Goal: Transaction & Acquisition: Purchase product/service

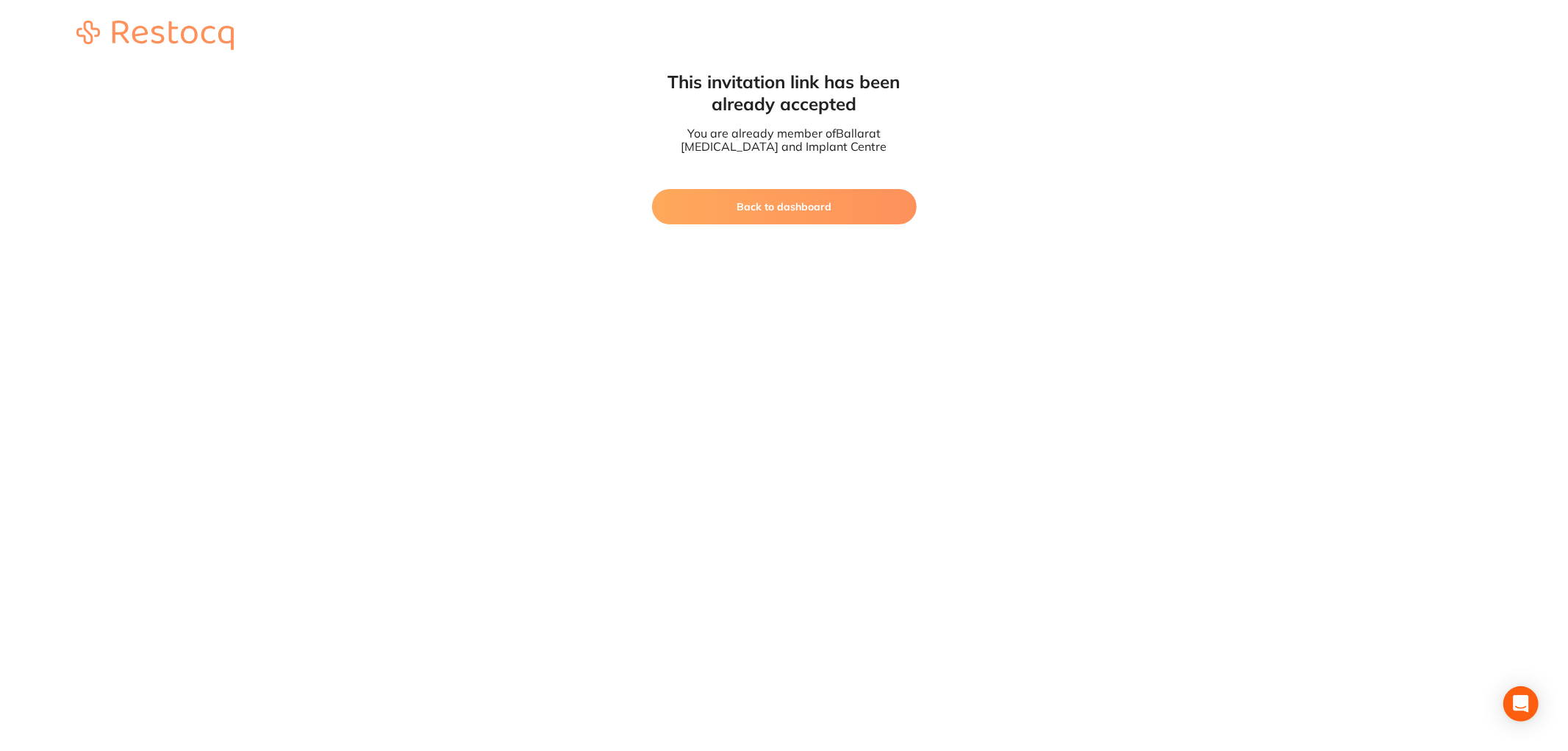
drag, startPoint x: 0, startPoint y: 0, endPoint x: 797, endPoint y: 211, distance: 824.5
click at [797, 211] on button "Back to dashboard" at bounding box center [784, 207] width 265 height 35
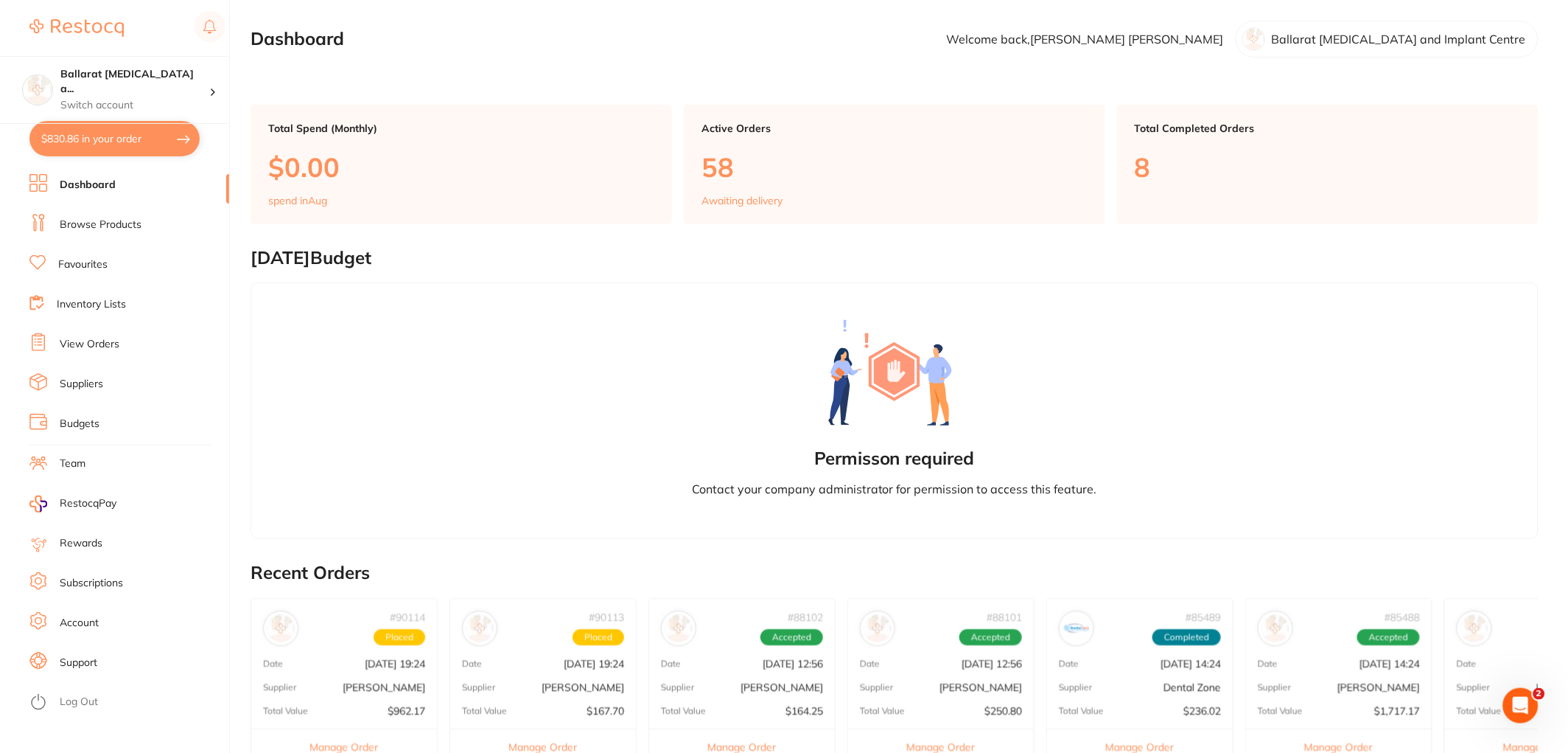
click at [104, 226] on link "Browse Products" at bounding box center [100, 225] width 82 height 15
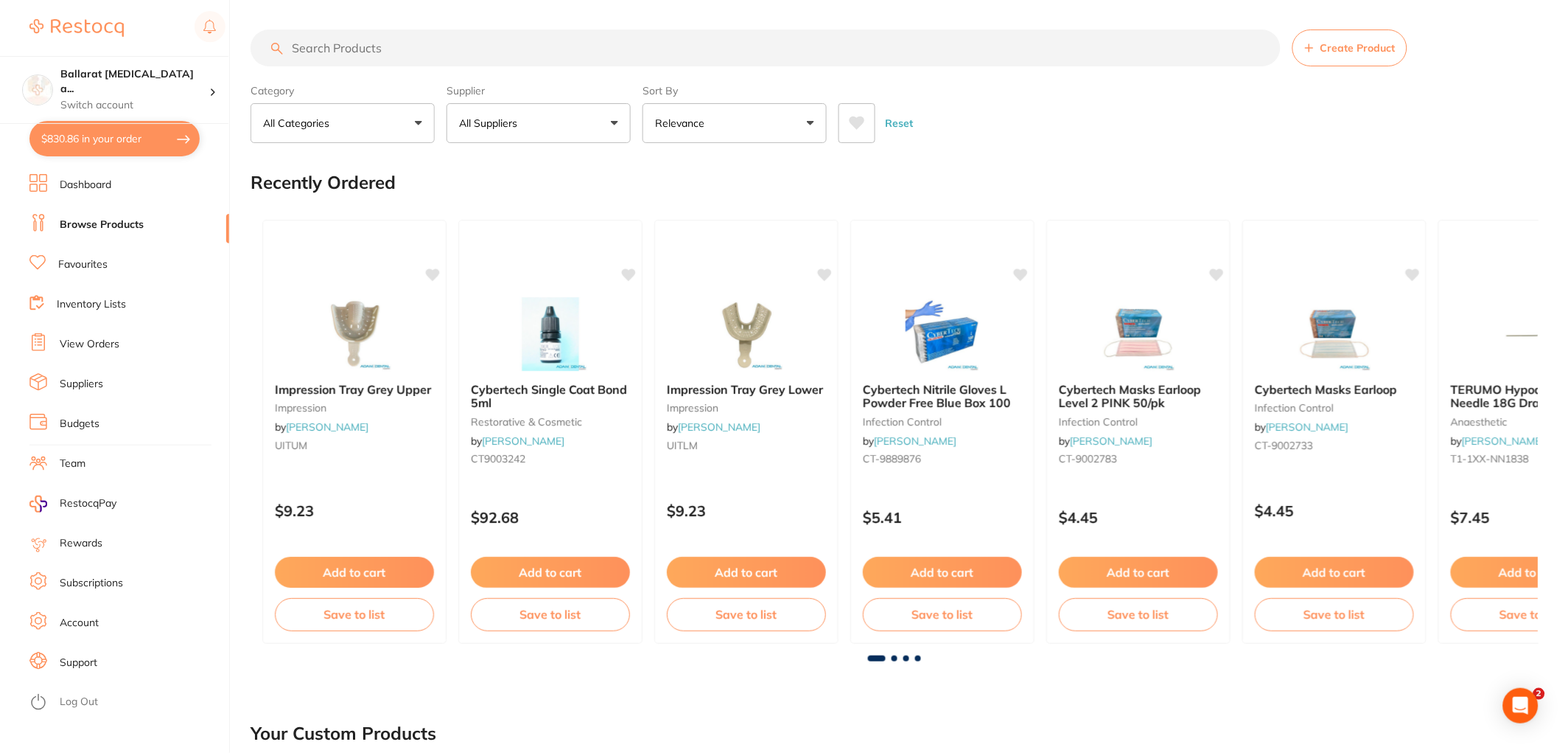
click at [470, 49] on input "search" at bounding box center [766, 48] width 1030 height 37
type input "clinical waste"
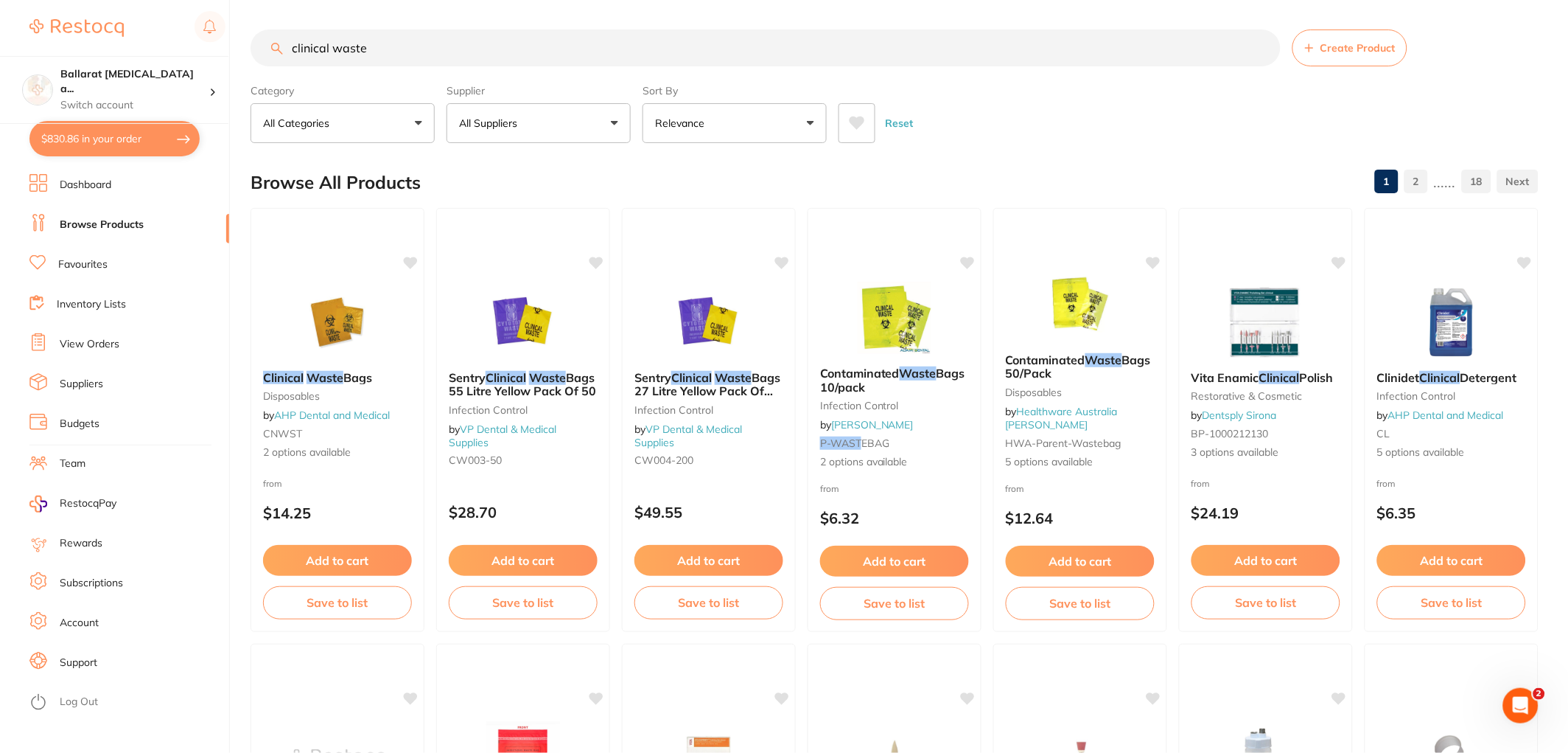
click at [327, 311] on img at bounding box center [338, 322] width 96 height 74
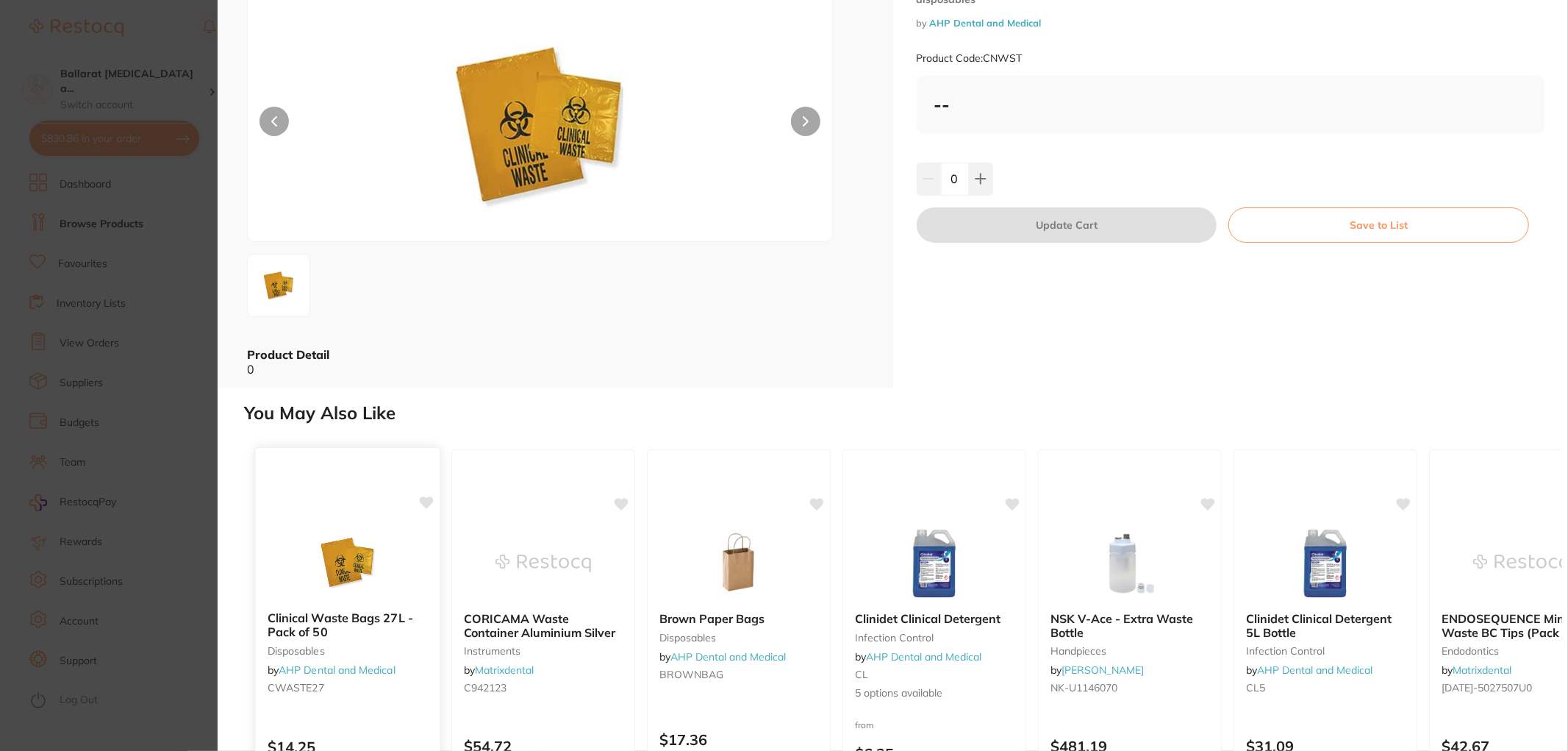
scroll to position [222, 0]
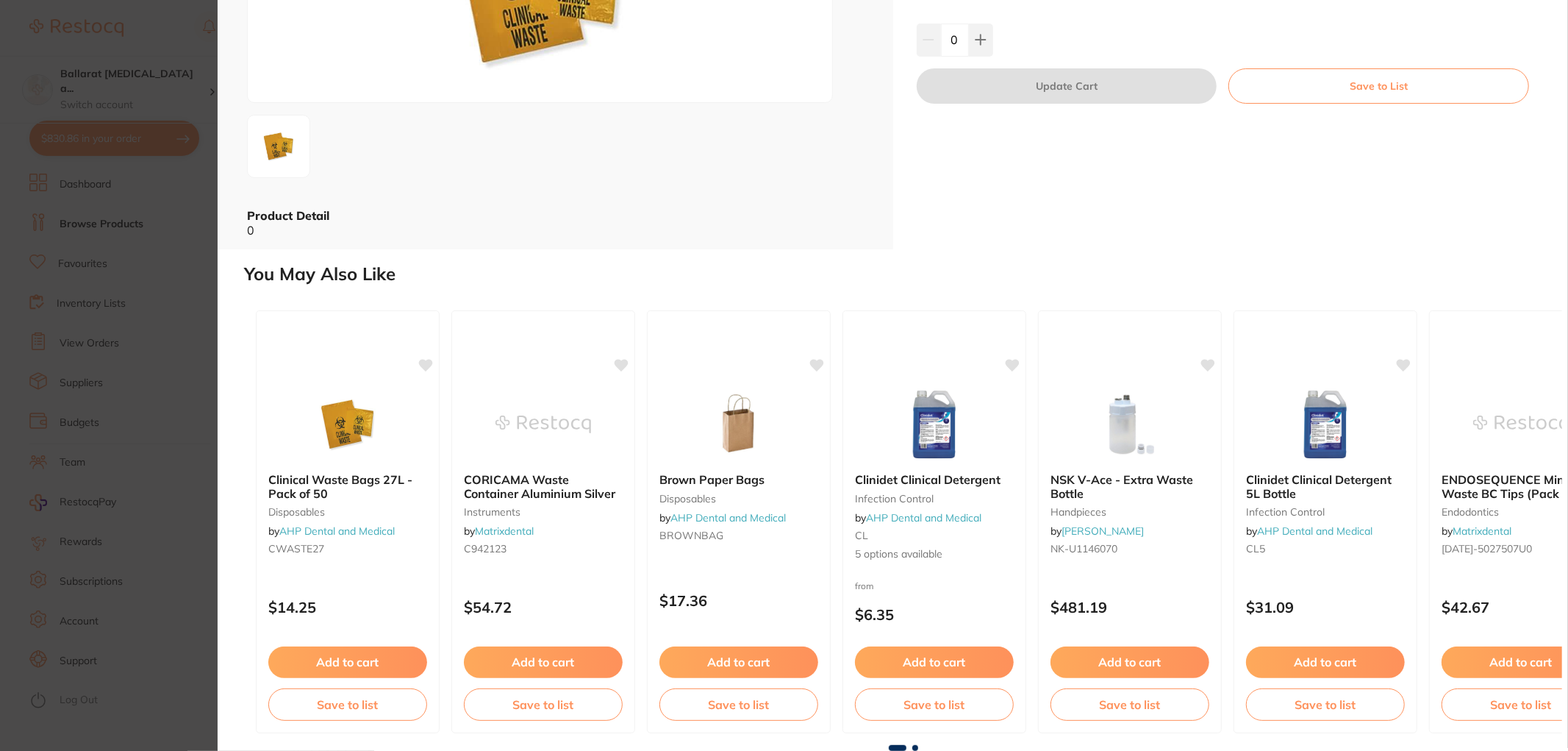
click at [187, 405] on section "Clinical Waste Bags disposables by AHP Dental and Medical Product Code: CNWST E…" at bounding box center [784, 375] width 1568 height 751
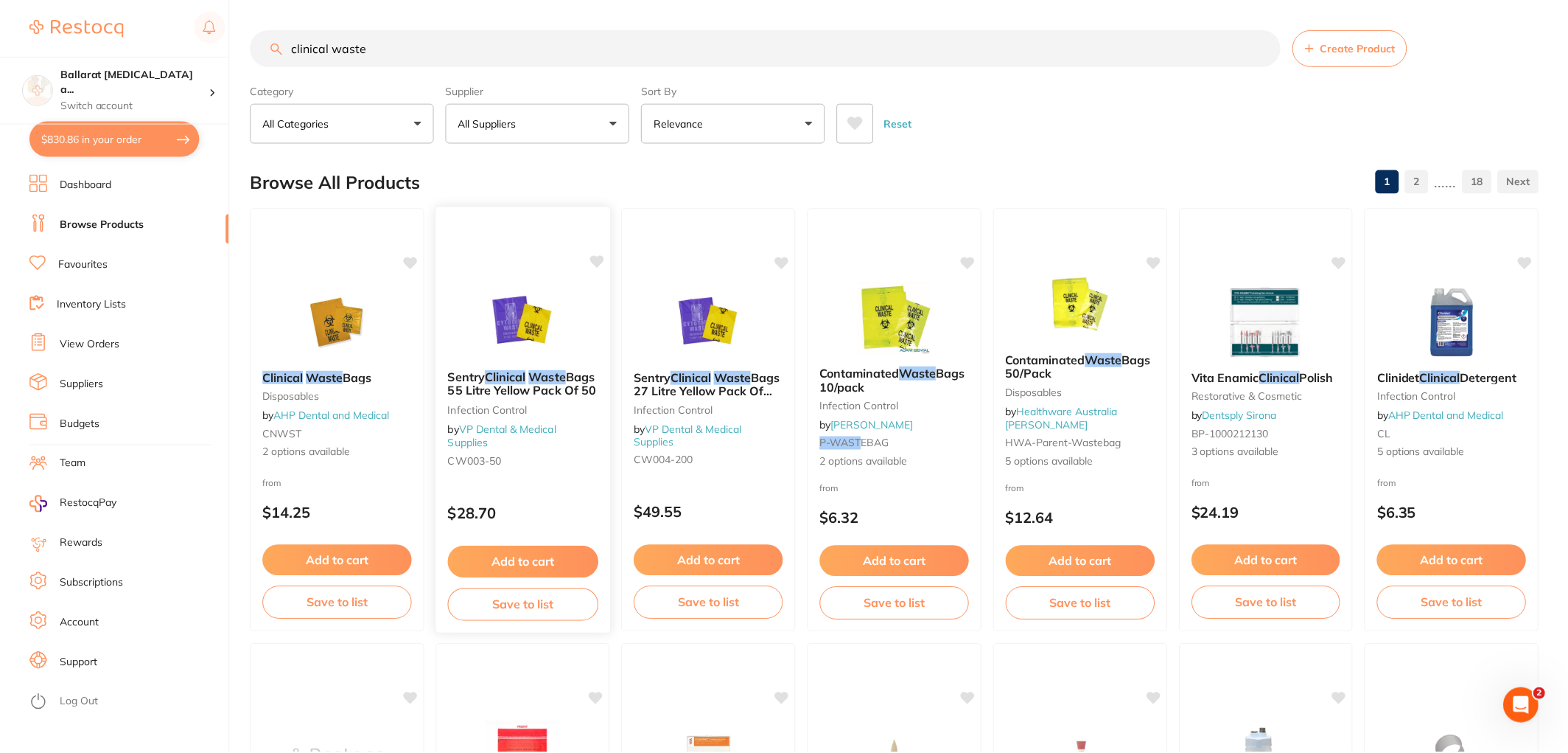
scroll to position [202, 0]
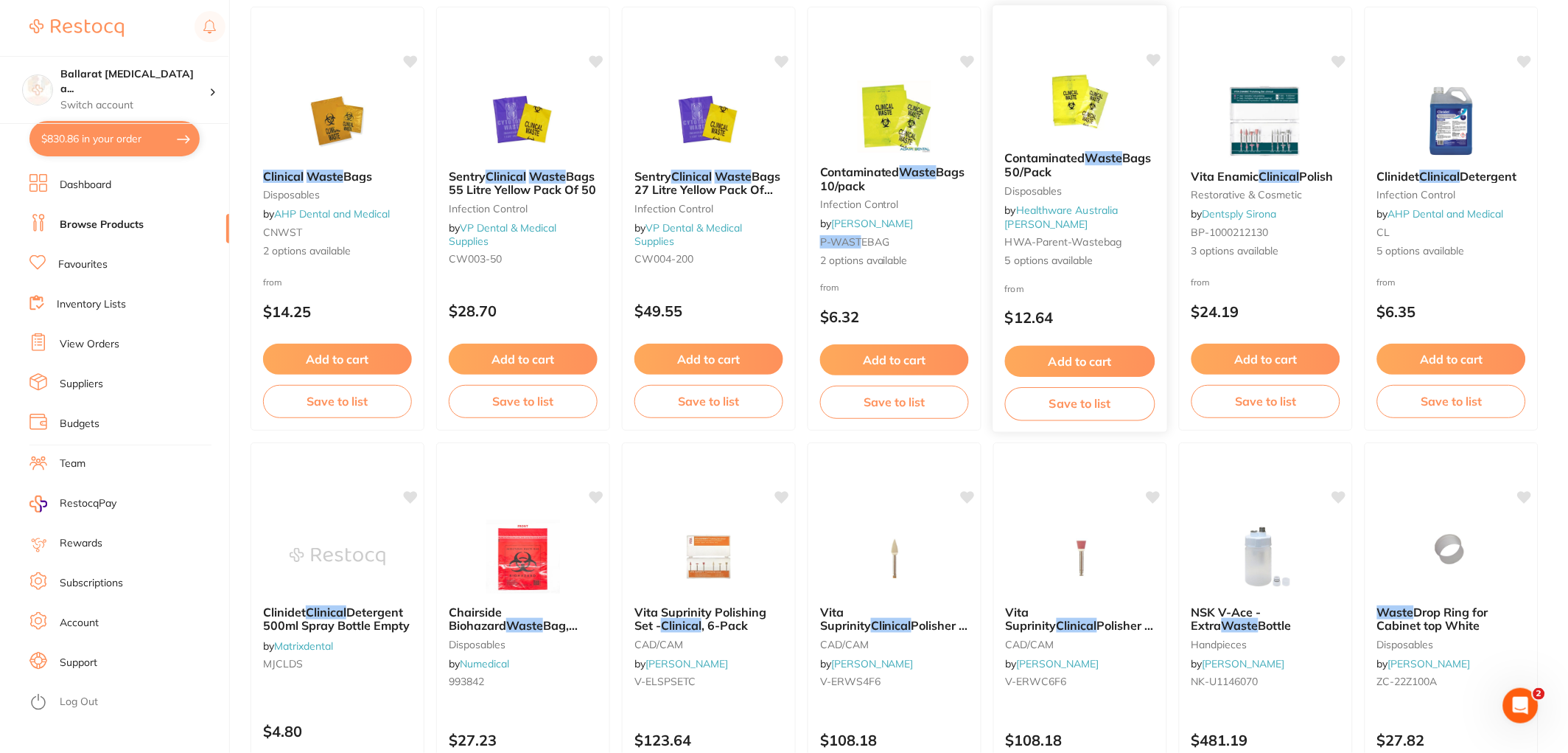
click at [1097, 121] on img at bounding box center [1080, 101] width 96 height 74
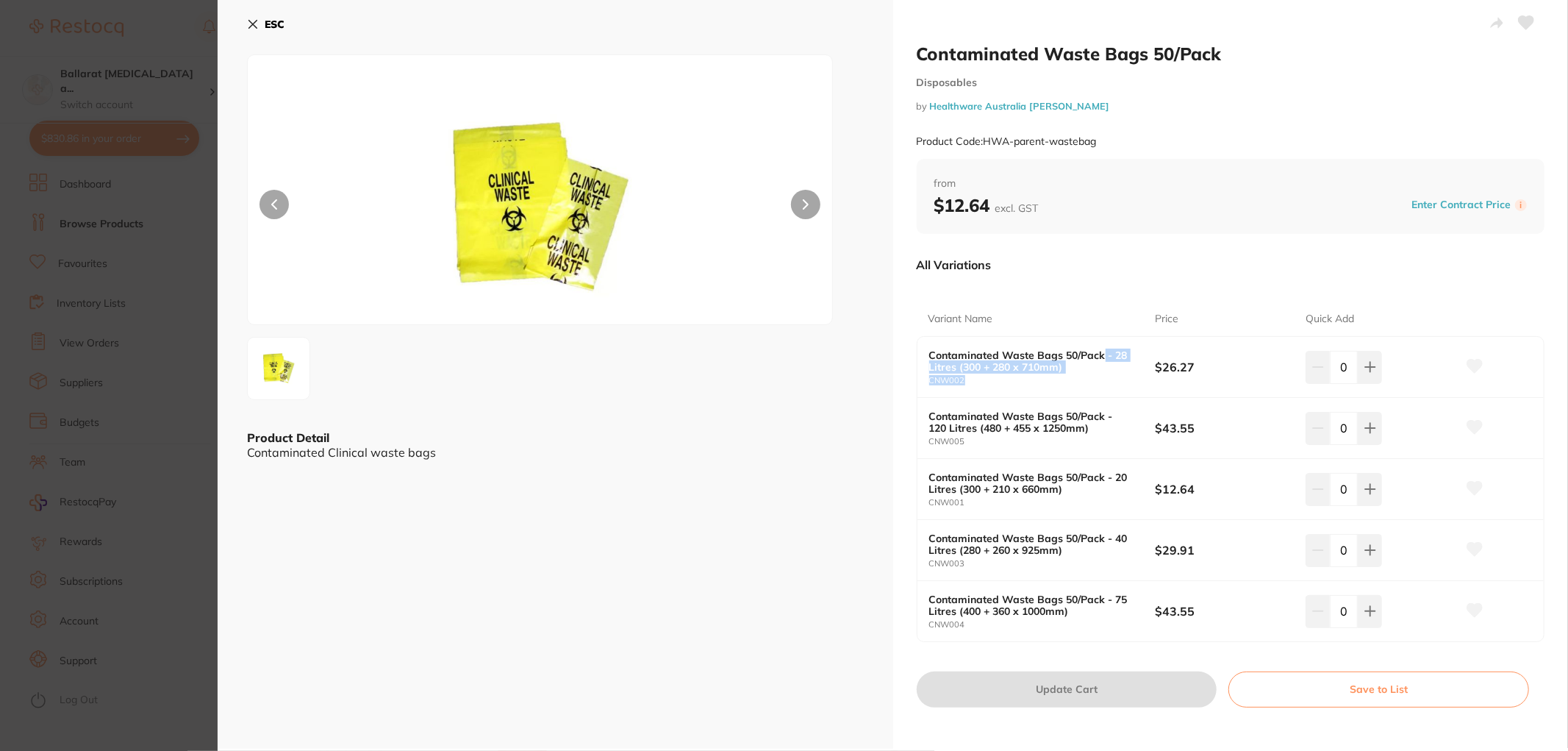
drag, startPoint x: 1099, startPoint y: 358, endPoint x: 1122, endPoint y: 379, distance: 31.1
click at [1122, 379] on div "Contaminated Waste Bags 50/Pack - 28 Litres (300 + 280 x 710mm) CNW002" at bounding box center [1042, 367] width 226 height 36
click at [1365, 366] on icon at bounding box center [1370, 366] width 12 height 12
type input "1"
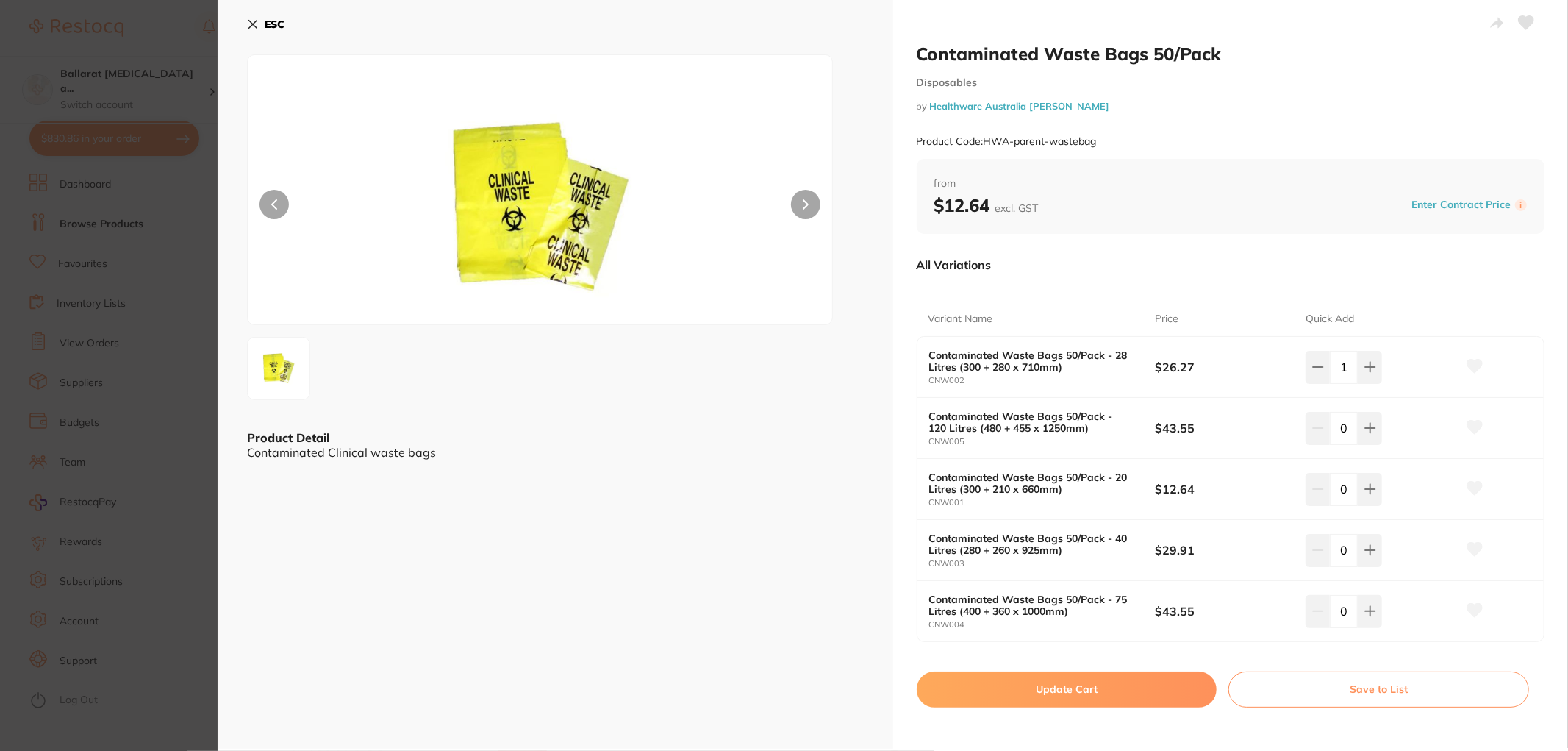
click at [116, 292] on section "Contaminated Waste Bags 50/Pack Disposables by Healthware Australia [PERSON_NAM…" at bounding box center [784, 375] width 1568 height 751
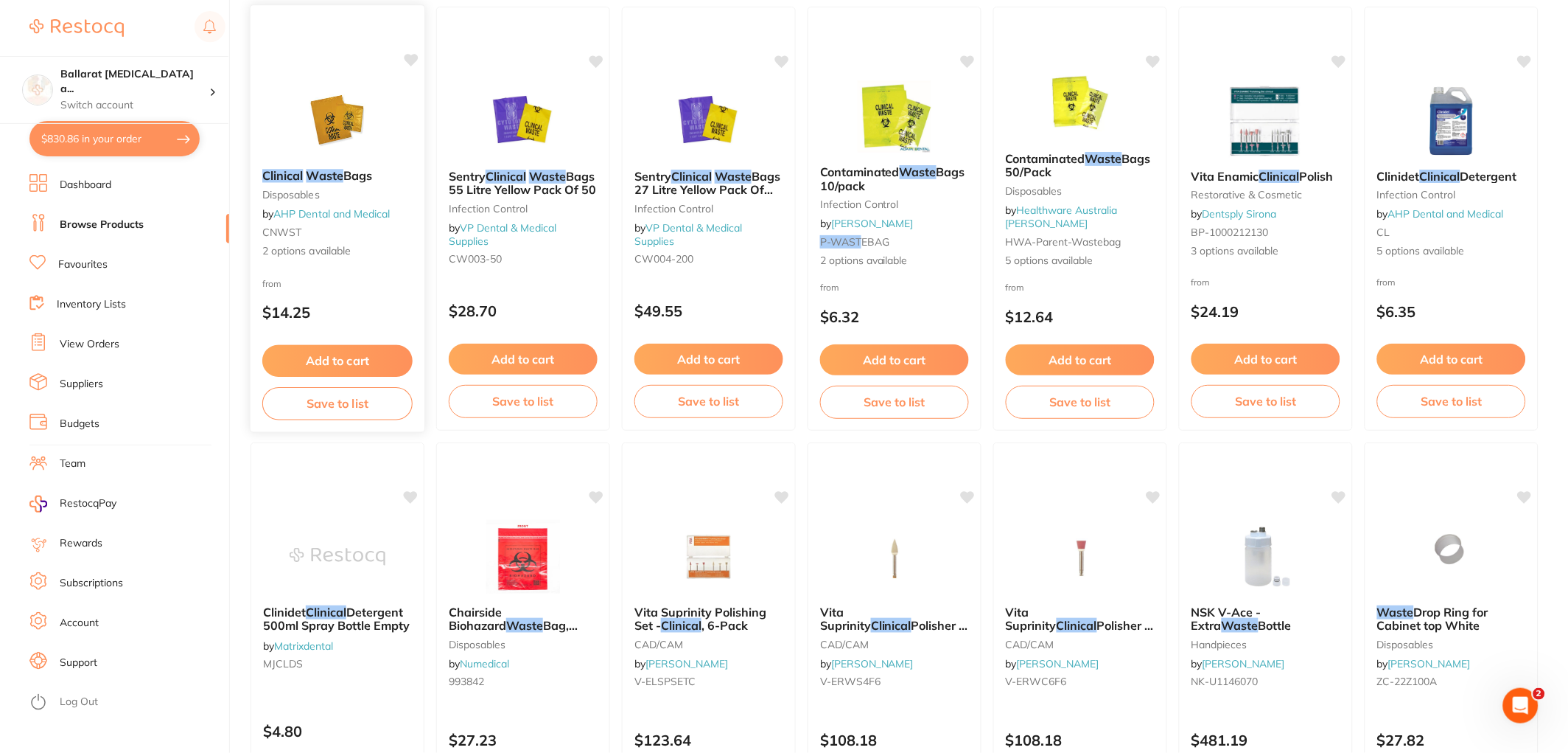
click at [354, 120] on img at bounding box center [337, 120] width 96 height 74
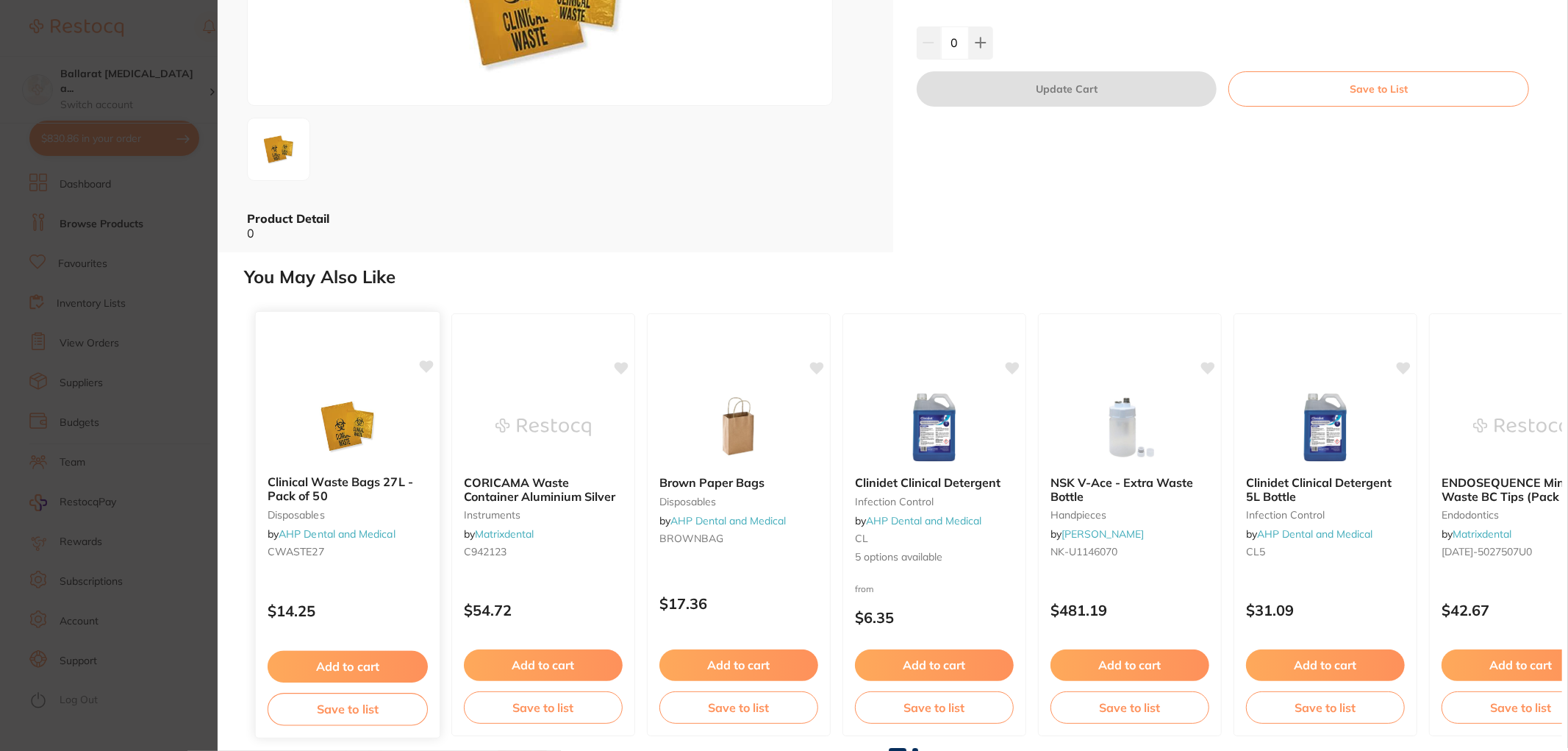
scroll to position [222, 0]
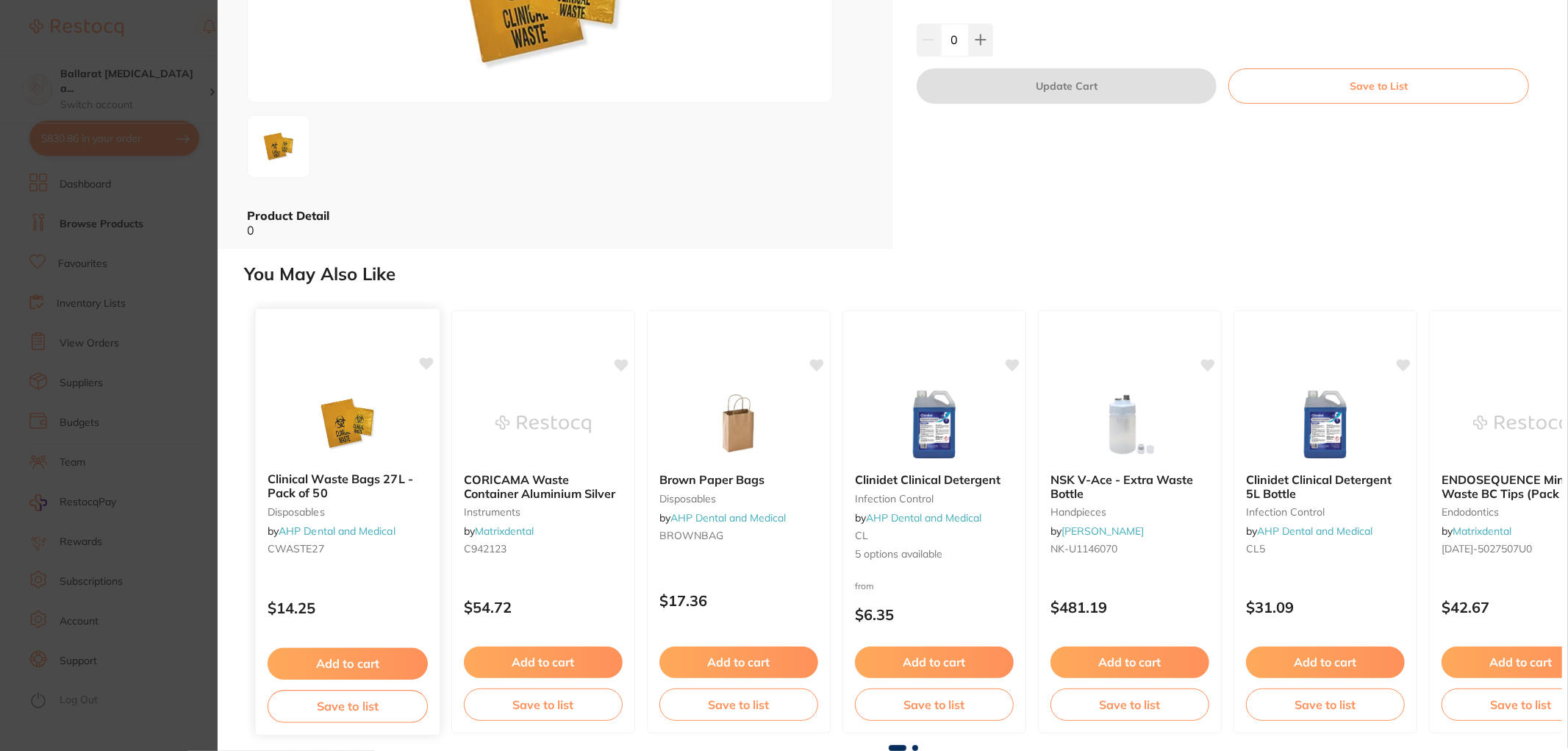
click at [354, 662] on button "Add to cart" at bounding box center [348, 664] width 160 height 32
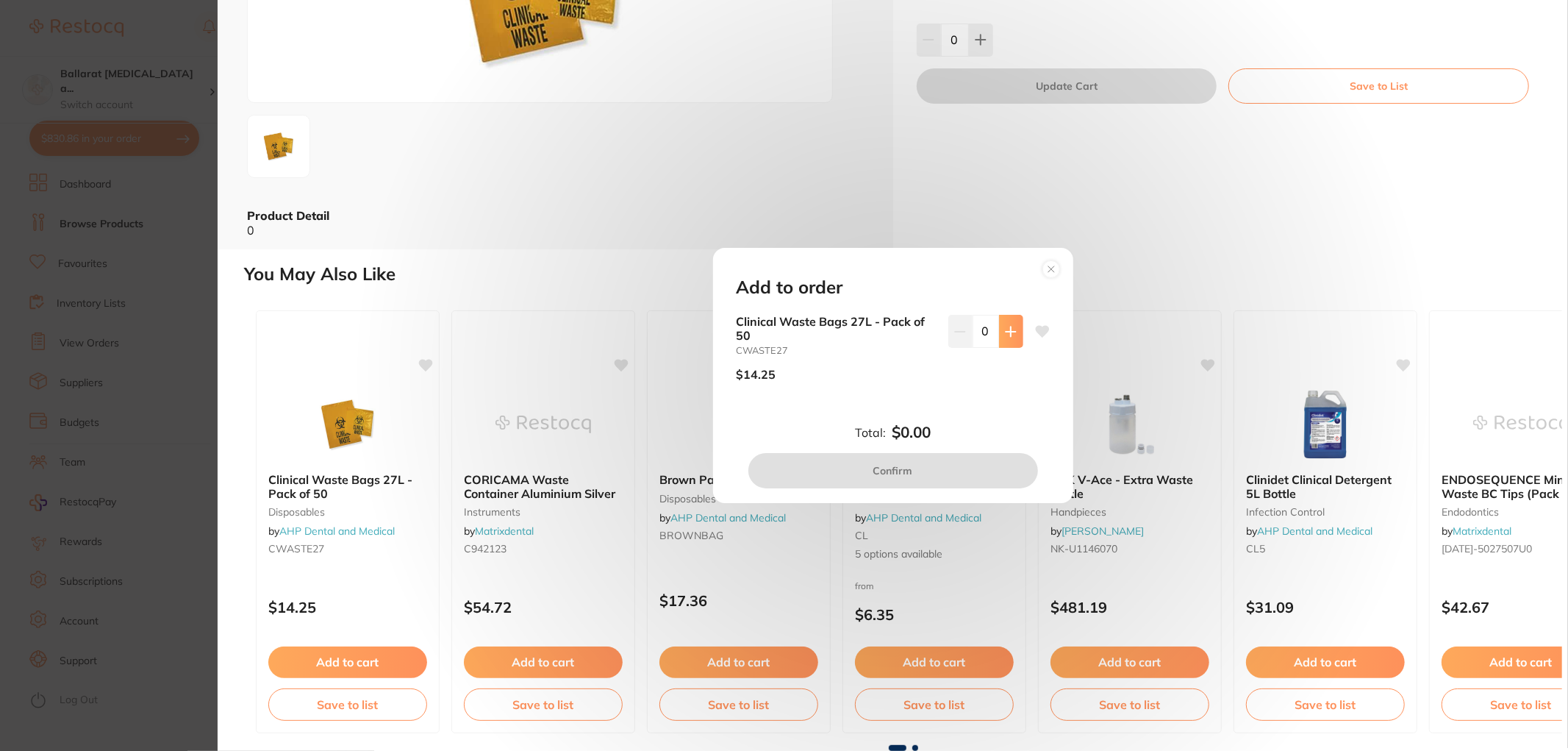
scroll to position [0, 0]
click at [1002, 346] on button at bounding box center [1011, 331] width 25 height 33
type input "1"
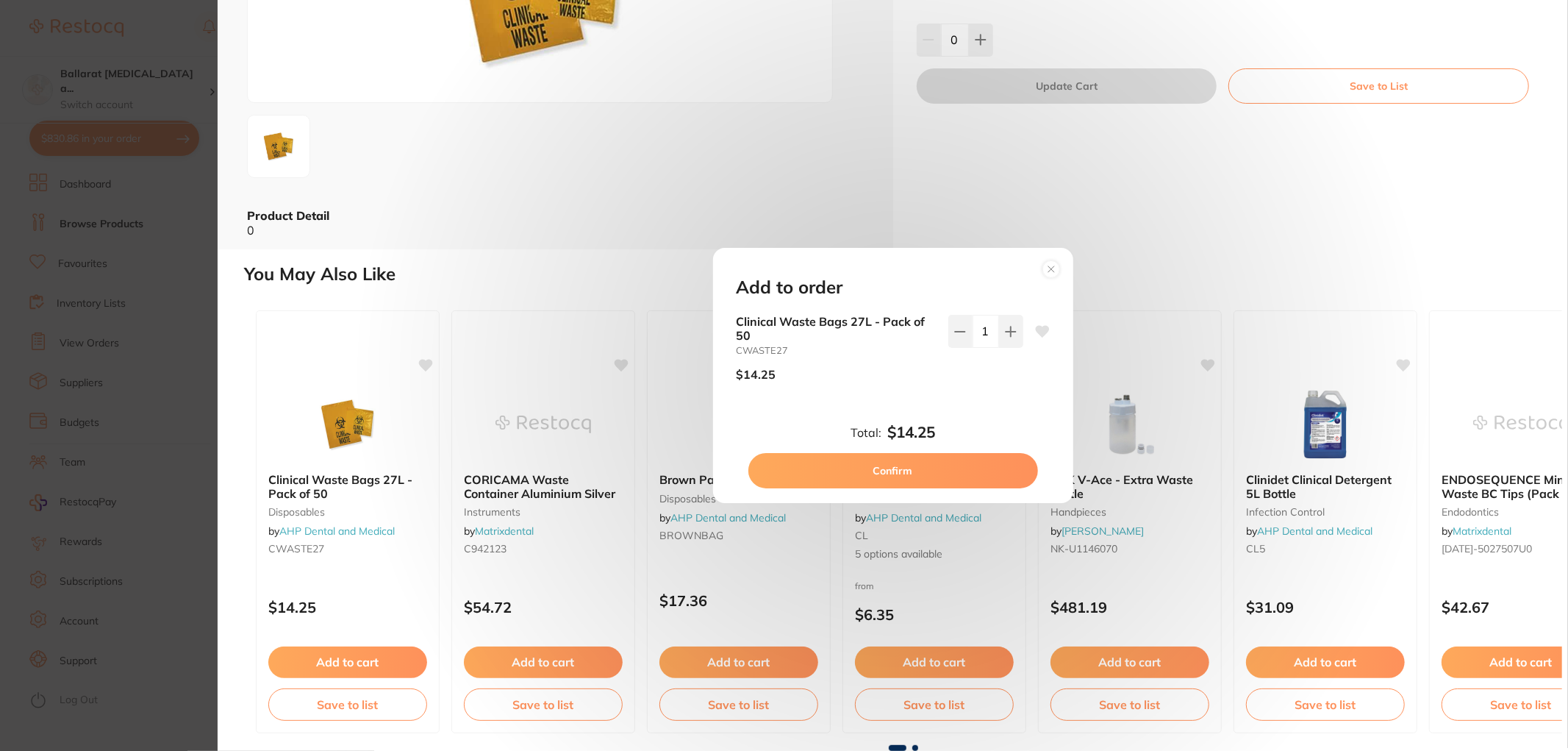
click at [932, 480] on button "Confirm" at bounding box center [893, 470] width 290 height 35
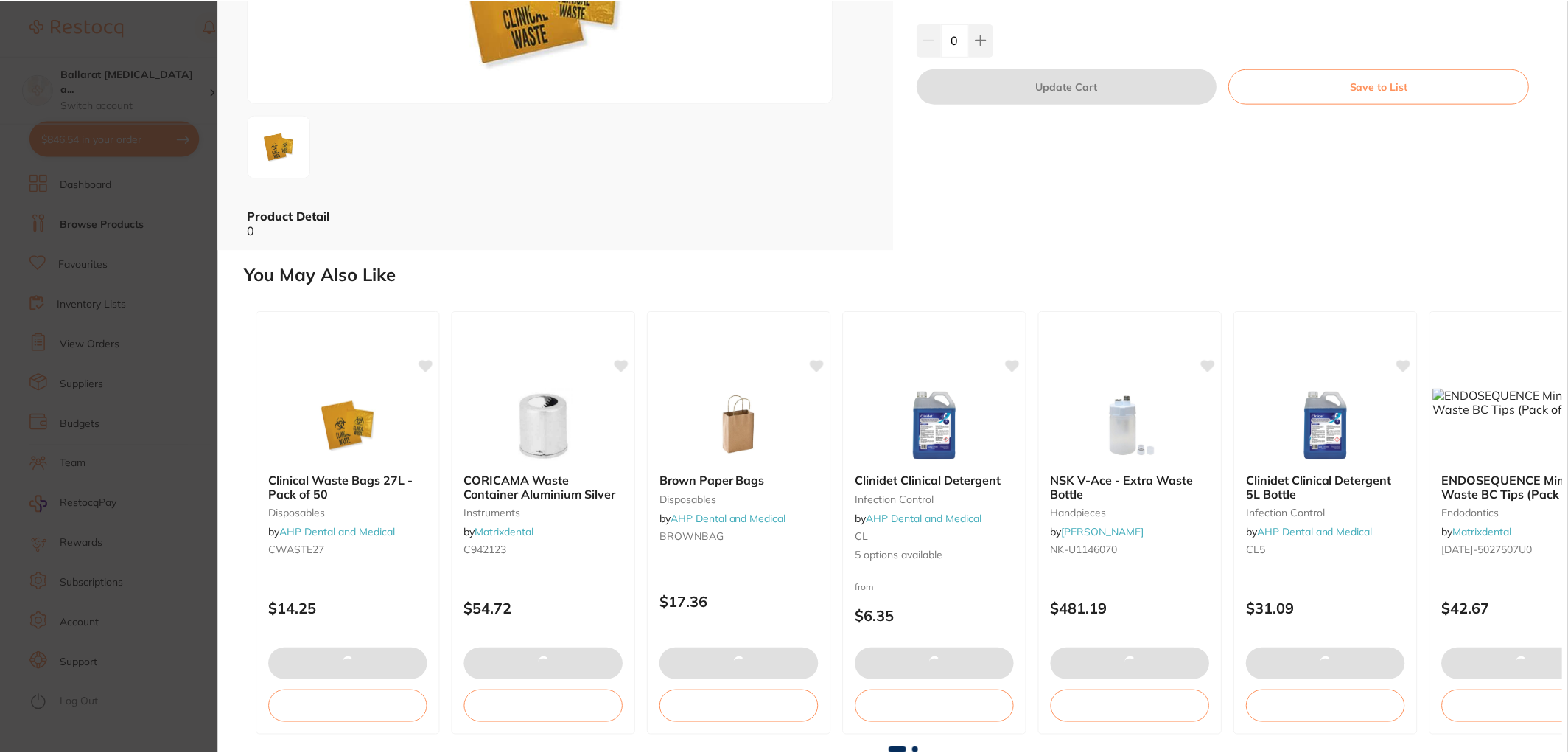
scroll to position [202, 0]
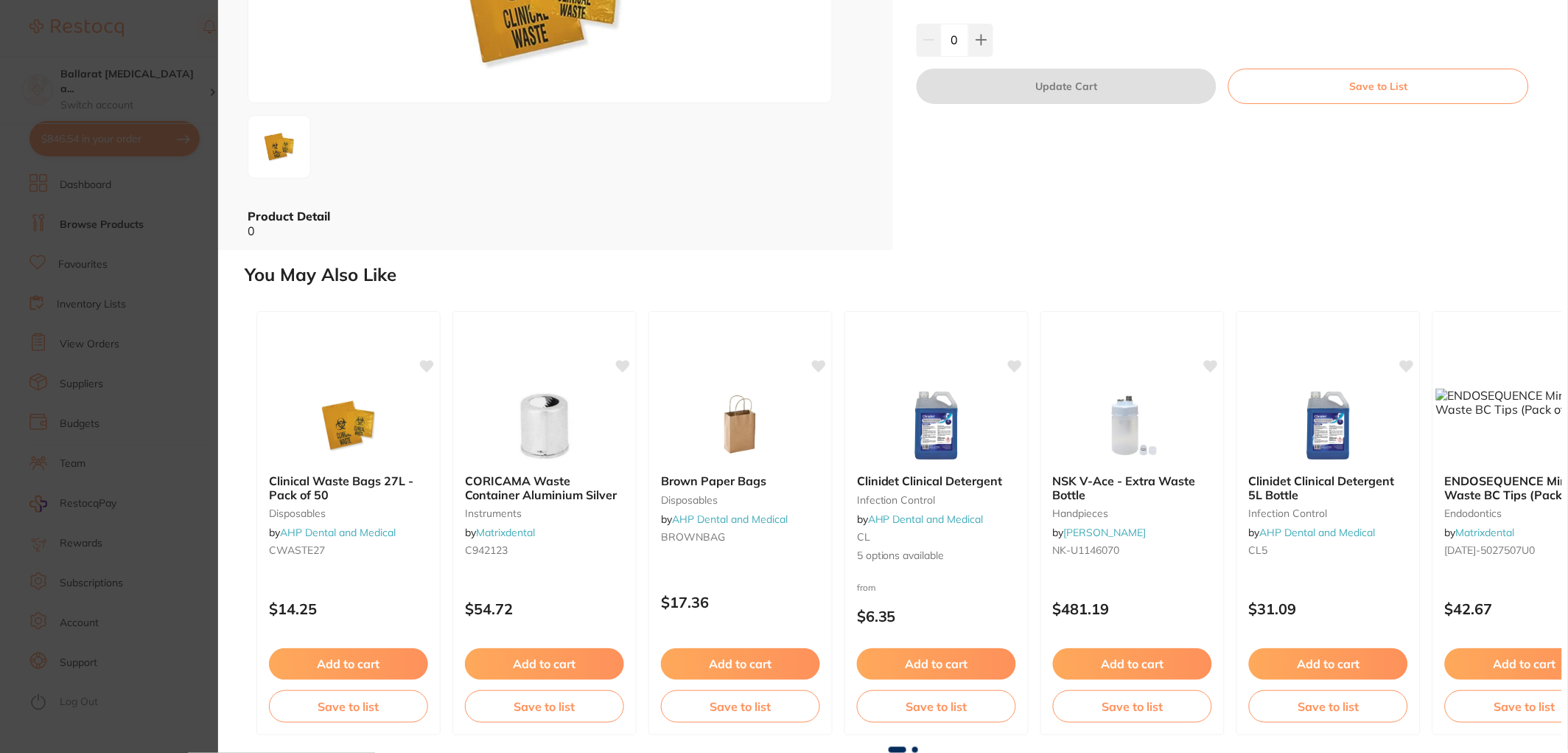
click at [157, 183] on section "Clinical Waste Bags disposables by AHP Dental and Medical Product Code: CNWST E…" at bounding box center [784, 376] width 1568 height 753
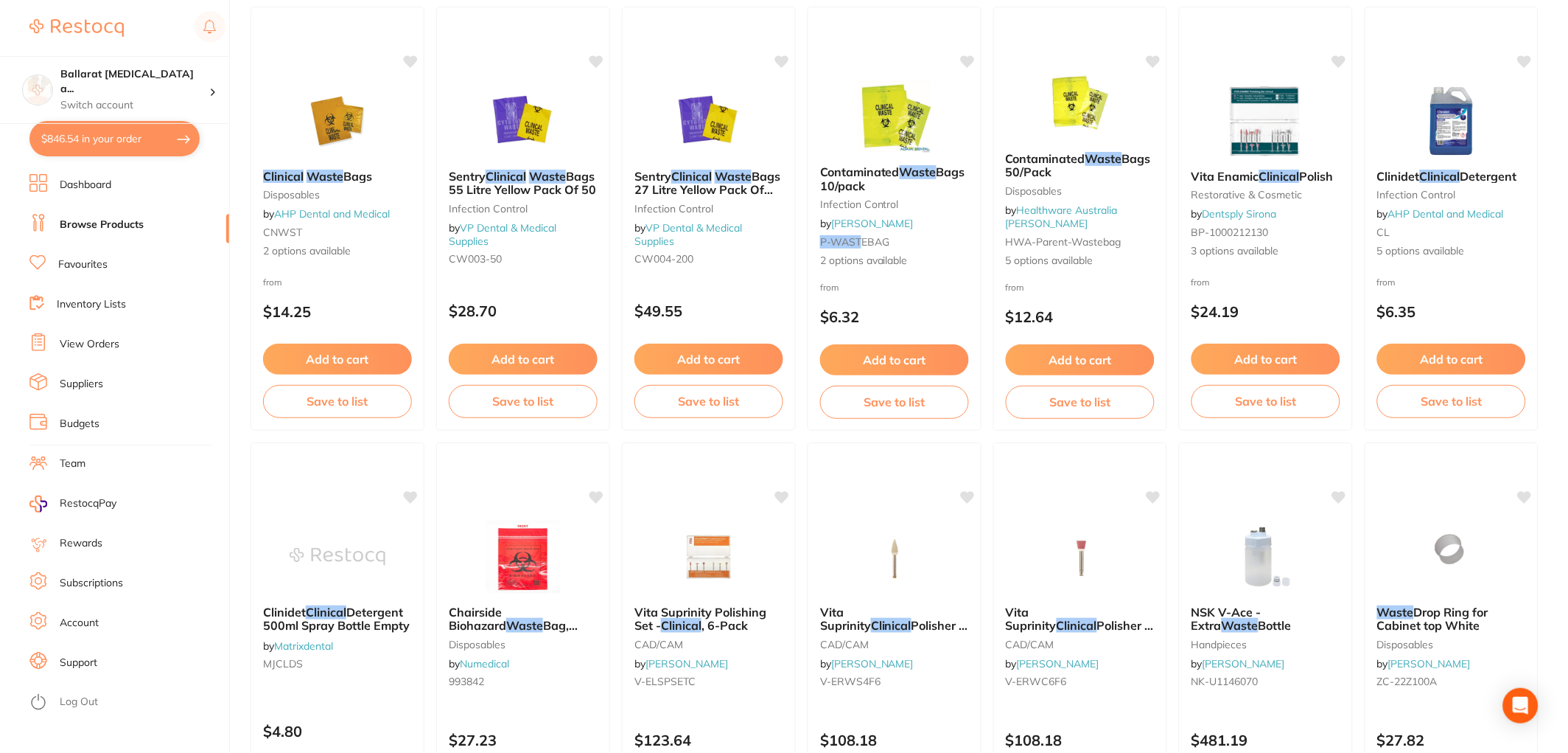
click at [142, 140] on button "$846.54 in your order" at bounding box center [115, 139] width 170 height 35
checkbox input "true"
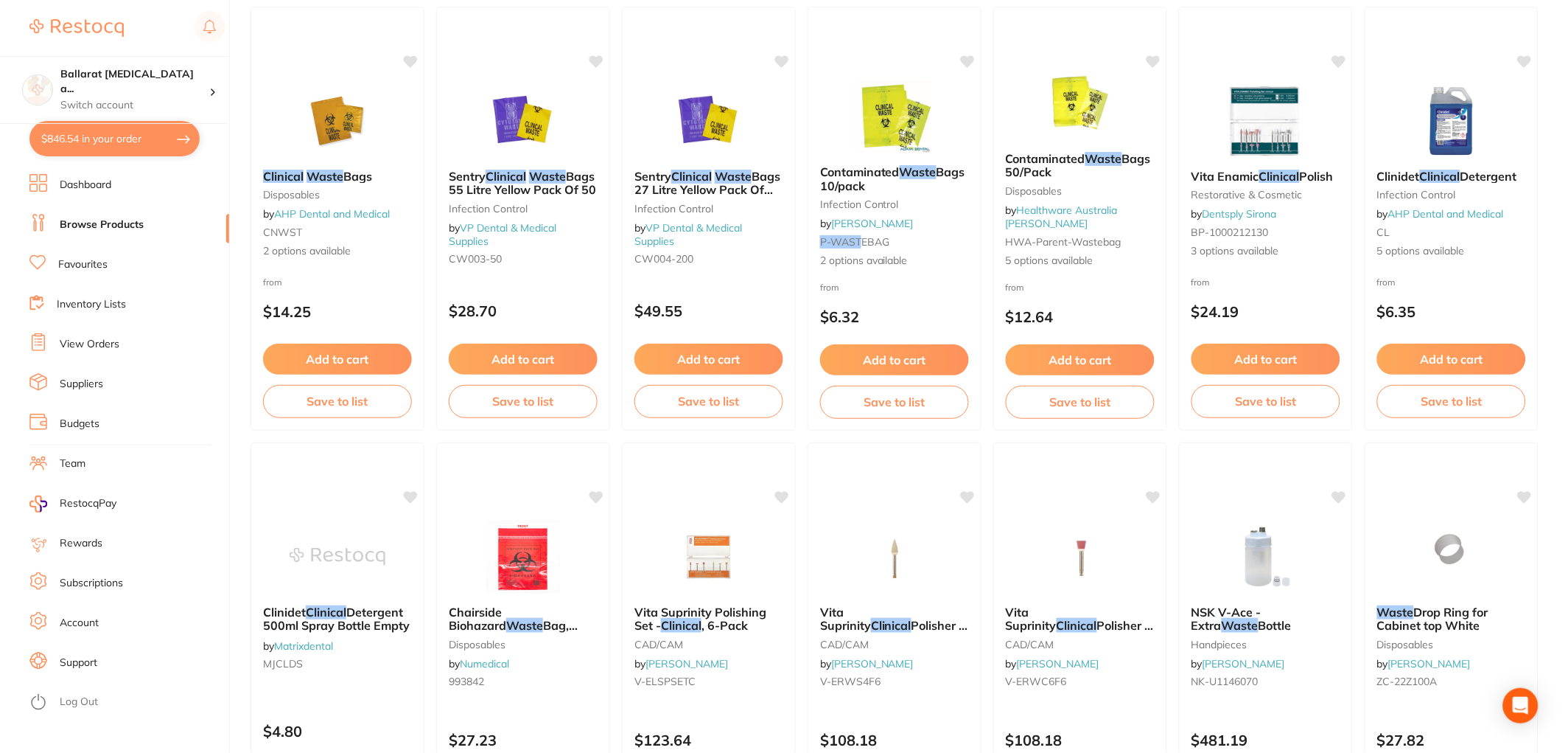
checkbox input "true"
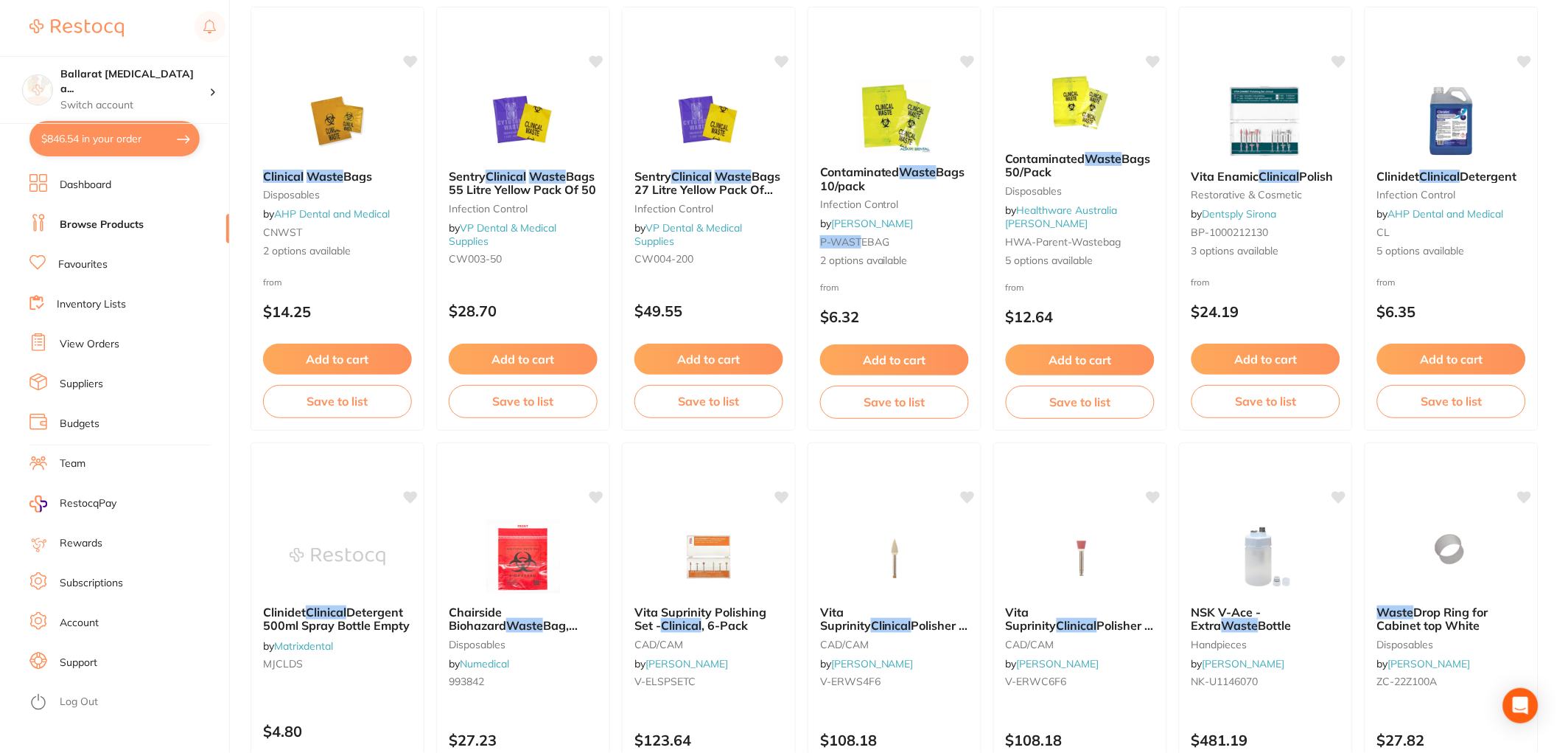
checkbox input "true"
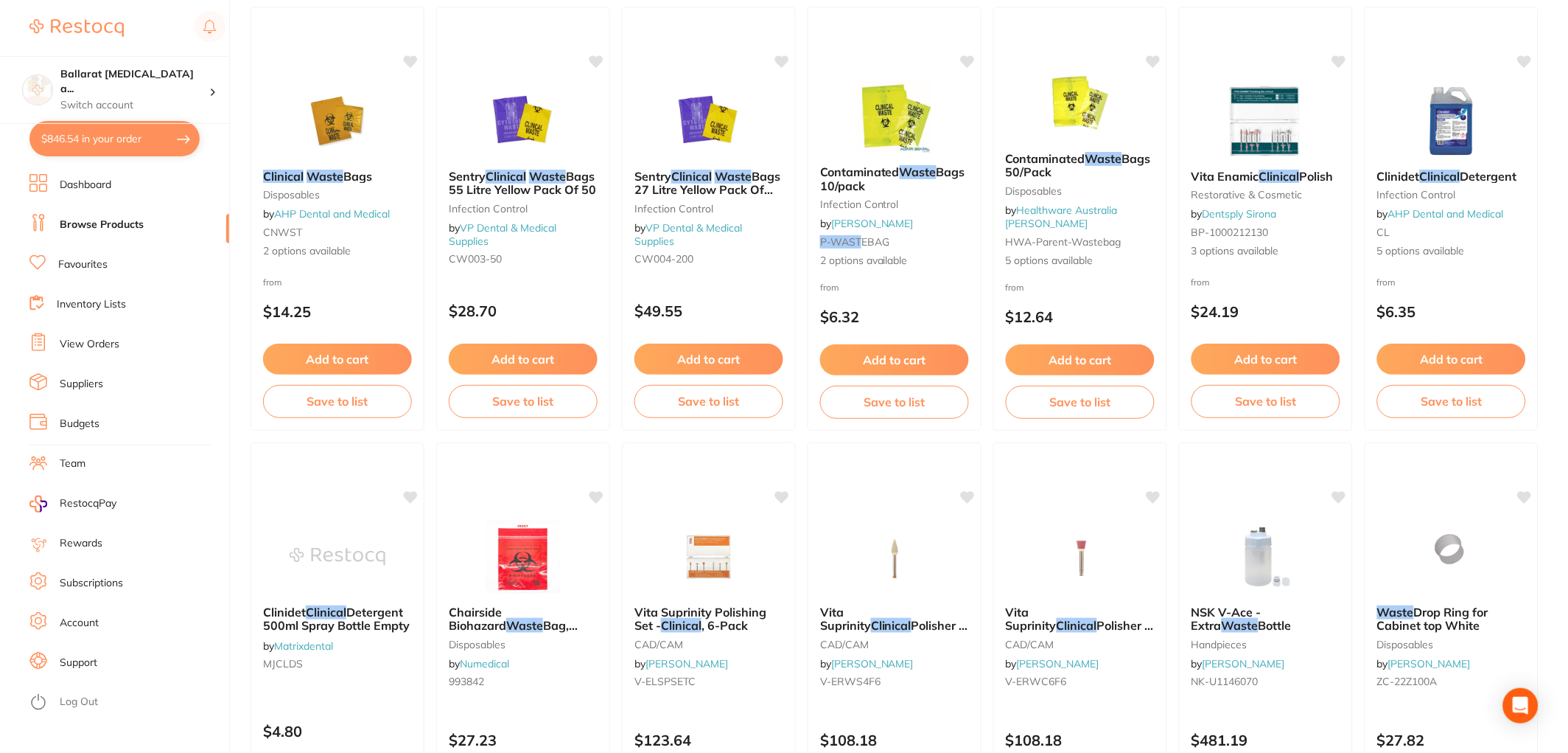
checkbox input "true"
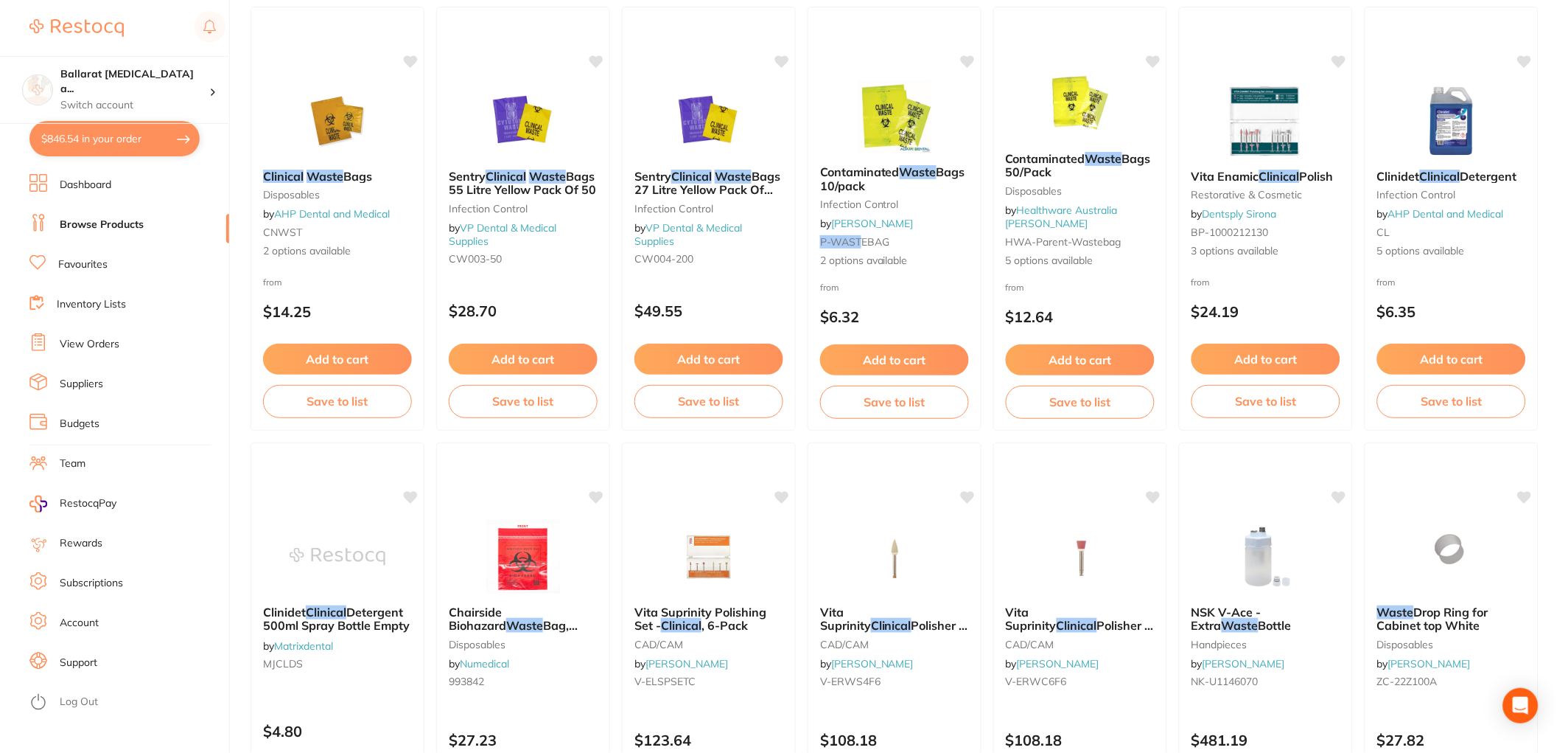
checkbox input "true"
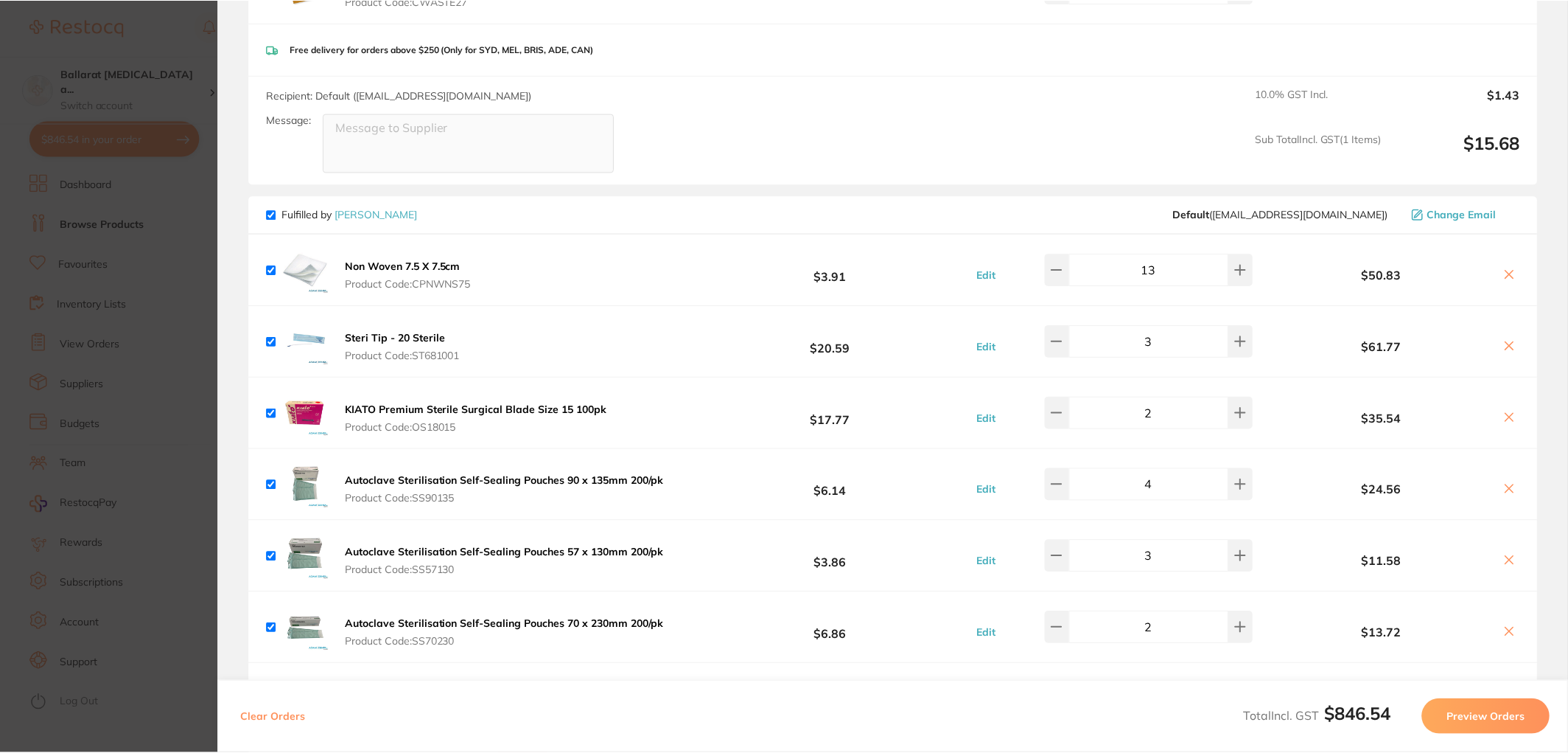
scroll to position [726, 0]
click at [376, 219] on span "Fulfilled by [PERSON_NAME]" at bounding box center [342, 215] width 151 height 14
click at [373, 215] on link "[PERSON_NAME]" at bounding box center [377, 215] width 83 height 14
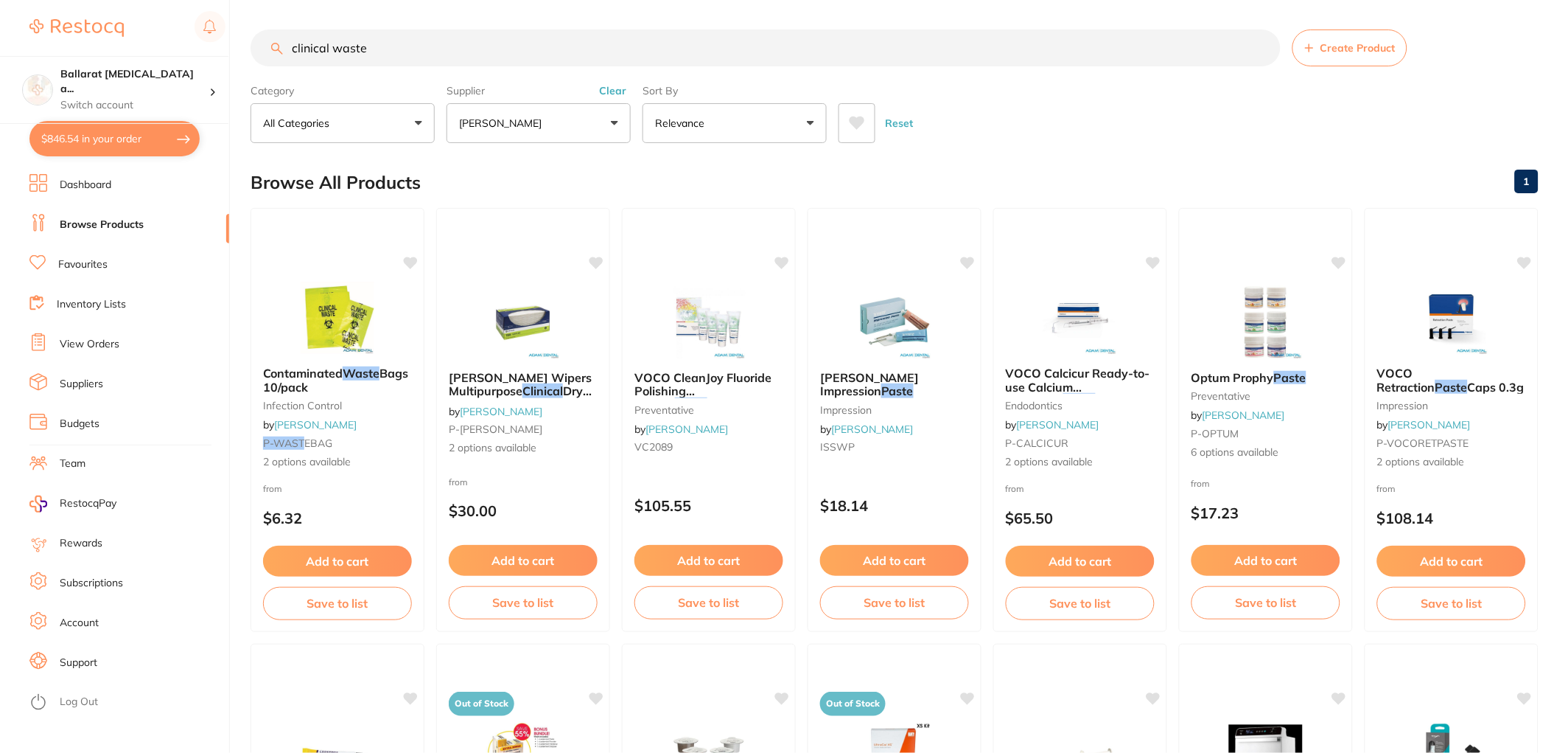
click at [462, 46] on input "clinical waste" at bounding box center [766, 48] width 1030 height 37
click at [357, 325] on img at bounding box center [337, 317] width 96 height 74
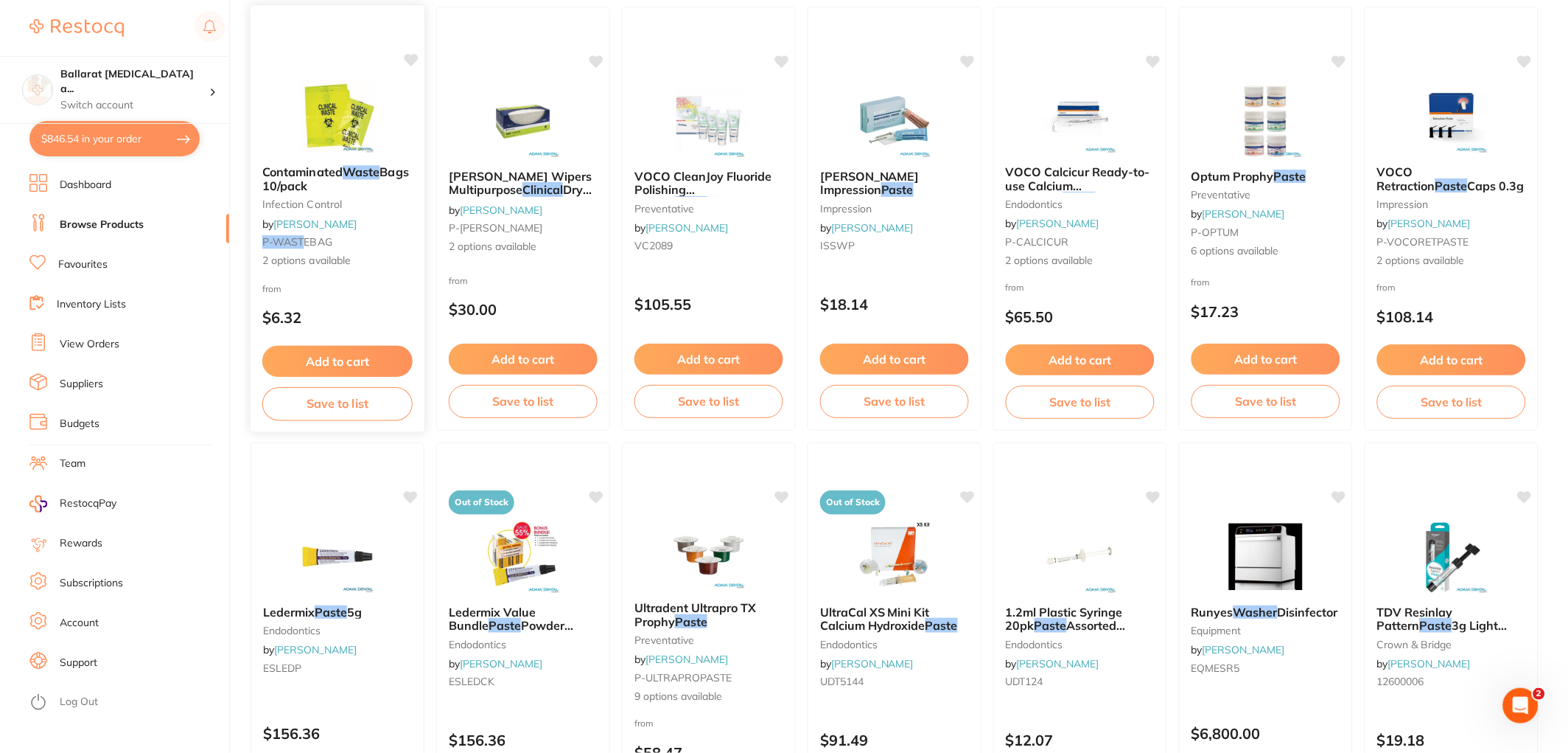
click at [339, 138] on img at bounding box center [337, 116] width 96 height 74
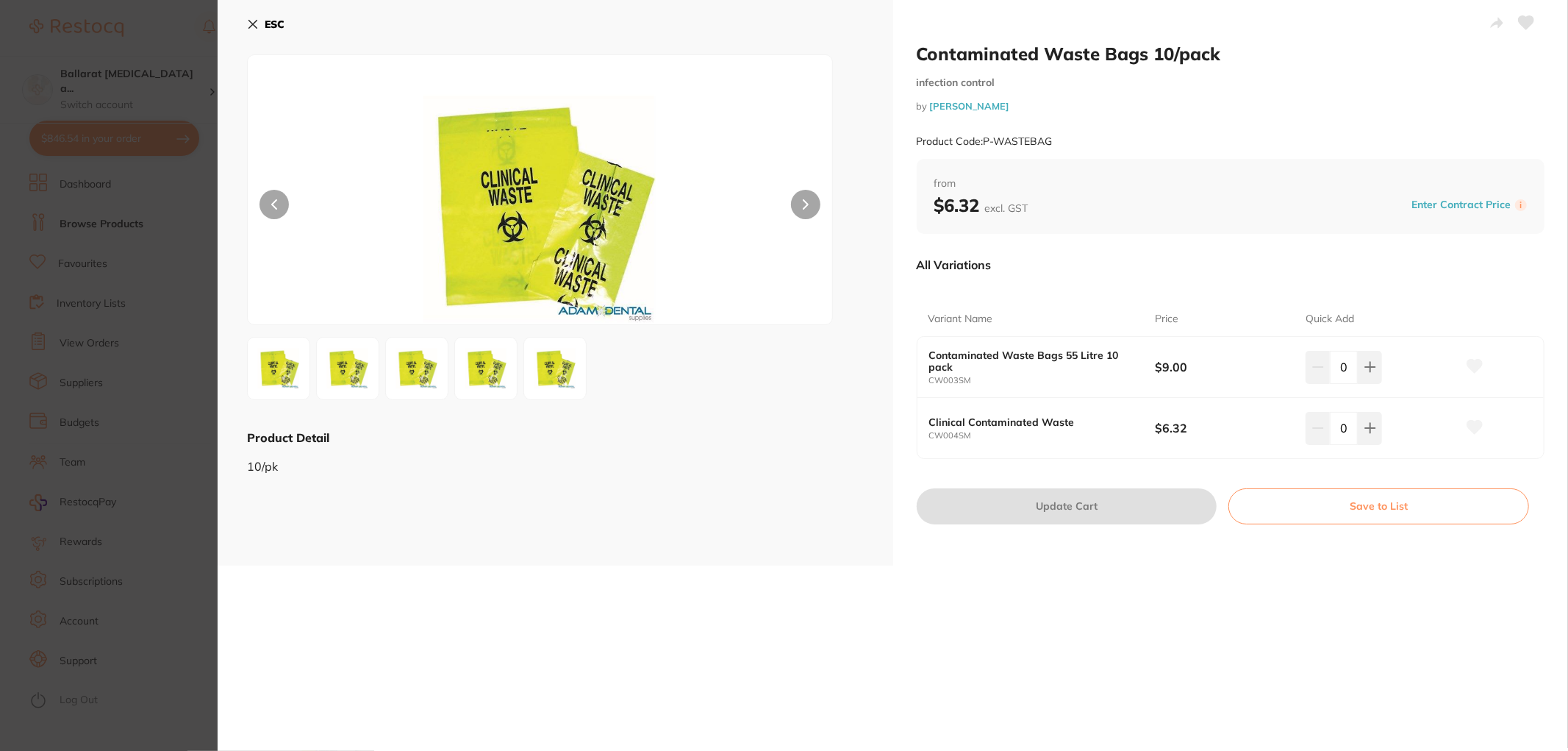
click at [115, 263] on section "Contaminated Waste Bags 10/pack infection control by [PERSON_NAME] Product Code…" at bounding box center [784, 375] width 1568 height 751
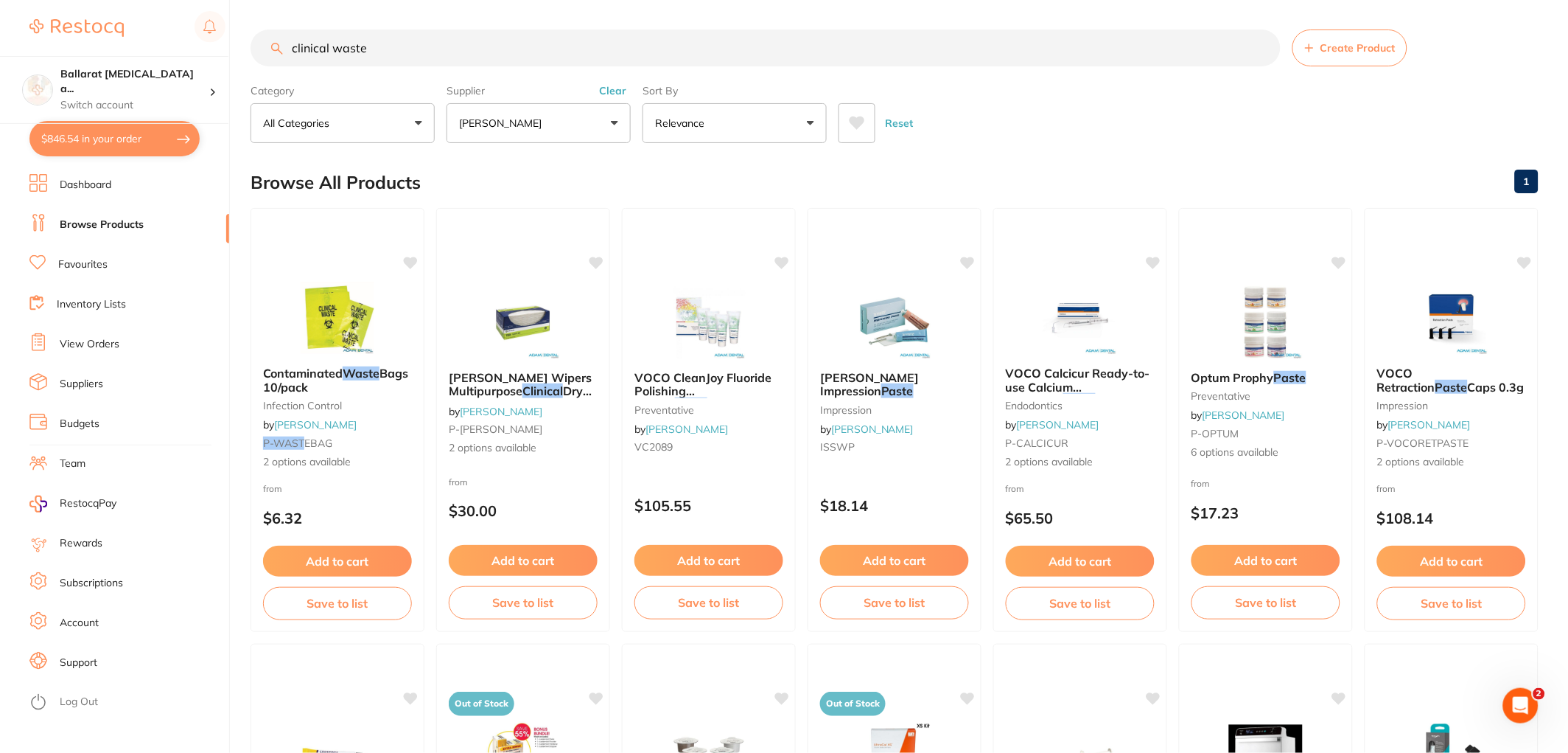
drag, startPoint x: 334, startPoint y: 34, endPoint x: 0, endPoint y: -3, distance: 336.0
click at [0, 0] on html "$846.54 Ballarat [MEDICAL_DATA] a... Switch account Ballarat [MEDICAL_DATA] and…" at bounding box center [784, 376] width 1568 height 753
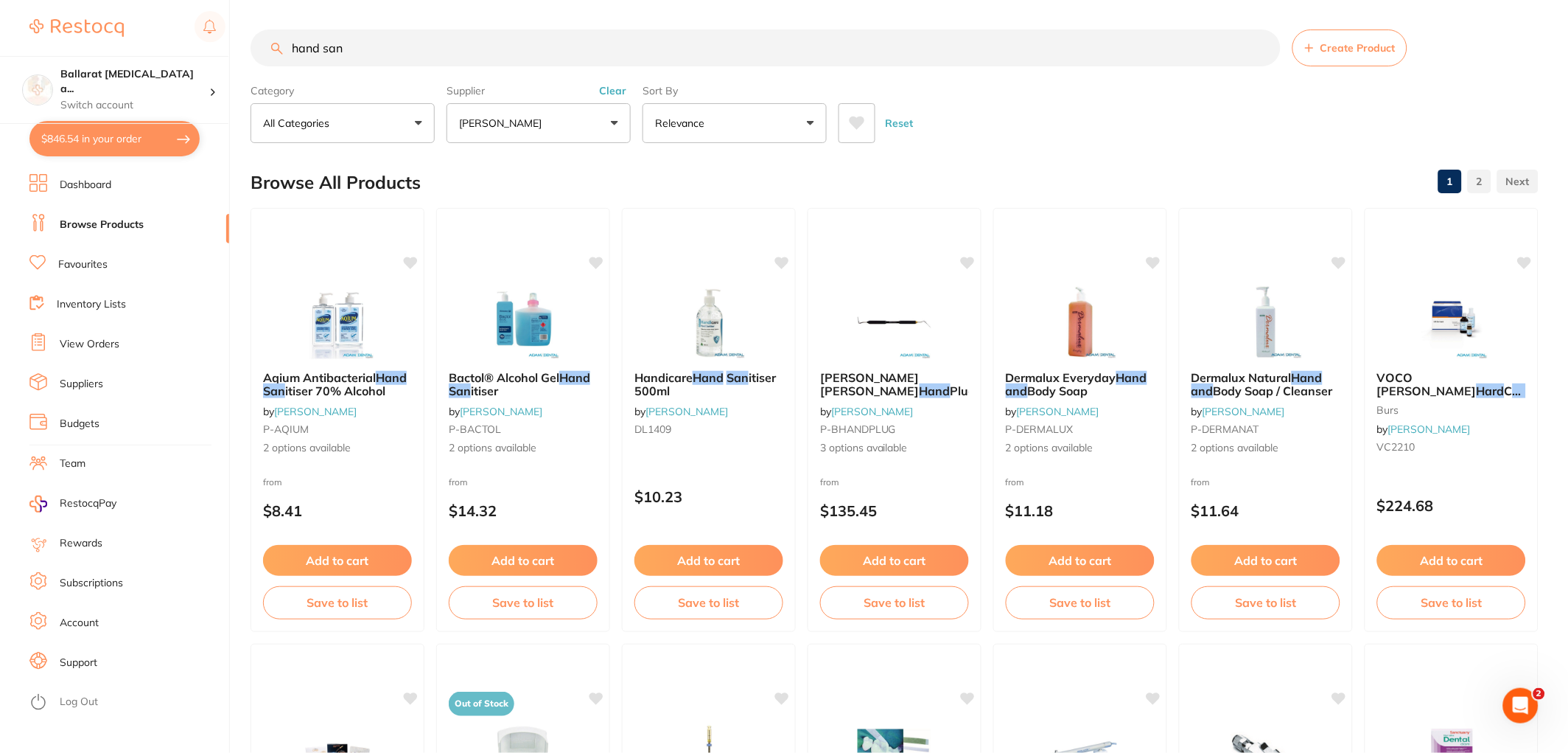
type input "hand sani"
drag, startPoint x: 462, startPoint y: 61, endPoint x: 61, endPoint y: 5, distance: 404.9
click at [61, 5] on div "$846.54 Ballarat [MEDICAL_DATA] a... Switch account Ballarat [MEDICAL_DATA] and…" at bounding box center [784, 376] width 1568 height 753
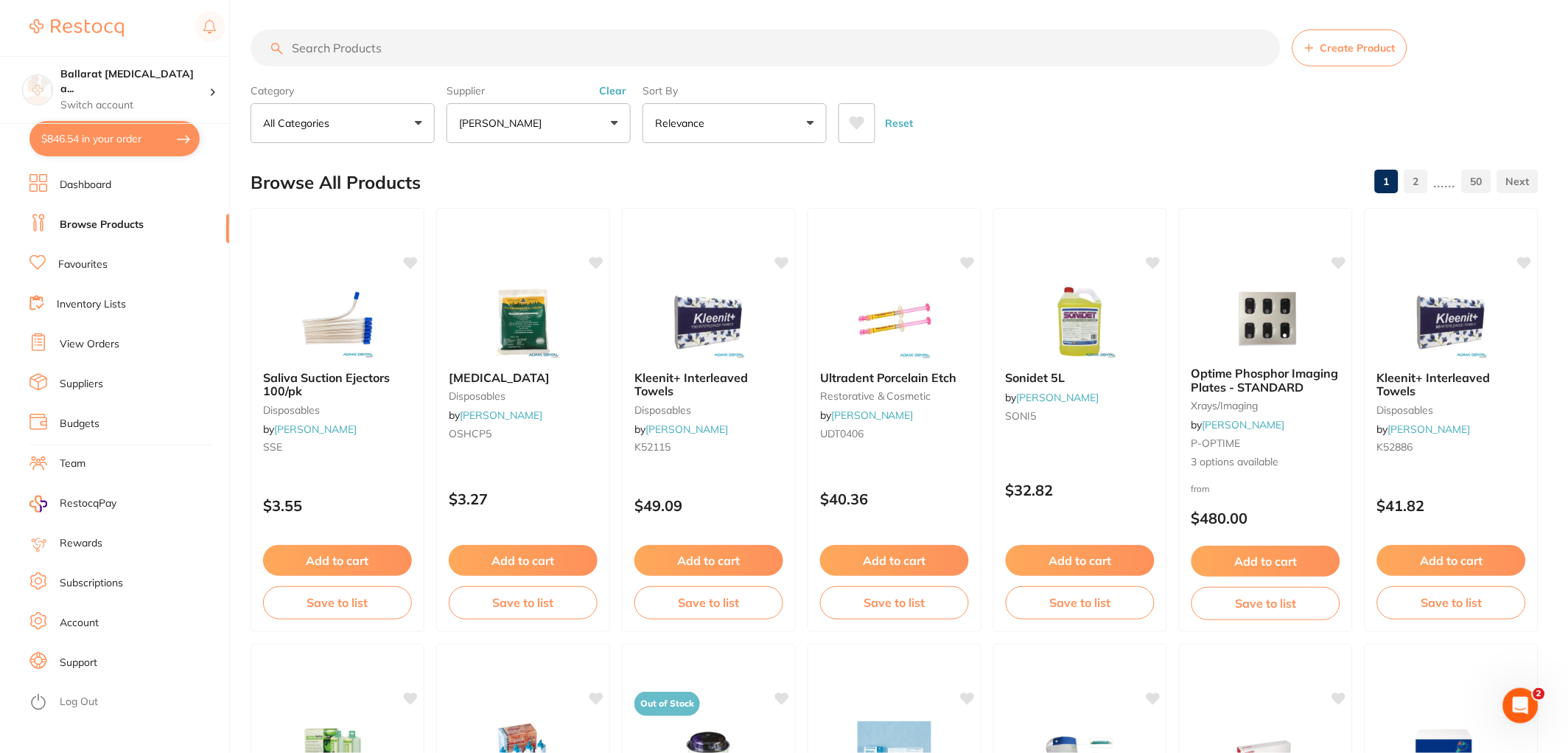
click at [105, 224] on link "Browse Products" at bounding box center [102, 225] width 84 height 15
click at [84, 184] on link "Dashboard" at bounding box center [85, 185] width 52 height 15
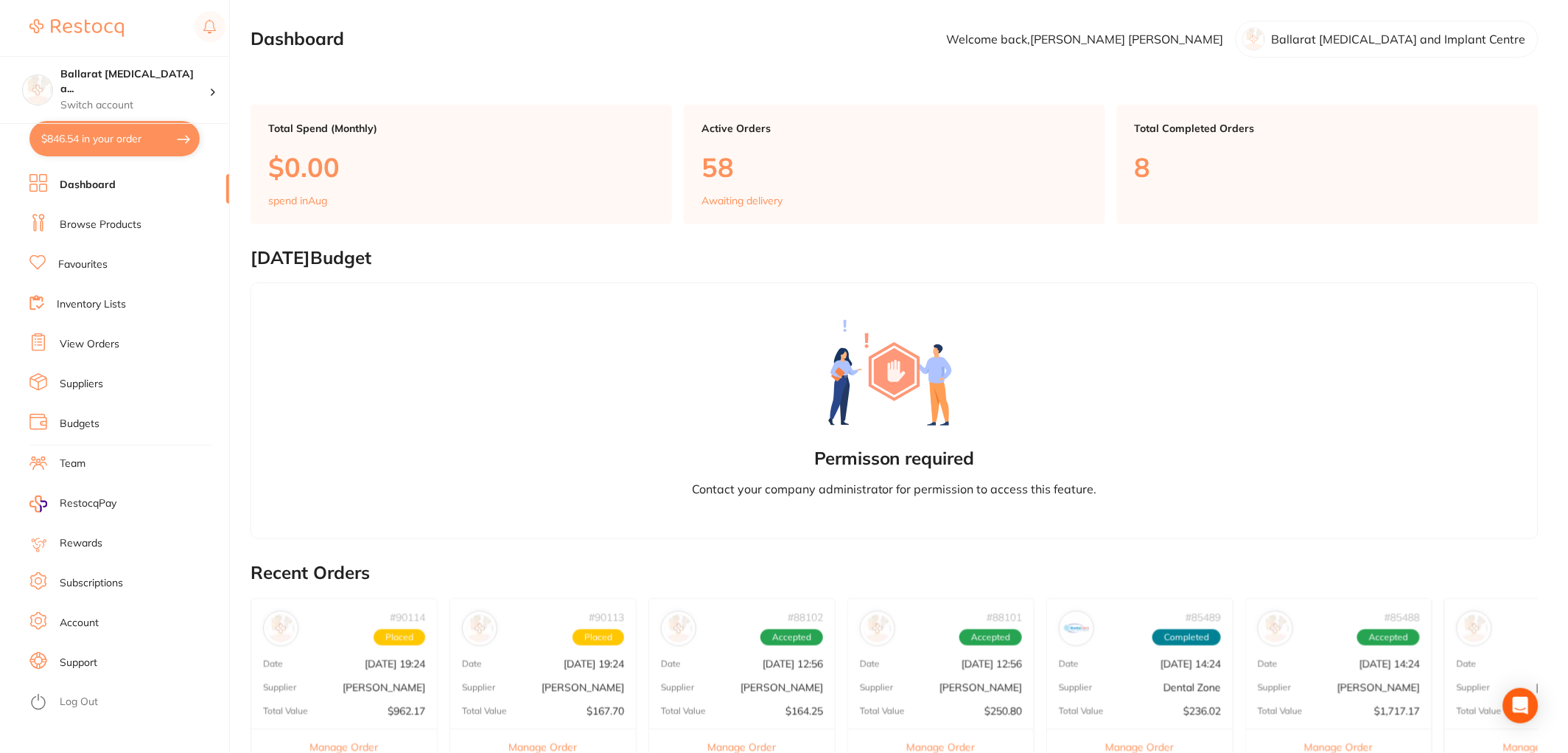
click at [104, 224] on link "Browse Products" at bounding box center [100, 225] width 82 height 15
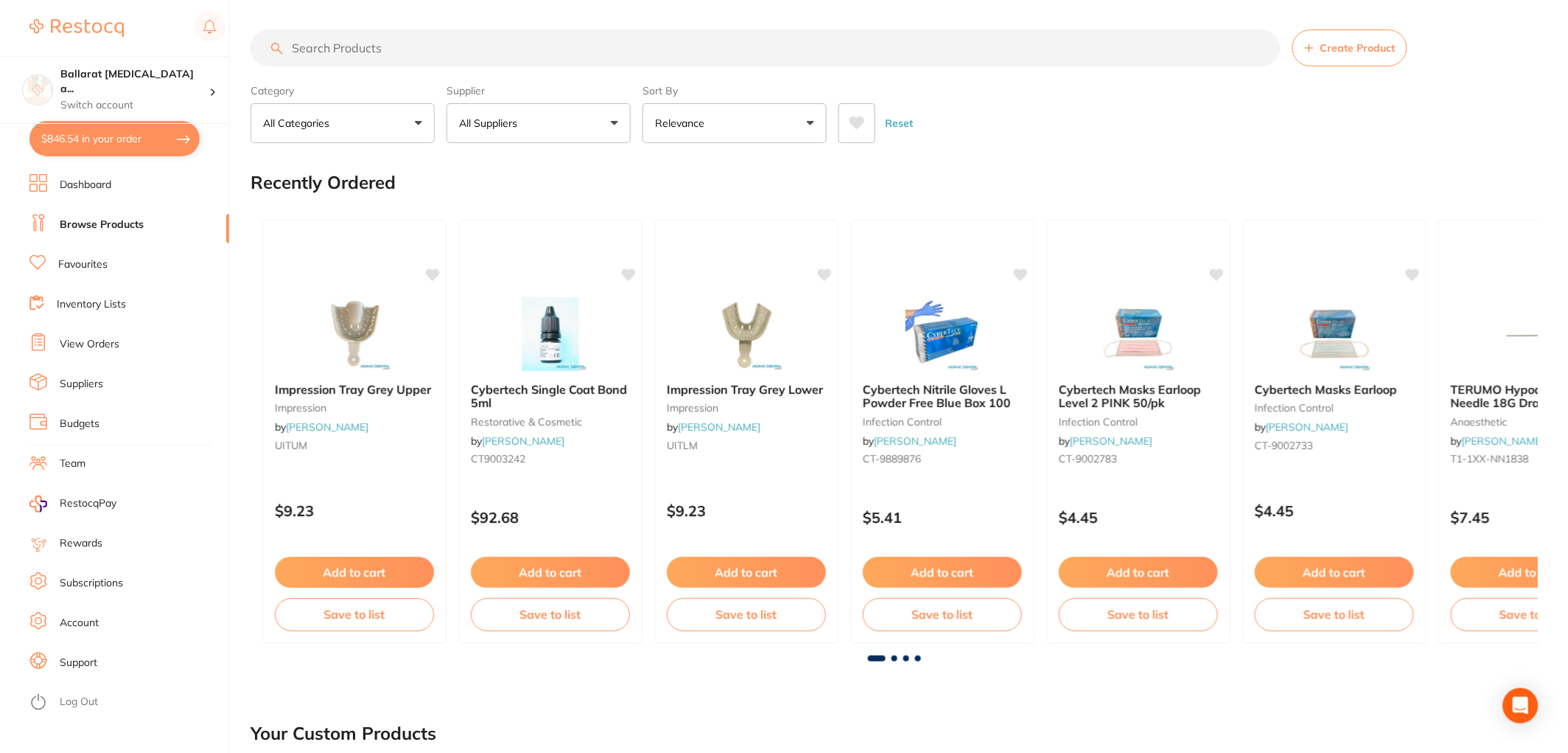
click at [89, 184] on link "Dashboard" at bounding box center [85, 185] width 52 height 15
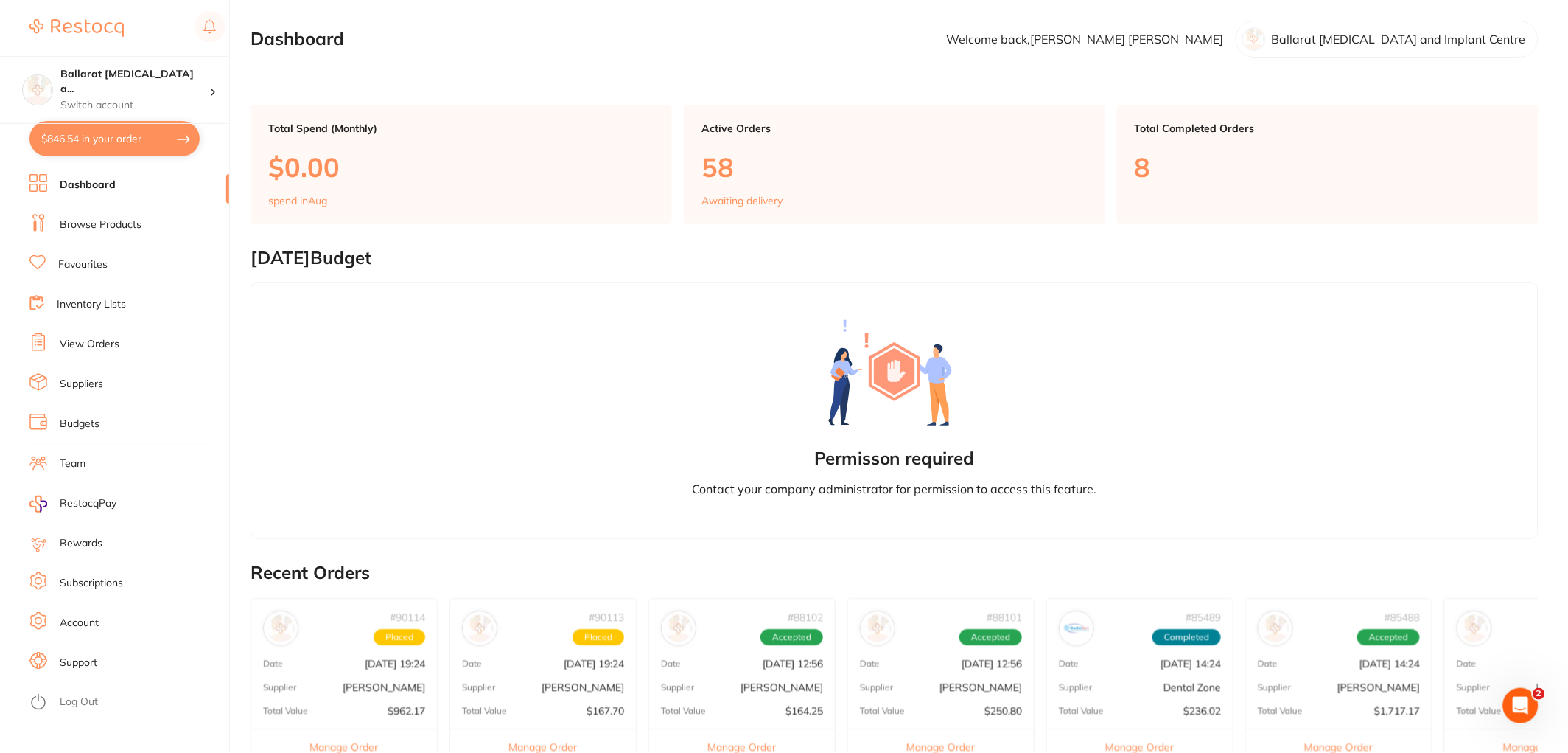
click at [89, 142] on button "$846.54 in your order" at bounding box center [115, 139] width 170 height 35
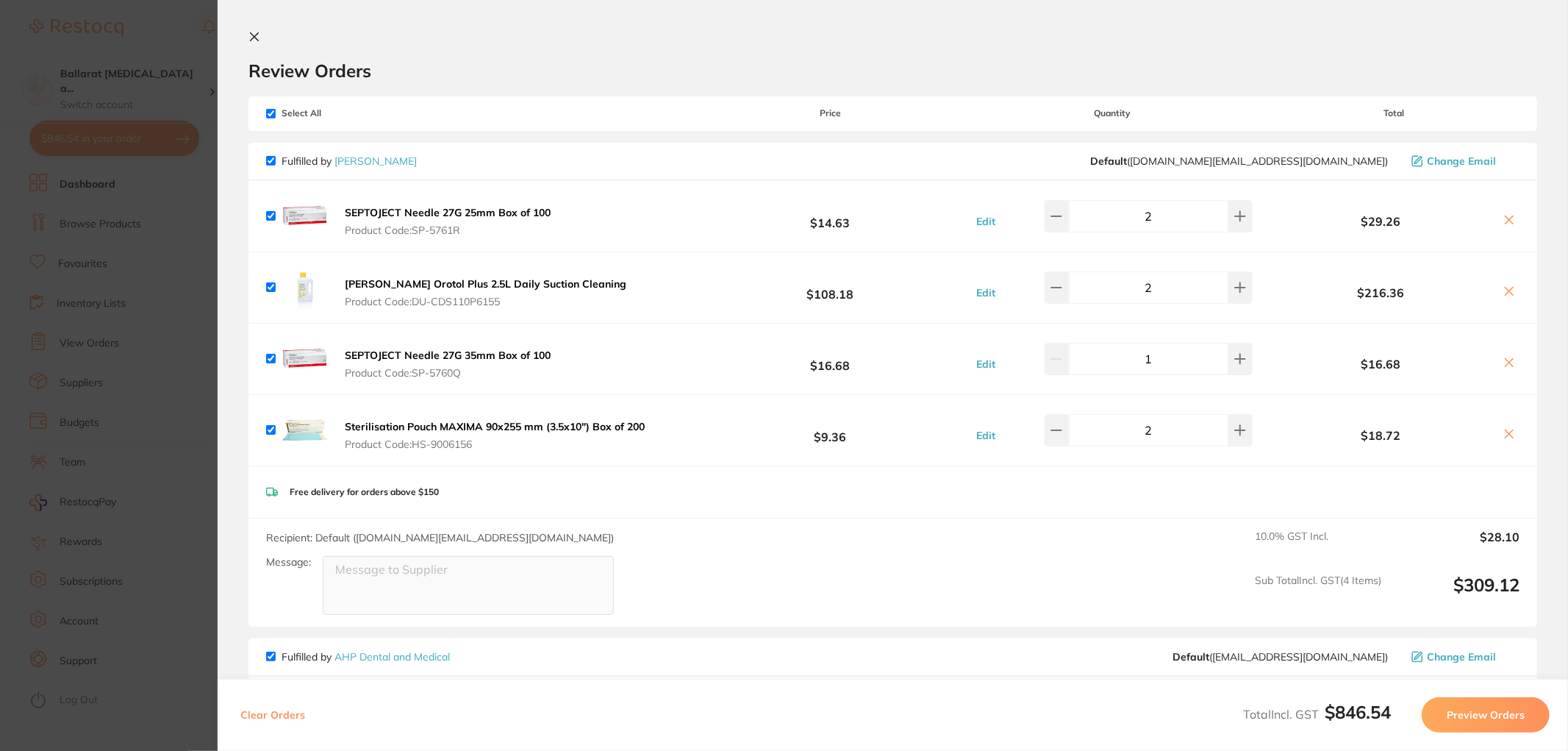
click at [379, 164] on link "[PERSON_NAME]" at bounding box center [376, 161] width 83 height 14
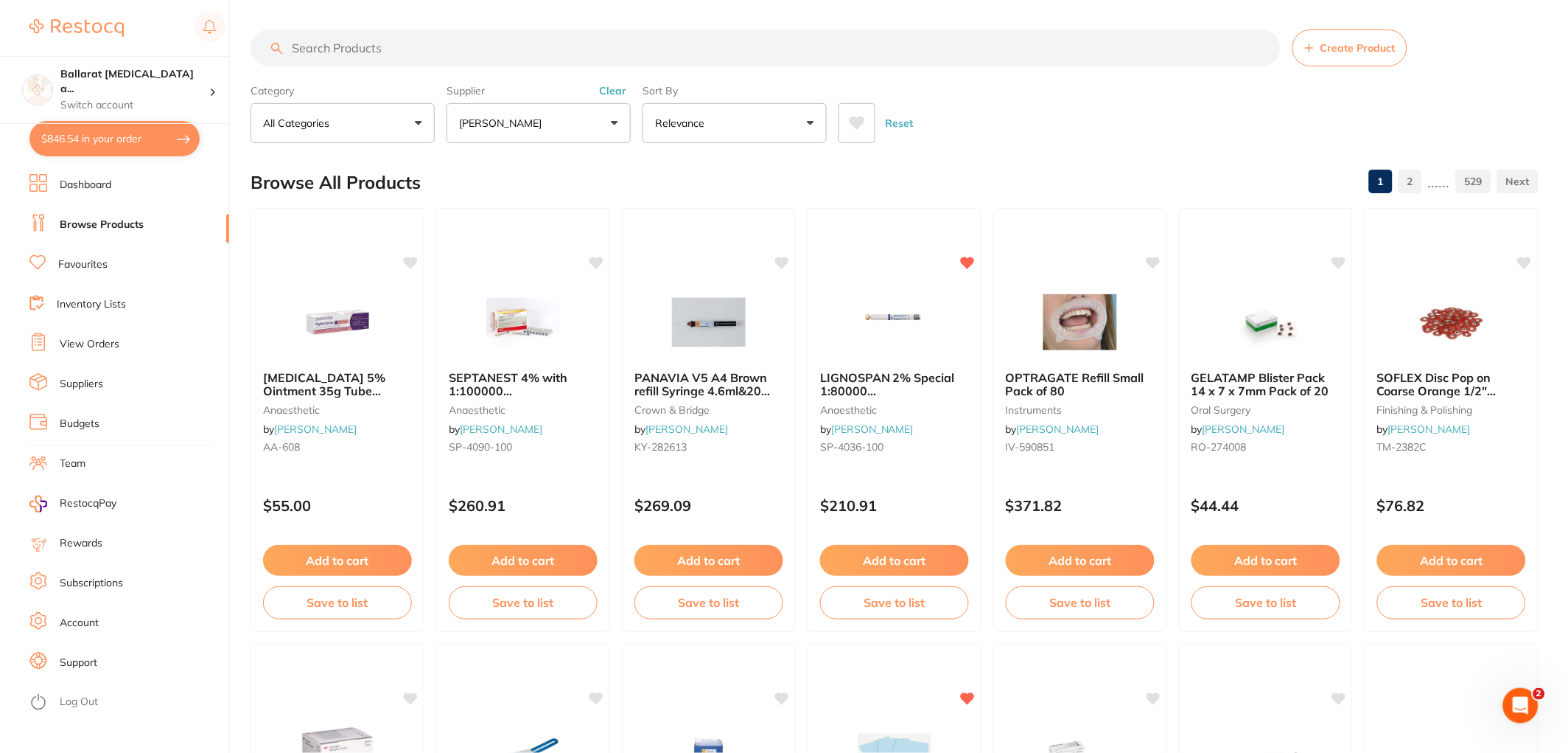
click at [414, 57] on input "search" at bounding box center [766, 48] width 1030 height 37
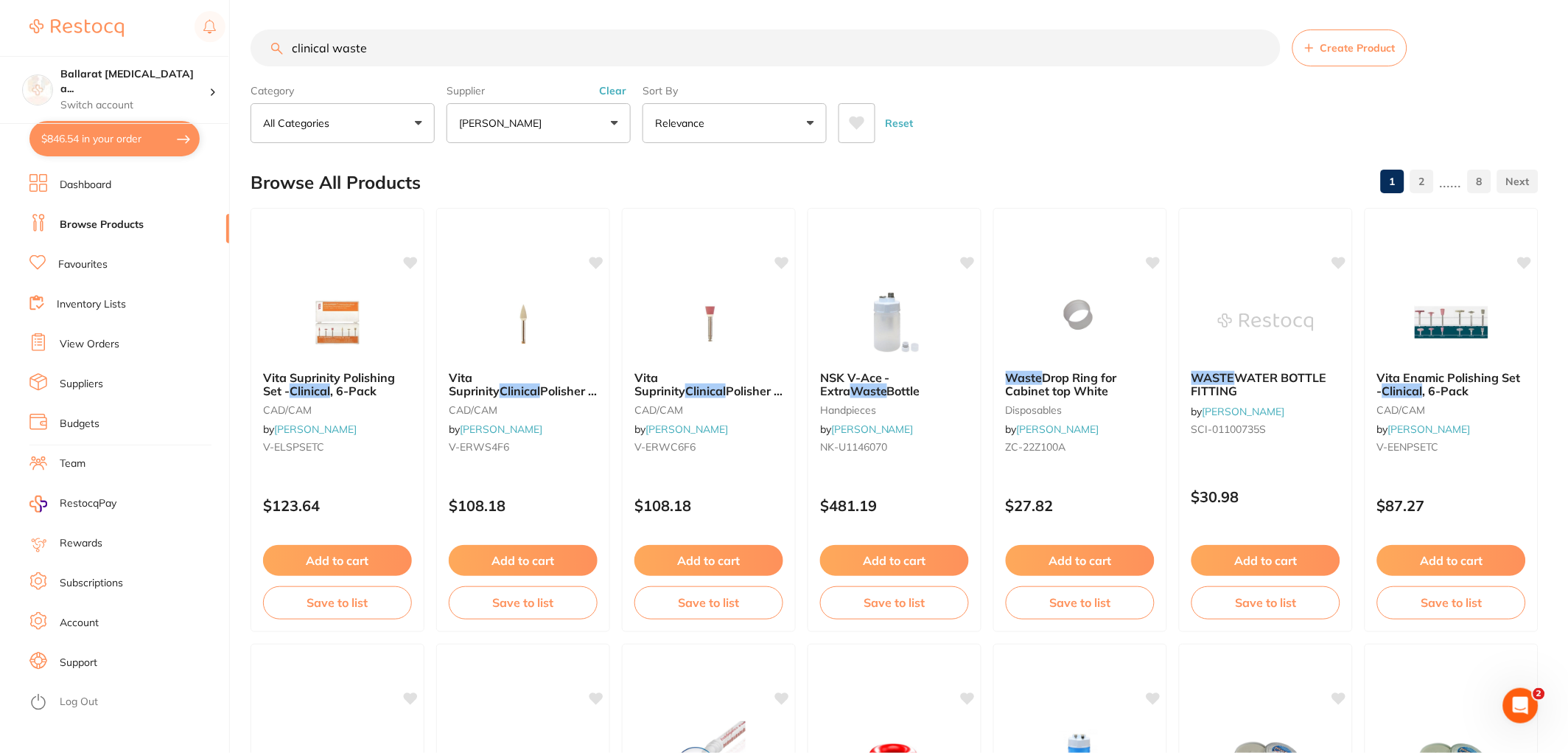
click at [400, 59] on input "clinical waste" at bounding box center [766, 48] width 1030 height 37
type input "clinical waste bags"
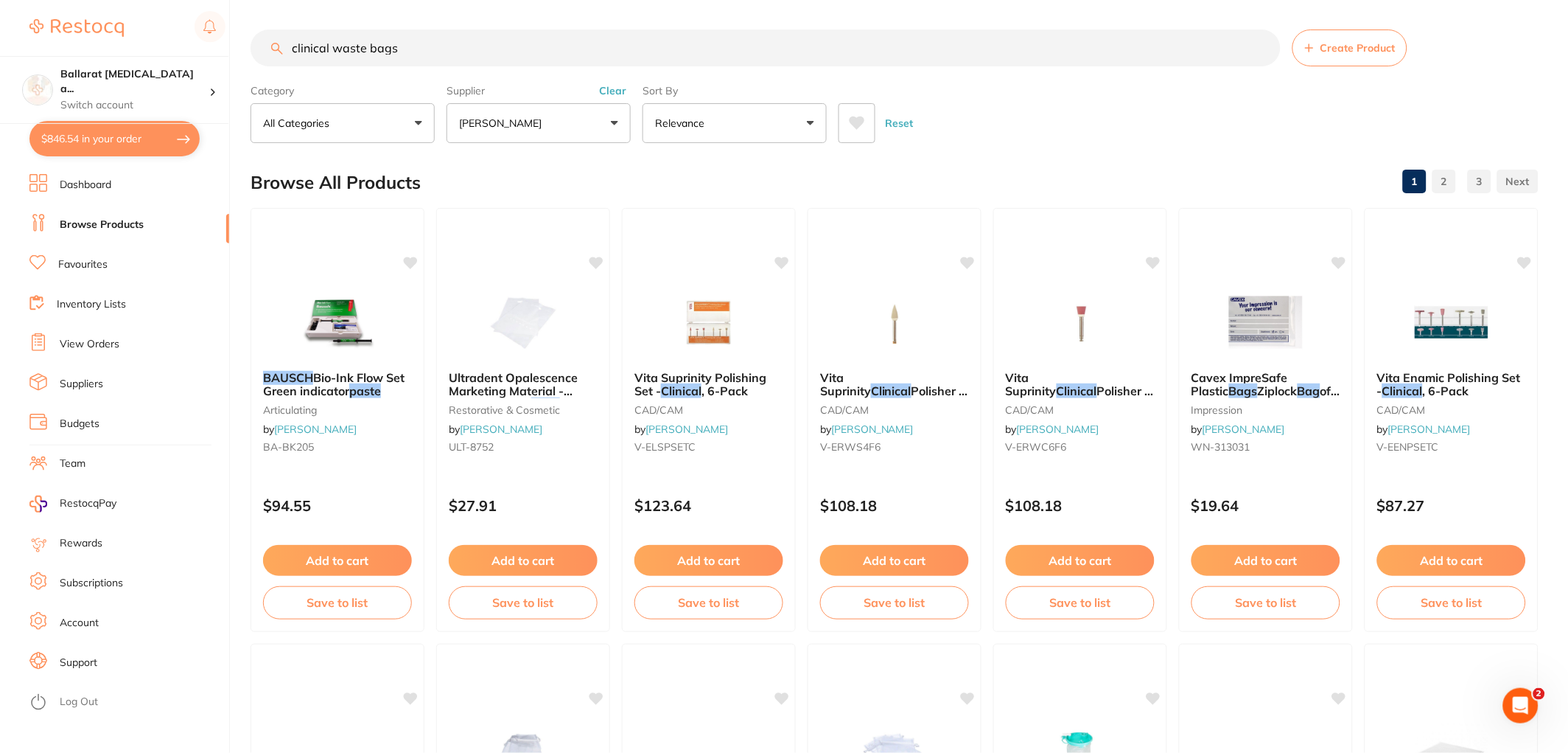
drag, startPoint x: 418, startPoint y: 45, endPoint x: 109, endPoint y: 6, distance: 311.5
click at [109, 6] on div "$846.54 Ballarat [MEDICAL_DATA] a... Switch account Ballarat [MEDICAL_DATA] and…" at bounding box center [784, 376] width 1568 height 753
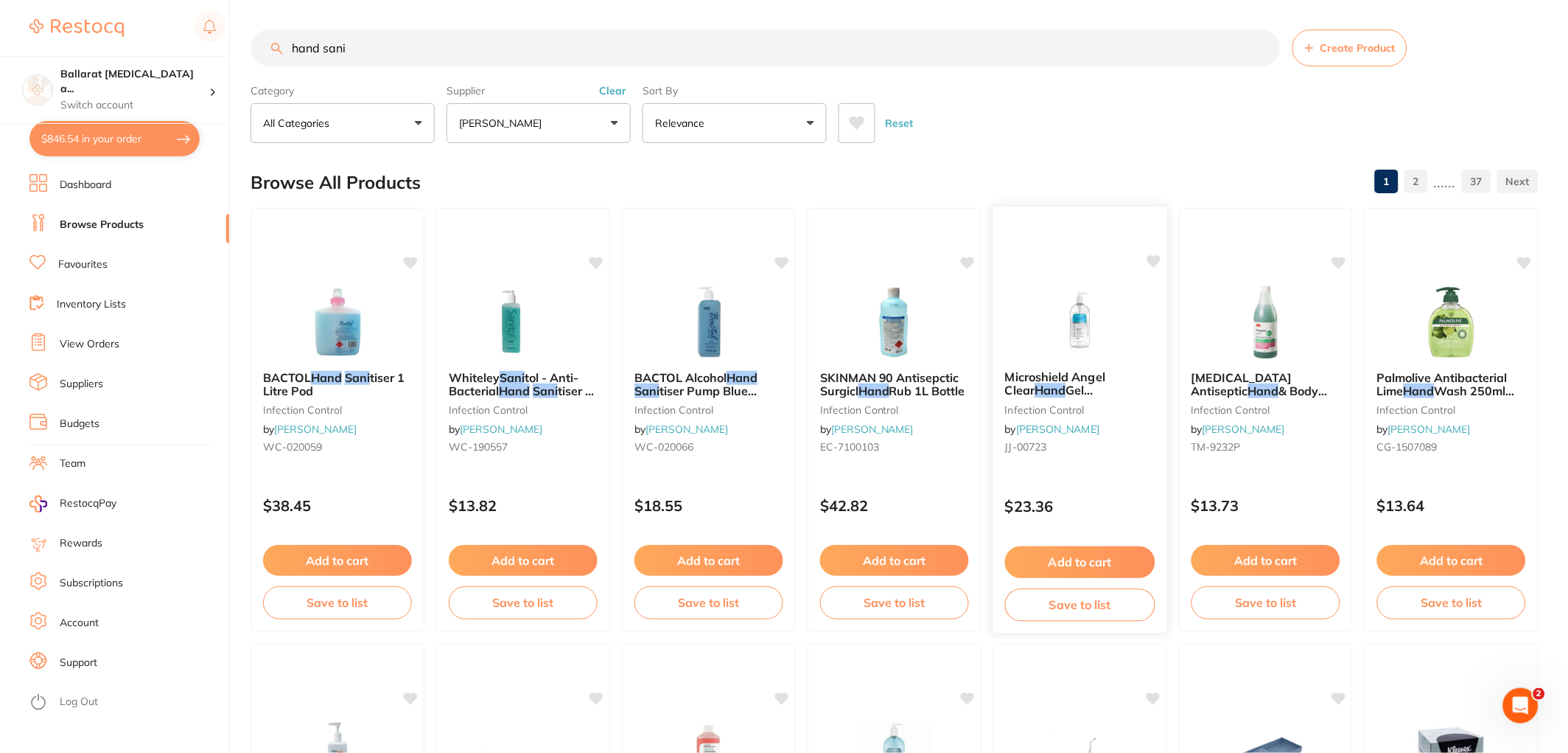
type input "hand sani"
click at [1072, 318] on img at bounding box center [1080, 320] width 96 height 74
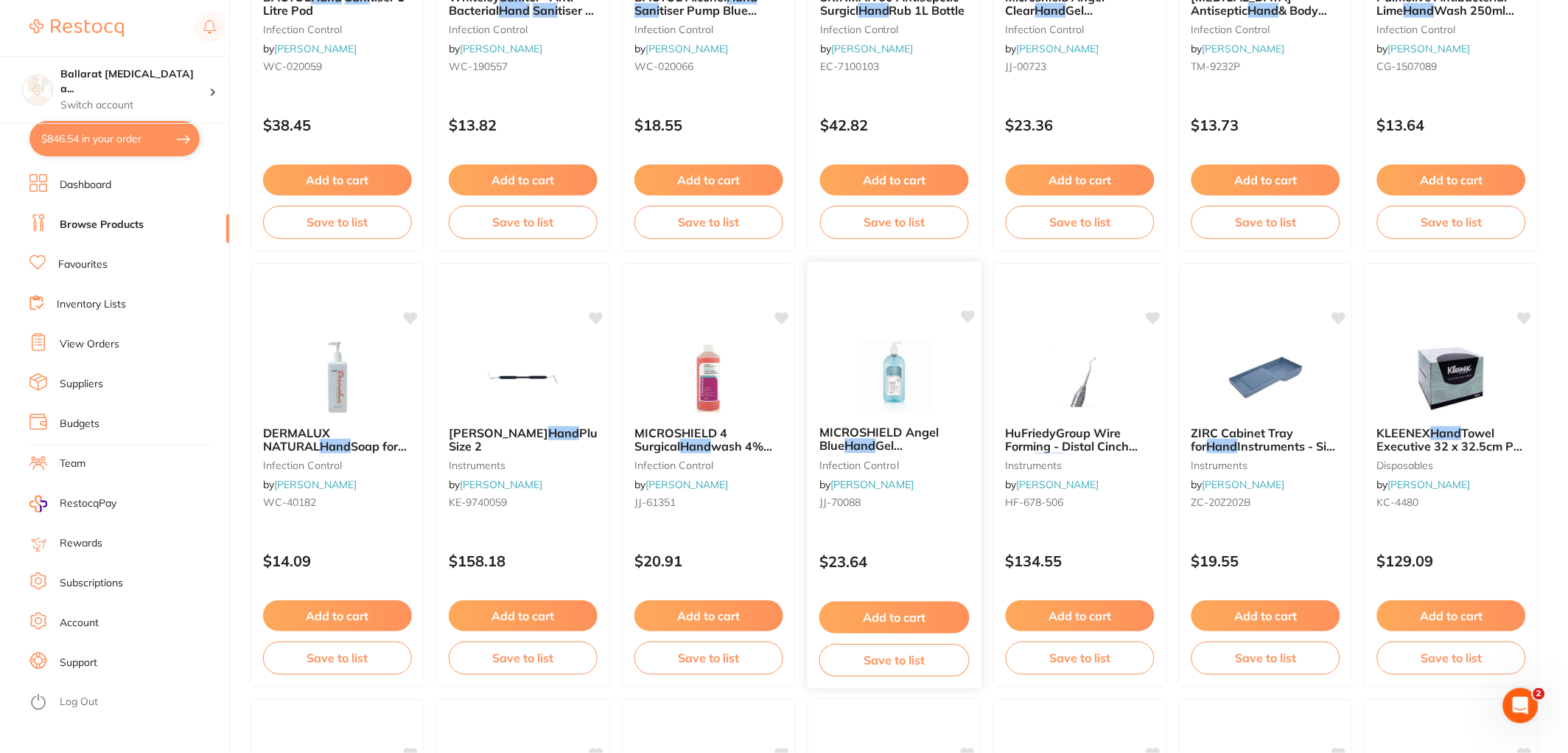
scroll to position [410, 0]
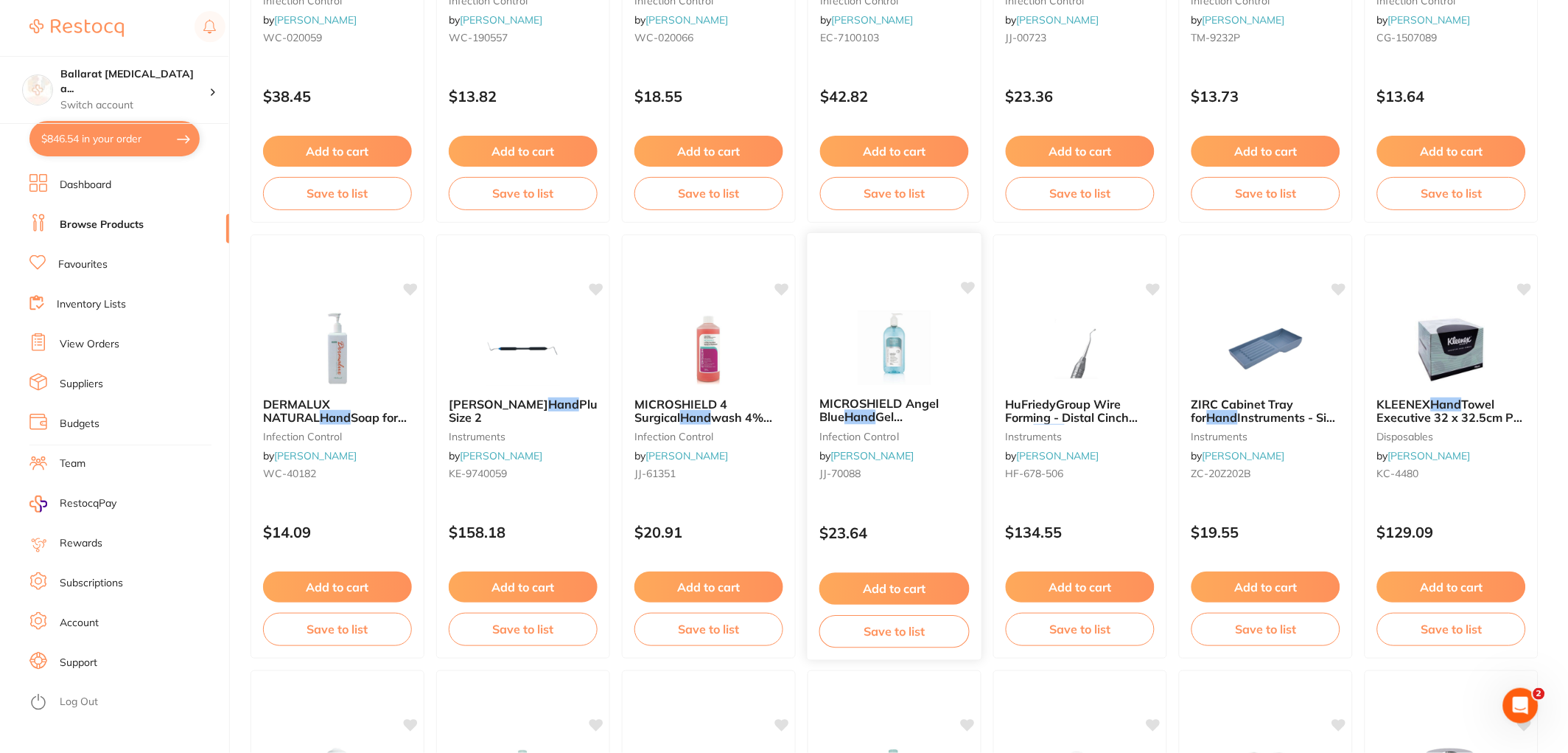
click at [883, 589] on button "Add to cart" at bounding box center [894, 589] width 151 height 32
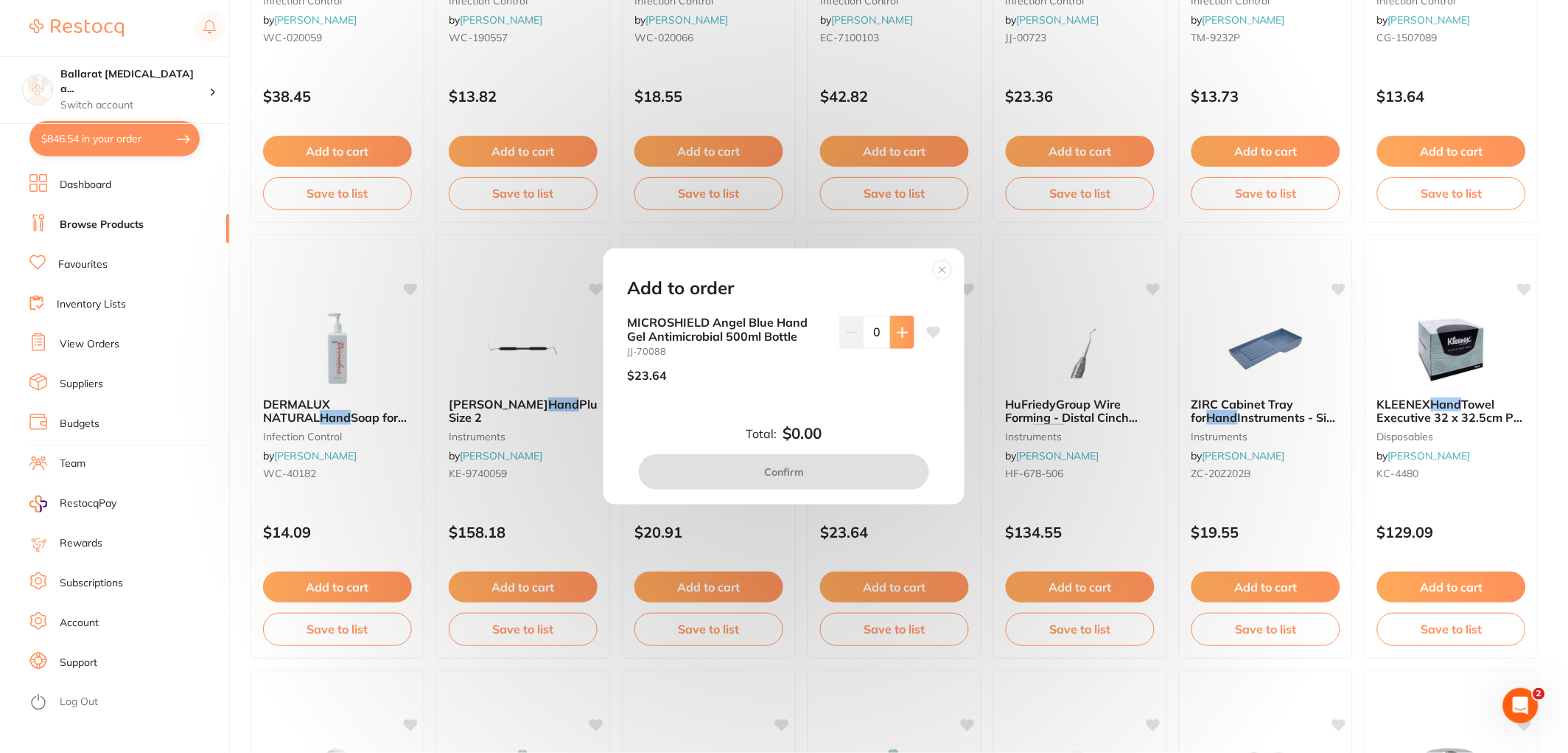
scroll to position [0, 0]
click at [901, 331] on icon at bounding box center [902, 332] width 12 height 12
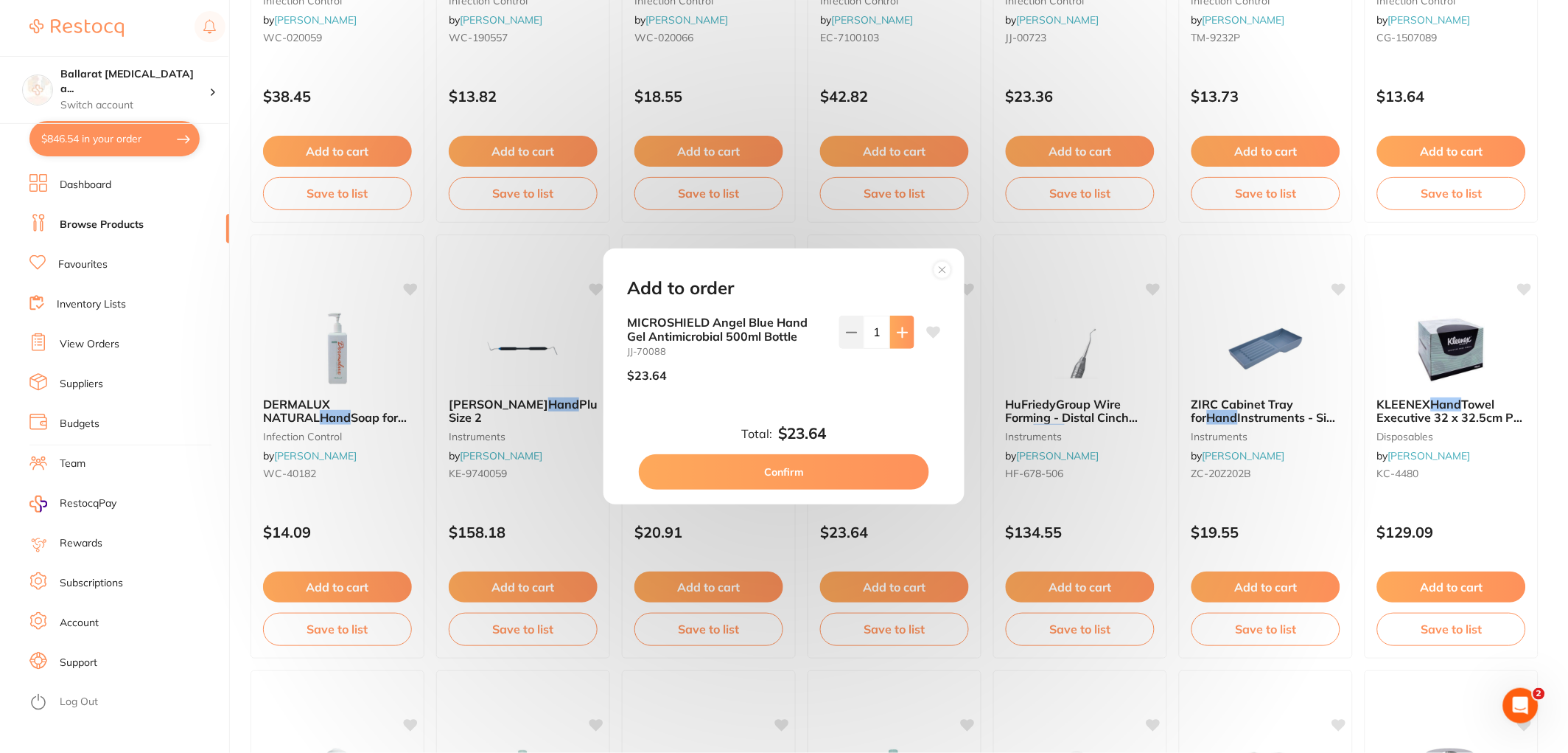
click at [901, 331] on icon at bounding box center [902, 332] width 12 height 12
type input "2"
click at [848, 470] on button "Confirm" at bounding box center [784, 472] width 291 height 35
checkbox input "false"
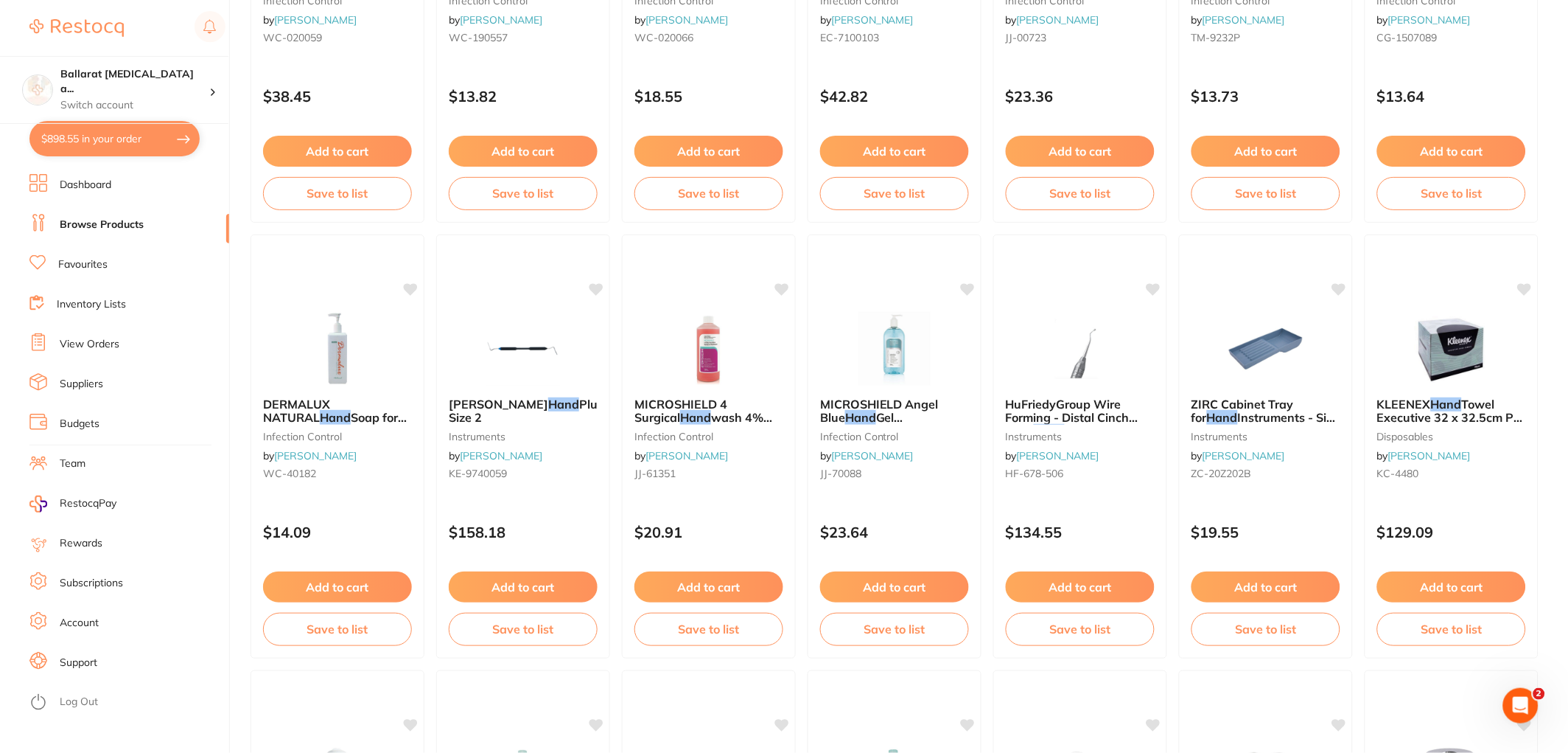
click at [80, 125] on button "$898.55 in your order" at bounding box center [115, 139] width 170 height 35
checkbox input "true"
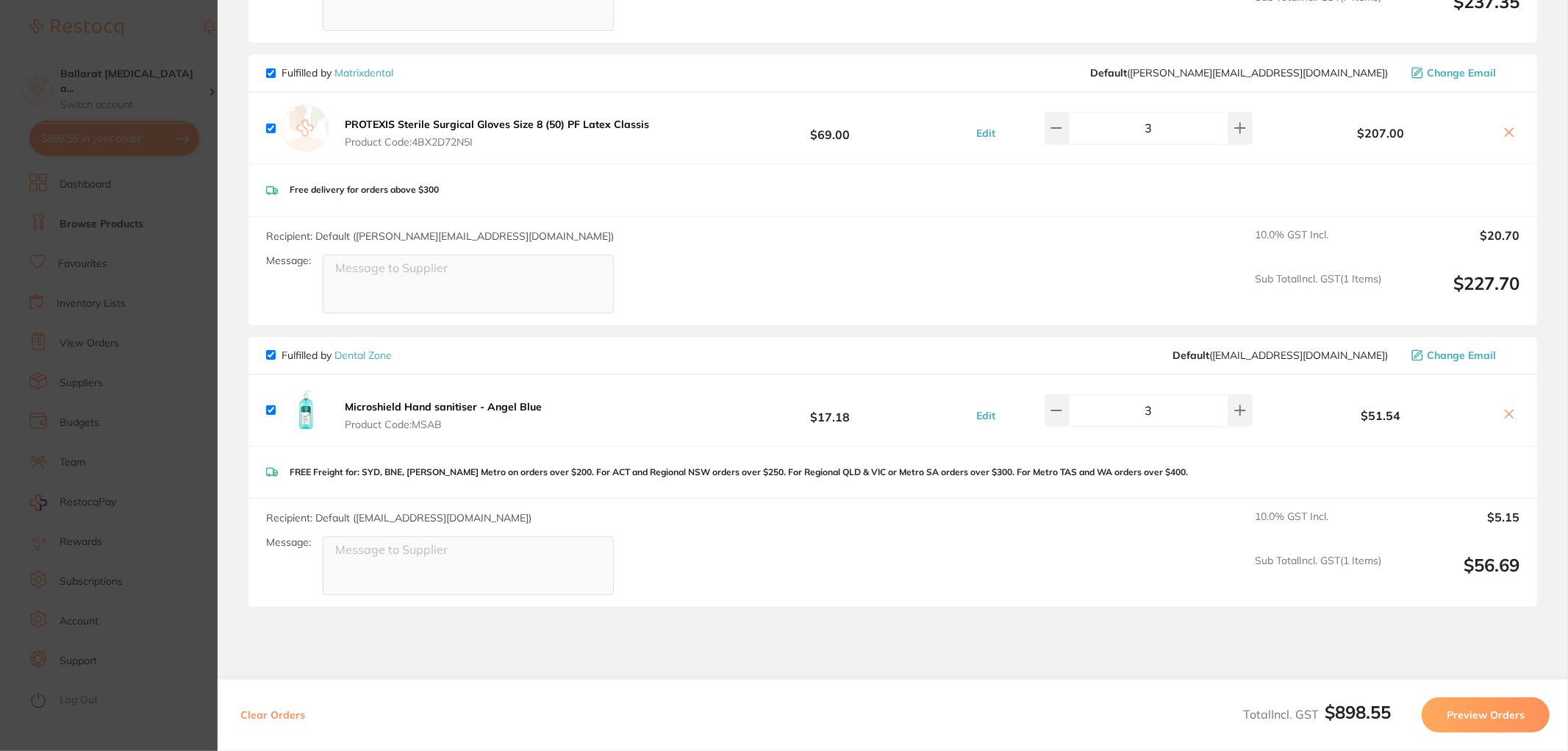
scroll to position [1716, 0]
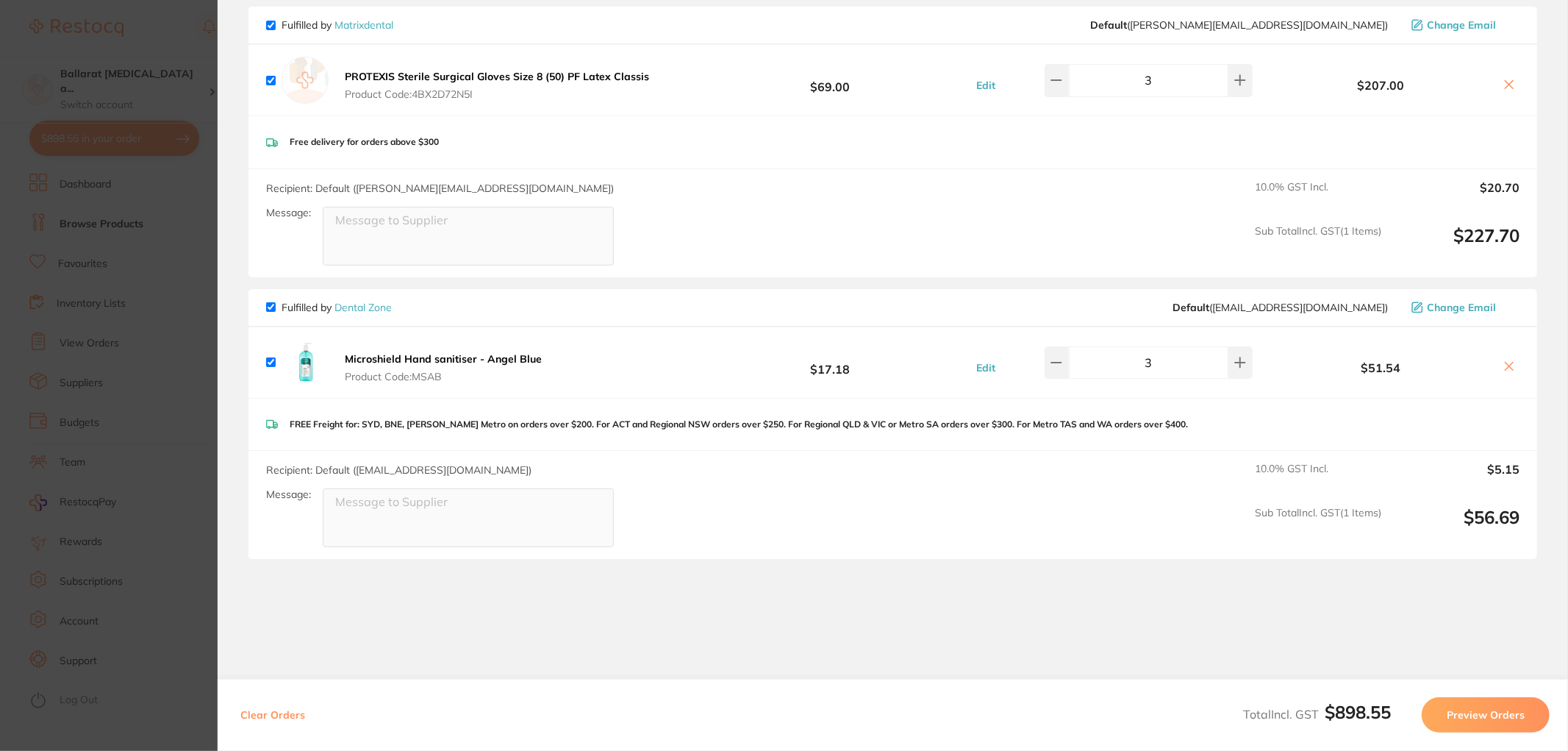
click at [1504, 368] on icon at bounding box center [1509, 366] width 12 height 12
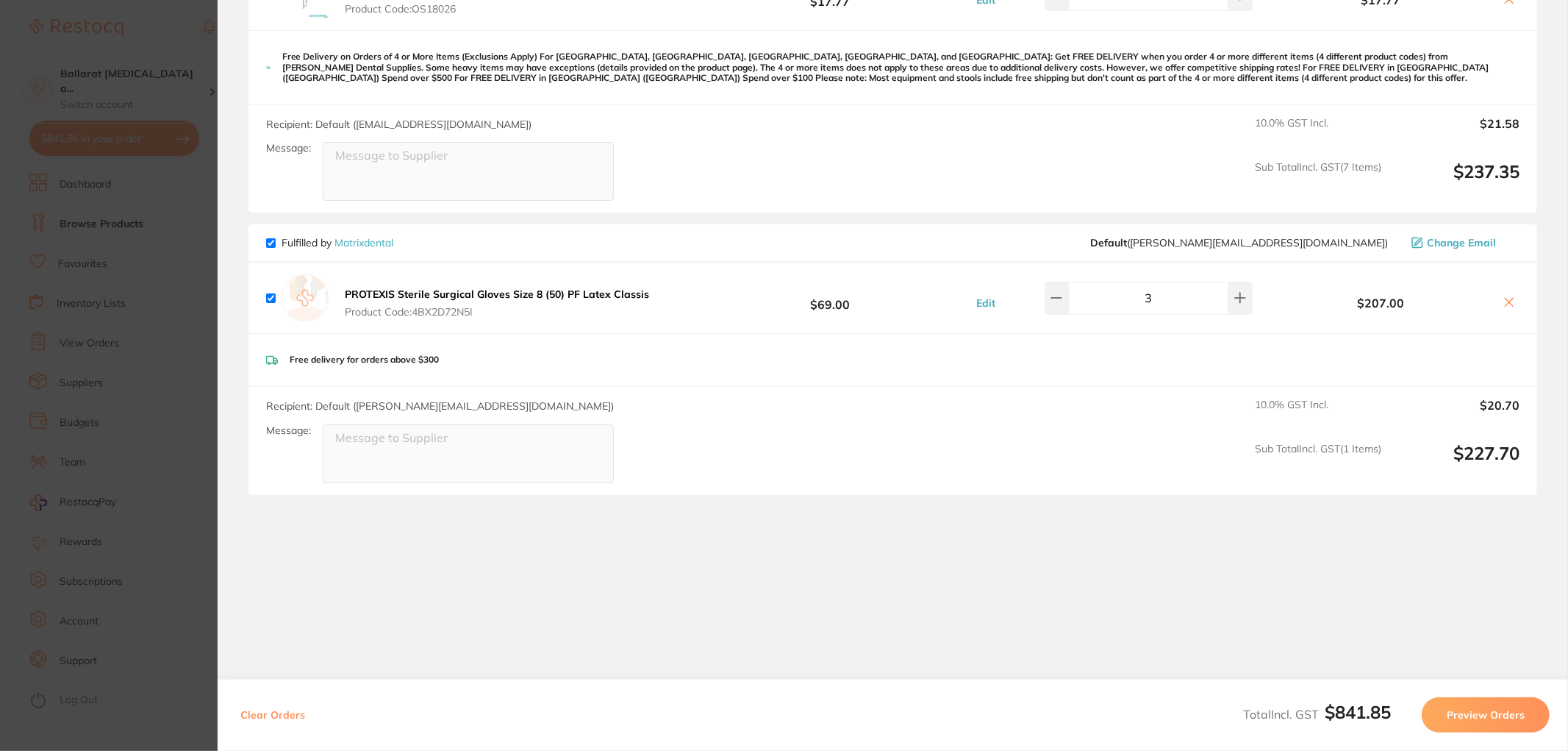
scroll to position [1495, 0]
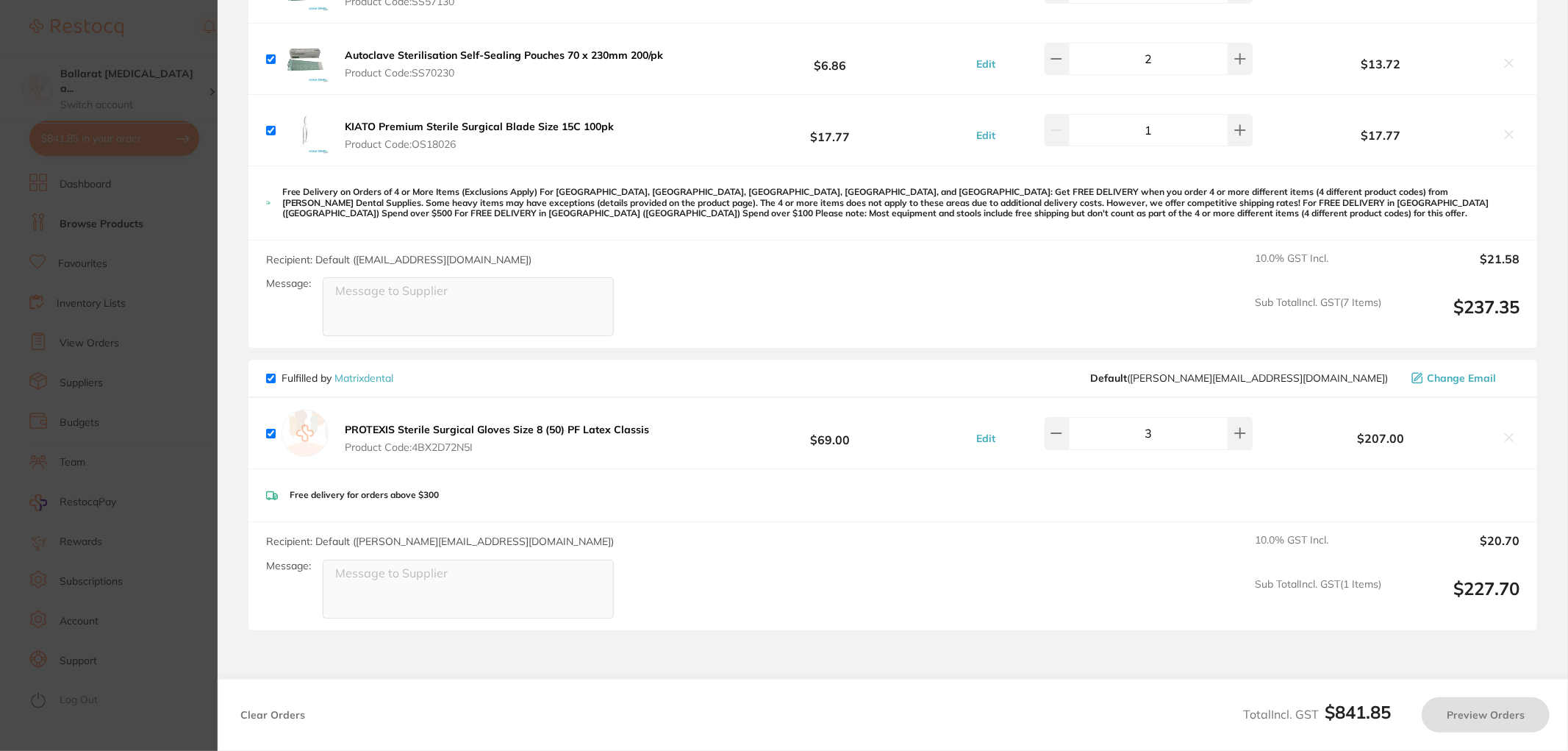
checkbox input "true"
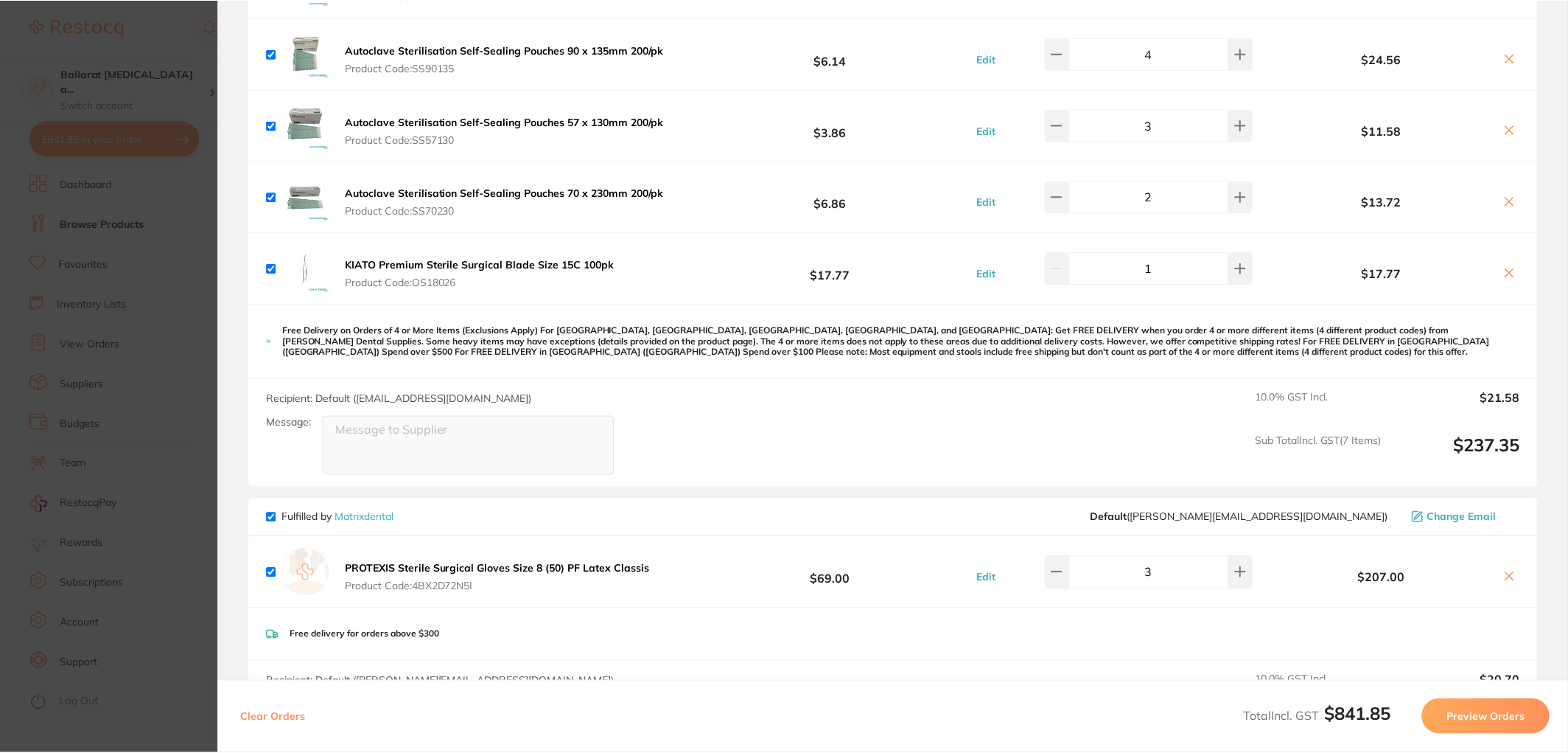
scroll to position [1311, 0]
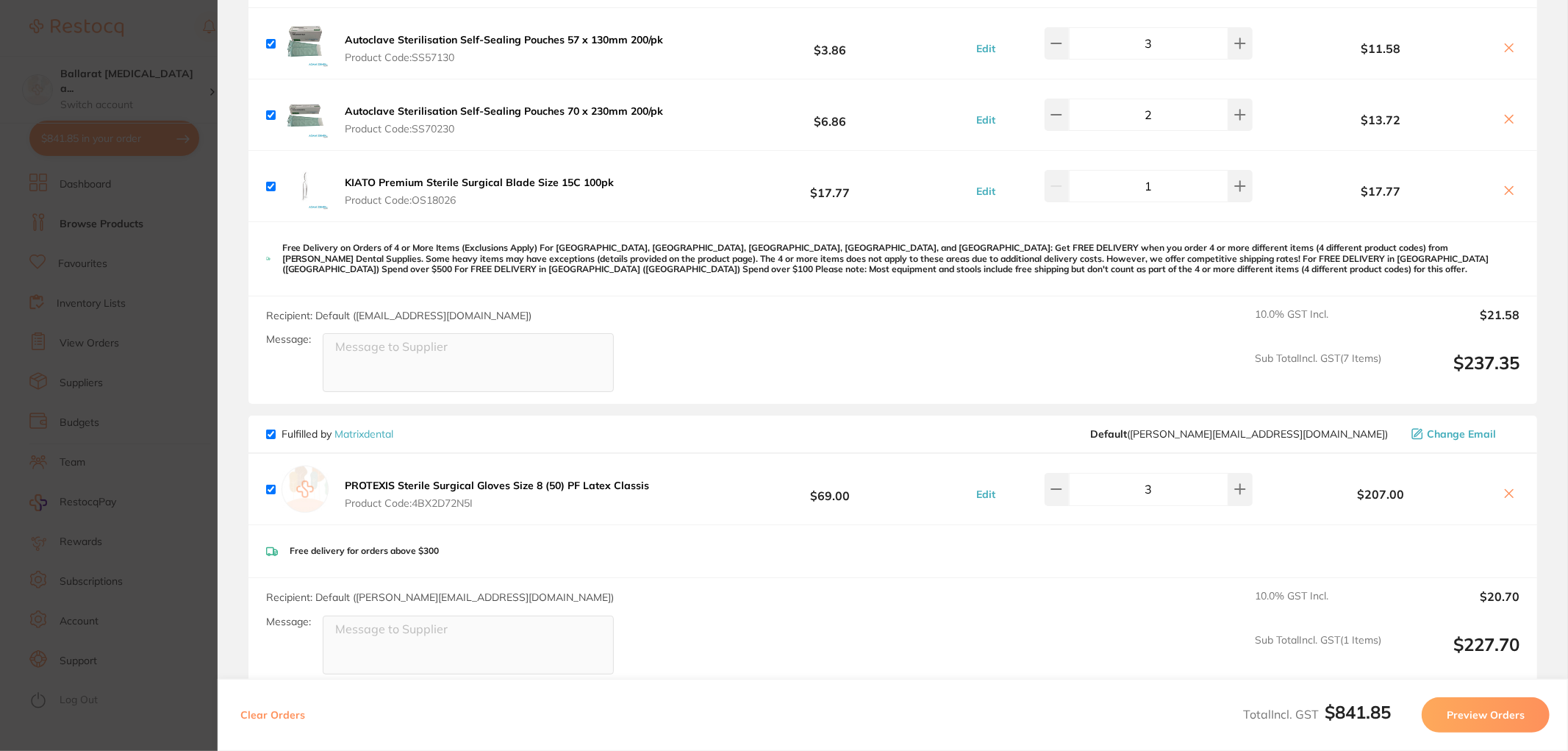
click at [383, 428] on link "Matrixdental" at bounding box center [364, 434] width 59 height 14
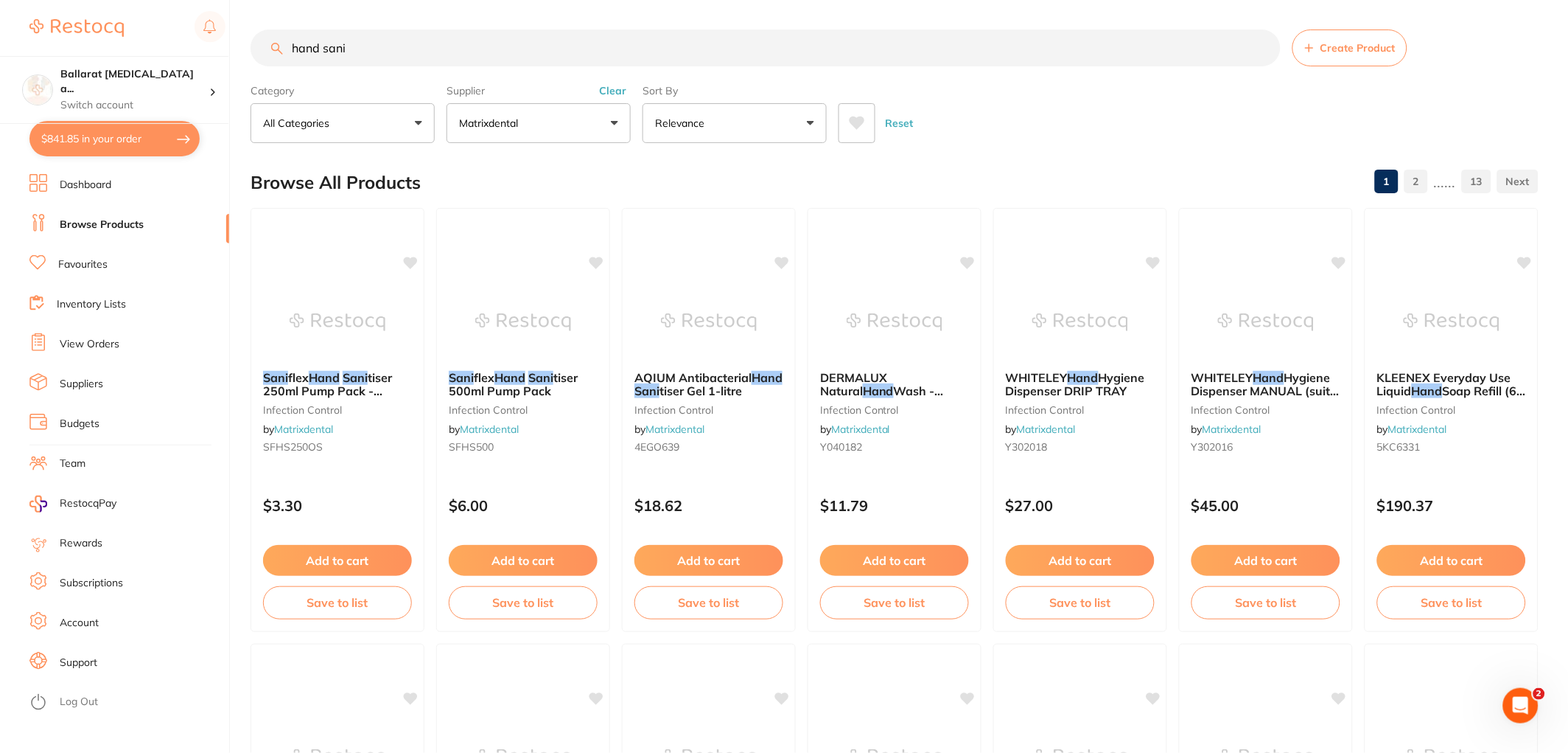
scroll to position [1311, 0]
drag, startPoint x: 376, startPoint y: 55, endPoint x: 83, endPoint y: 32, distance: 293.9
click at [83, 32] on div "$841.85 Ballarat [MEDICAL_DATA] a... Switch account Ballarat [MEDICAL_DATA] and…" at bounding box center [784, 376] width 1568 height 753
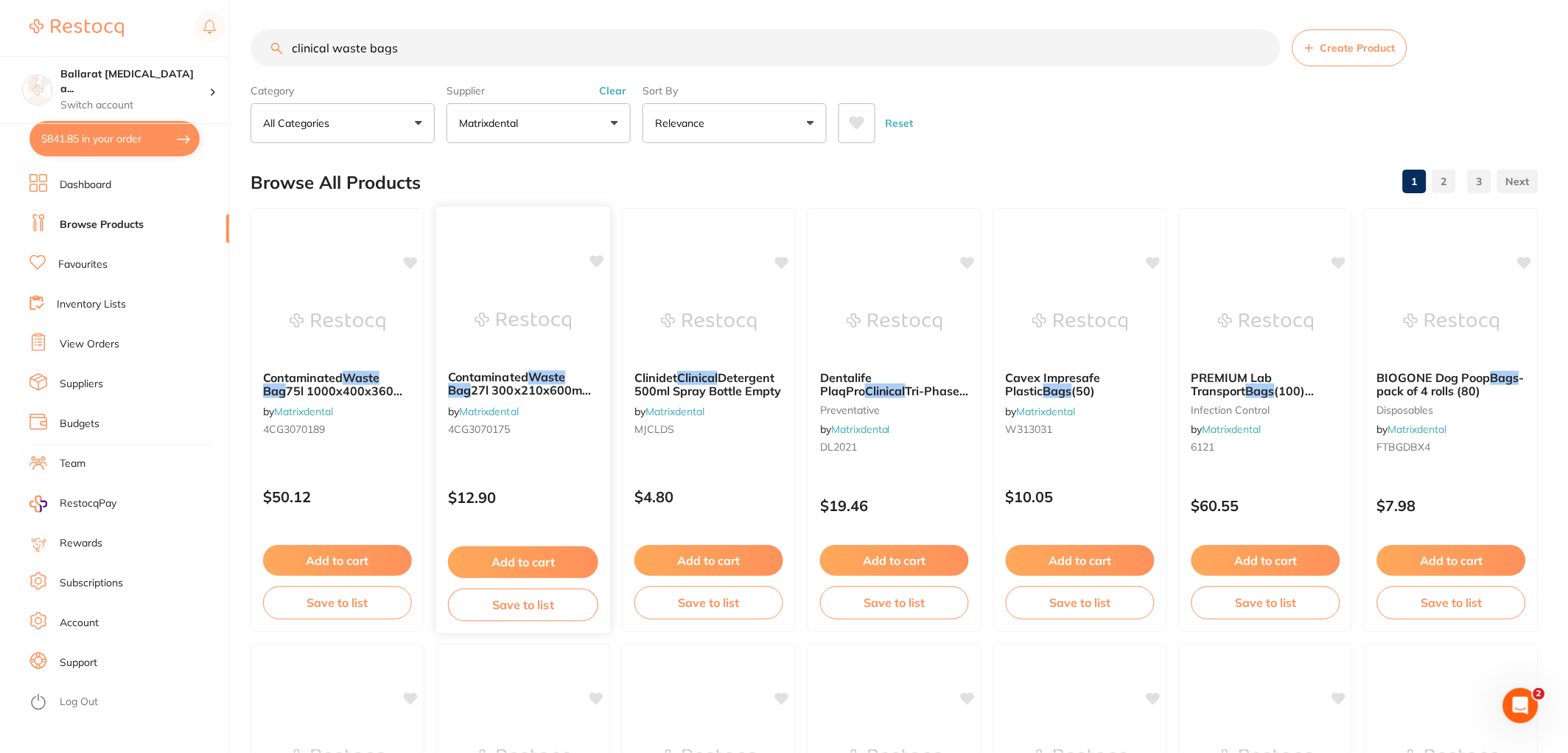
scroll to position [0, 0]
type input "clinical waste bags"
click at [566, 378] on em "Waste" at bounding box center [547, 377] width 37 height 15
click at [532, 561] on button "Add to cart" at bounding box center [523, 563] width 151 height 32
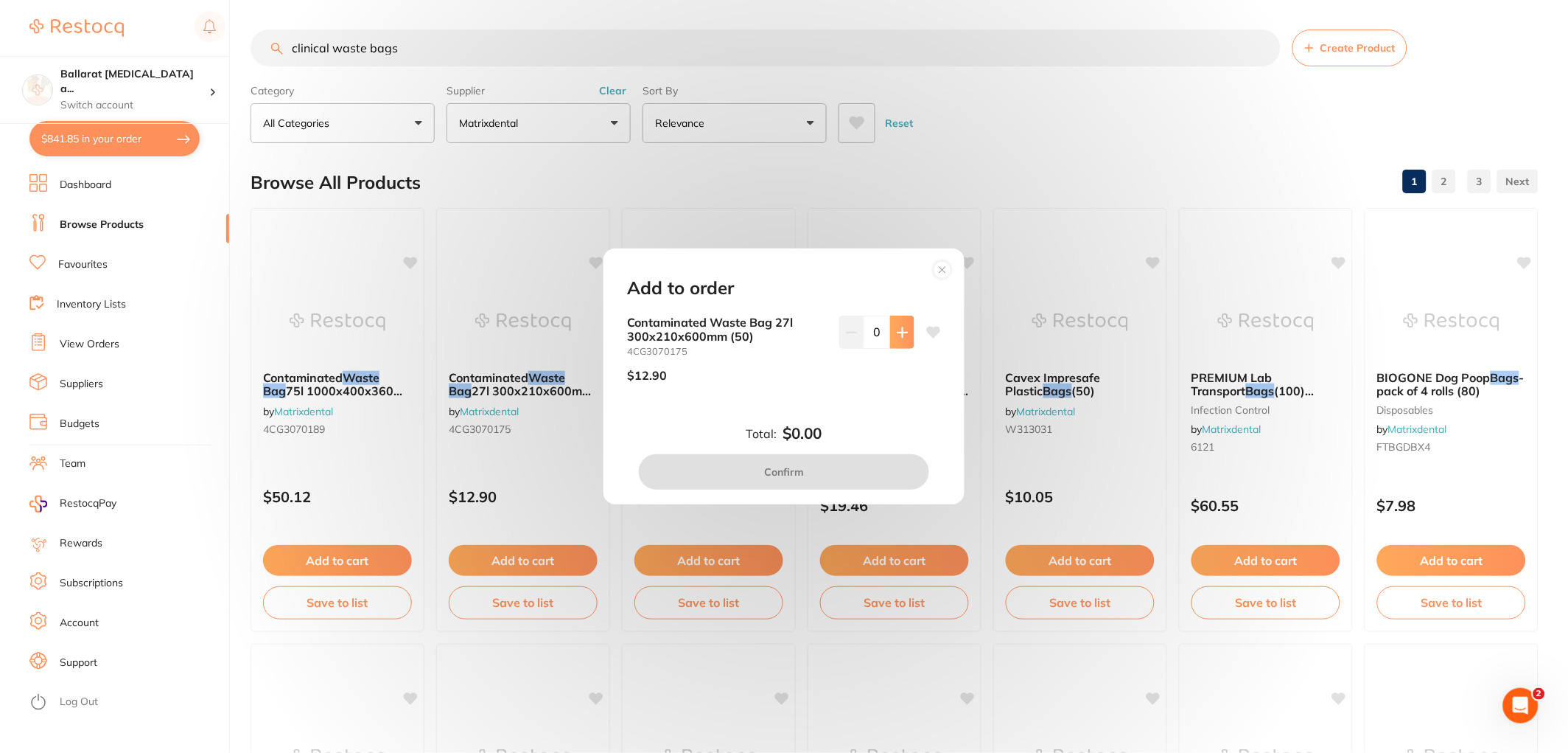
click at [899, 335] on icon at bounding box center [902, 332] width 10 height 10
type input "1"
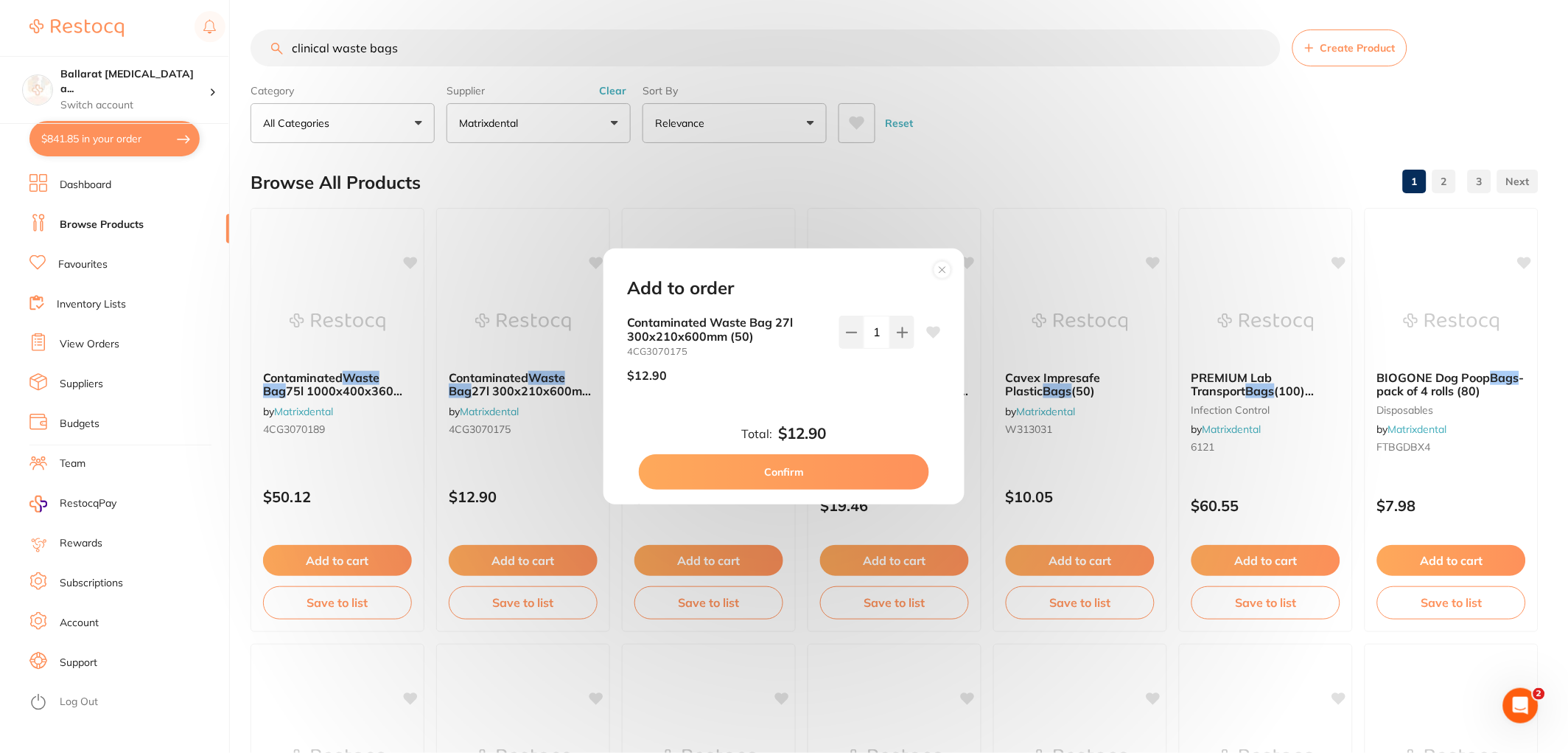
click at [790, 468] on button "Confirm" at bounding box center [784, 472] width 291 height 35
checkbox input "false"
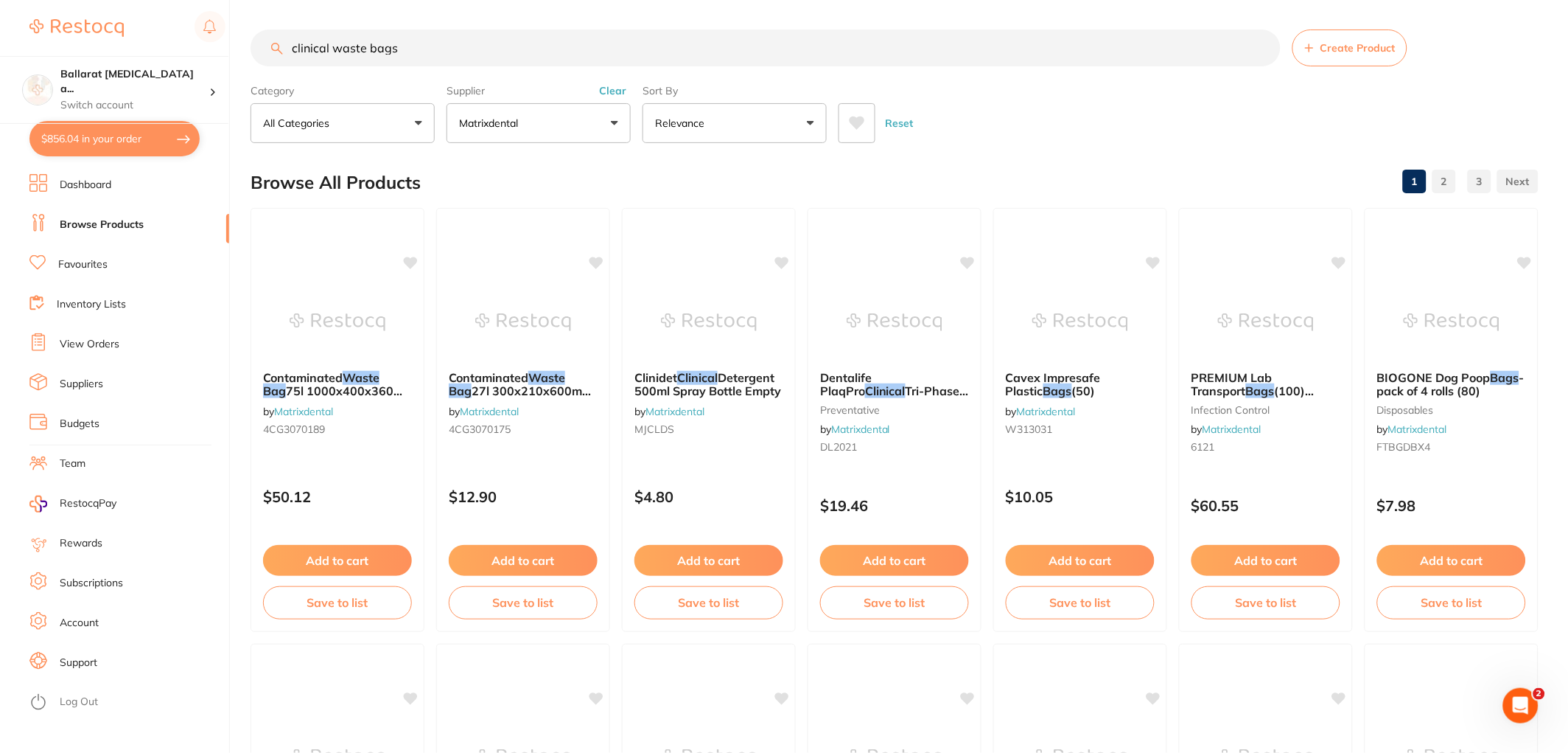
click at [78, 141] on button "$856.04 in your order" at bounding box center [115, 139] width 170 height 35
checkbox input "true"
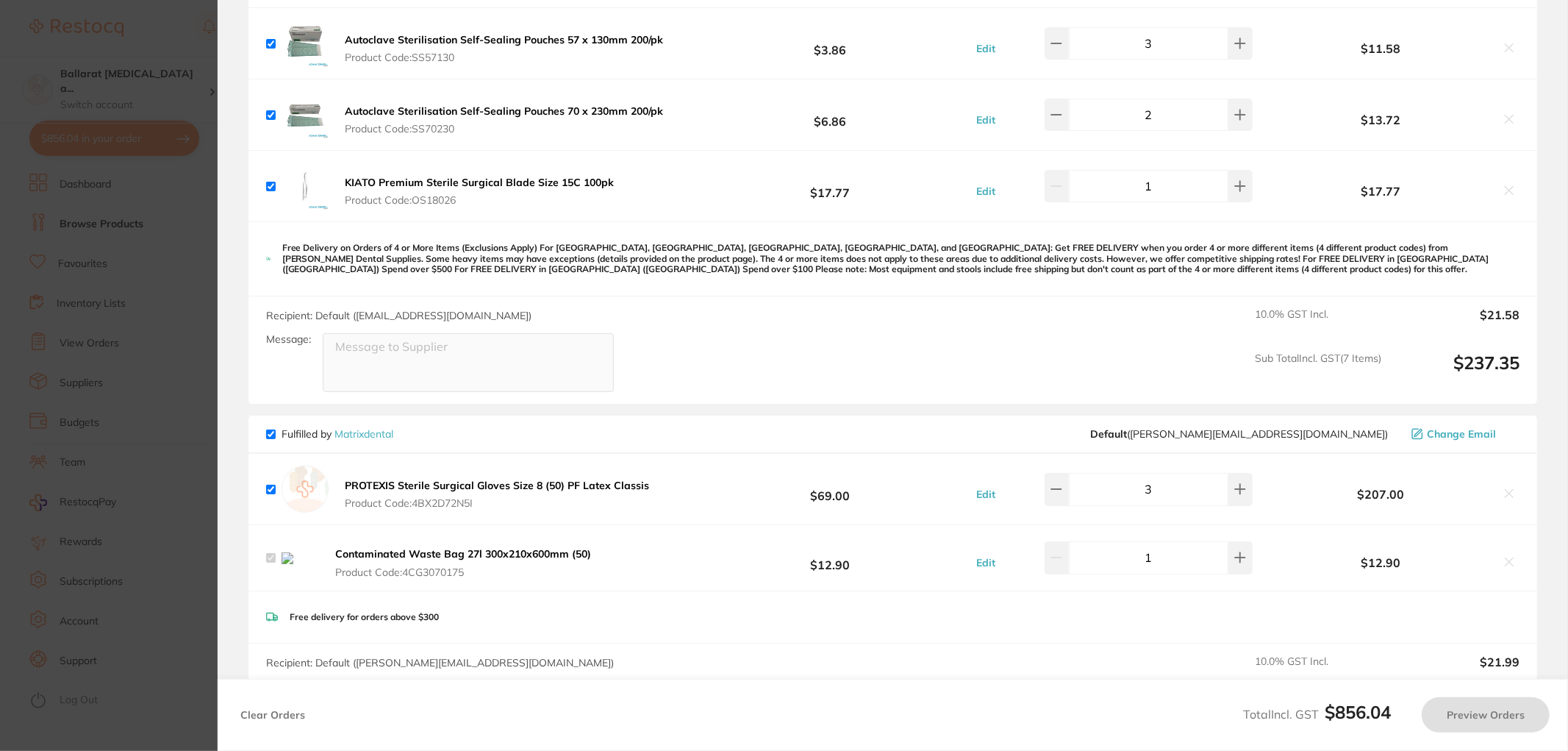
checkbox input "false"
checkbox input "true"
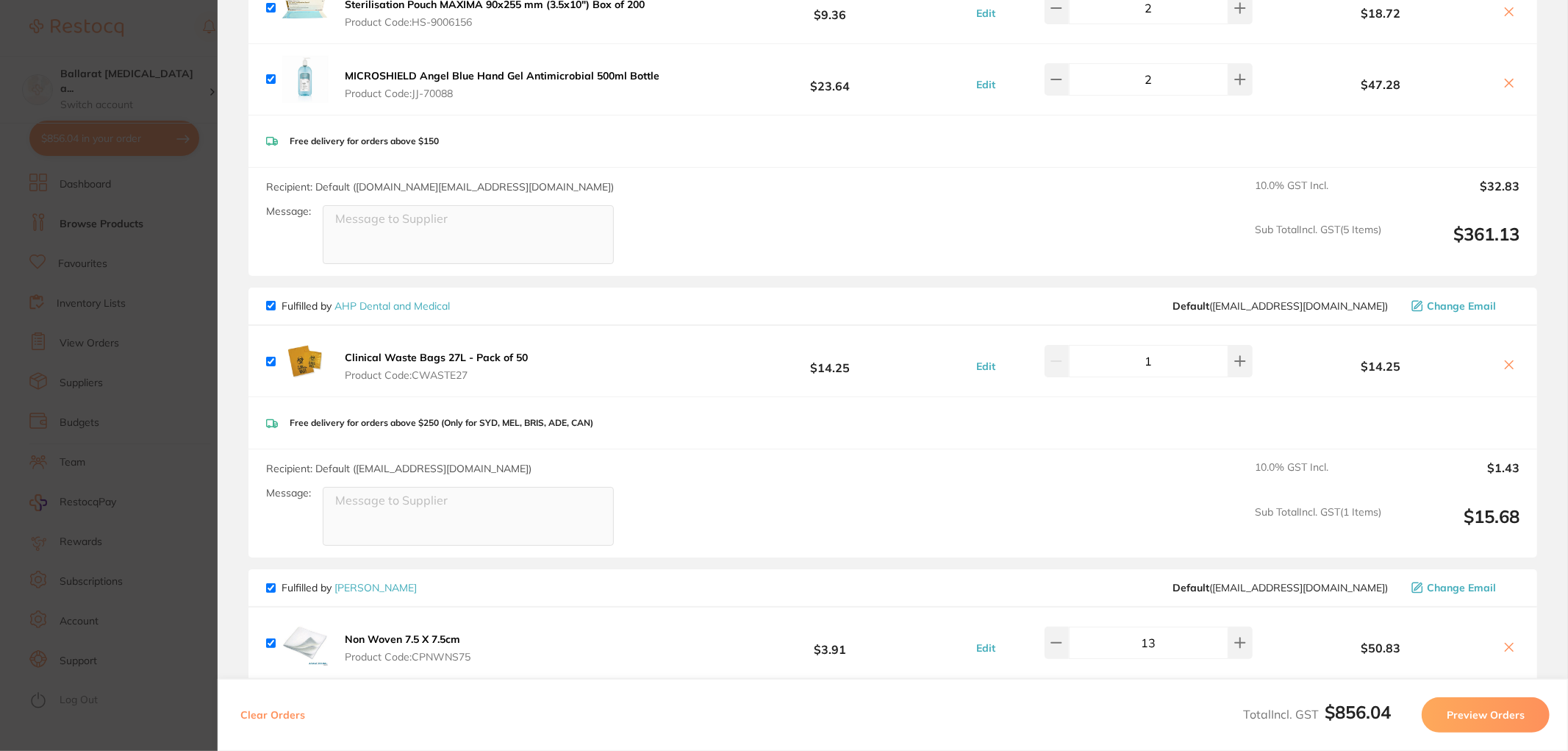
scroll to position [340, 0]
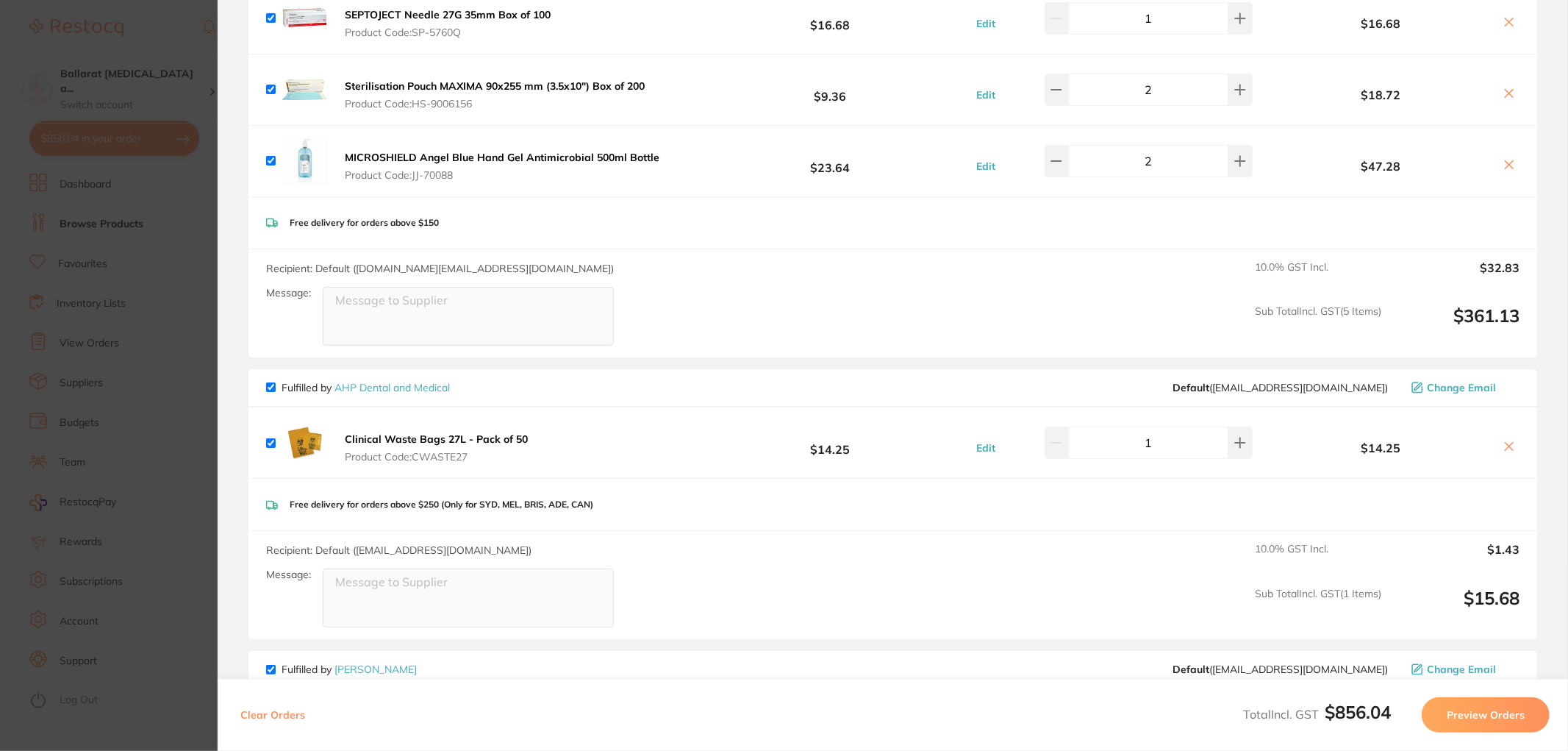
click at [1499, 447] on button at bounding box center [1509, 447] width 21 height 15
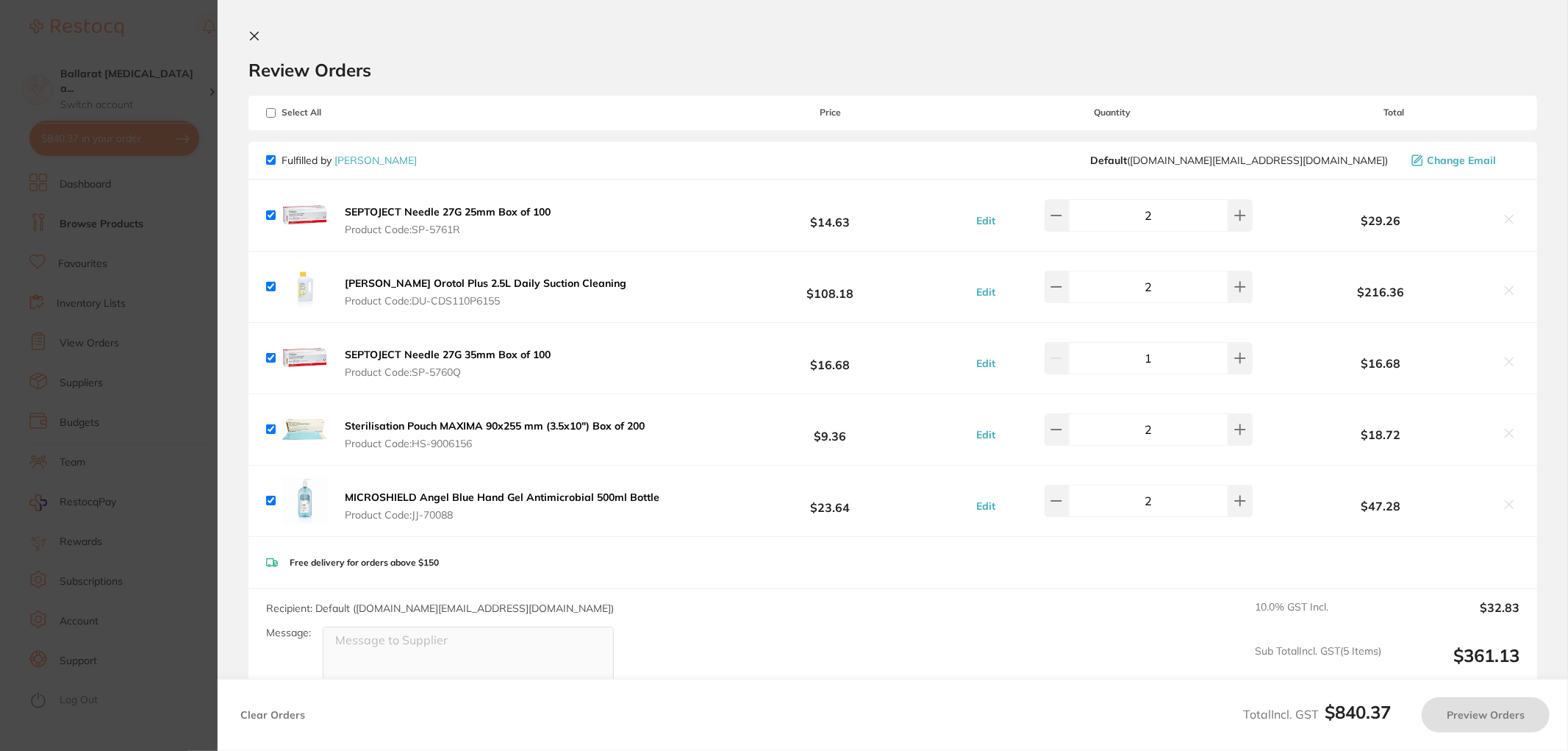
scroll to position [0, 0]
checkbox input "true"
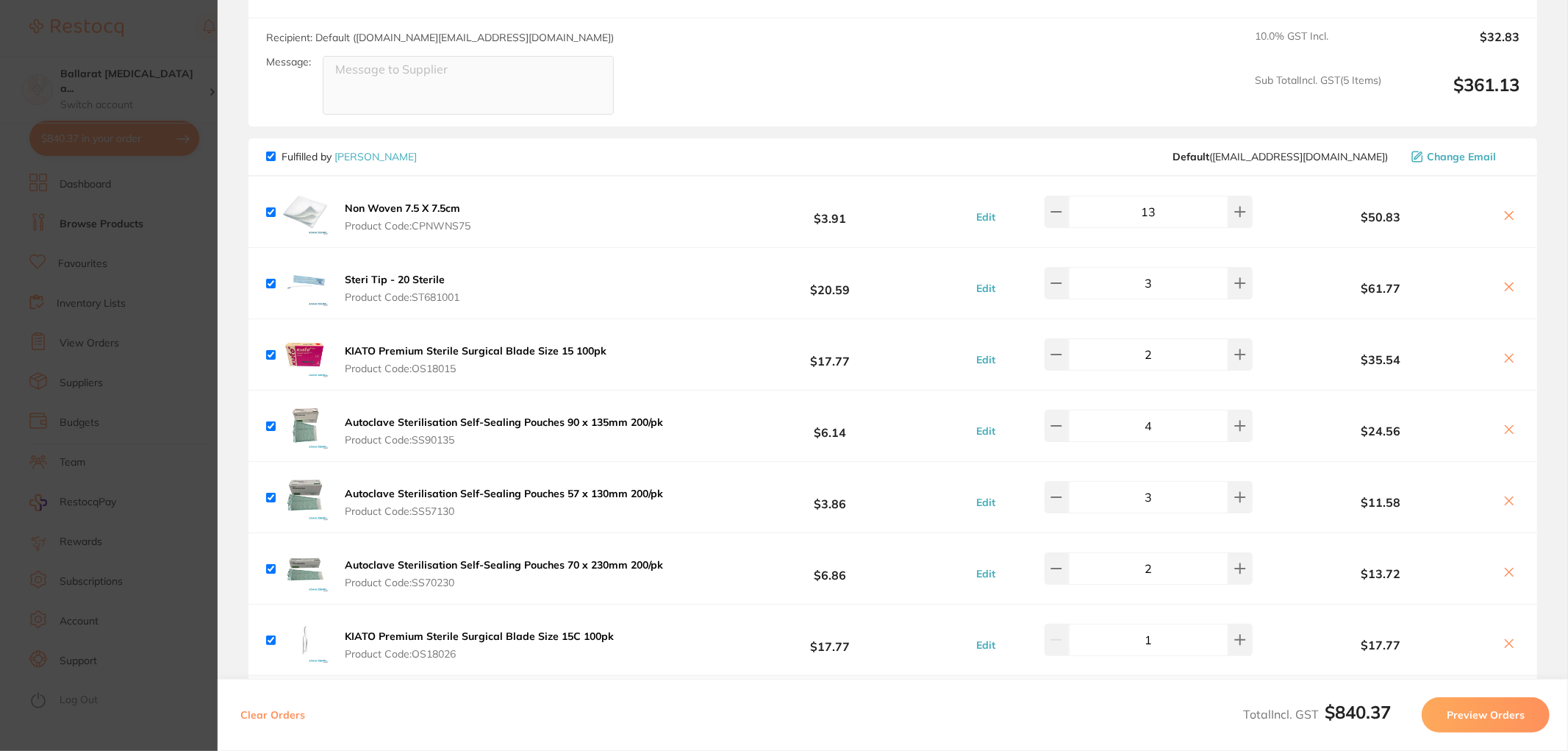
scroll to position [653, 0]
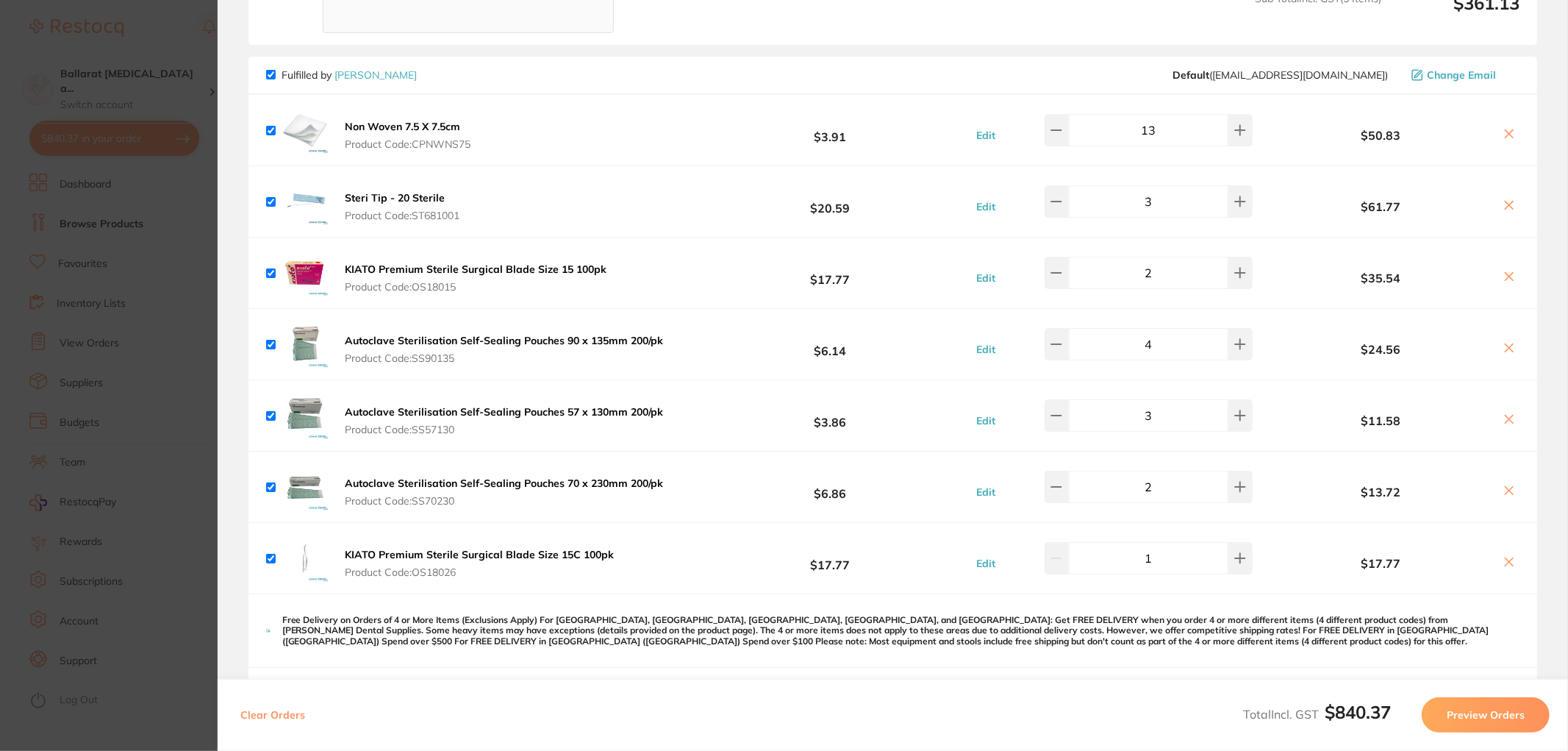
click at [134, 185] on section "Update RRP Set your pre negotiated price for this item. Item Agreed RRP (excl. …" at bounding box center [784, 375] width 1568 height 751
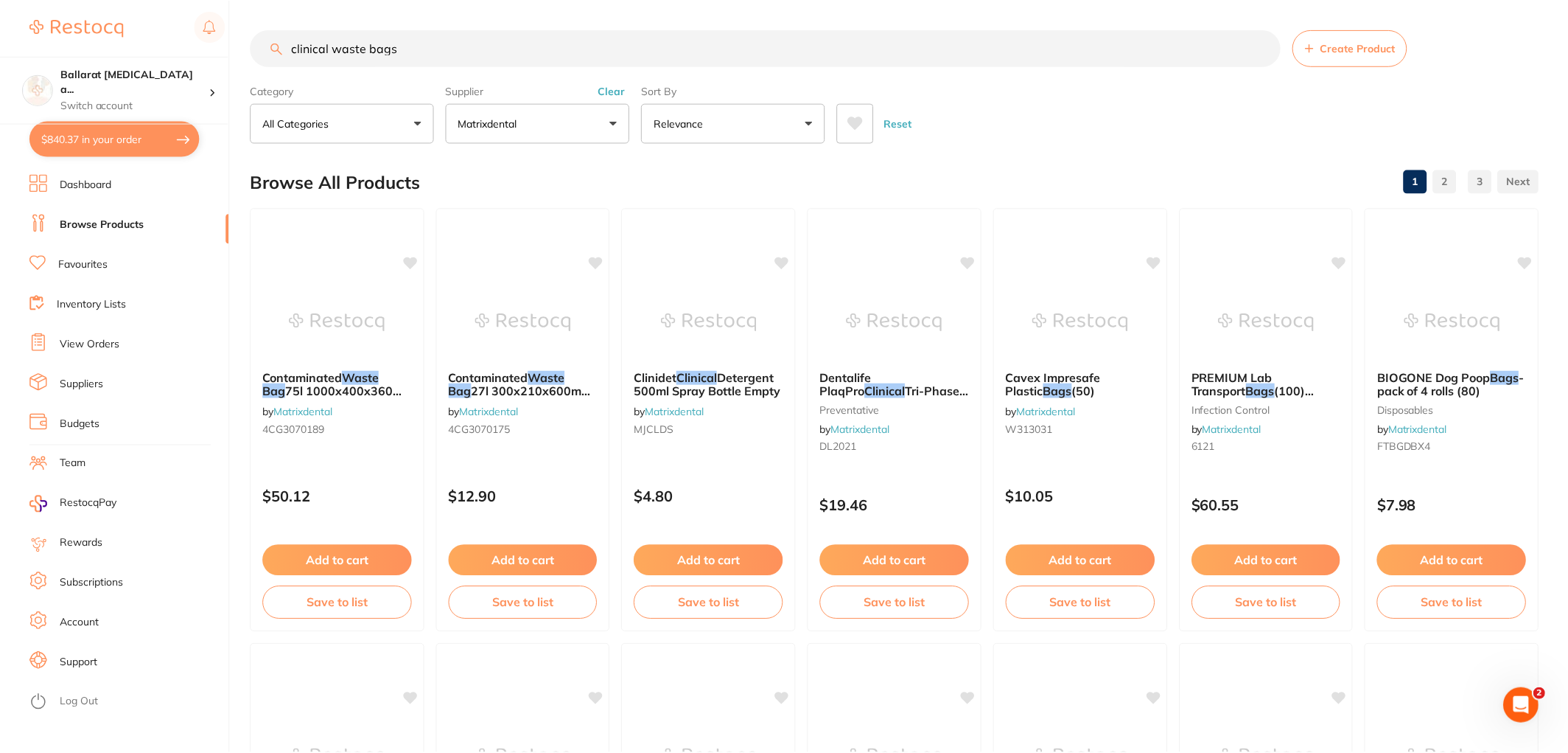
scroll to position [2, 0]
click at [115, 149] on button "$840.37 in your order" at bounding box center [115, 139] width 170 height 35
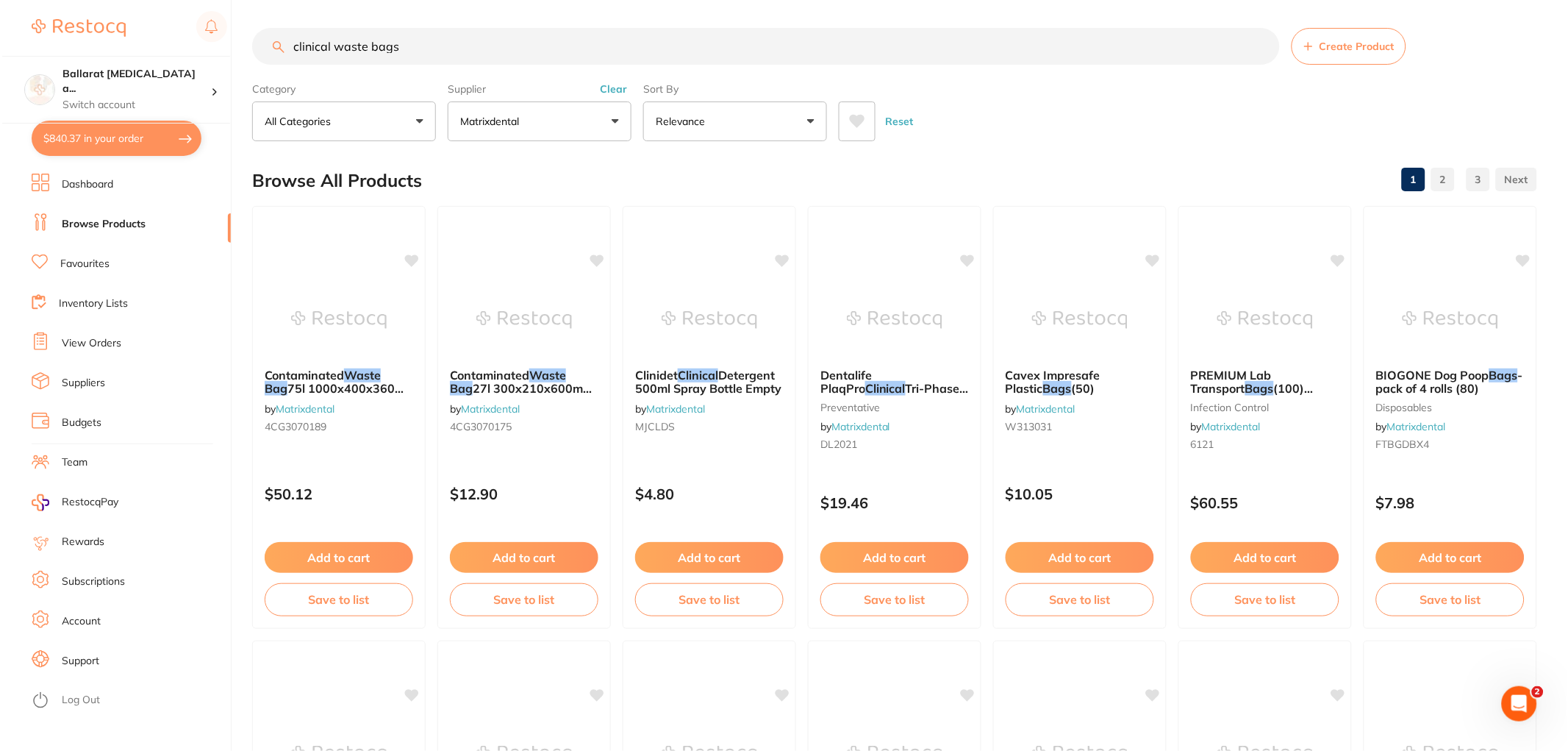
scroll to position [0, 0]
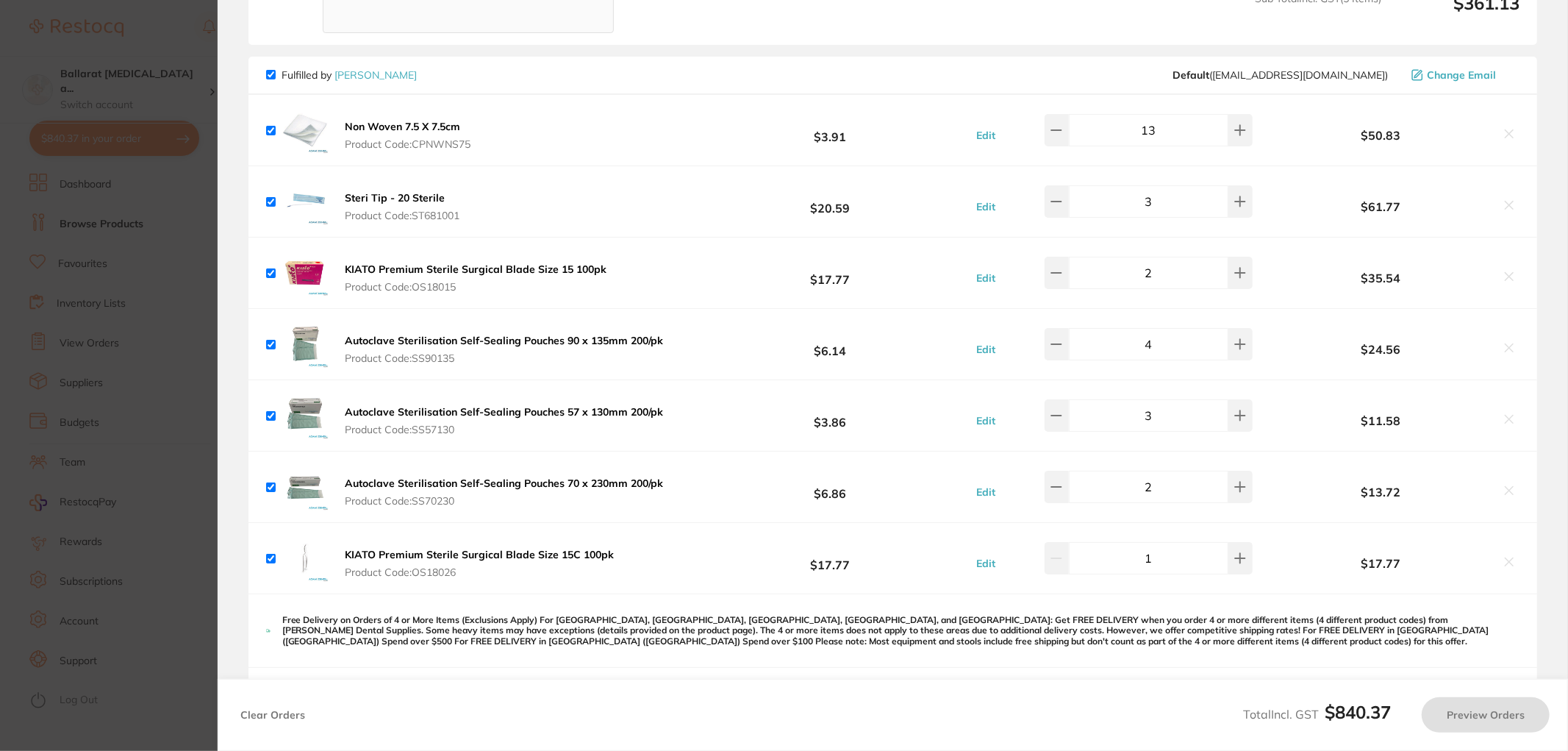
click at [142, 222] on section "Update RRP Set your pre negotiated price for this item. Item Agreed RRP (excl. …" at bounding box center [784, 375] width 1568 height 751
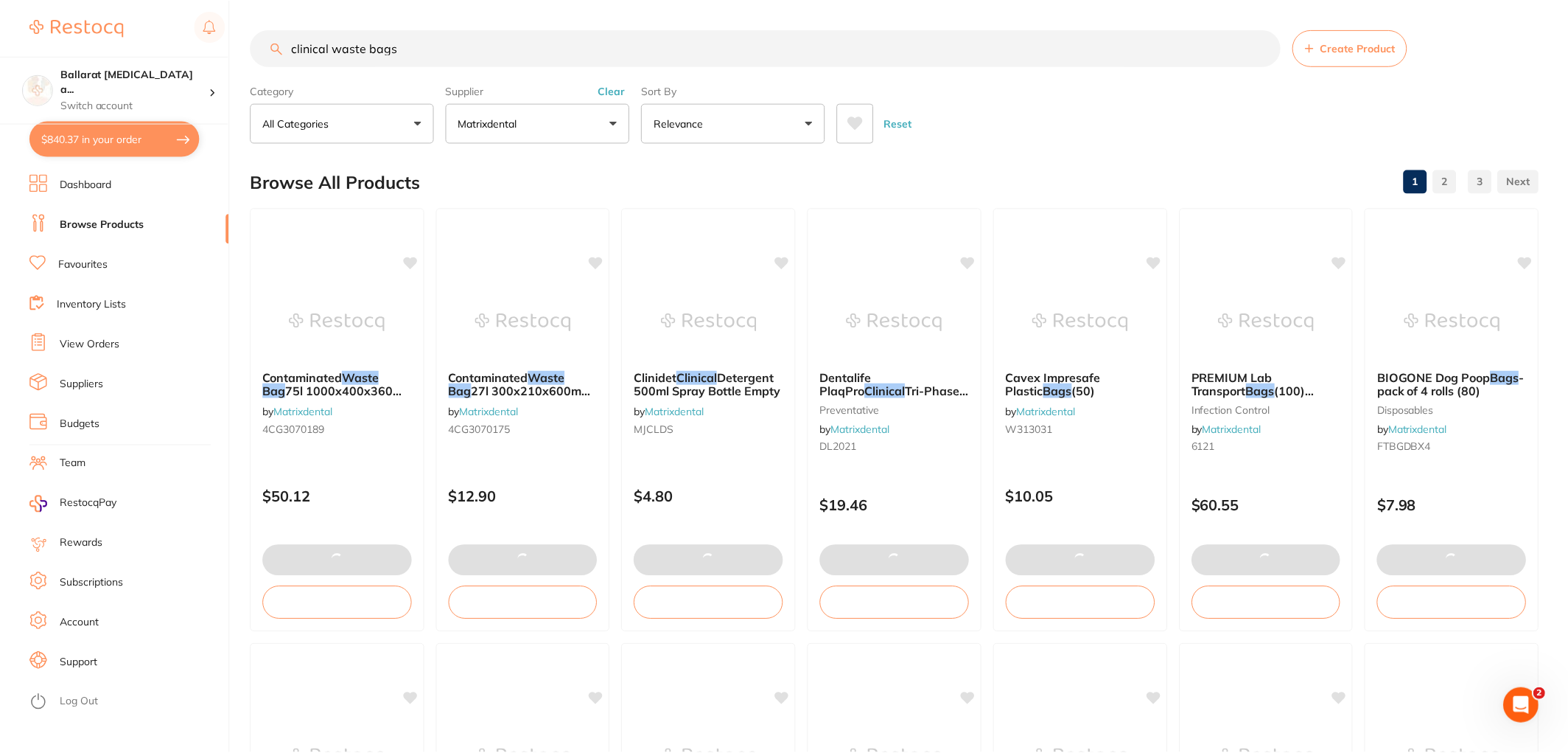
scroll to position [2, 0]
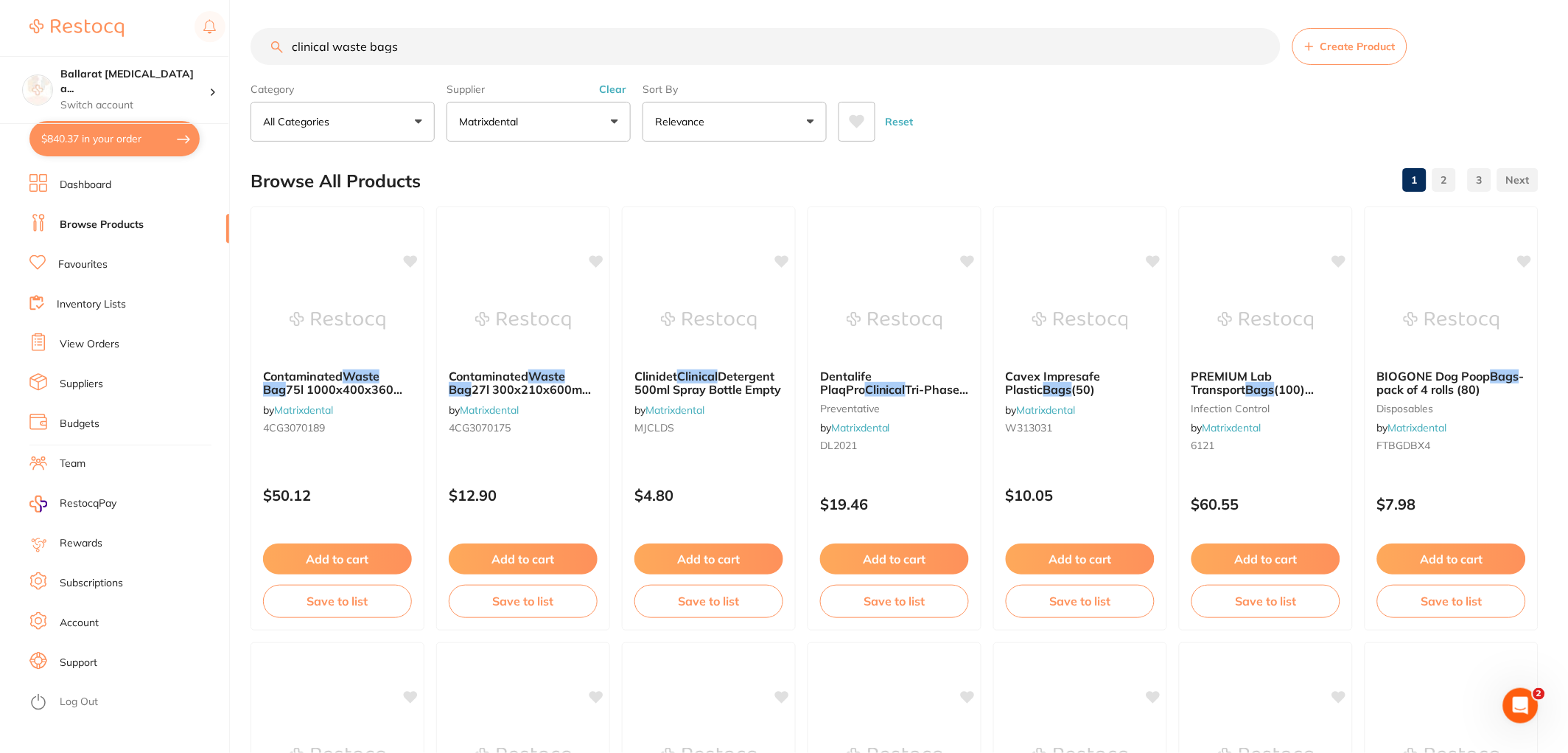
click at [77, 190] on link "Dashboard" at bounding box center [85, 185] width 52 height 15
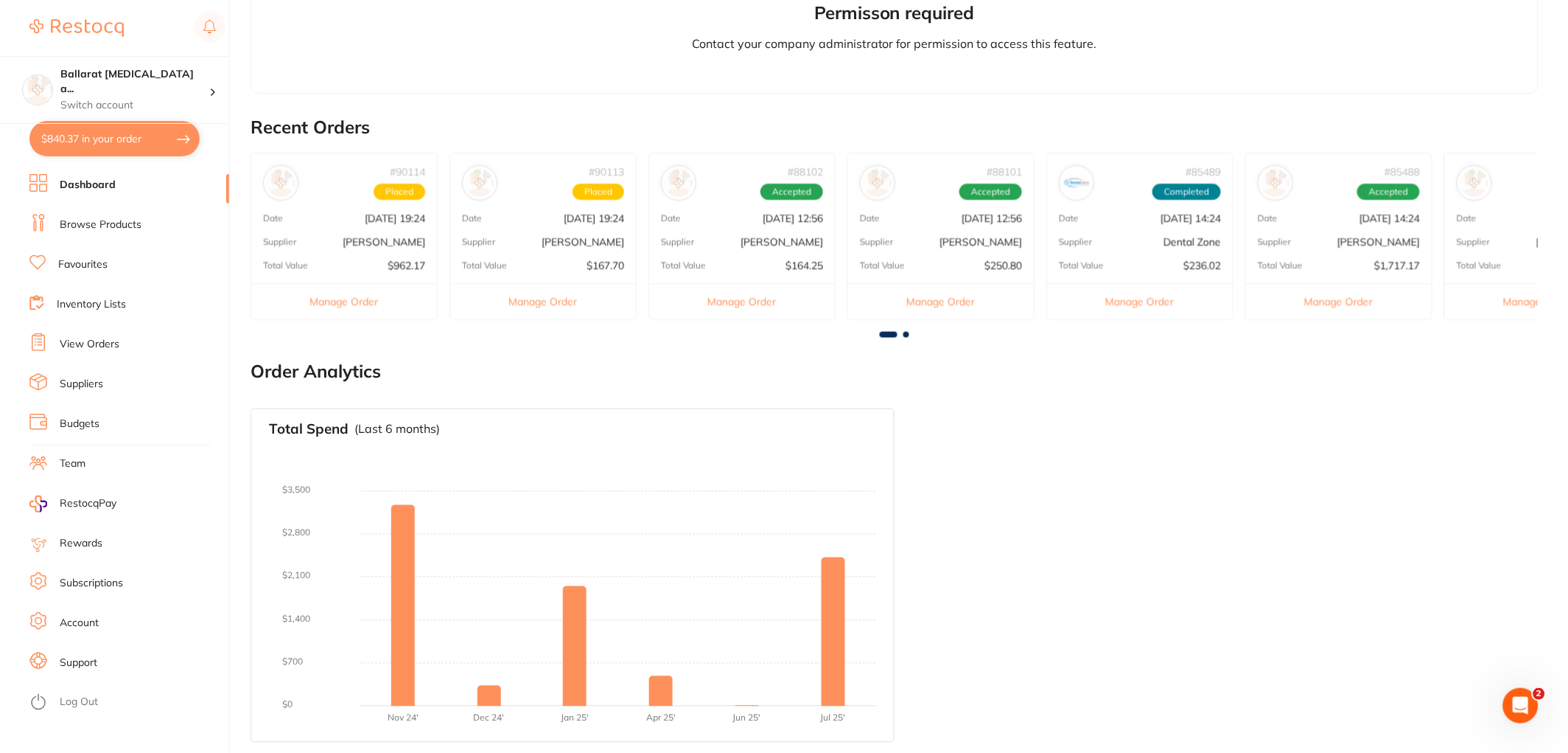
scroll to position [447, 0]
click at [352, 292] on button "Manage Order" at bounding box center [344, 300] width 186 height 36
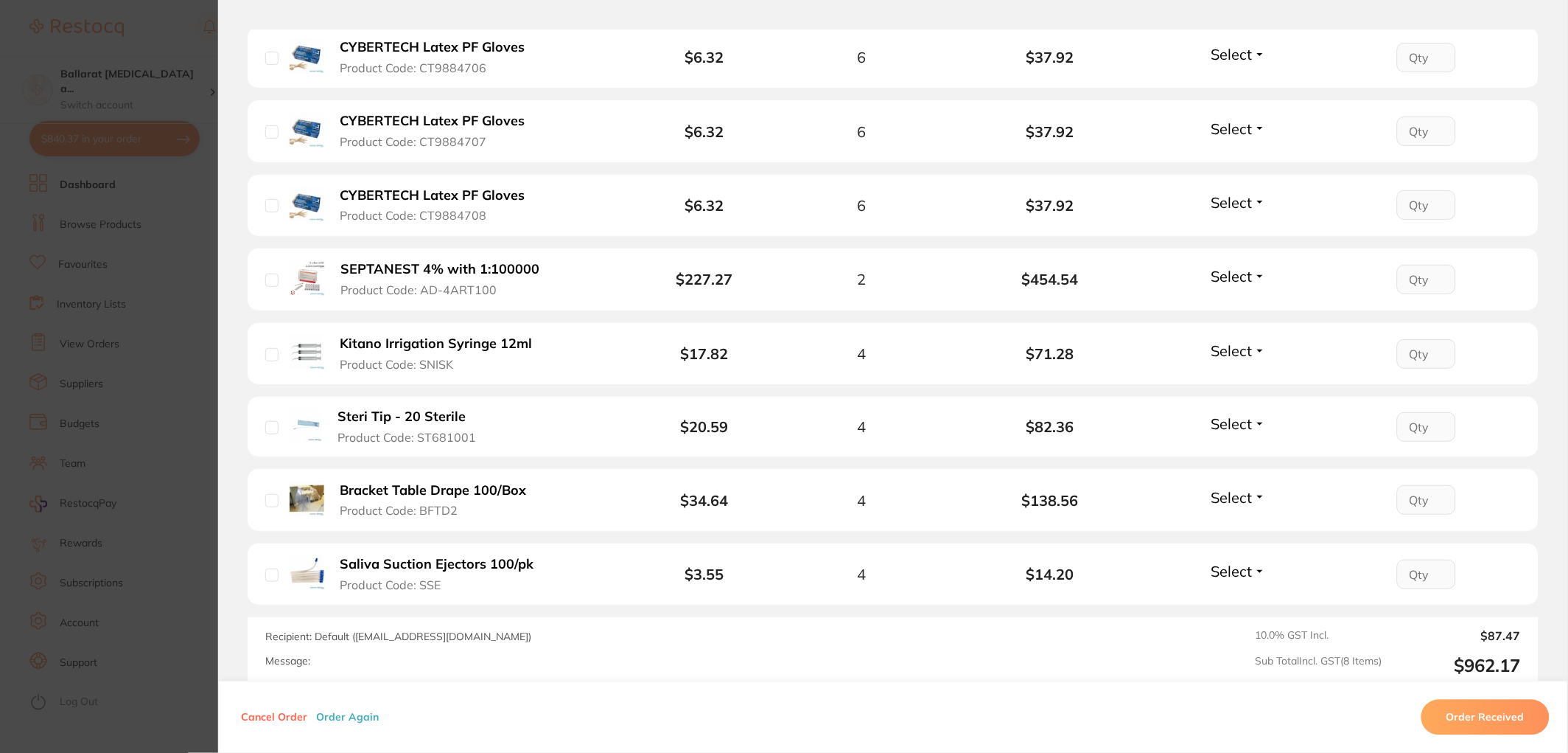
scroll to position [410, 0]
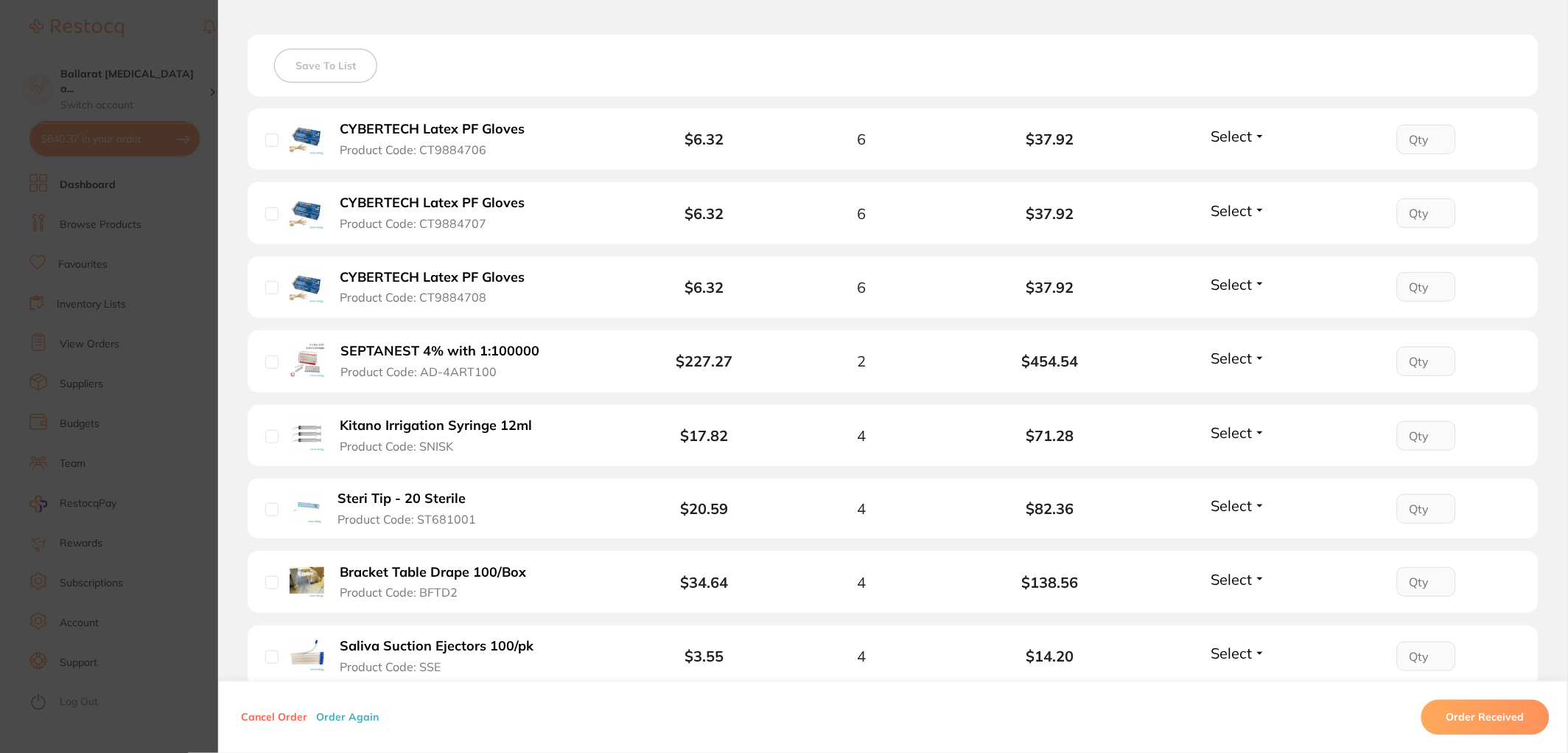
click at [163, 322] on section "Order ID: Restocq- 90114 Order Information Upload Pending Order Date Aug 12 202…" at bounding box center [784, 376] width 1568 height 753
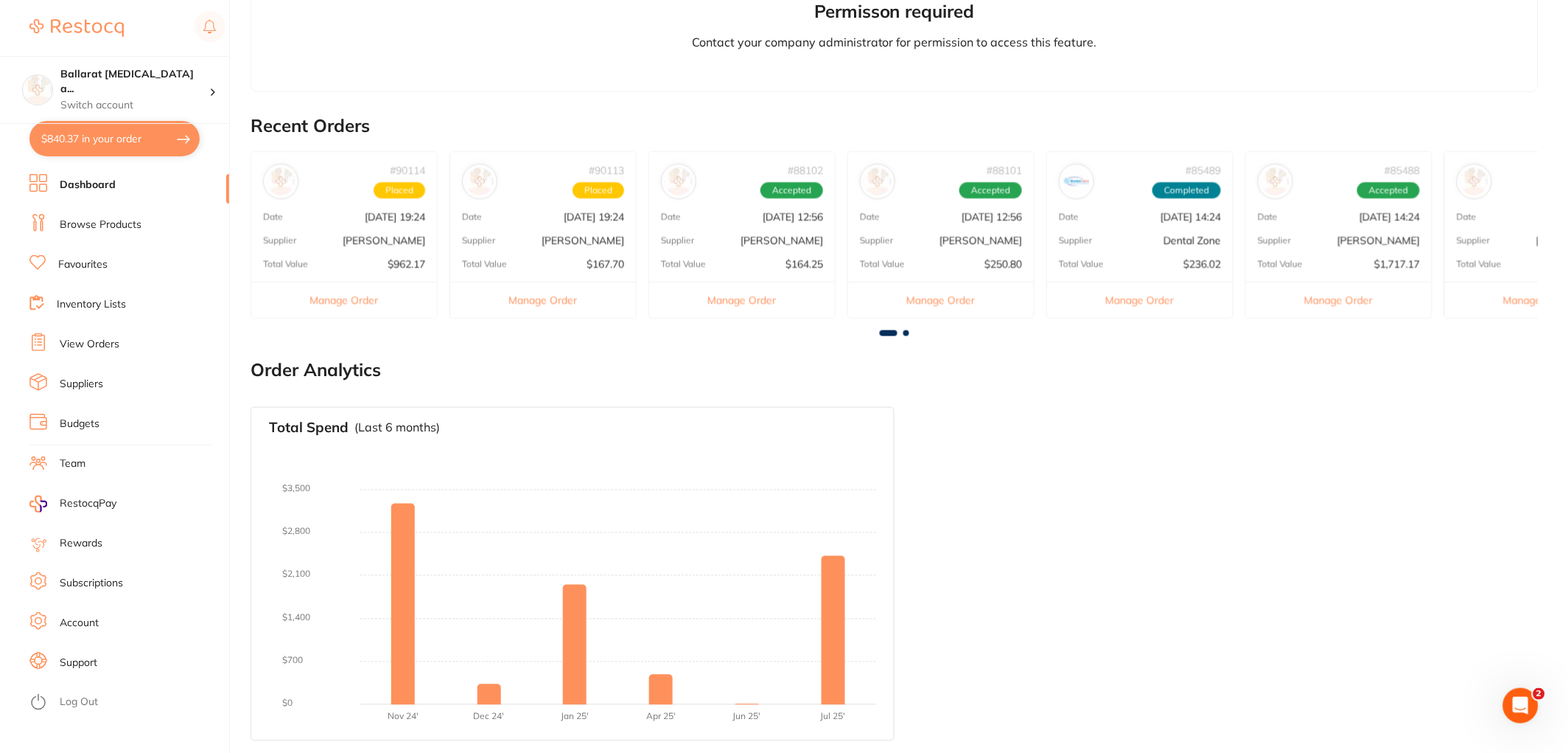
click at [546, 297] on button "Manage Order" at bounding box center [542, 300] width 186 height 36
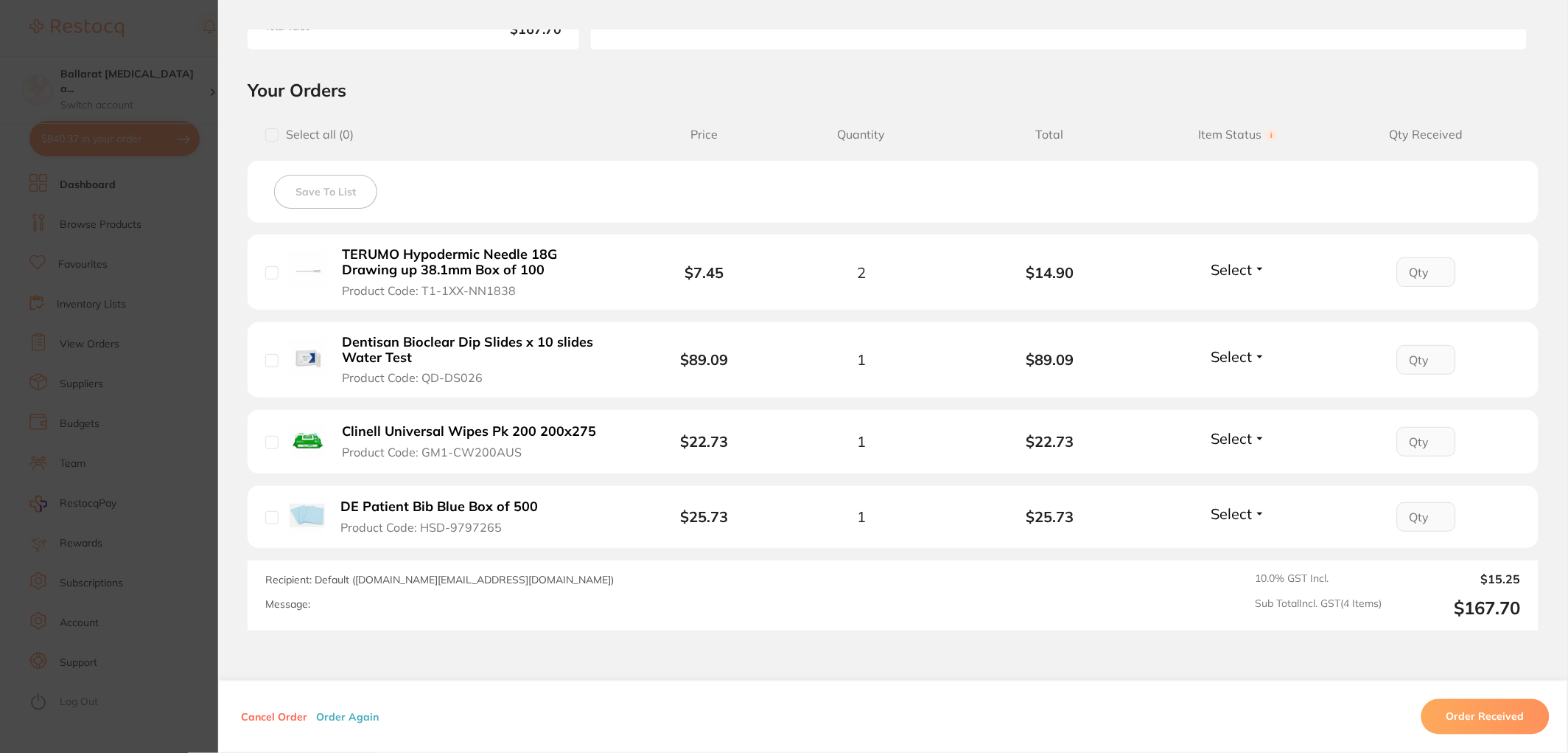
scroll to position [382, 0]
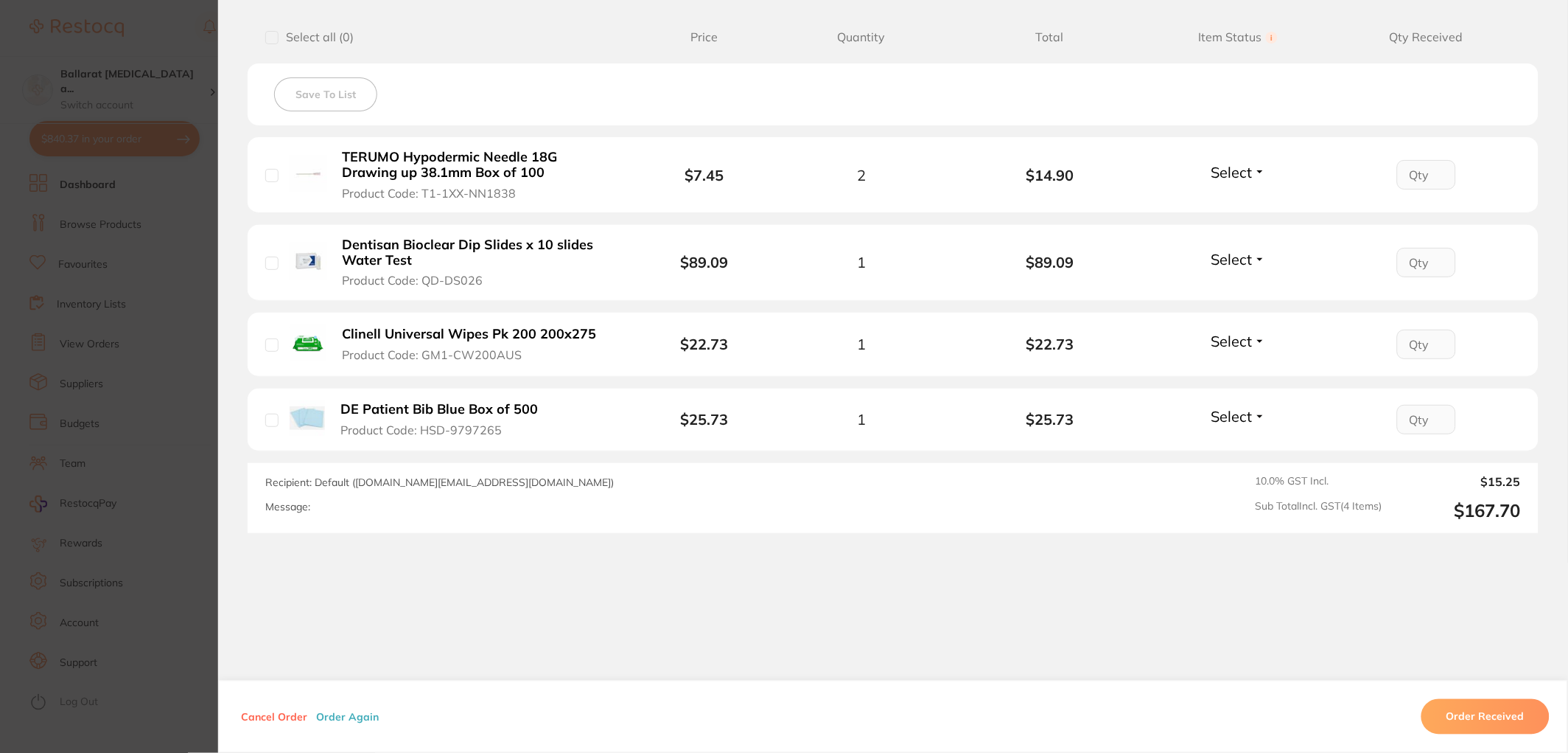
click at [151, 334] on section "Order ID: Restocq- 90113 Order Information Upload Pending Order Date Aug 12 202…" at bounding box center [784, 376] width 1568 height 753
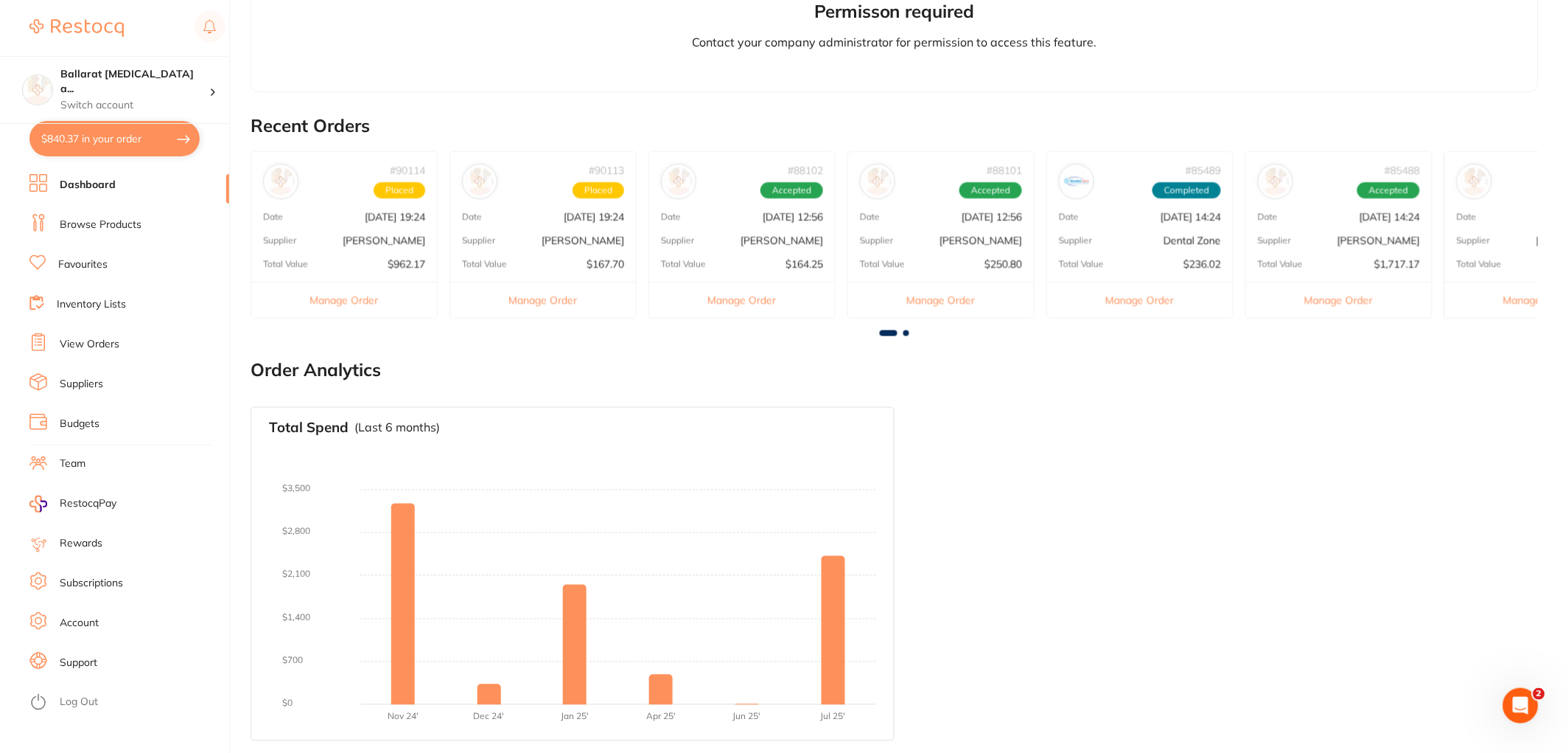
click at [766, 304] on button "Manage Order" at bounding box center [741, 300] width 186 height 36
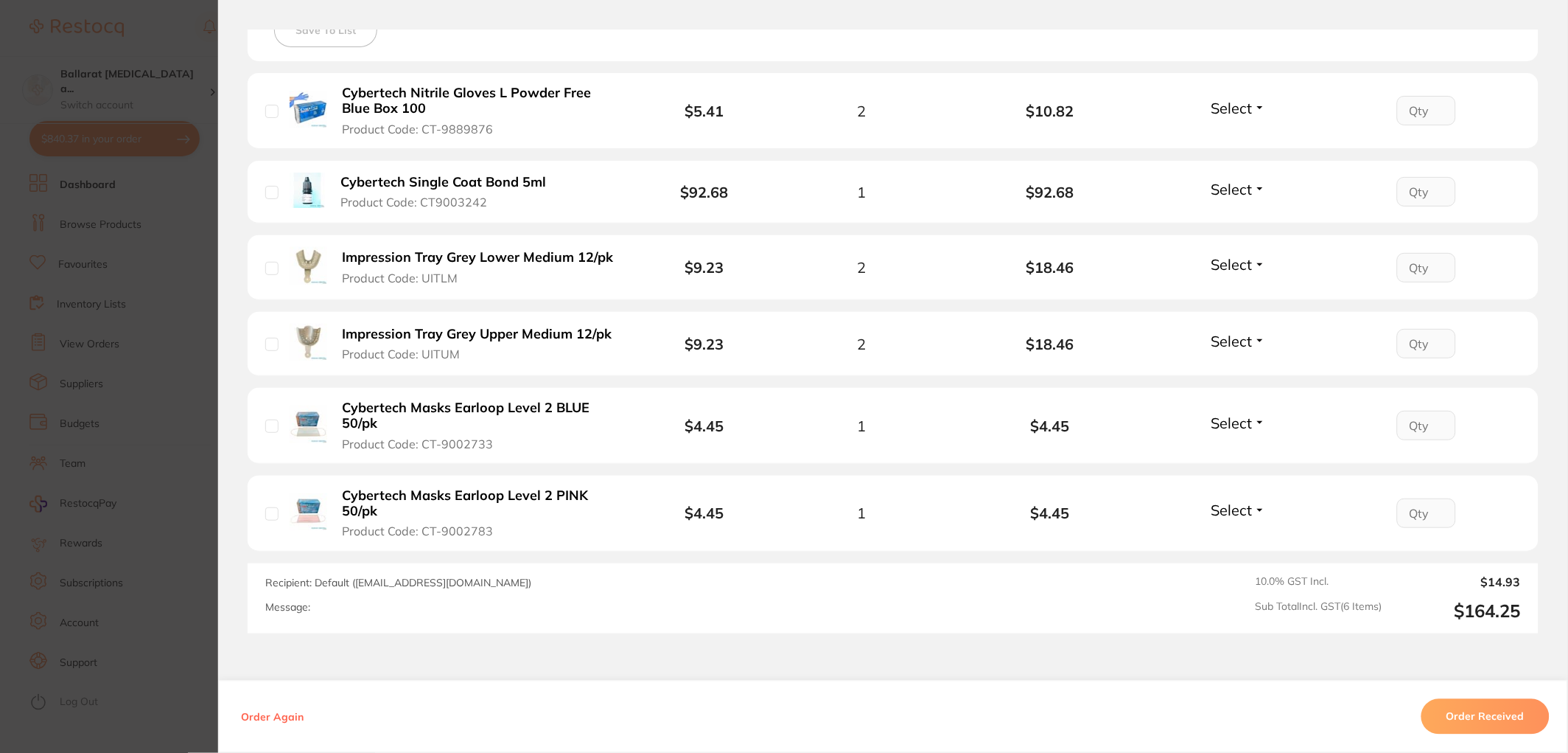
scroll to position [491, 0]
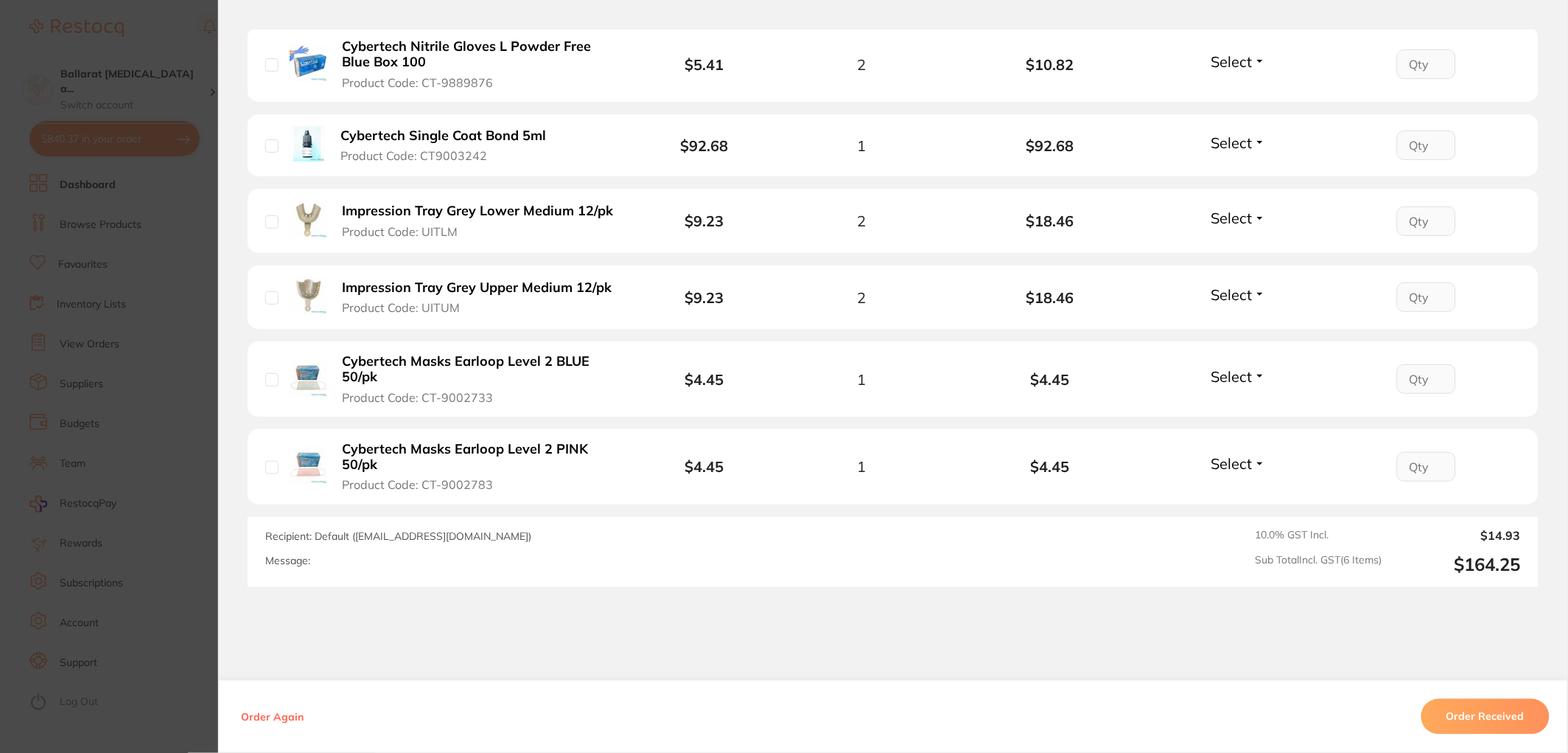
click at [182, 304] on section "Order ID: Restocq- 88102 Order Information Accepted Order Date Jul 30 2025, 12:…" at bounding box center [784, 376] width 1568 height 753
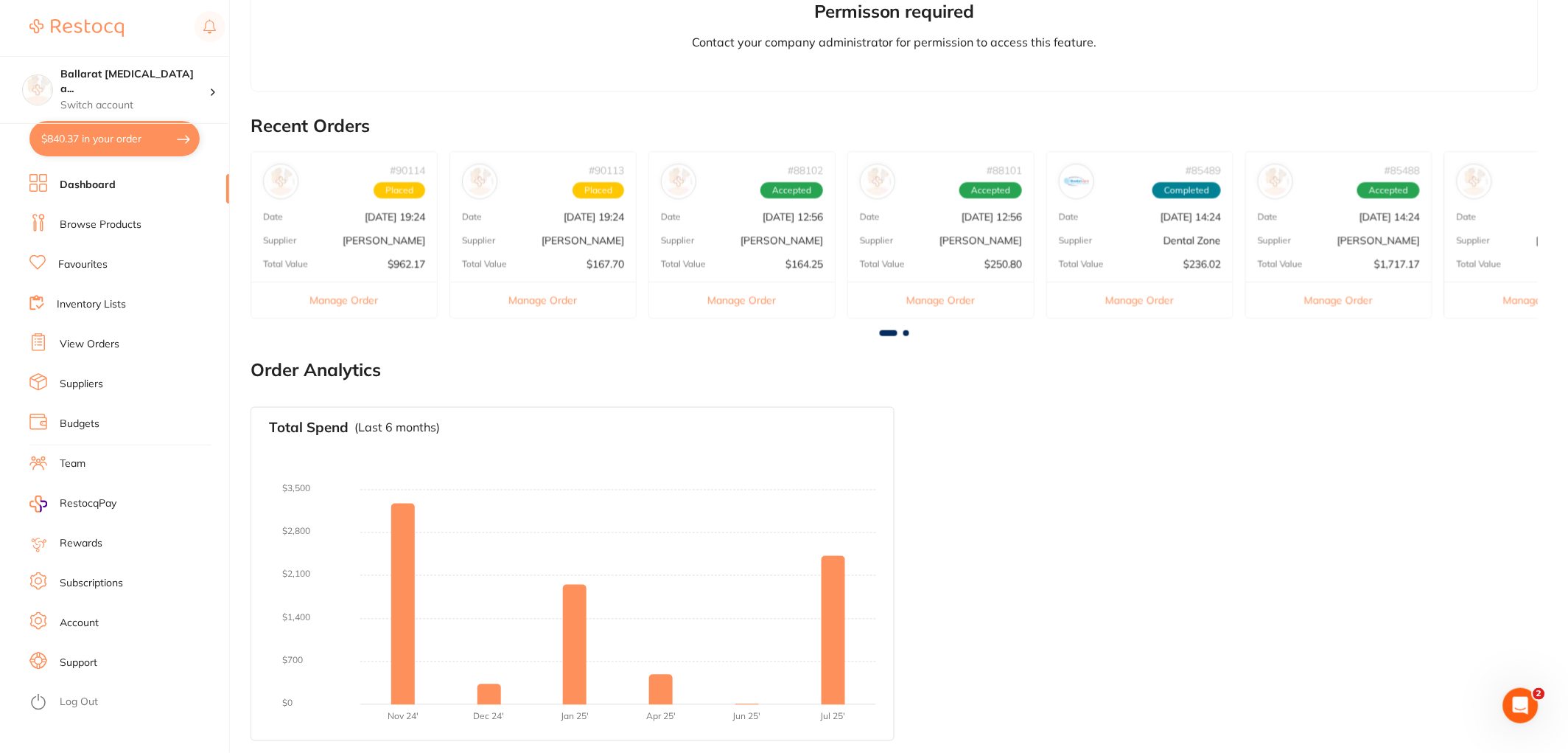
click at [914, 293] on button "Manage Order" at bounding box center [940, 300] width 186 height 36
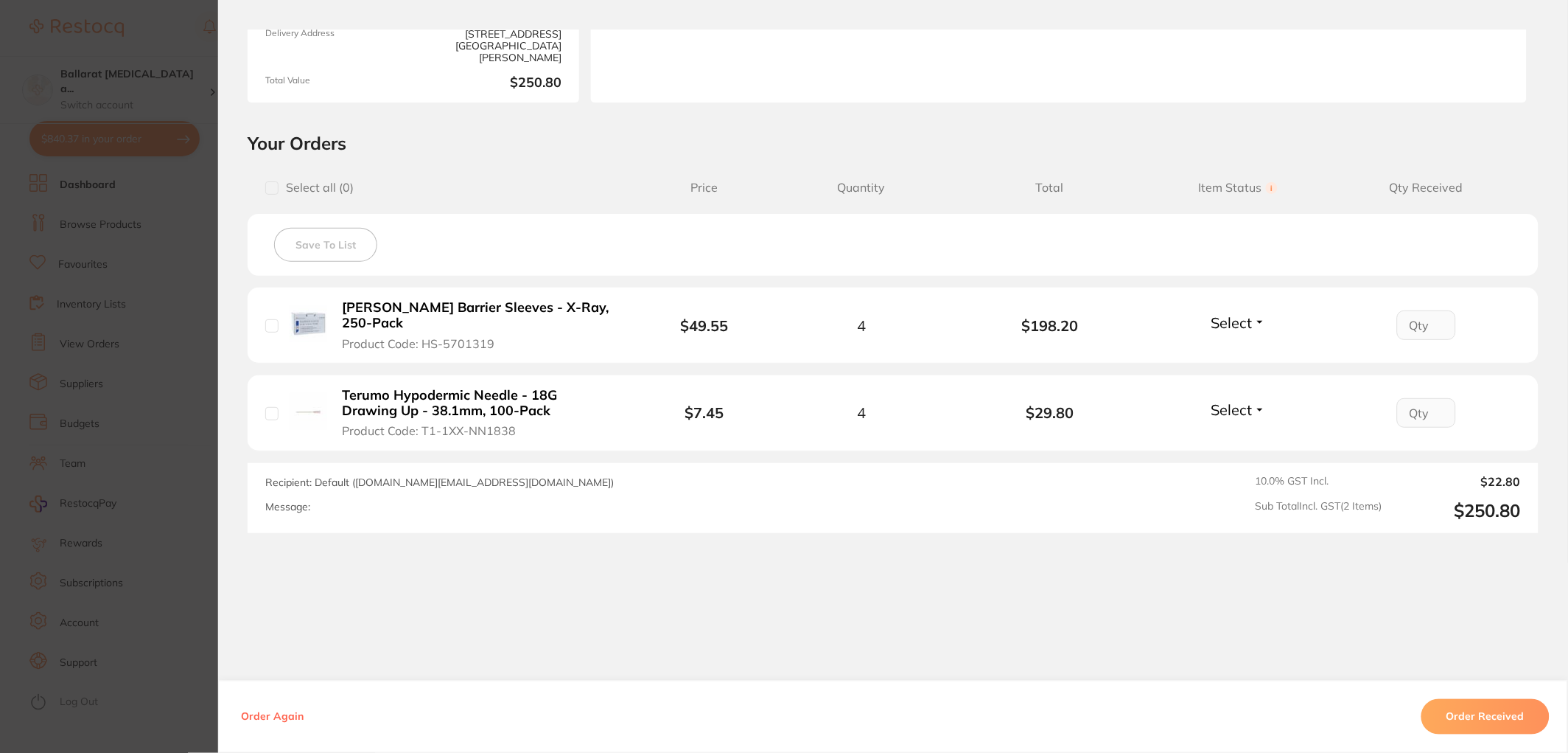
scroll to position [0, 0]
click at [147, 272] on section "Order ID: Restocq- 88101 Order Information Accepted Order Date Jul 30 2025, 12:…" at bounding box center [784, 376] width 1568 height 753
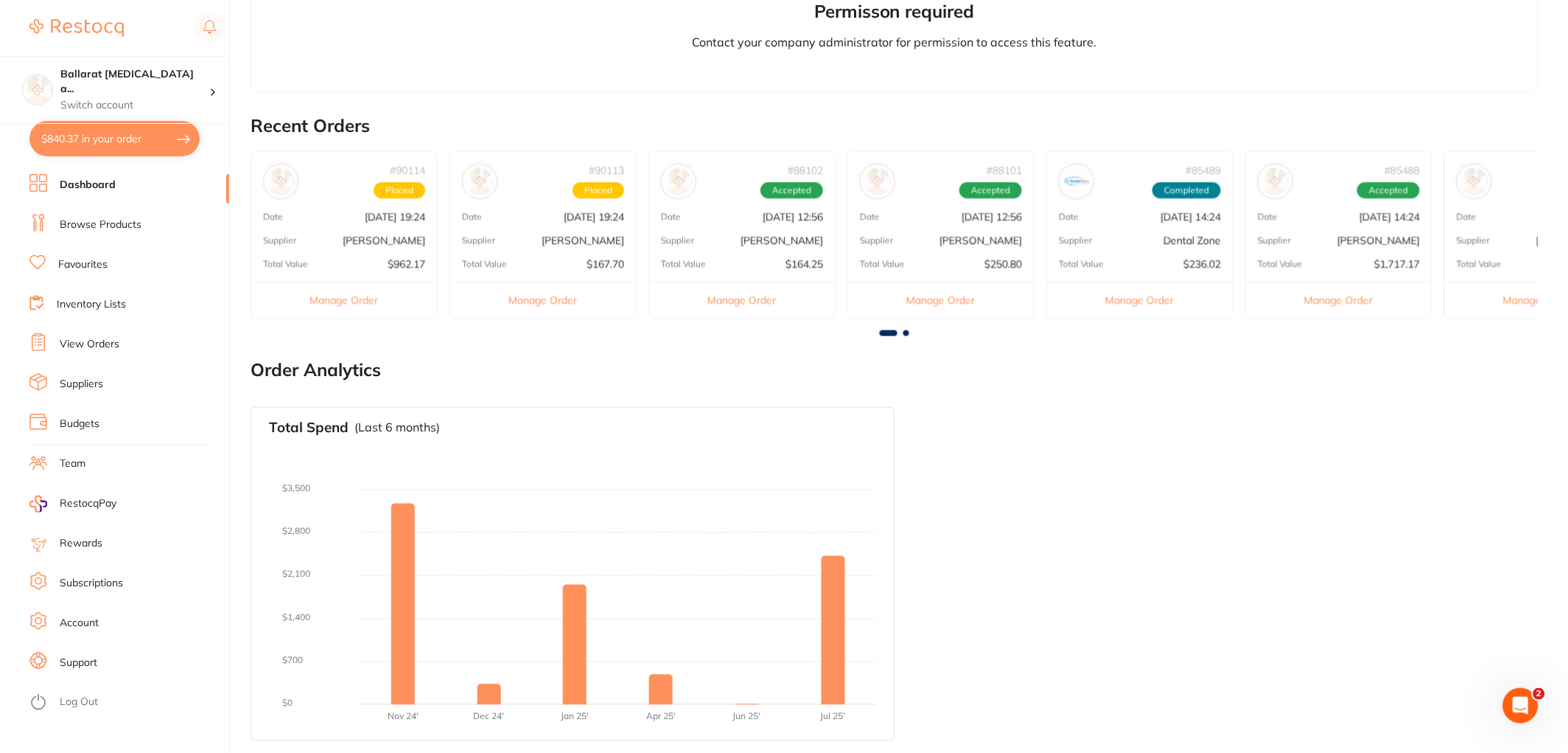
click at [1124, 306] on button "Manage Order" at bounding box center [1140, 300] width 186 height 36
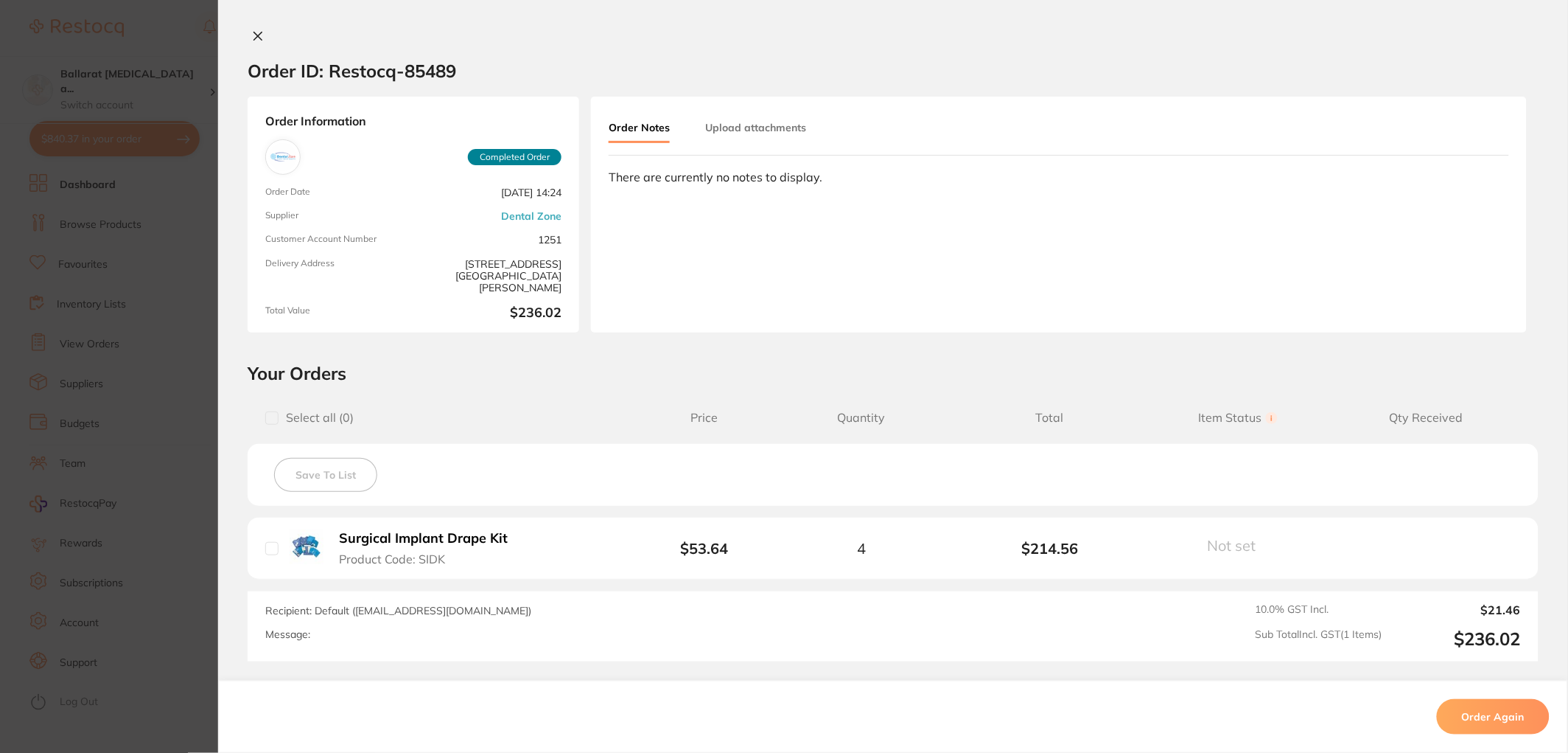
click at [135, 186] on section "Order ID: Restocq- 85489 Order Information Completed Order Order Date Jul 3 202…" at bounding box center [784, 376] width 1568 height 753
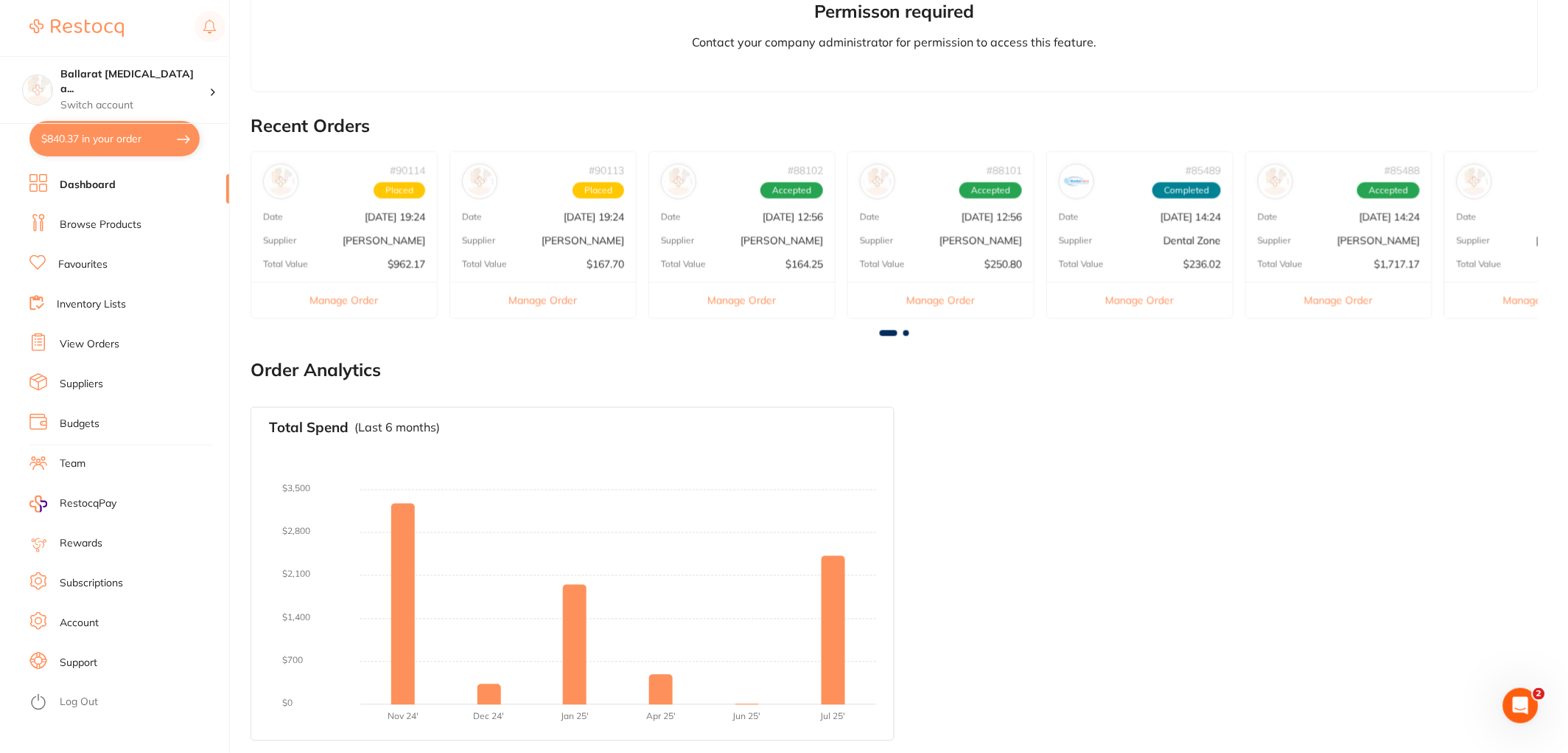
click at [1356, 296] on button "Manage Order" at bounding box center [1339, 300] width 186 height 36
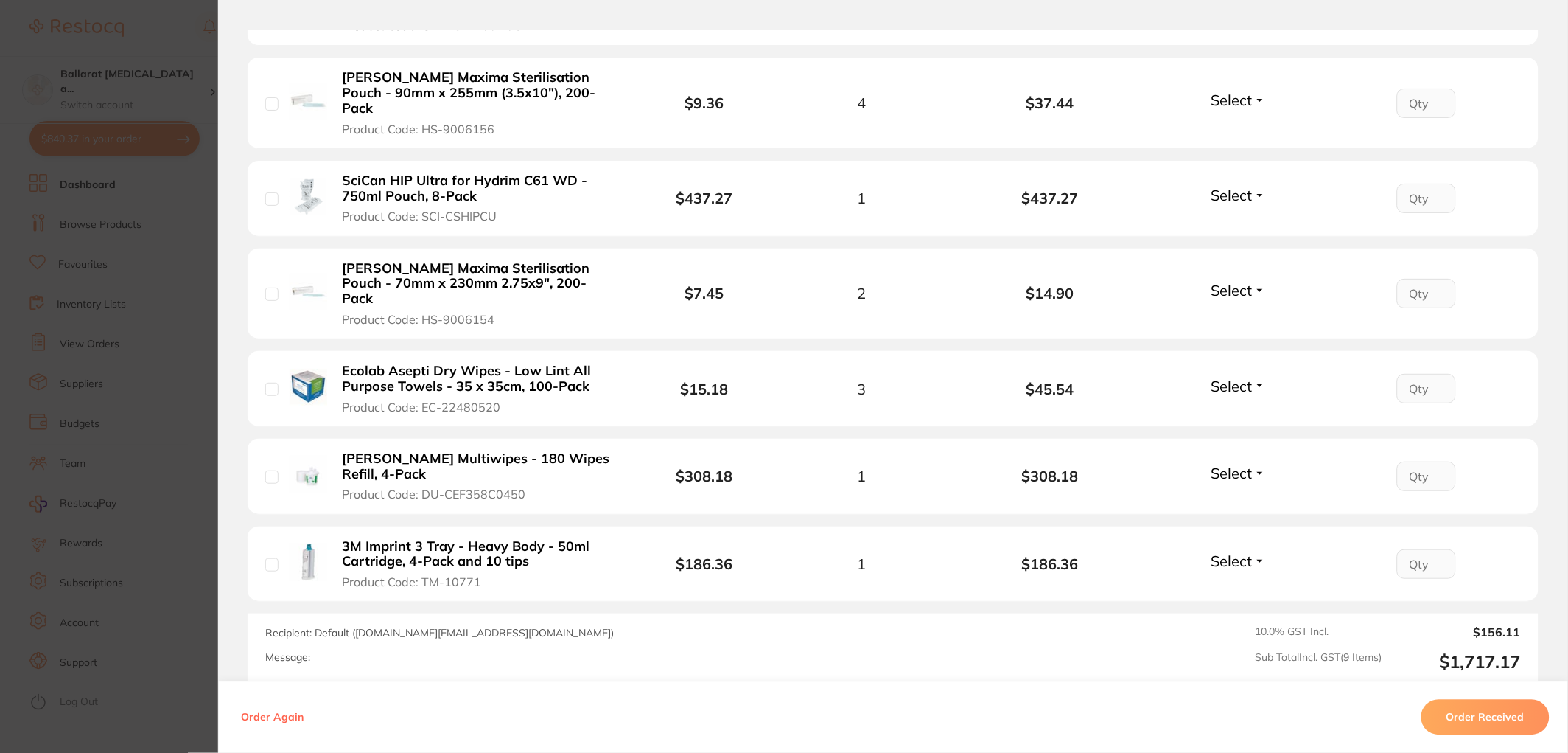
scroll to position [737, 0]
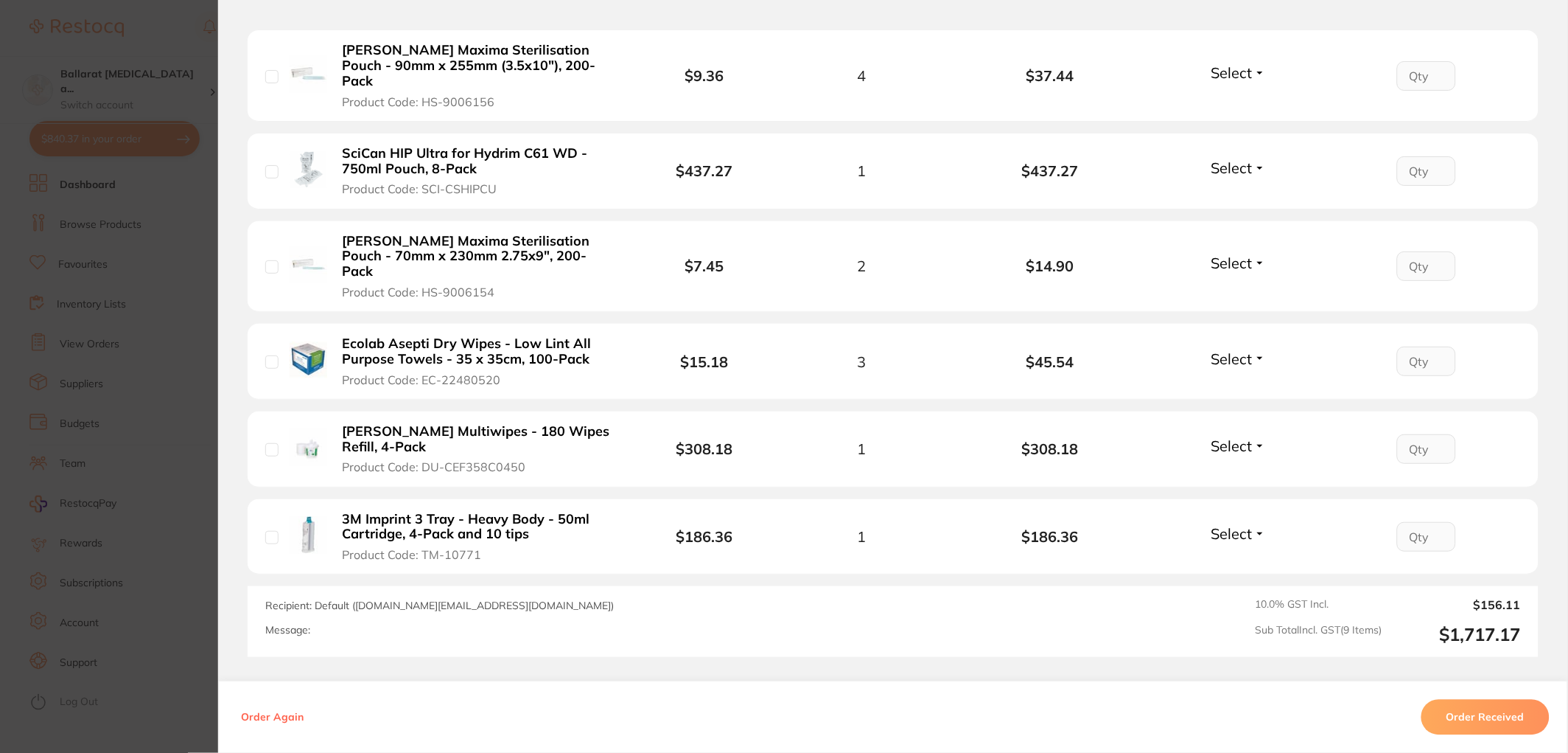
click at [171, 288] on section "Order ID: Restocq- 85488 Order Information Accepted Order Date Jul 3 2025, 14:2…" at bounding box center [784, 376] width 1568 height 753
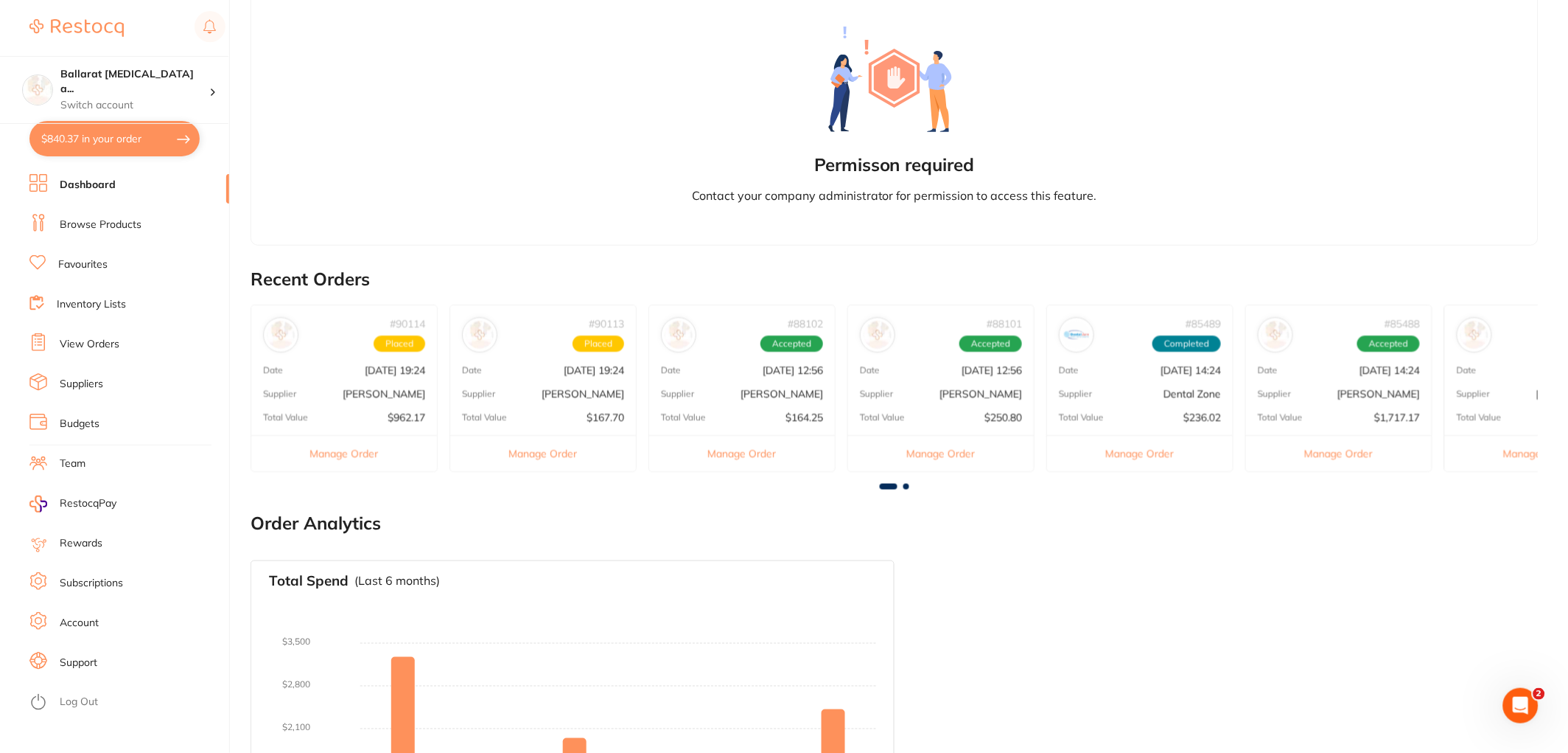
scroll to position [365, 0]
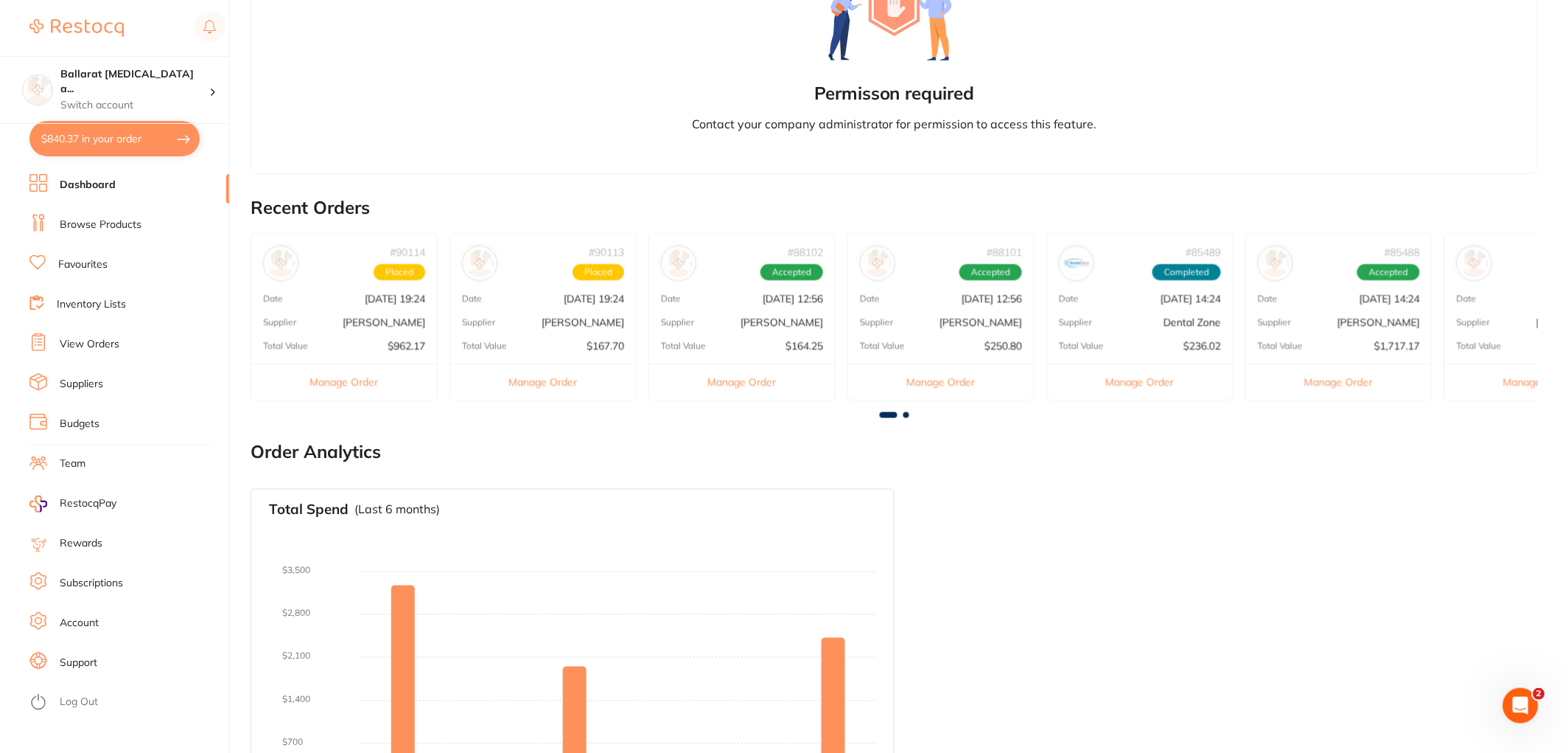
click at [107, 222] on link "Browse Products" at bounding box center [100, 225] width 82 height 15
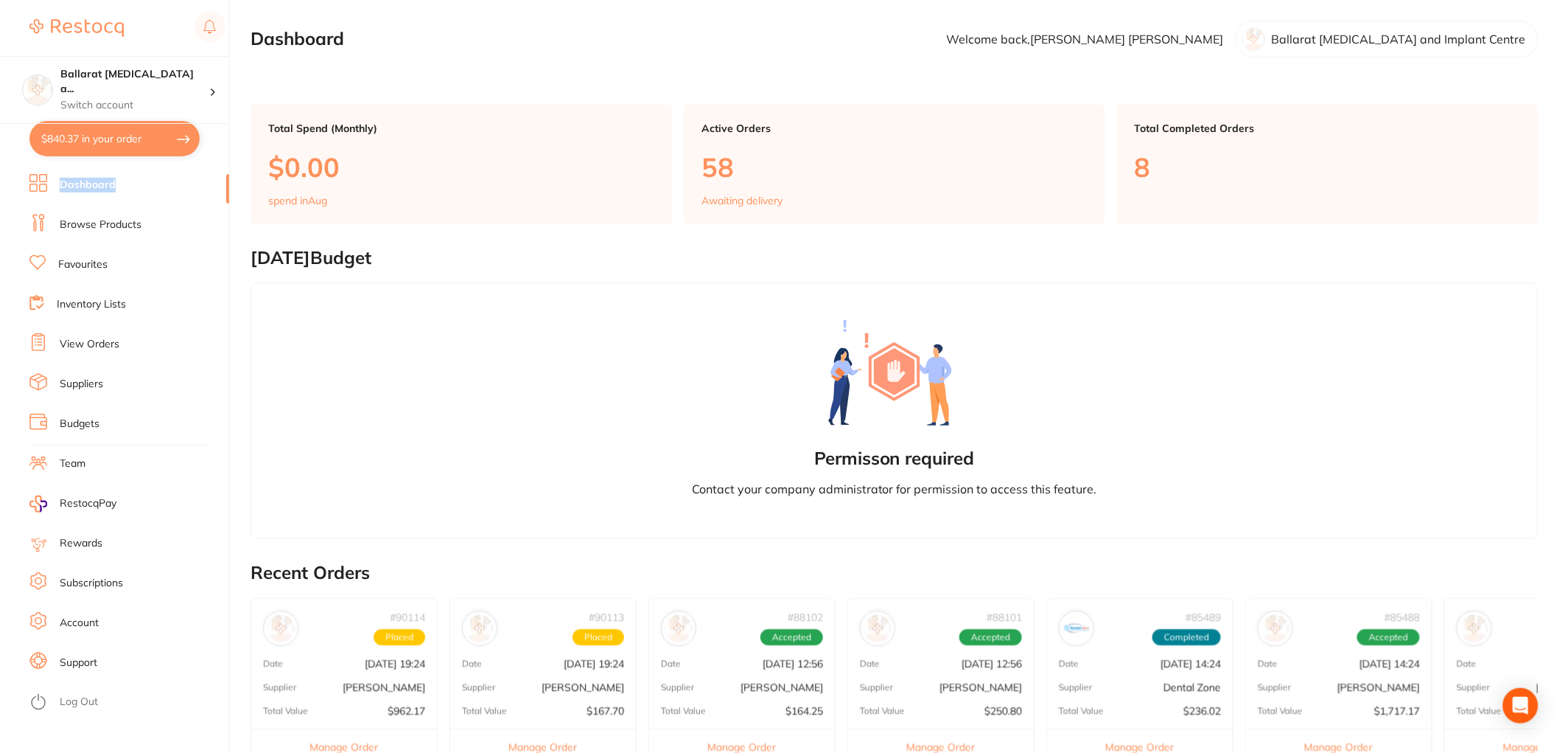
click at [84, 186] on link "Dashboard" at bounding box center [88, 185] width 56 height 15
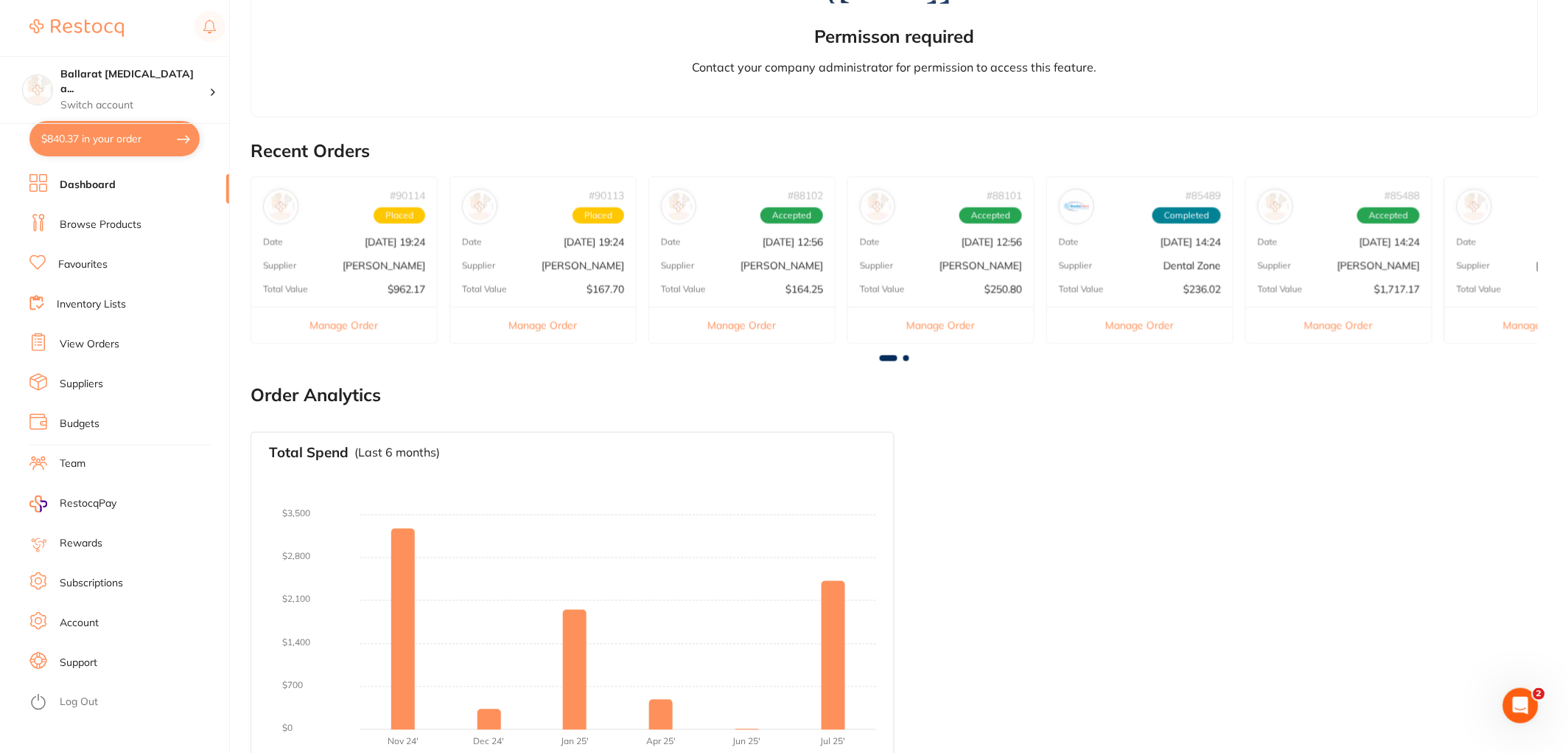
scroll to position [447, 0]
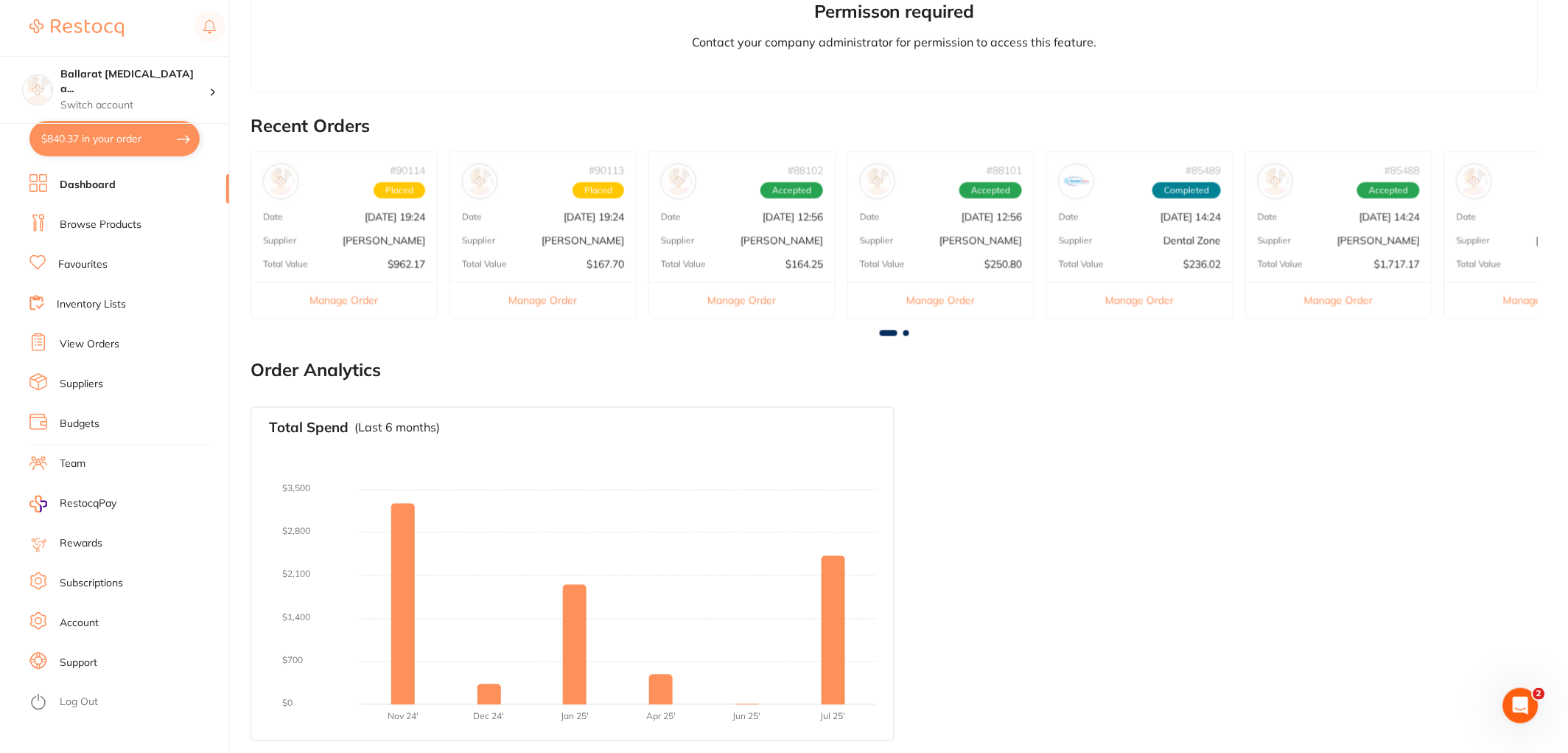
click at [83, 339] on link "View Orders" at bounding box center [89, 344] width 60 height 15
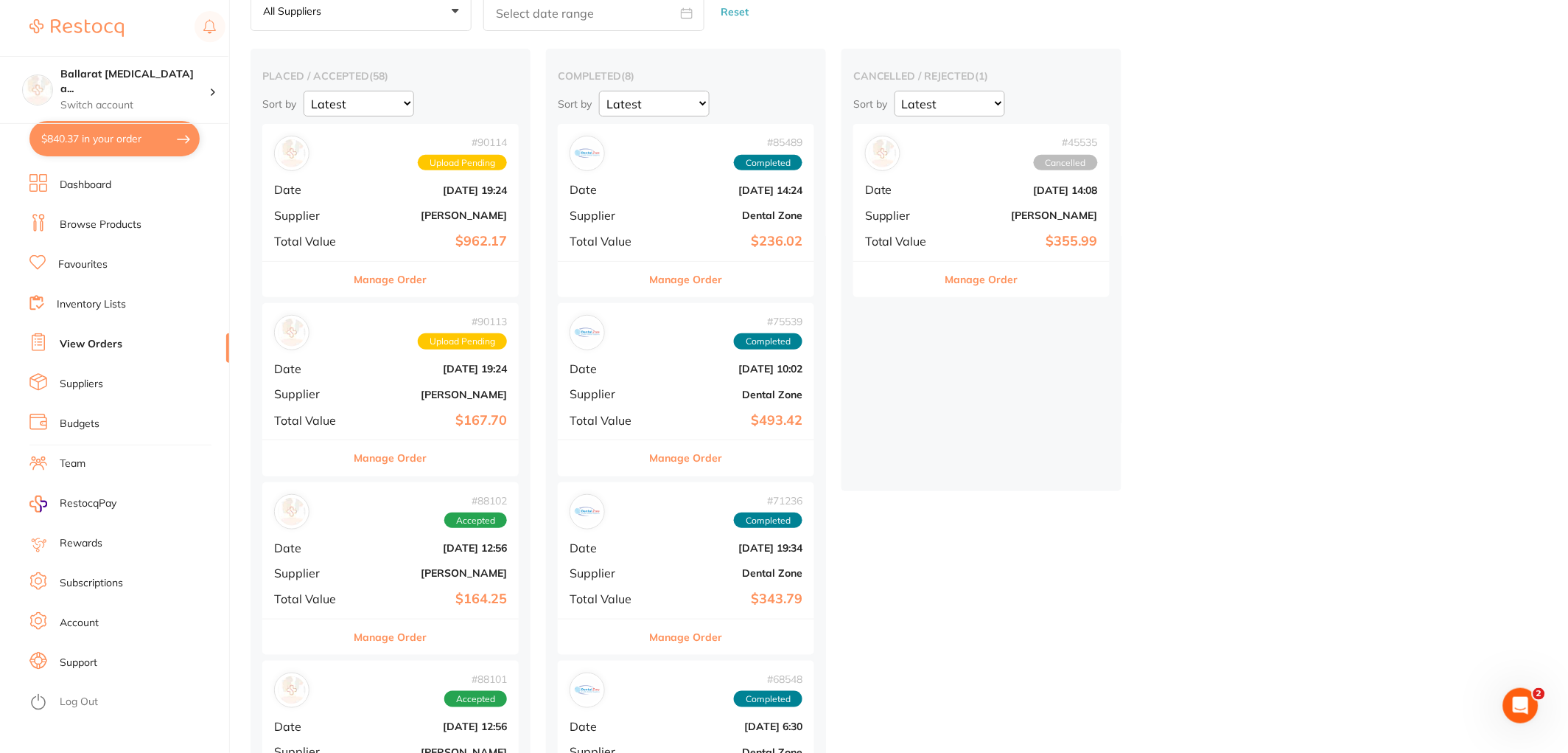
click at [401, 288] on button "Manage Order" at bounding box center [391, 280] width 73 height 35
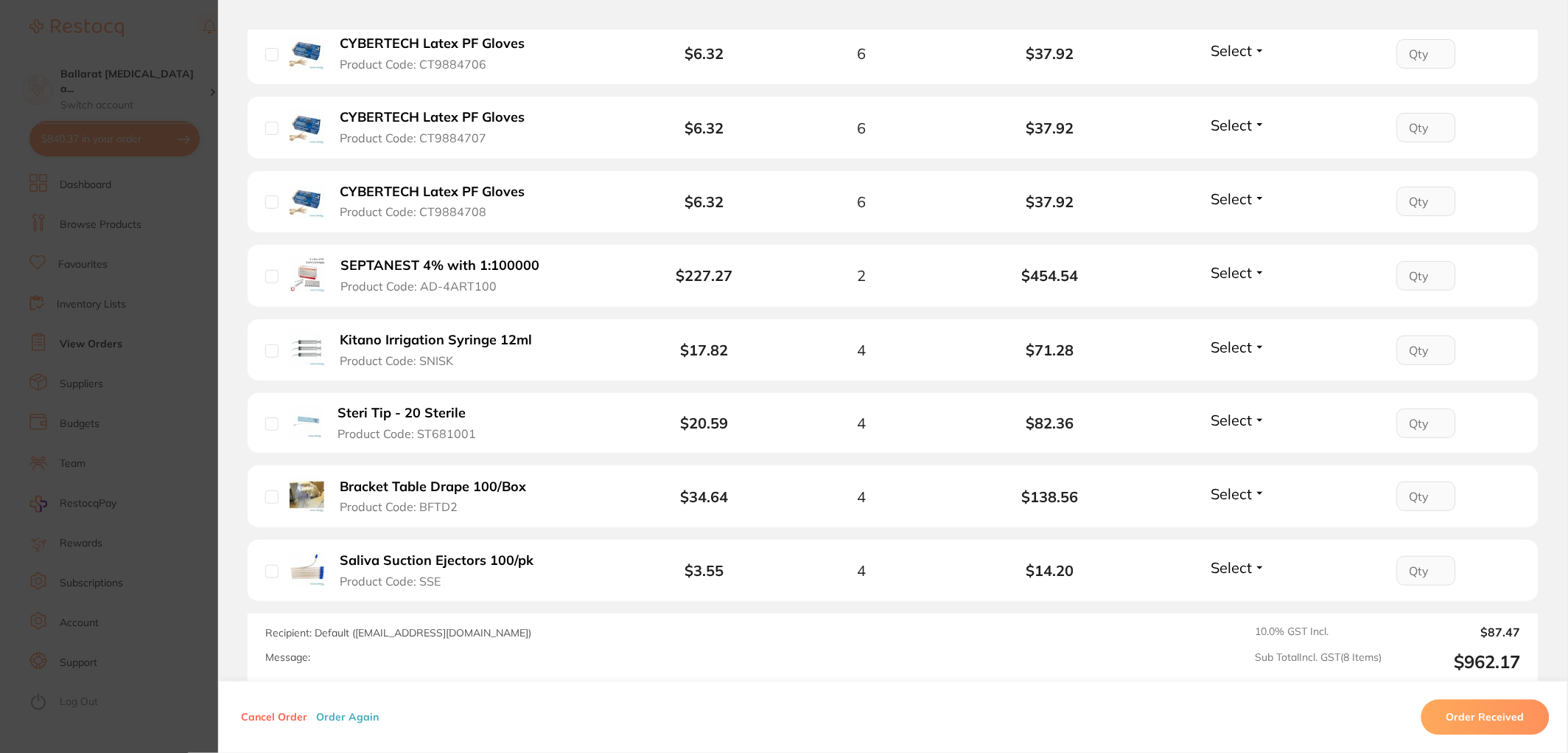
scroll to position [488, 0]
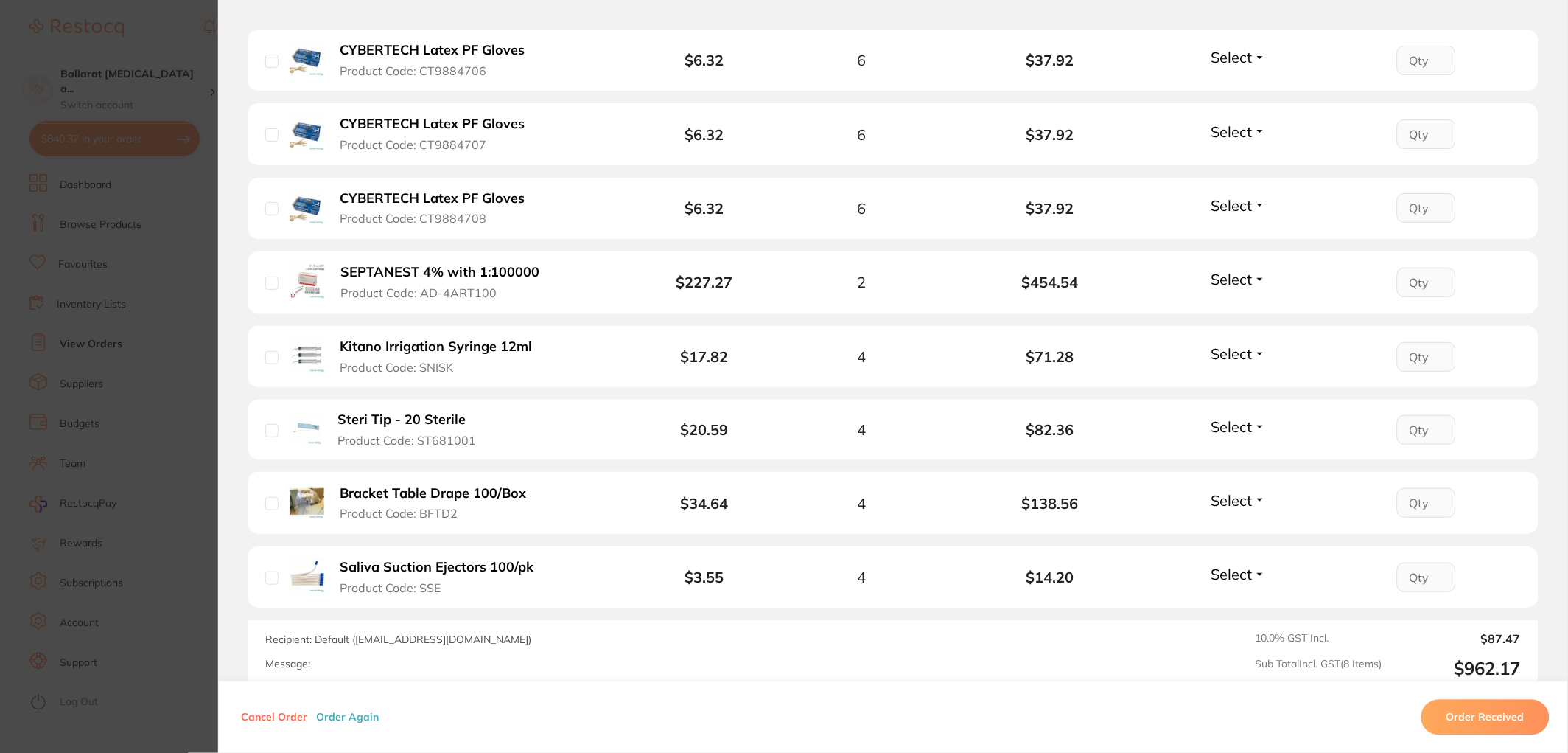
click at [183, 365] on section "Order ID: Restocq- 90114 Order Information Upload Pending Order Date Aug 12 202…" at bounding box center [784, 376] width 1568 height 753
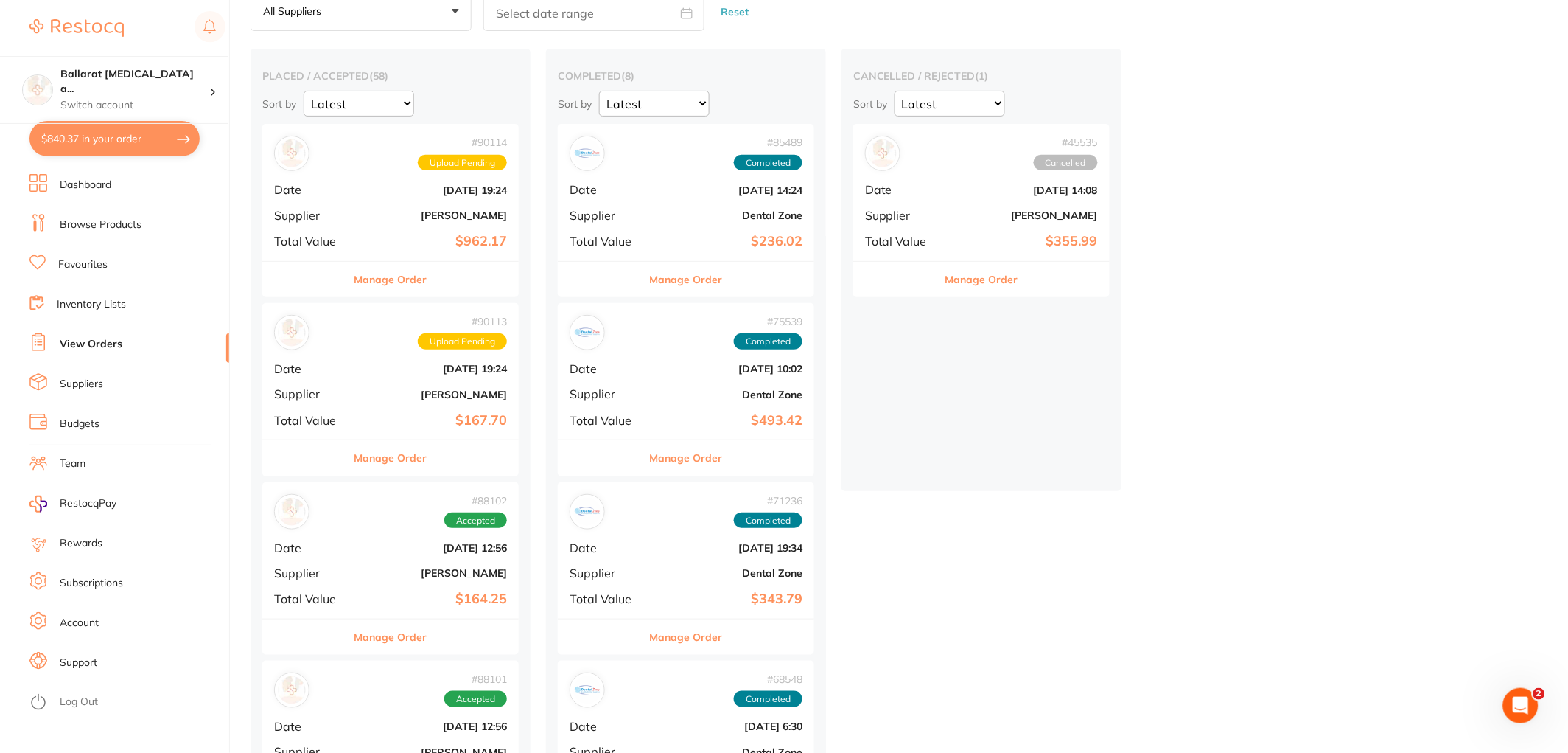
click at [372, 462] on button "Manage Order" at bounding box center [391, 457] width 73 height 35
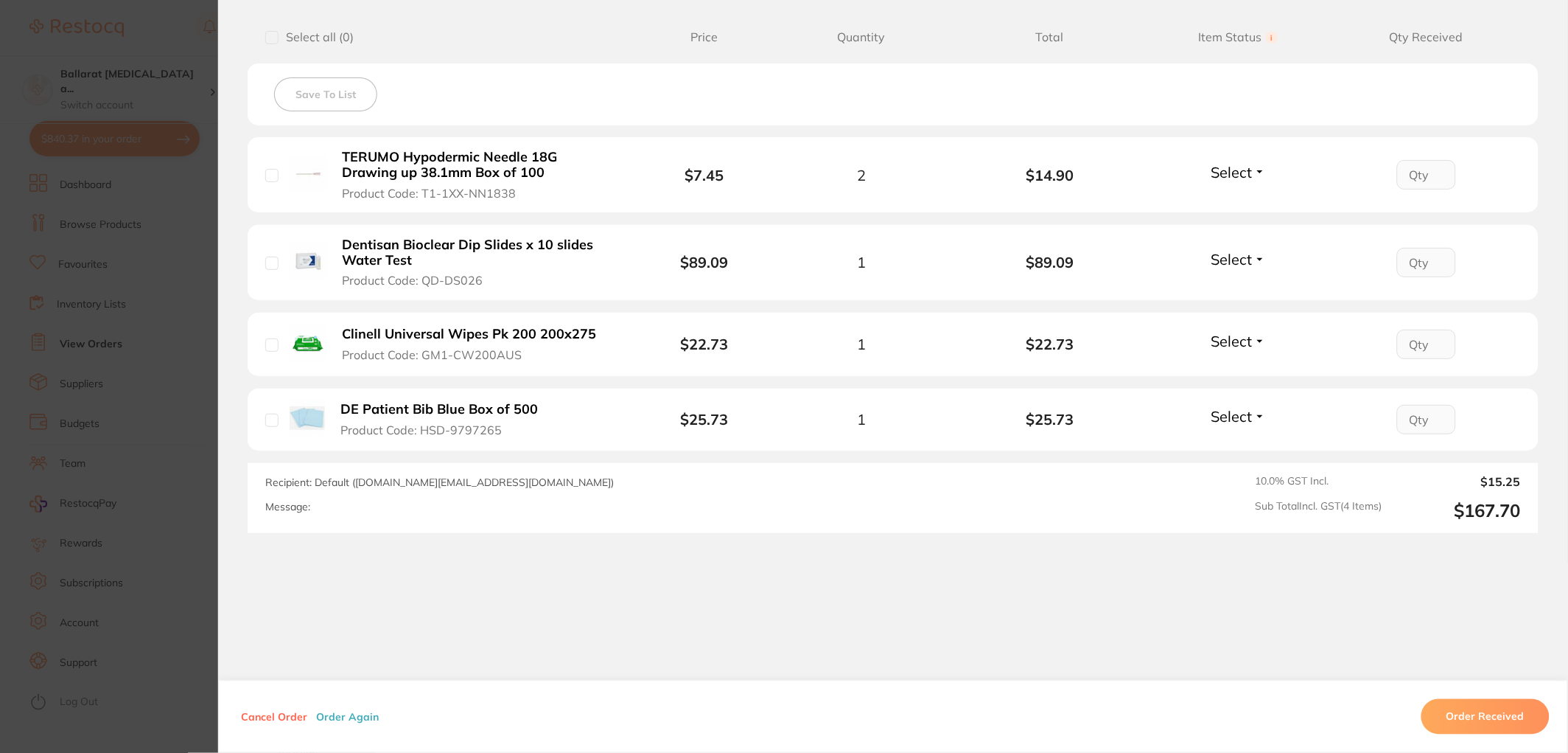
click at [187, 327] on section "Order ID: Restocq- 90113 Order Information Upload Pending Order Date Aug 12 202…" at bounding box center [784, 376] width 1568 height 753
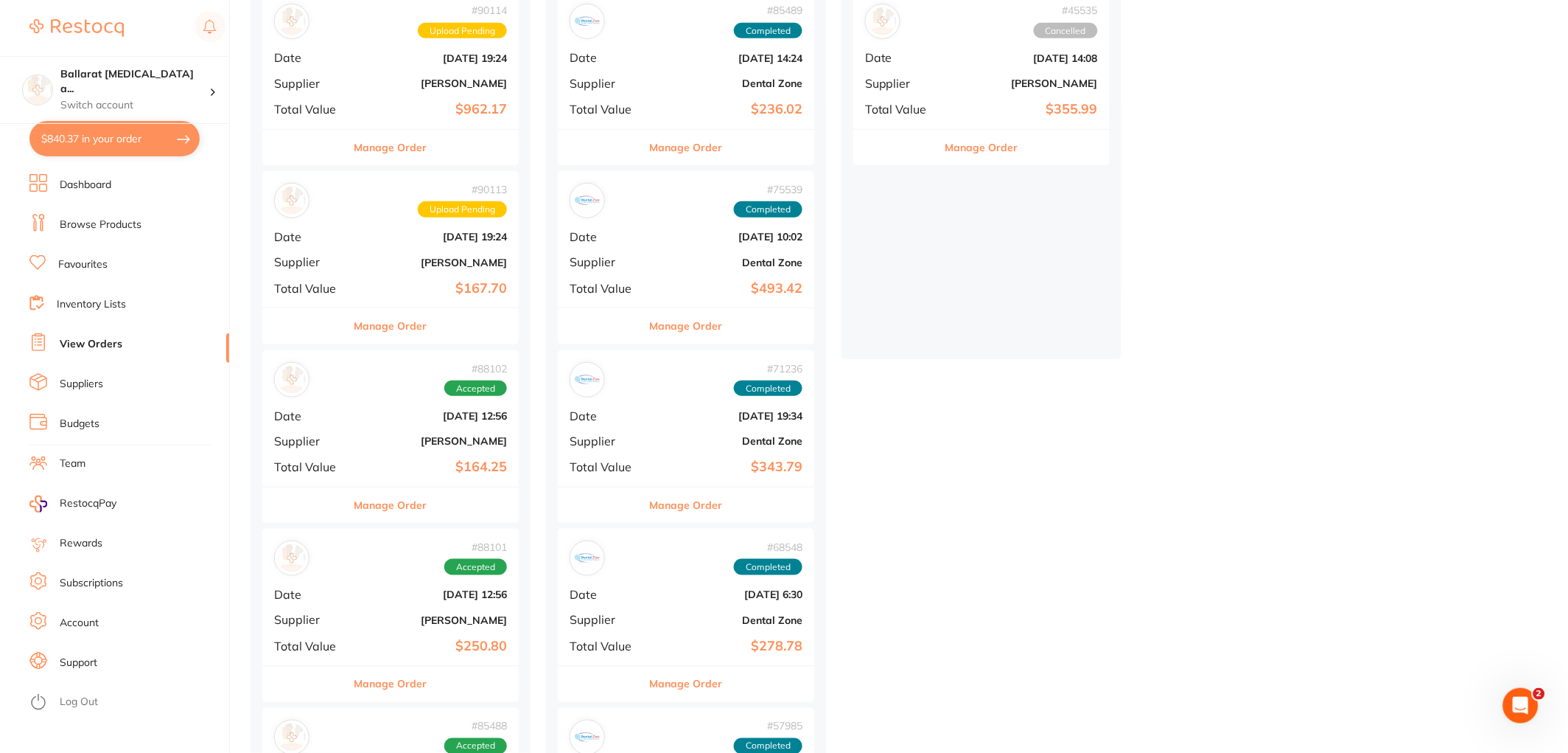
scroll to position [245, 0]
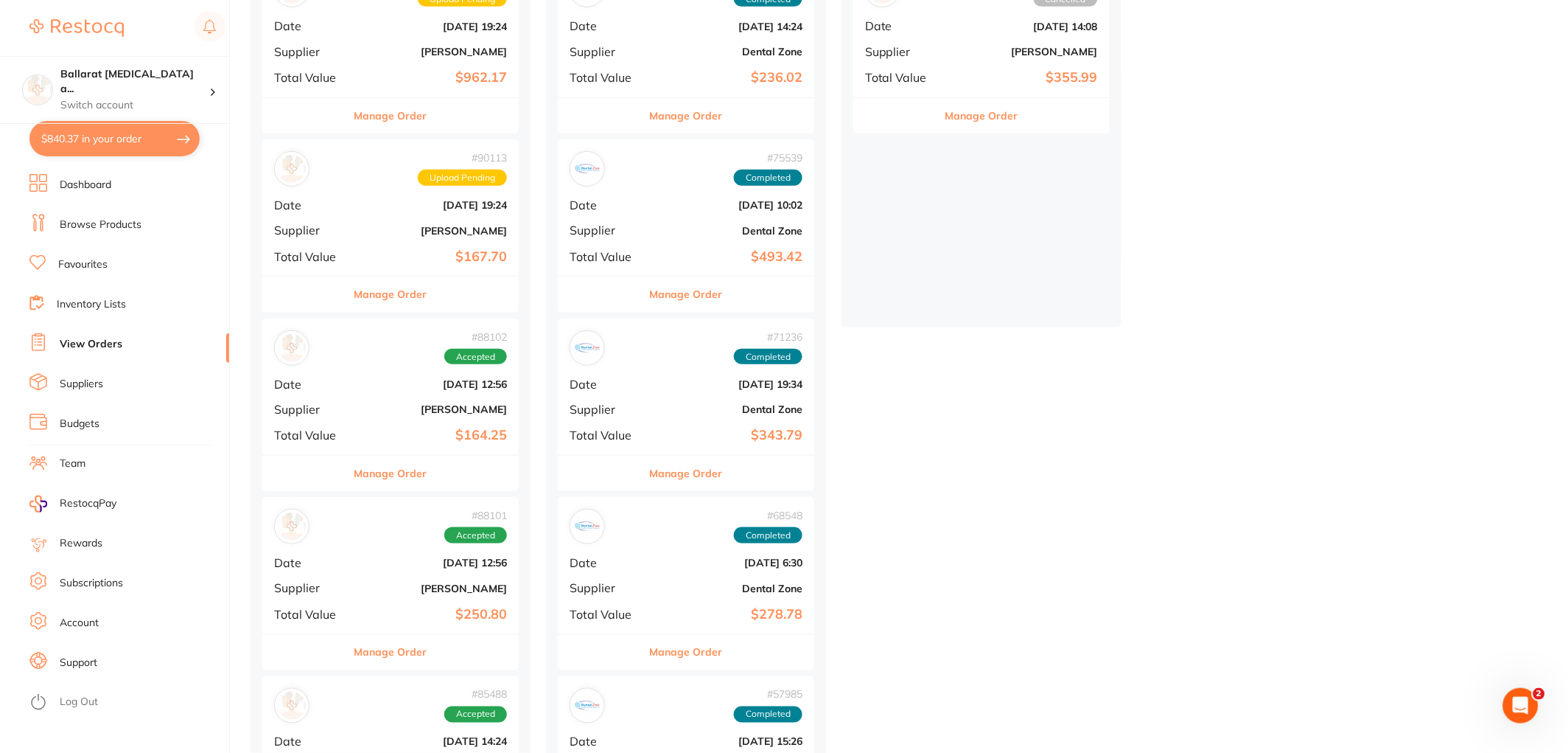
click at [401, 476] on button "Manage Order" at bounding box center [391, 473] width 73 height 35
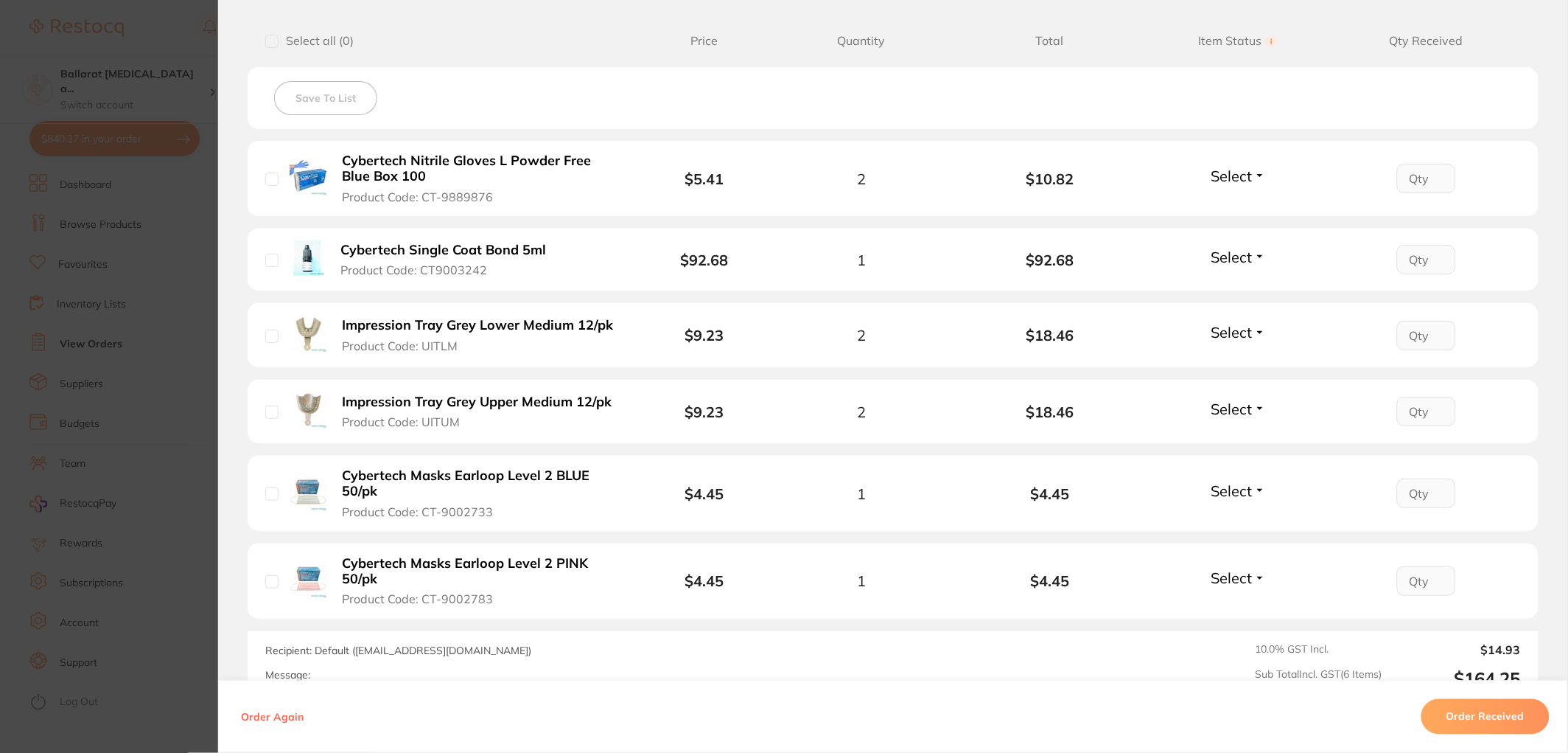
scroll to position [410, 0]
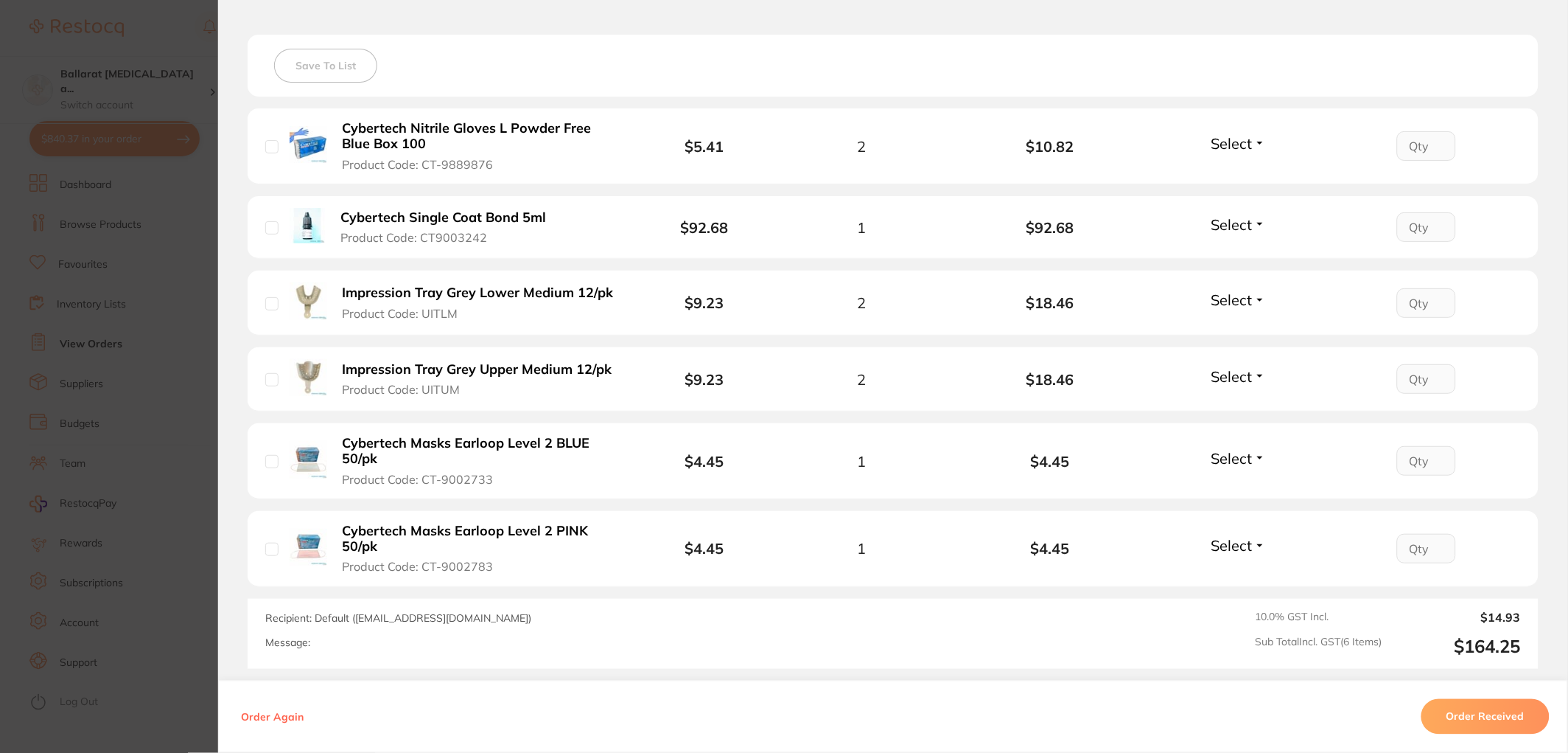
click at [133, 284] on section "Order ID: Restocq- 88102 Order Information Accepted Order Date Jul 30 2025, 12:…" at bounding box center [784, 376] width 1568 height 753
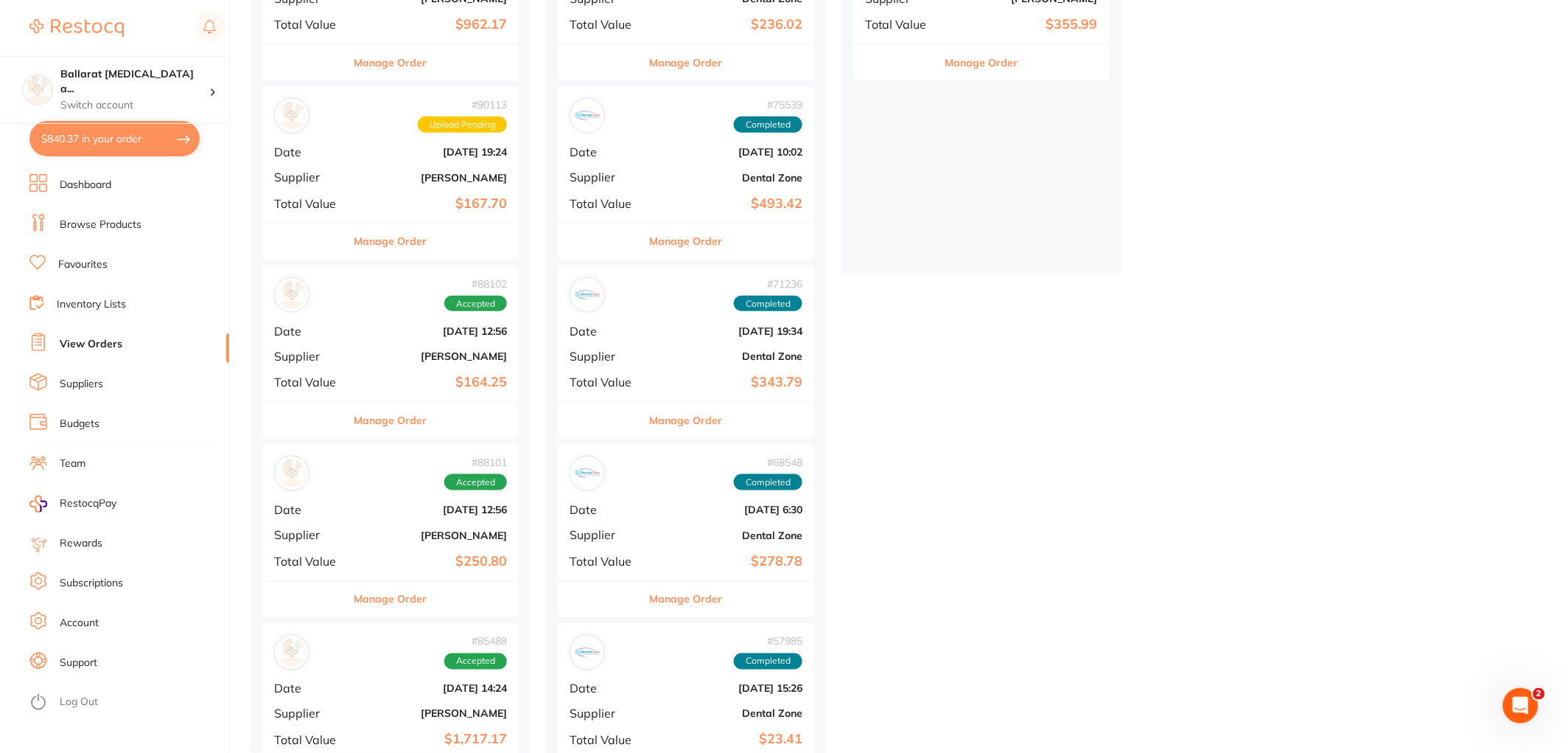
scroll to position [327, 0]
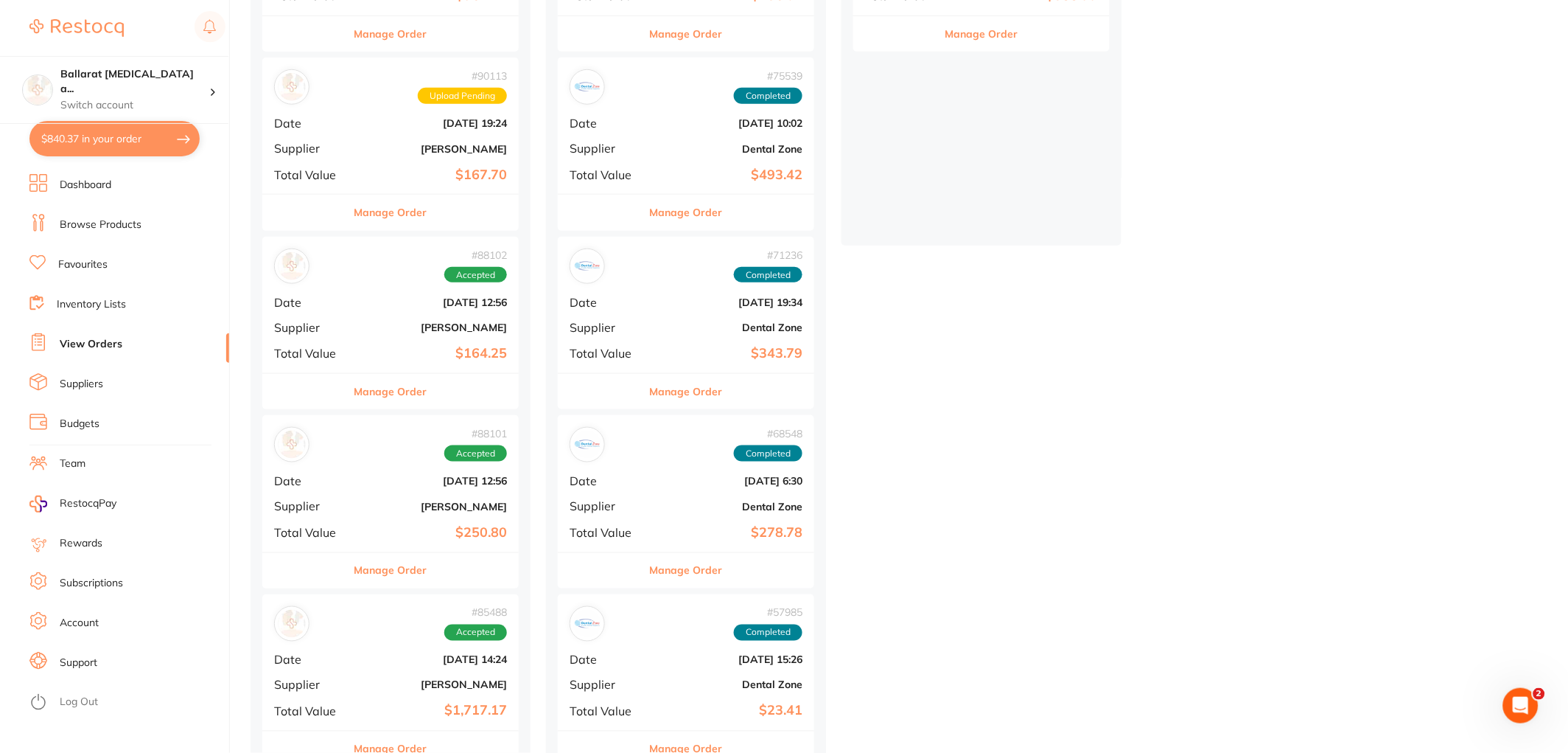
click at [390, 569] on button "Manage Order" at bounding box center [391, 571] width 73 height 35
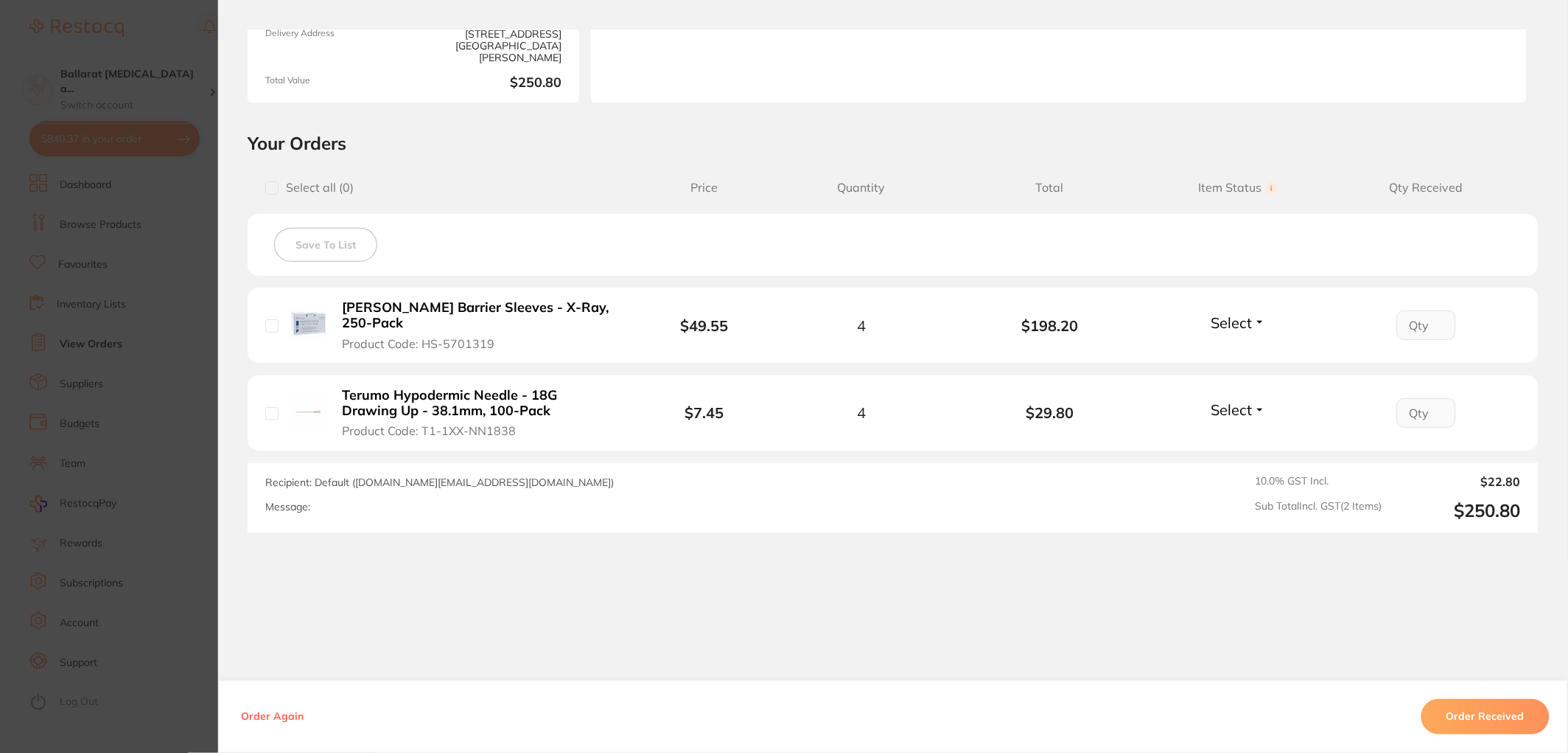
click at [218, 279] on section "Your Orders Select all ( 0 ) Price Quantity Total Item Status You can use this …" at bounding box center [893, 332] width 1350 height 401
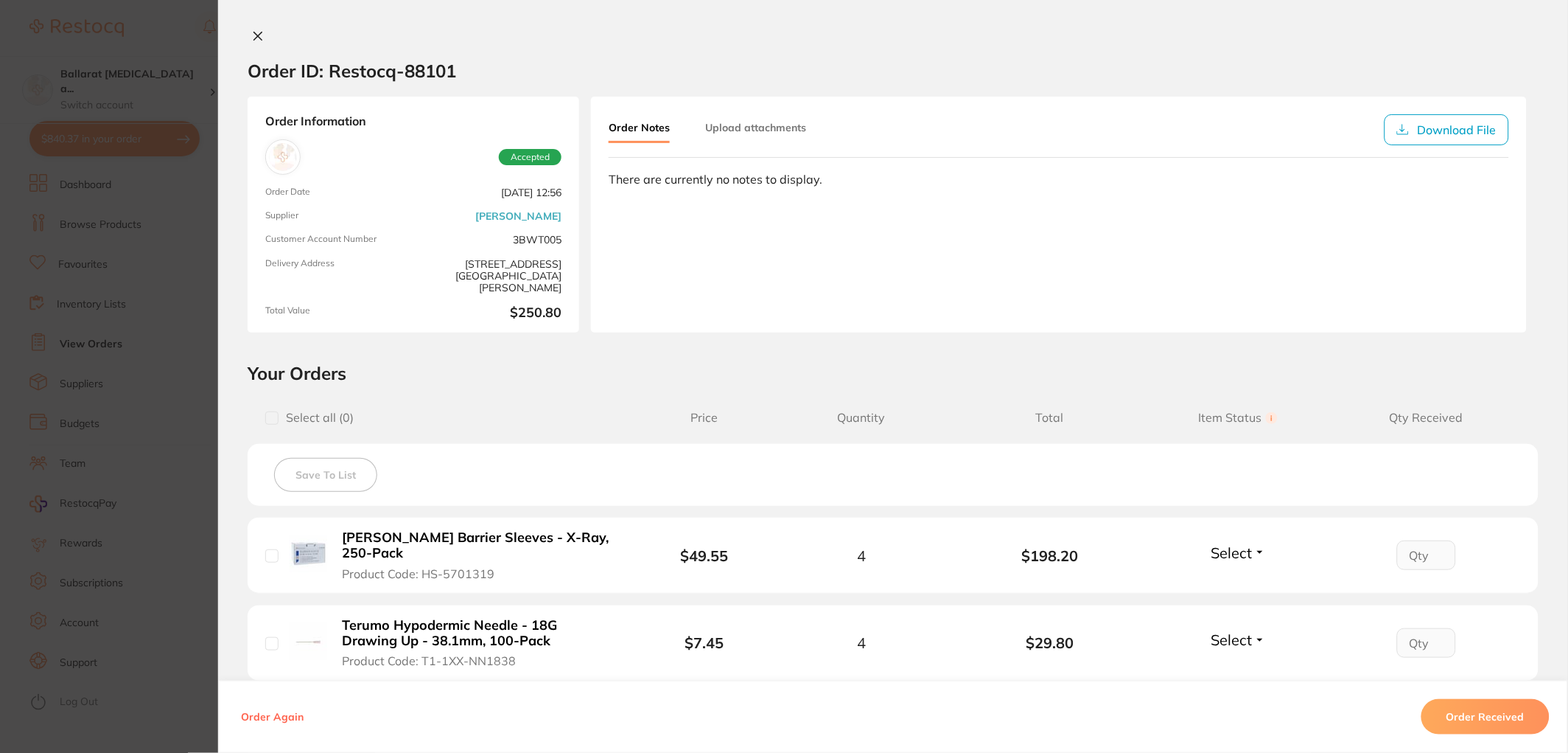
click at [190, 261] on section "Order ID: Restocq- 88101 Order Information Accepted Order Date Jul 30 2025, 12:…" at bounding box center [784, 376] width 1568 height 753
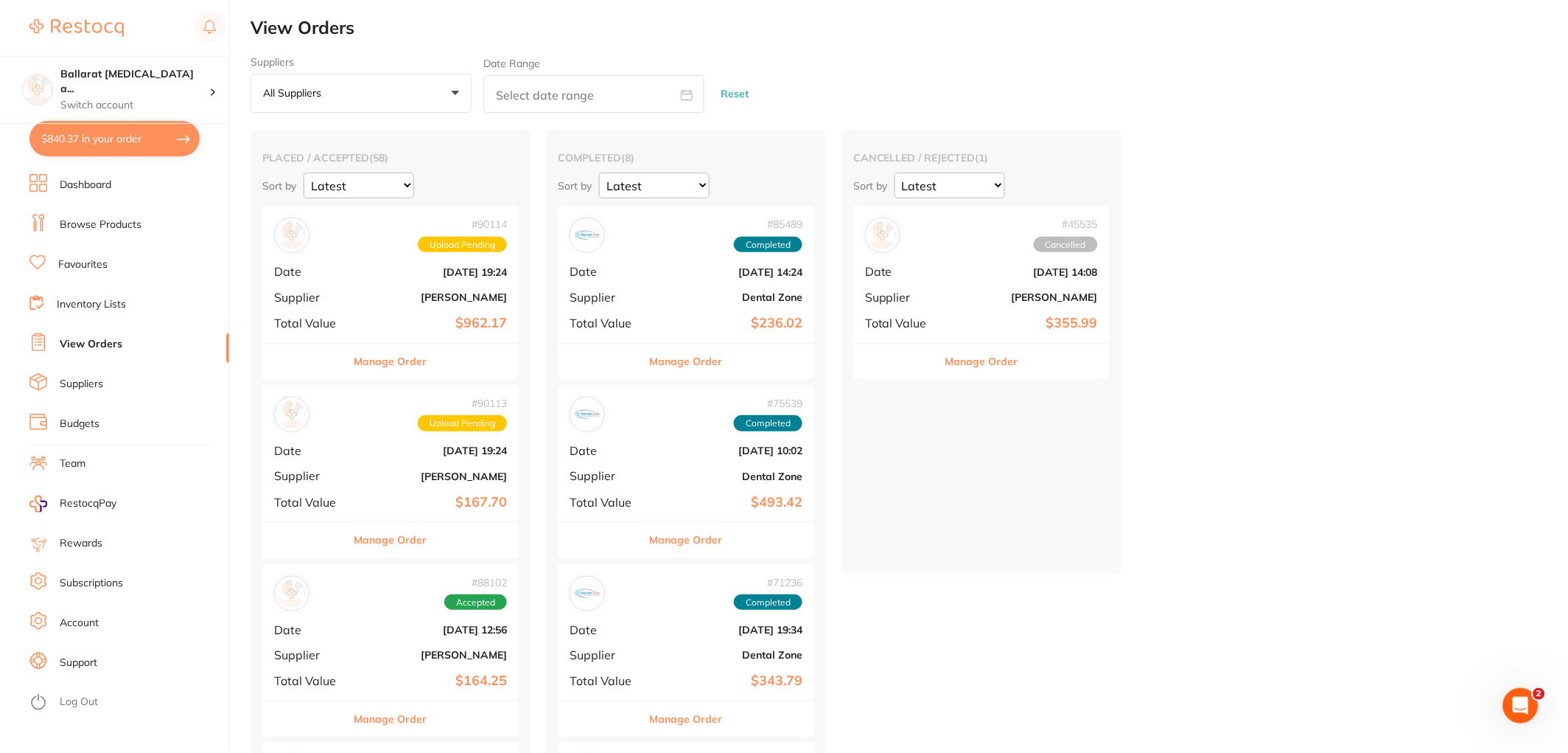
click at [396, 370] on button "Manage Order" at bounding box center [391, 361] width 73 height 35
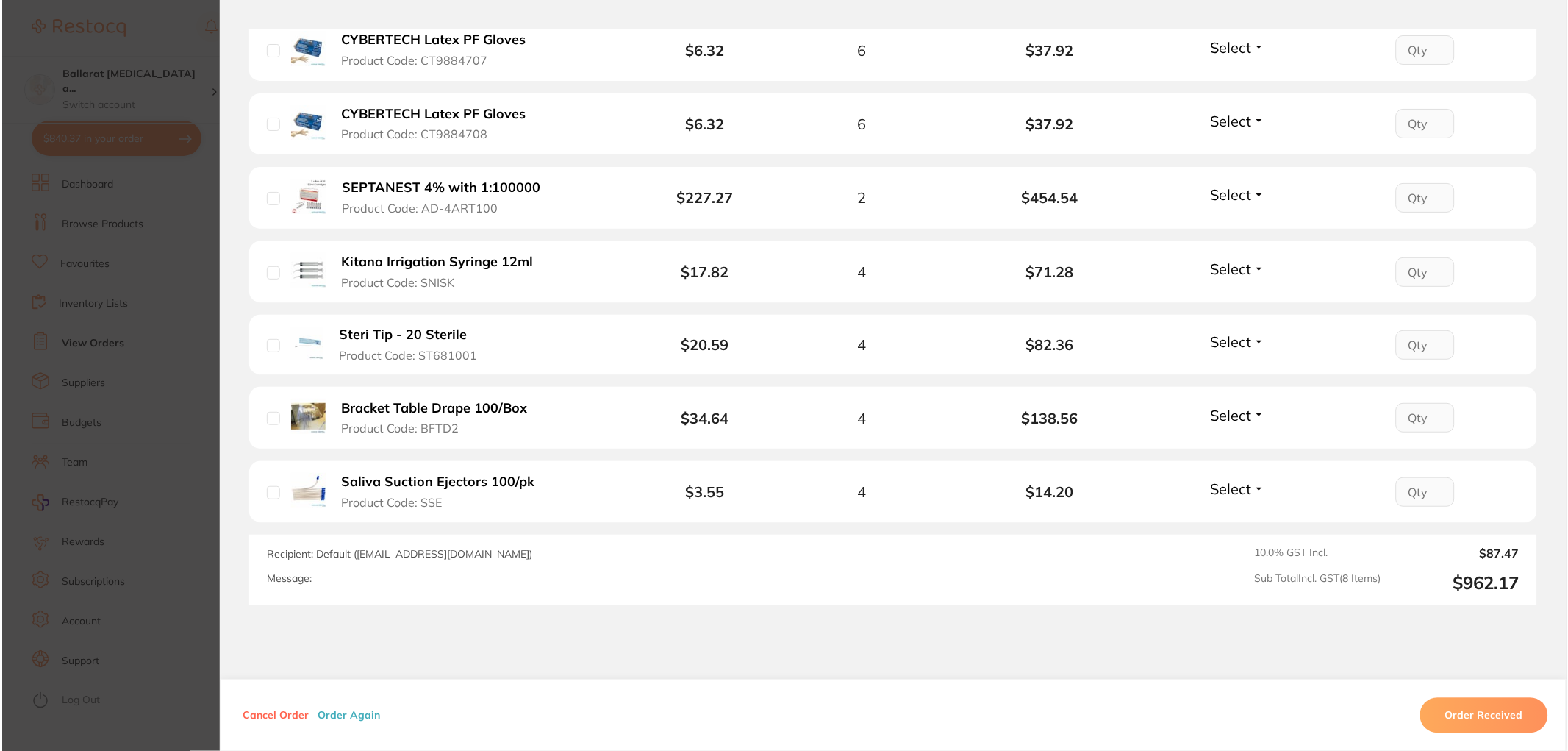
scroll to position [571, 0]
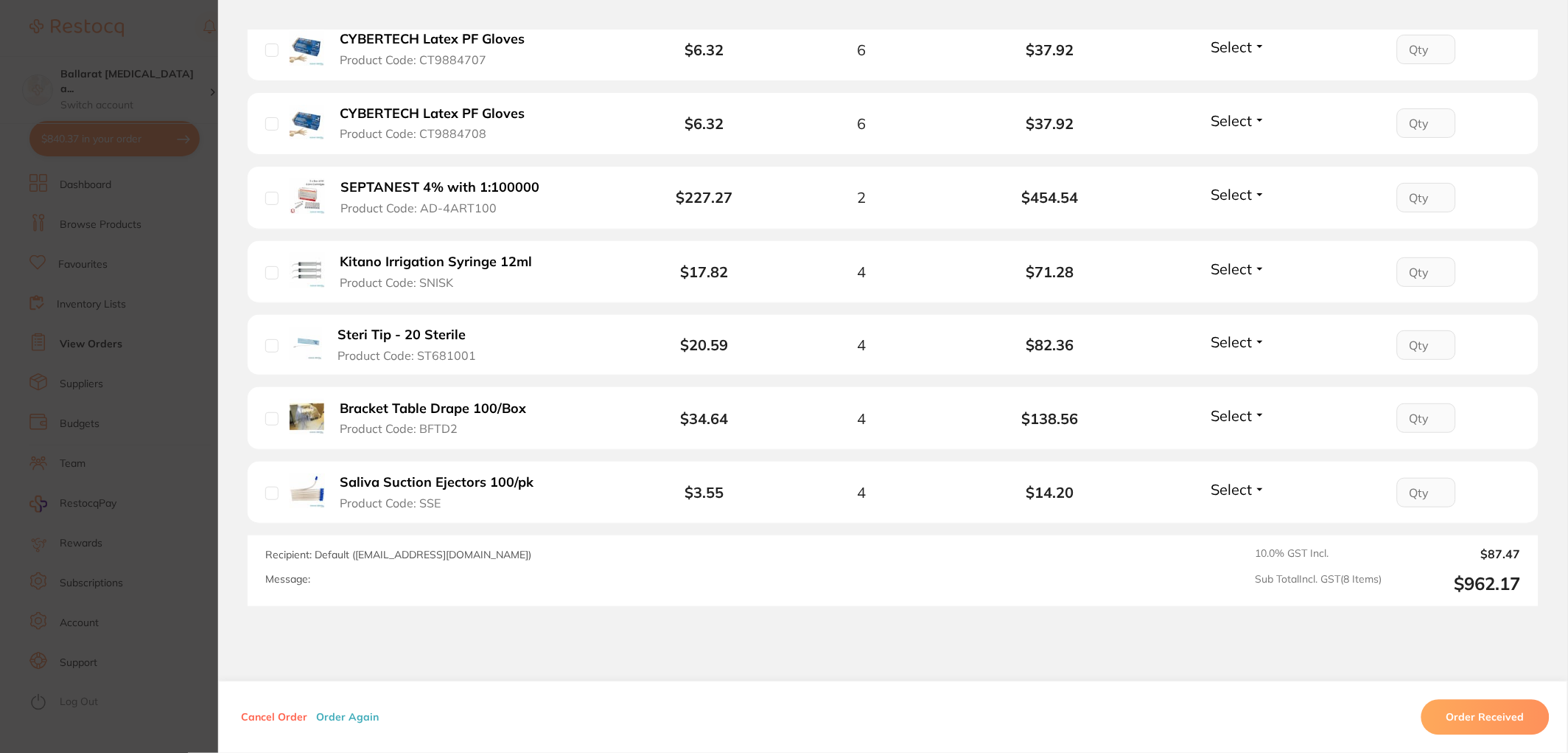
click at [189, 312] on section "Order ID: Restocq- 90114 Order Information Upload Pending Order Date Aug 12 202…" at bounding box center [784, 376] width 1568 height 753
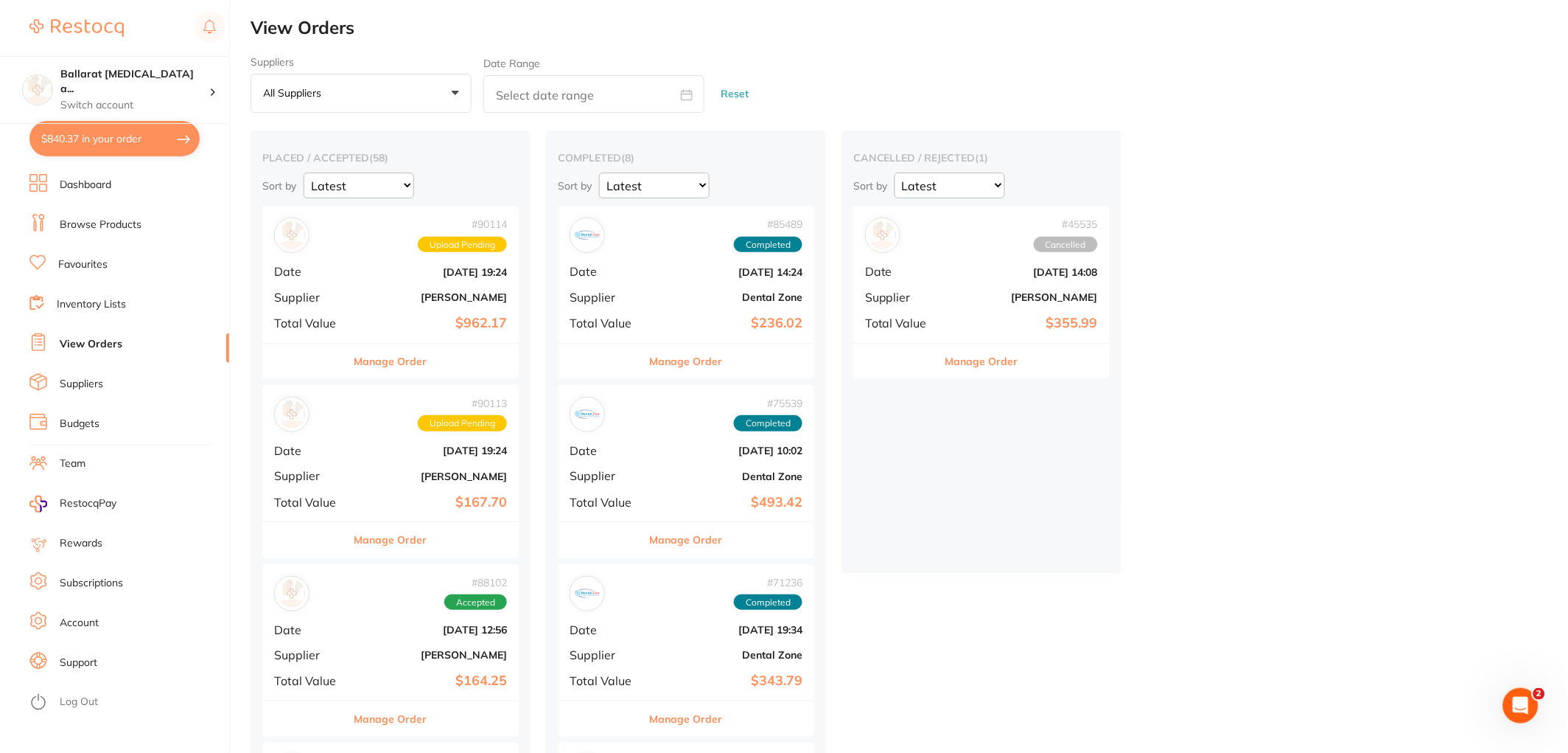
click at [111, 138] on button "$840.37 in your order" at bounding box center [115, 139] width 170 height 35
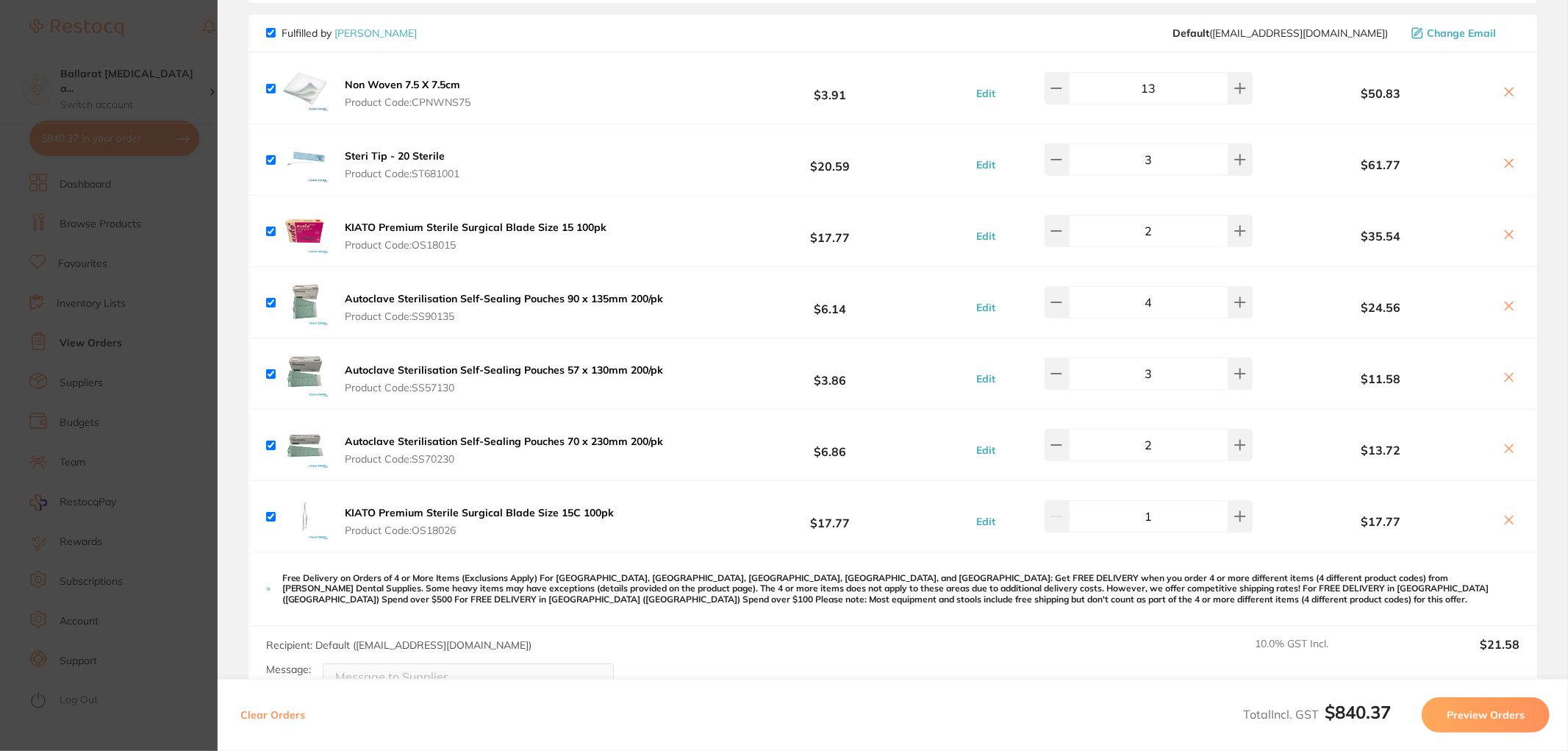
scroll to position [735, 0]
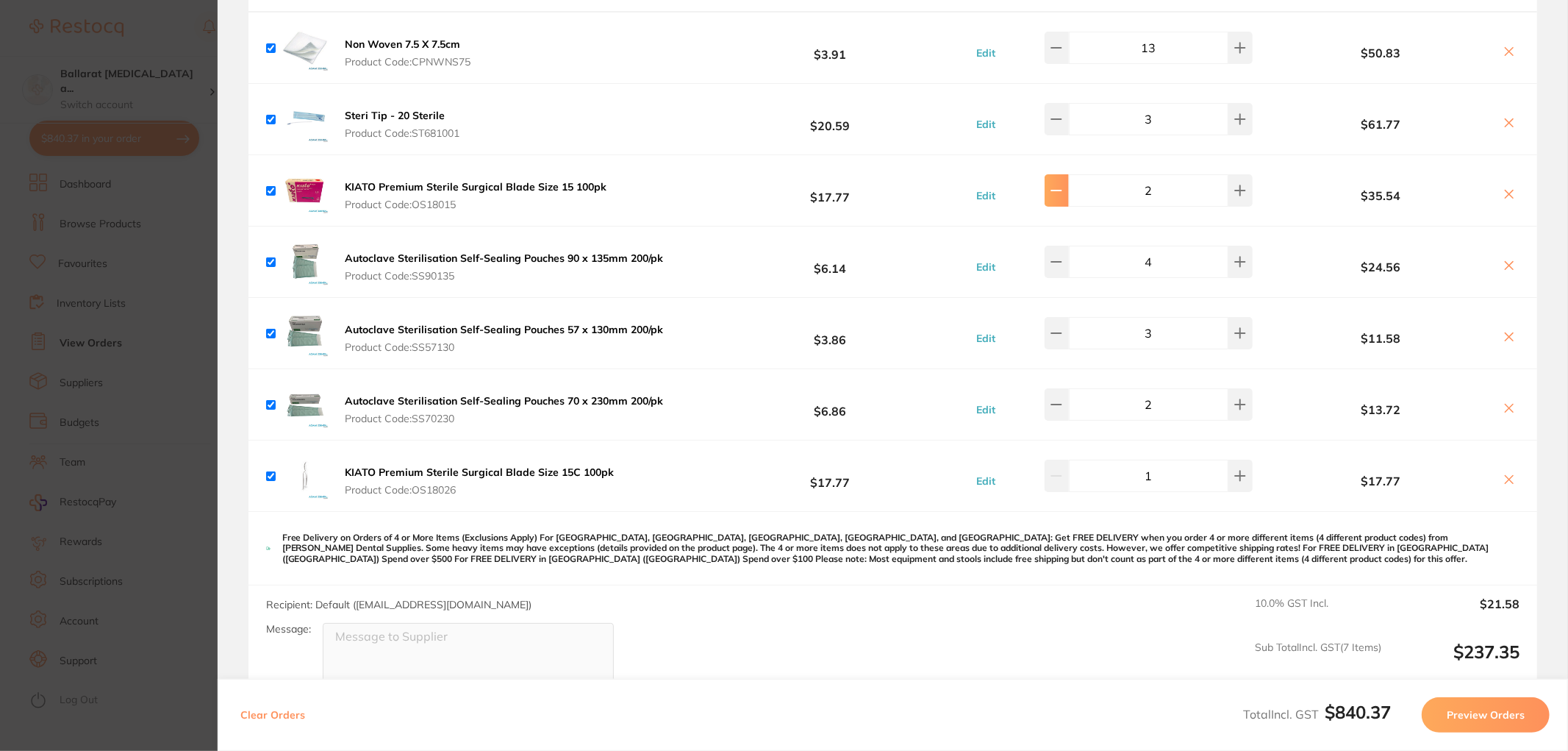
click at [1059, 190] on icon at bounding box center [1056, 190] width 12 height 12
type input "1"
click at [1508, 194] on icon at bounding box center [1509, 194] width 12 height 12
checkbox input "false"
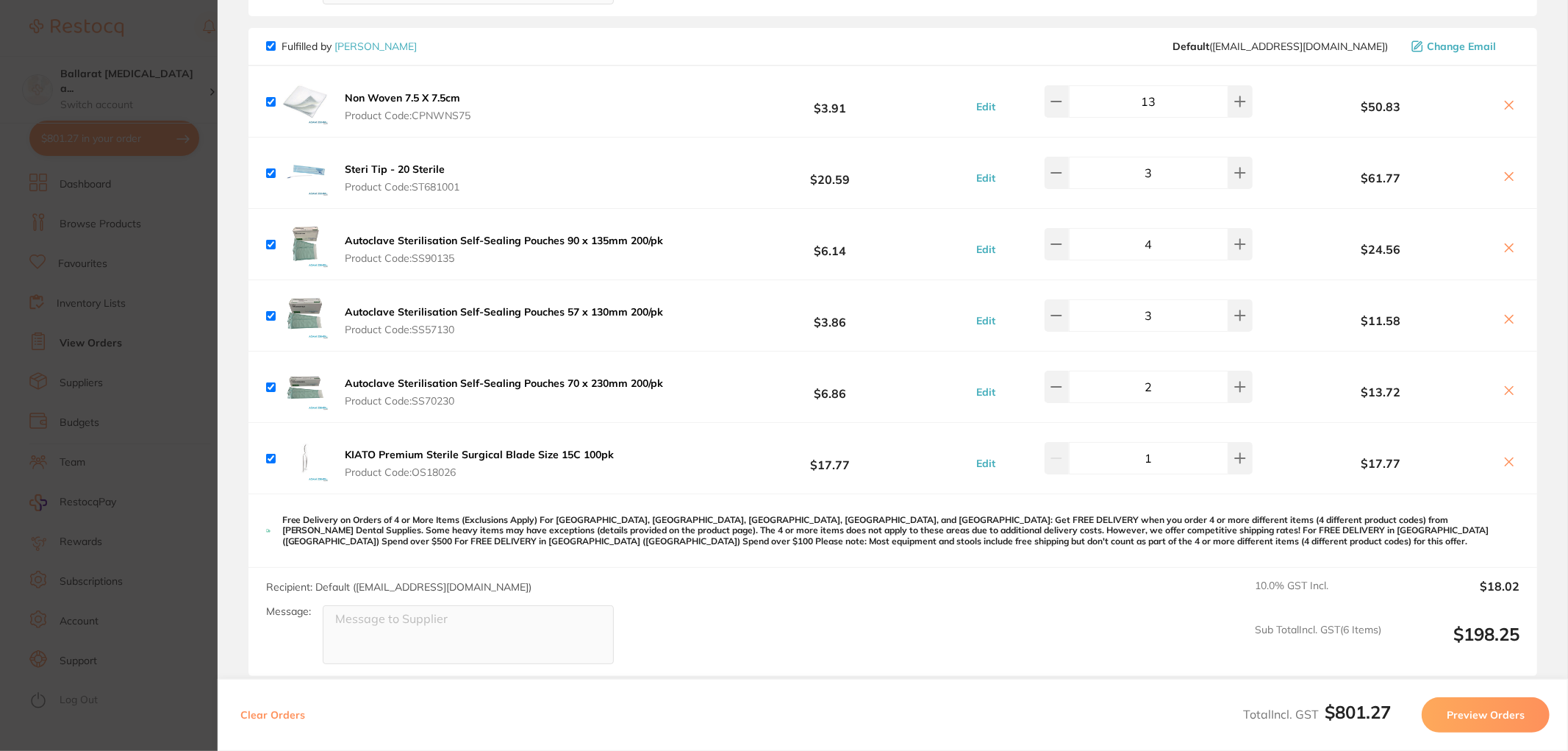
scroll to position [653, 0]
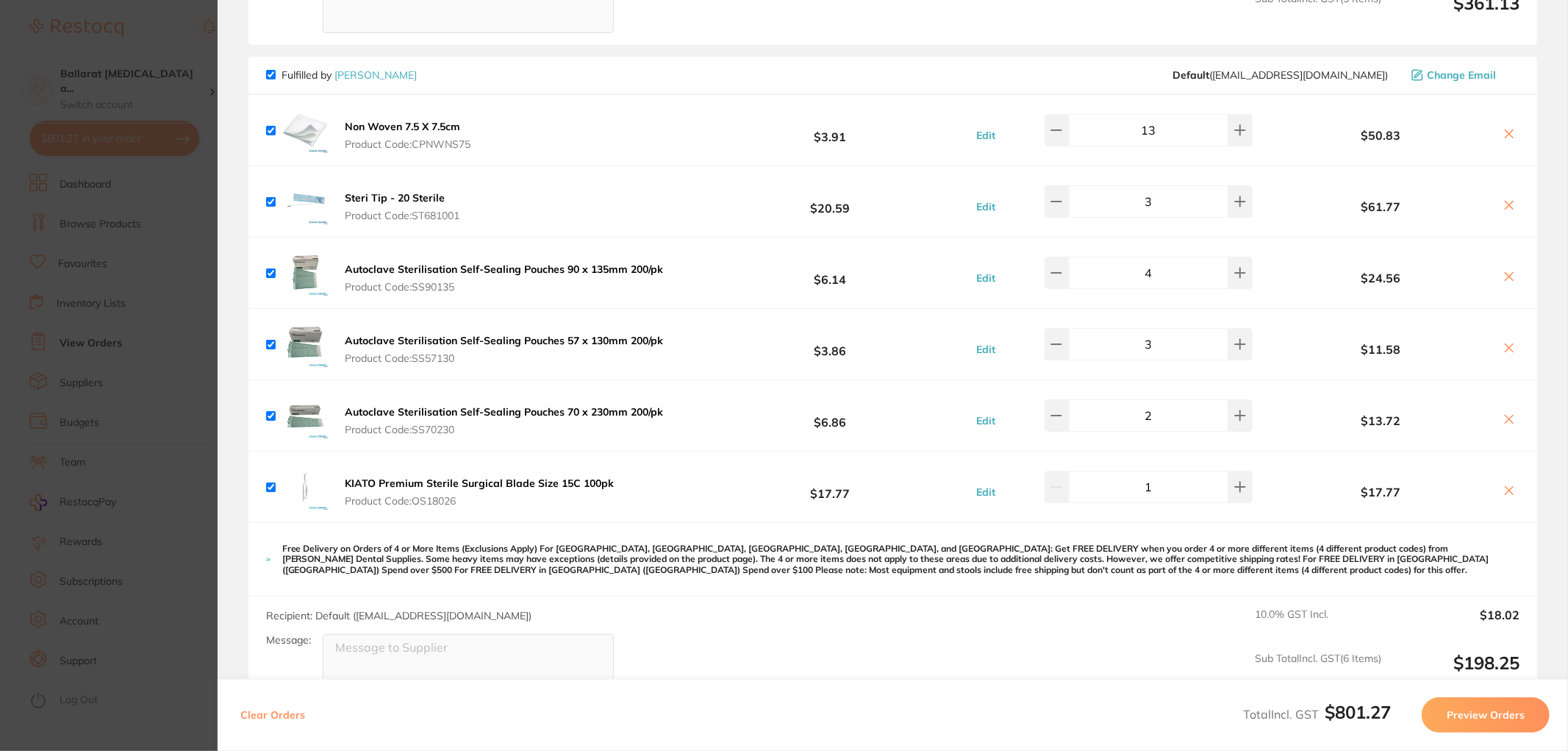
click at [1504, 493] on icon at bounding box center [1509, 490] width 12 height 12
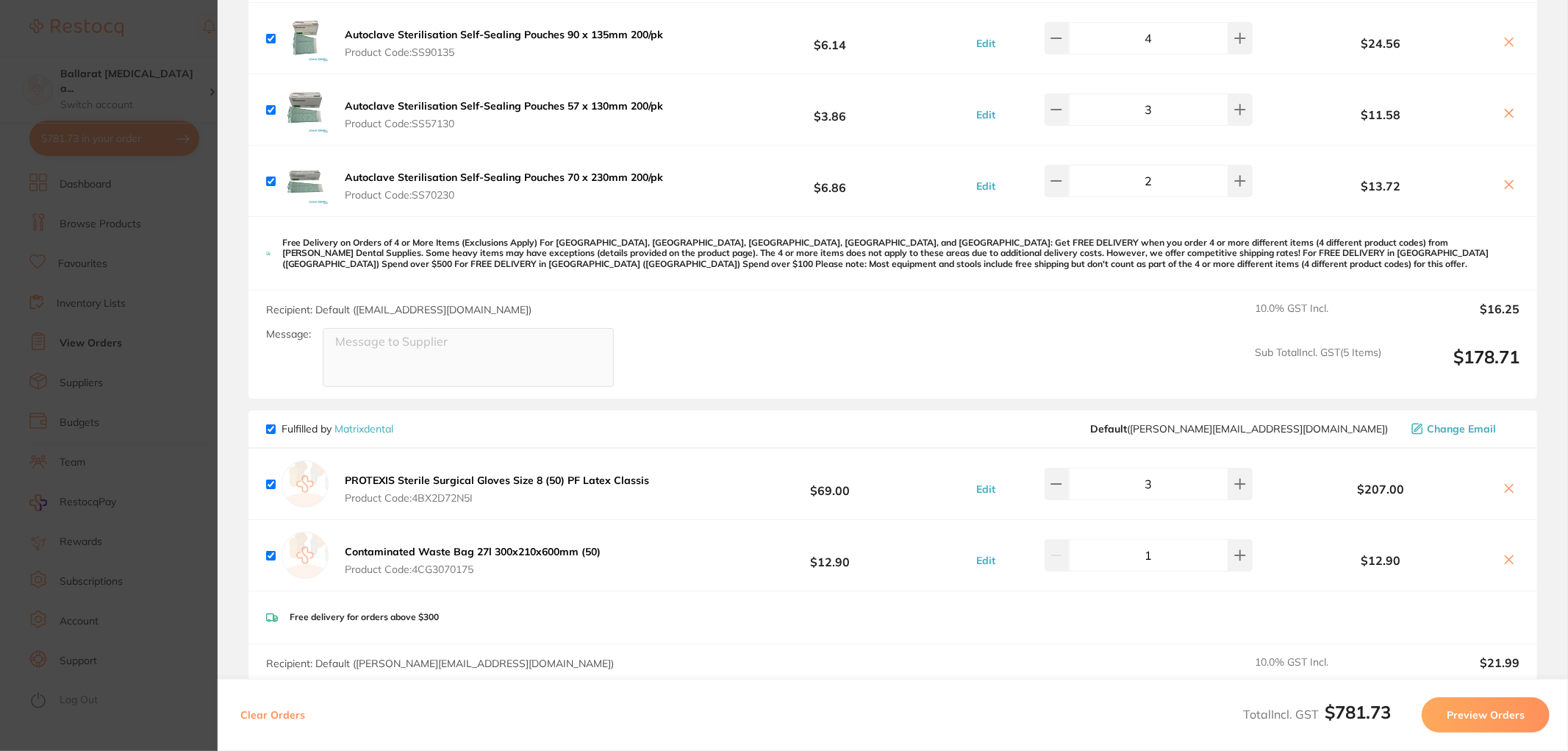
scroll to position [899, 0]
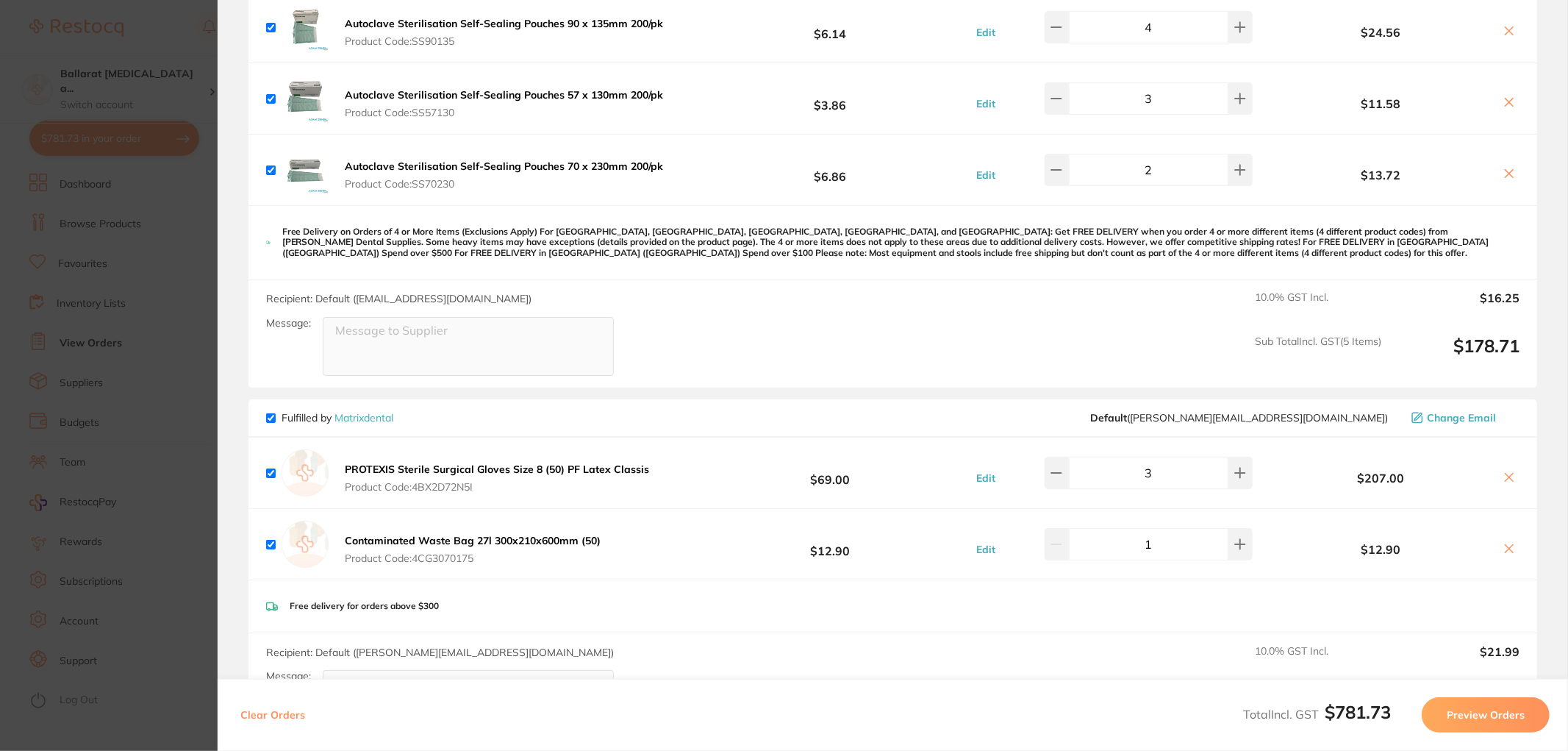
click at [207, 303] on section "Update RRP Set your pre negotiated price for this item. Item Agreed RRP (excl. …" at bounding box center [784, 375] width 1568 height 751
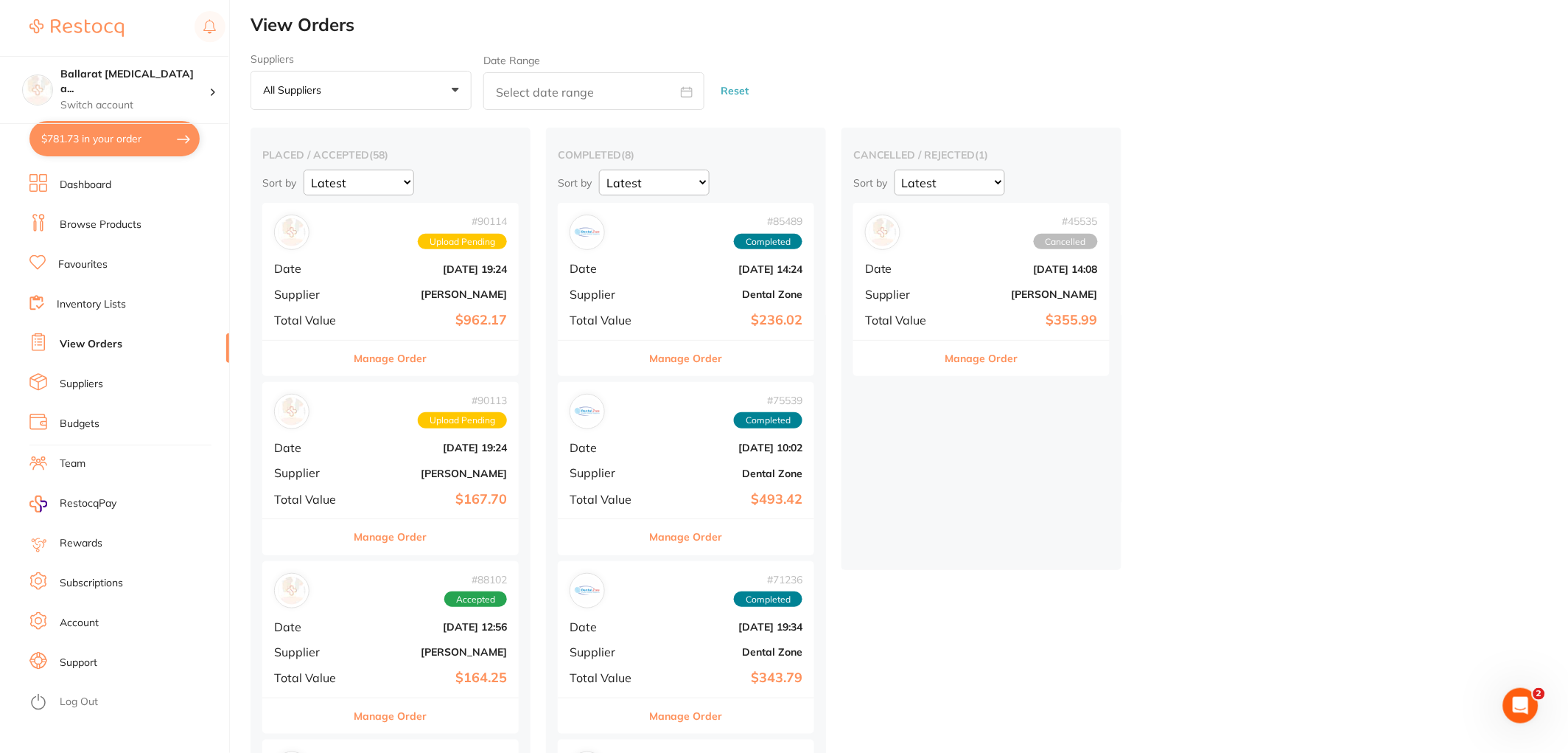
scroll to position [0, 0]
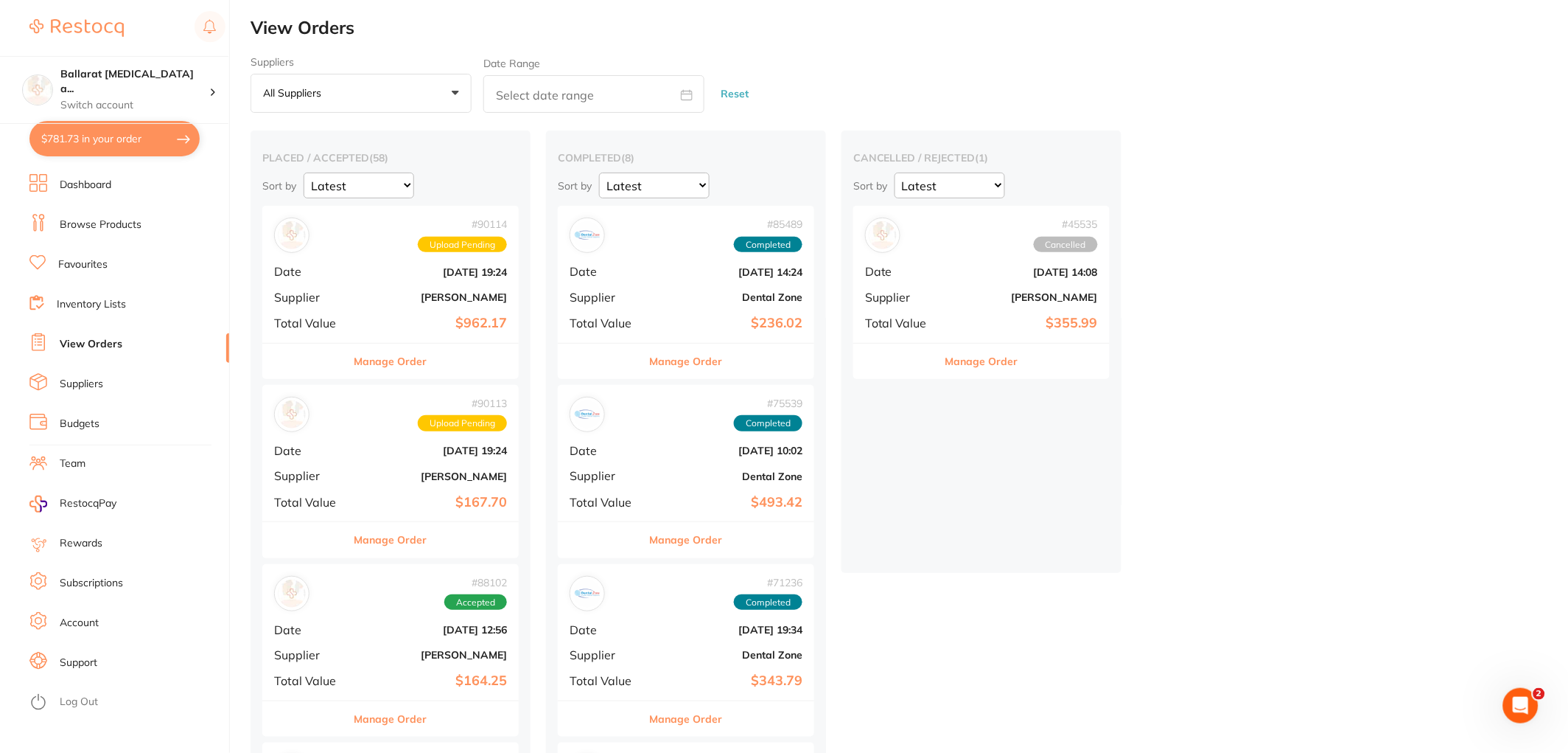
click at [379, 363] on button "Manage Order" at bounding box center [391, 361] width 73 height 35
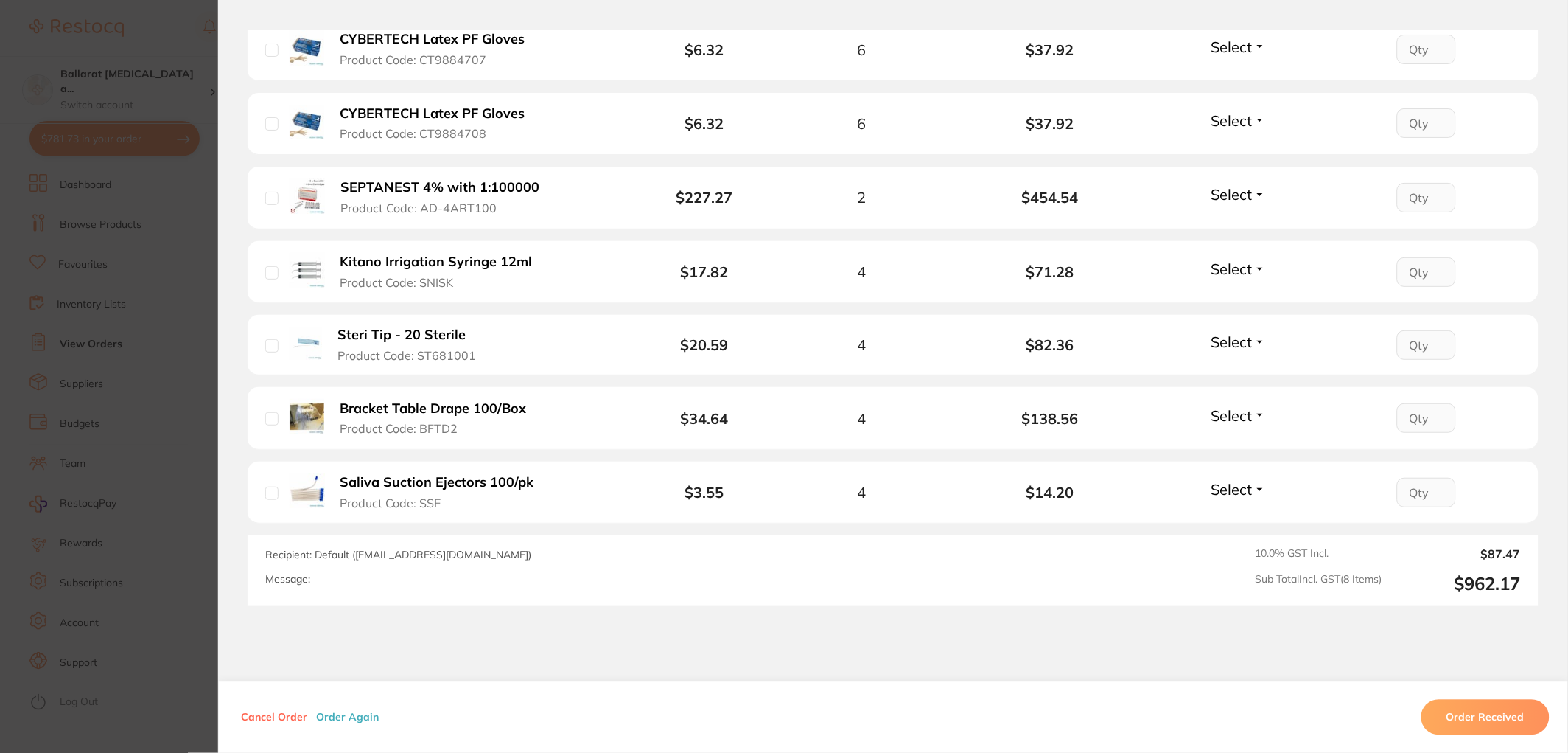
click at [123, 292] on section "Order ID: Restocq- 90114 Order Information Upload Pending Order Date Aug 12 202…" at bounding box center [784, 376] width 1568 height 753
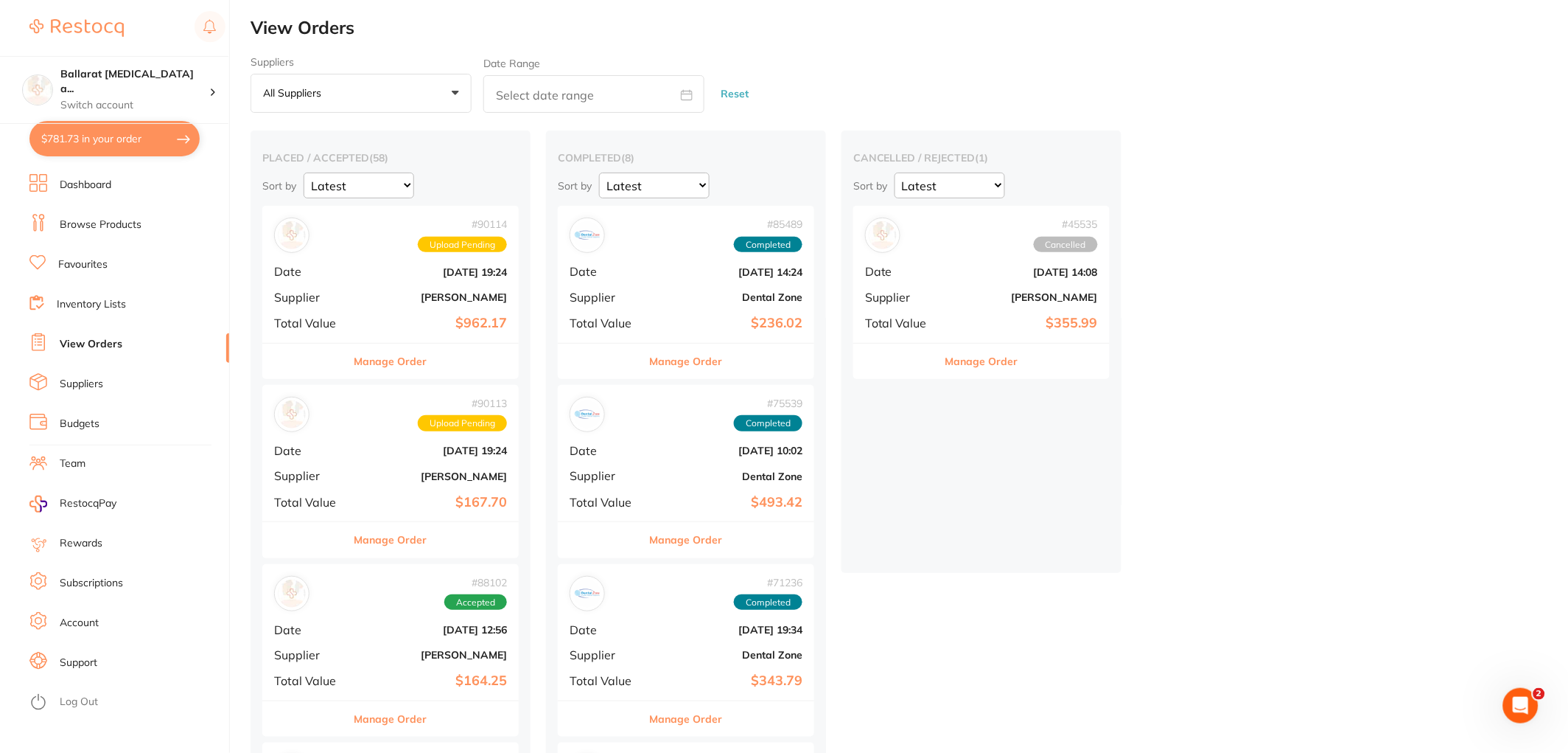
click at [471, 245] on span "Upload Pending" at bounding box center [463, 245] width 89 height 16
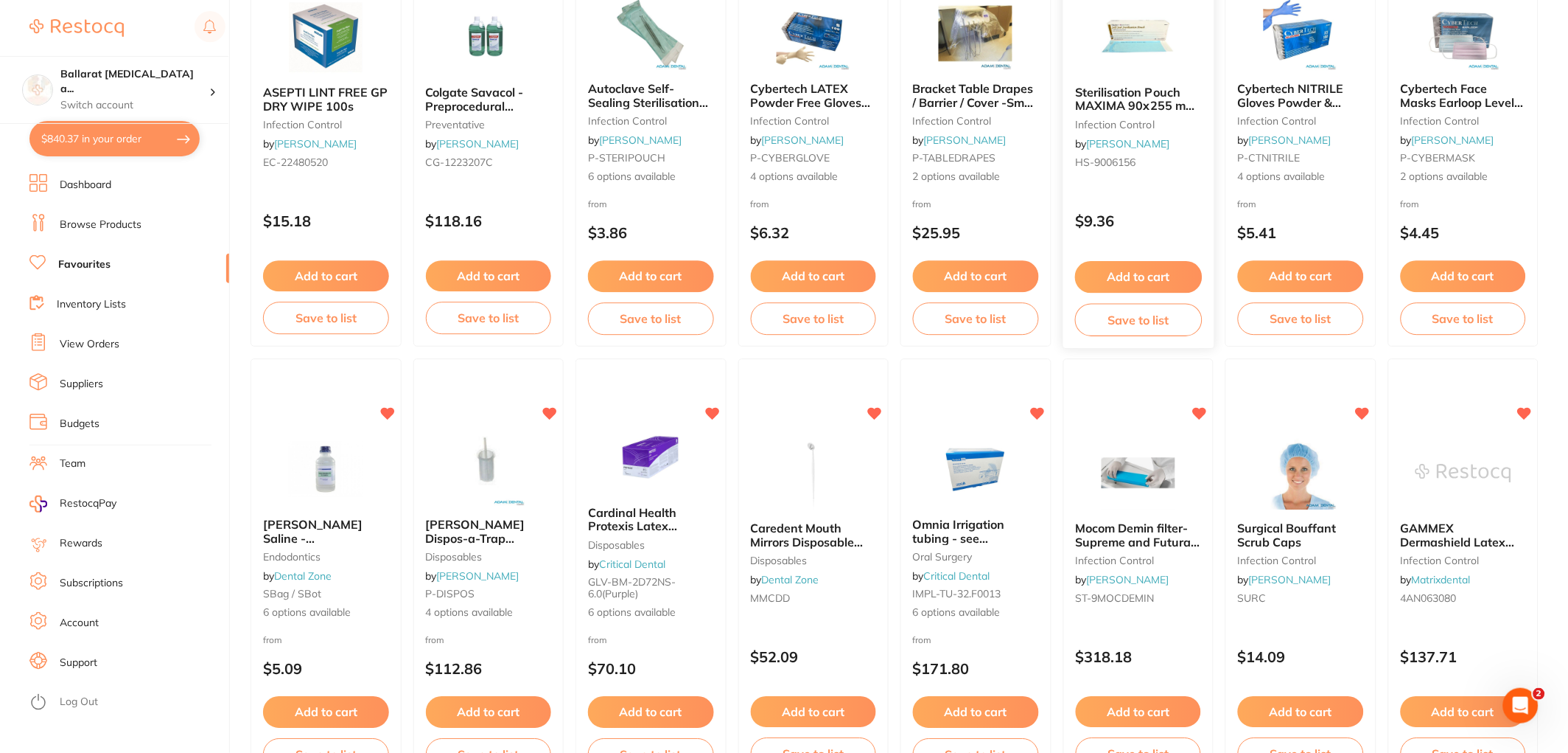
scroll to position [1229, 0]
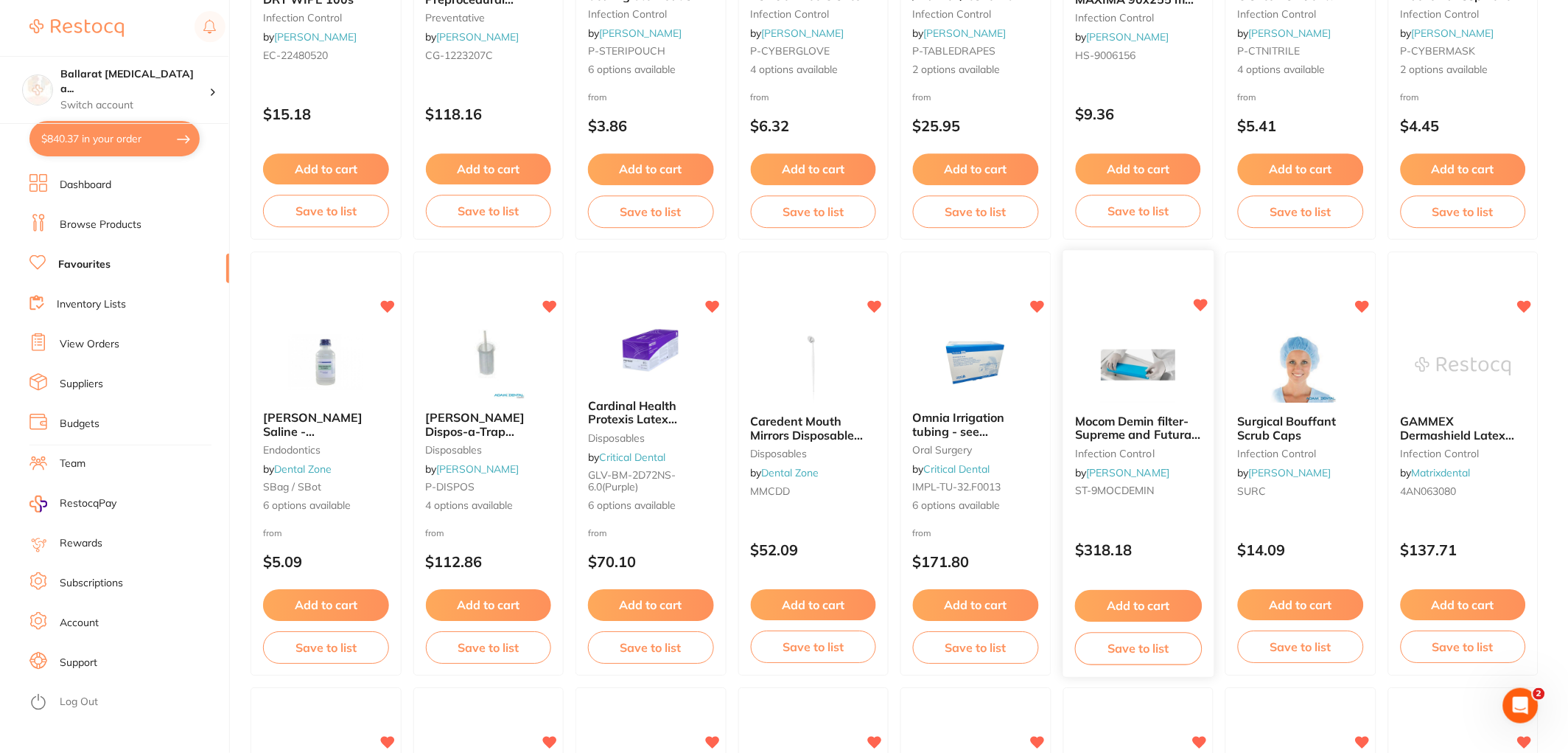
click at [1121, 613] on button "Add to cart" at bounding box center [1138, 606] width 127 height 32
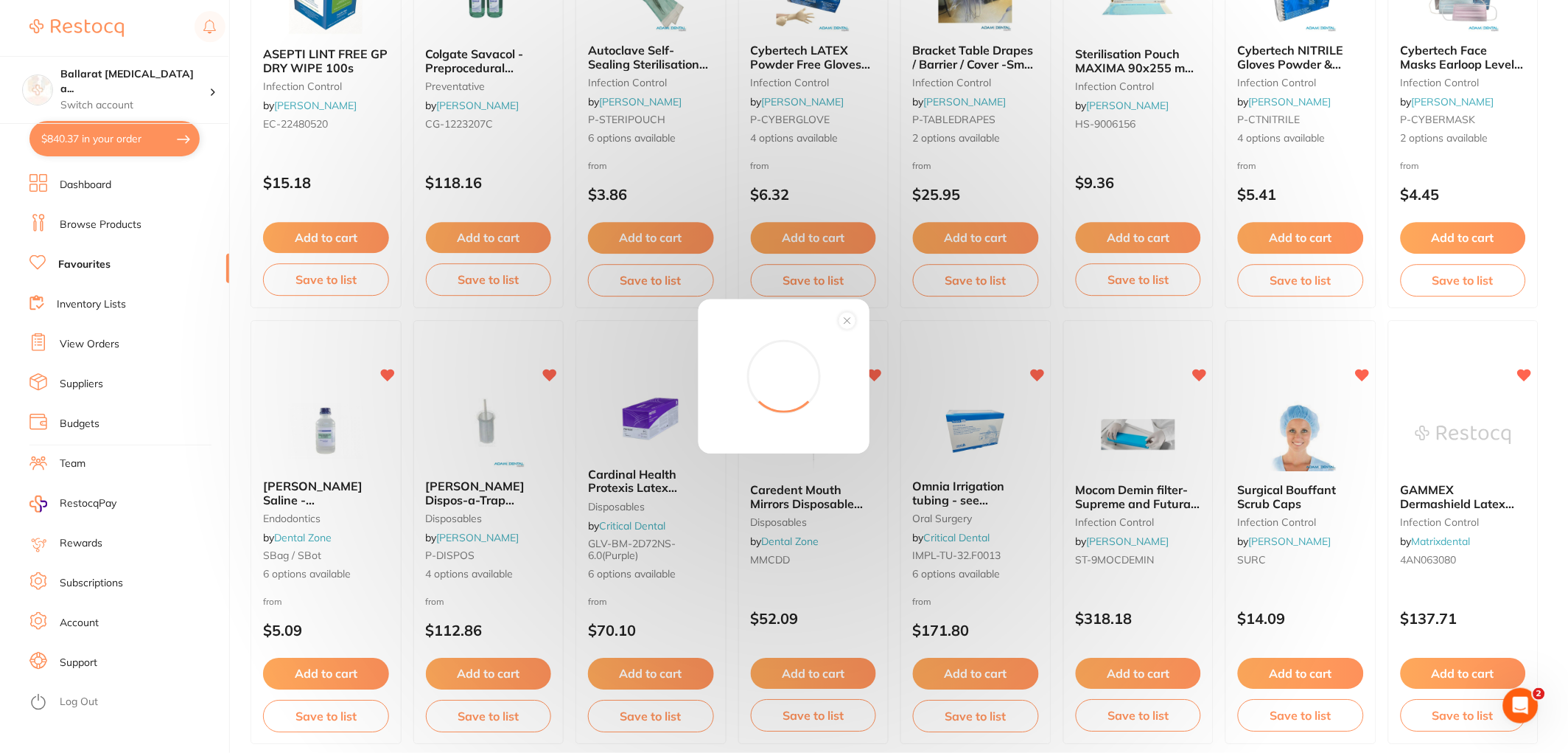
scroll to position [1147, 0]
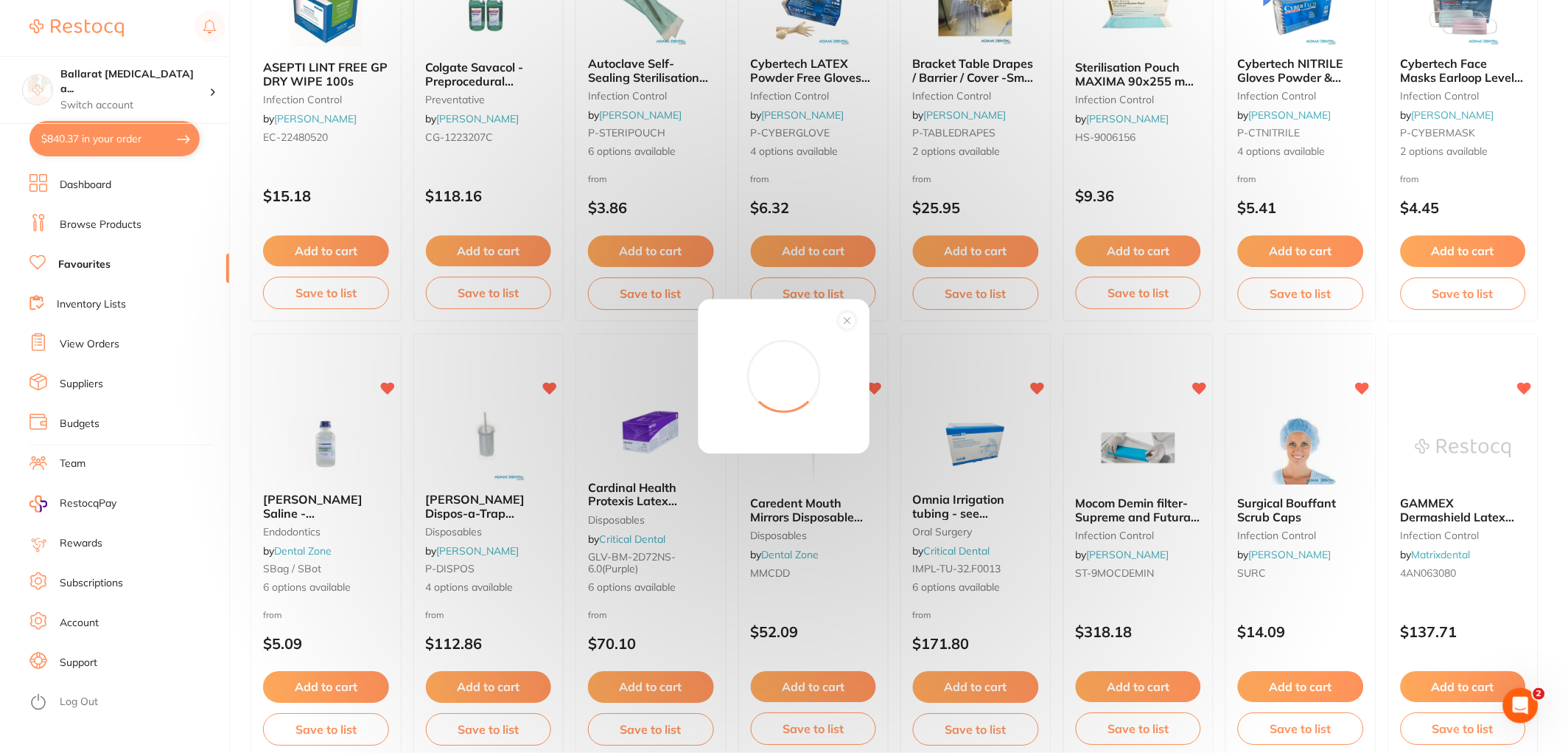
click at [845, 322] on icon at bounding box center [847, 320] width 6 height 6
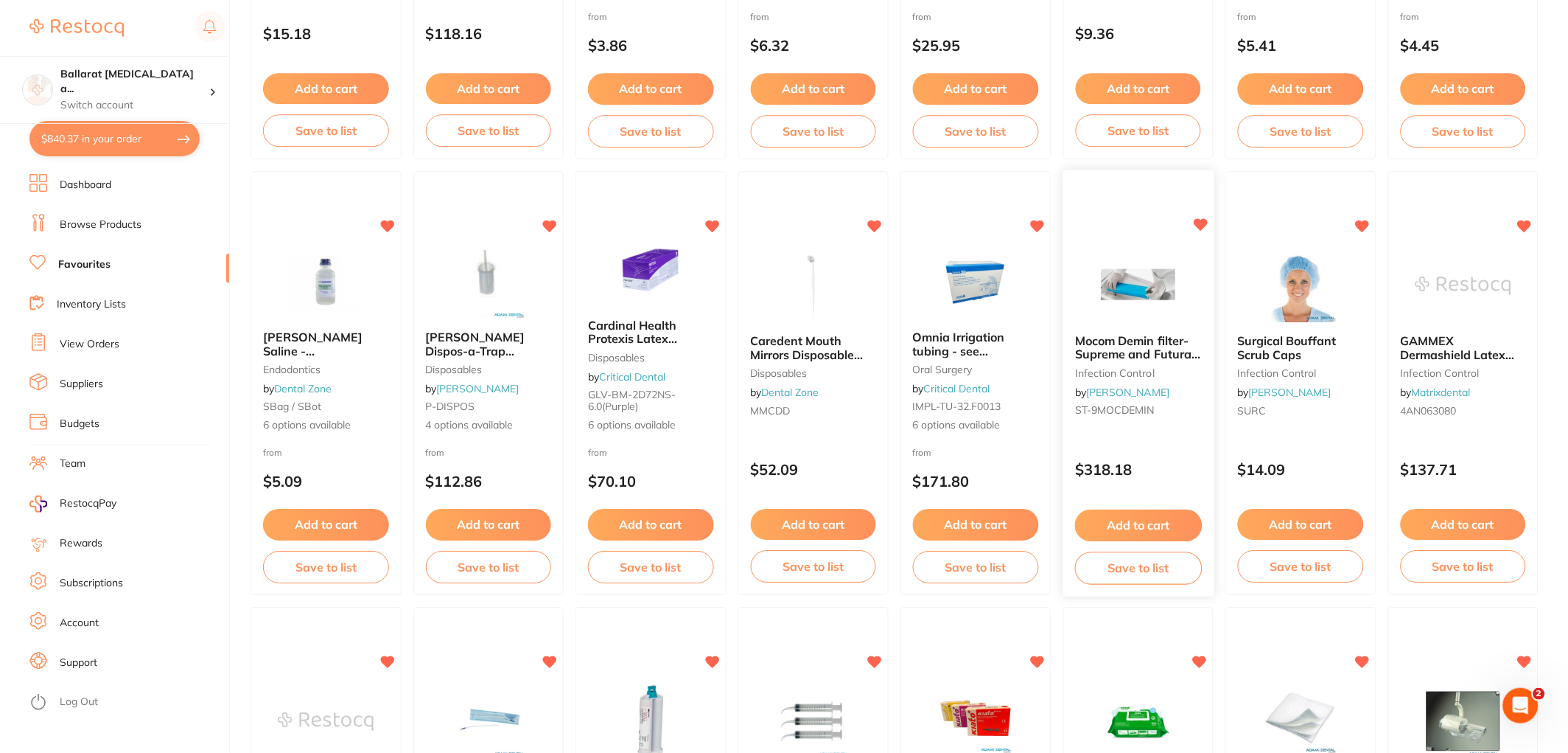
scroll to position [1311, 0]
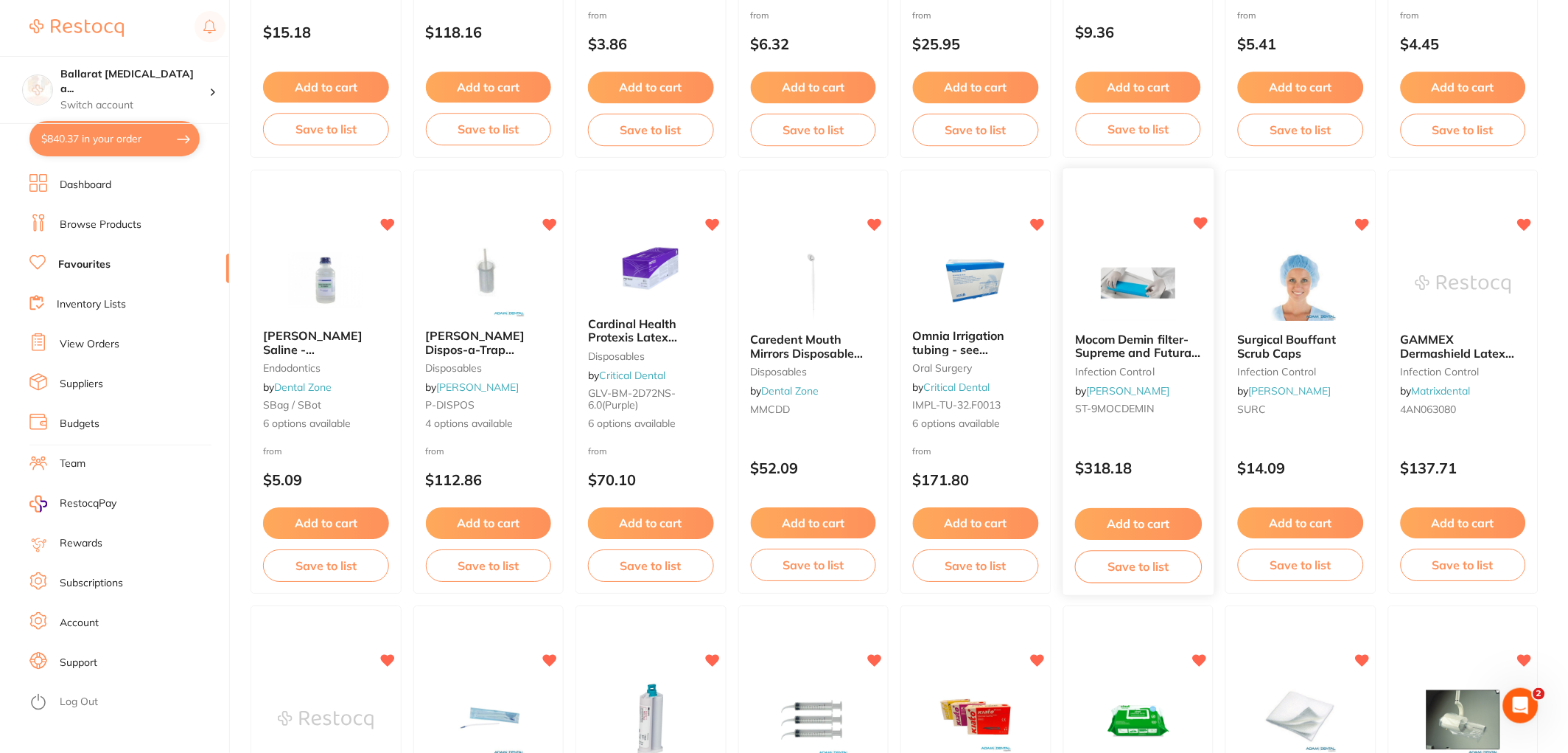
click at [1147, 525] on button "Add to cart" at bounding box center [1138, 524] width 127 height 32
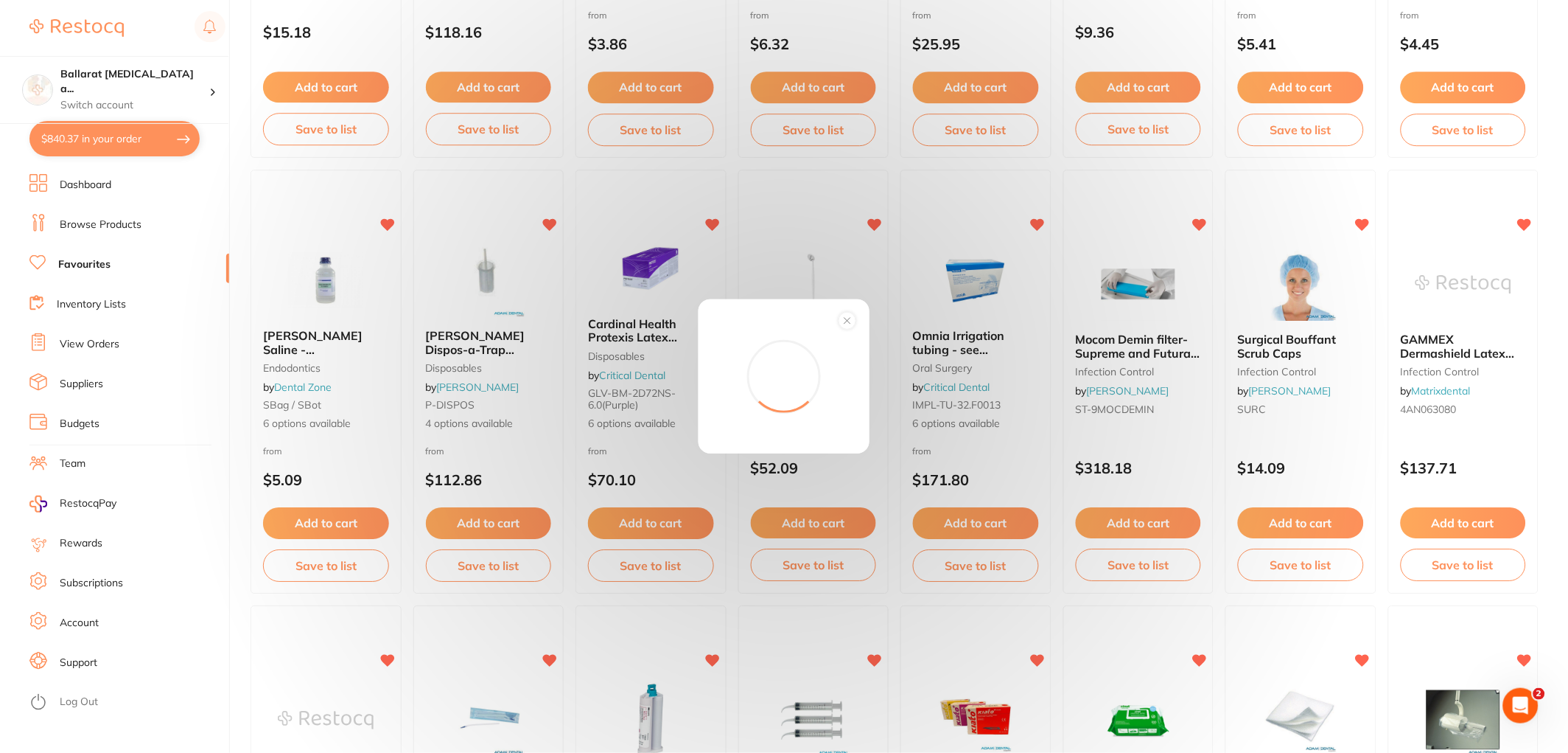
click at [123, 142] on div "Add to order Total: -- Confirm" at bounding box center [784, 376] width 1568 height 753
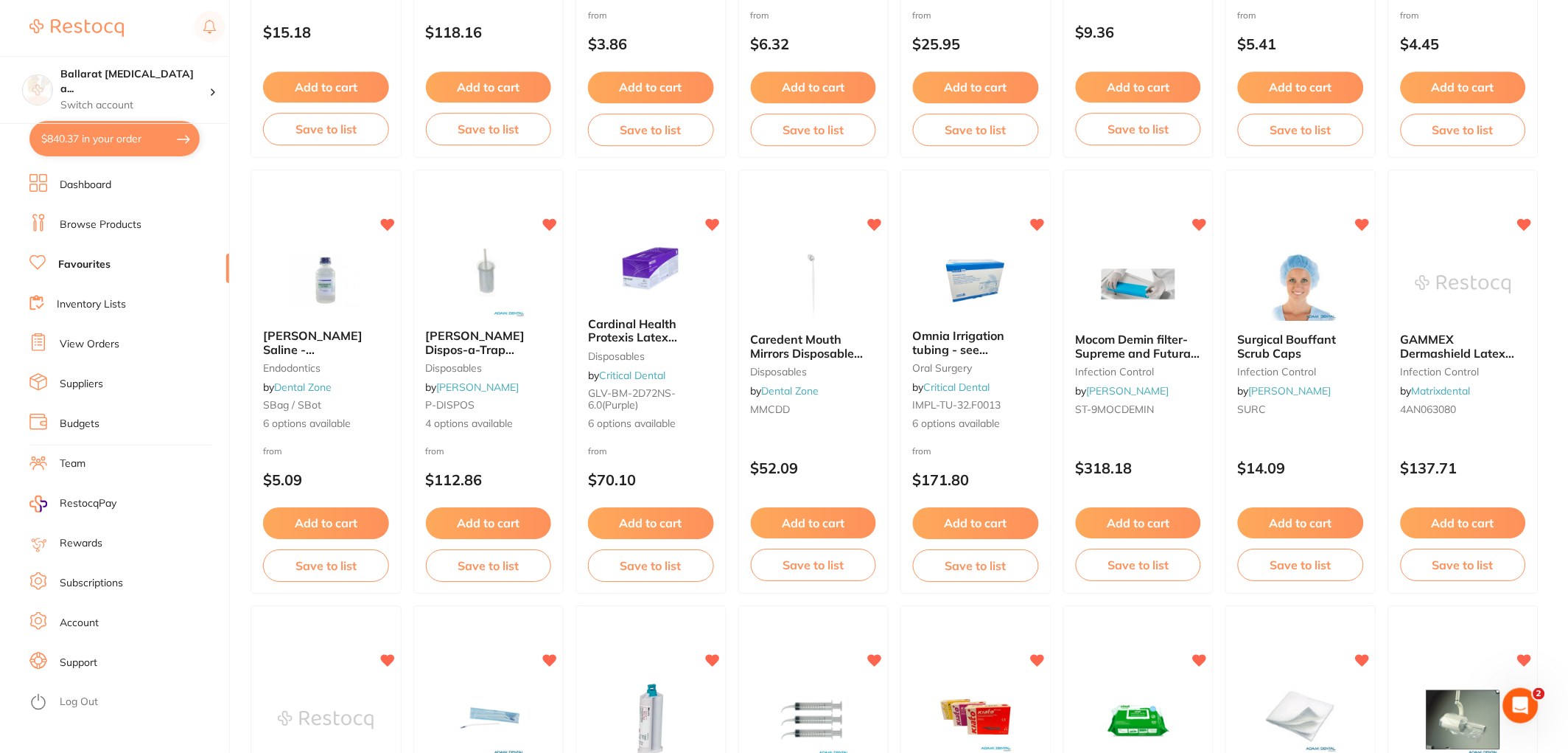
click at [119, 138] on button "$840.37 in your order" at bounding box center [115, 139] width 170 height 35
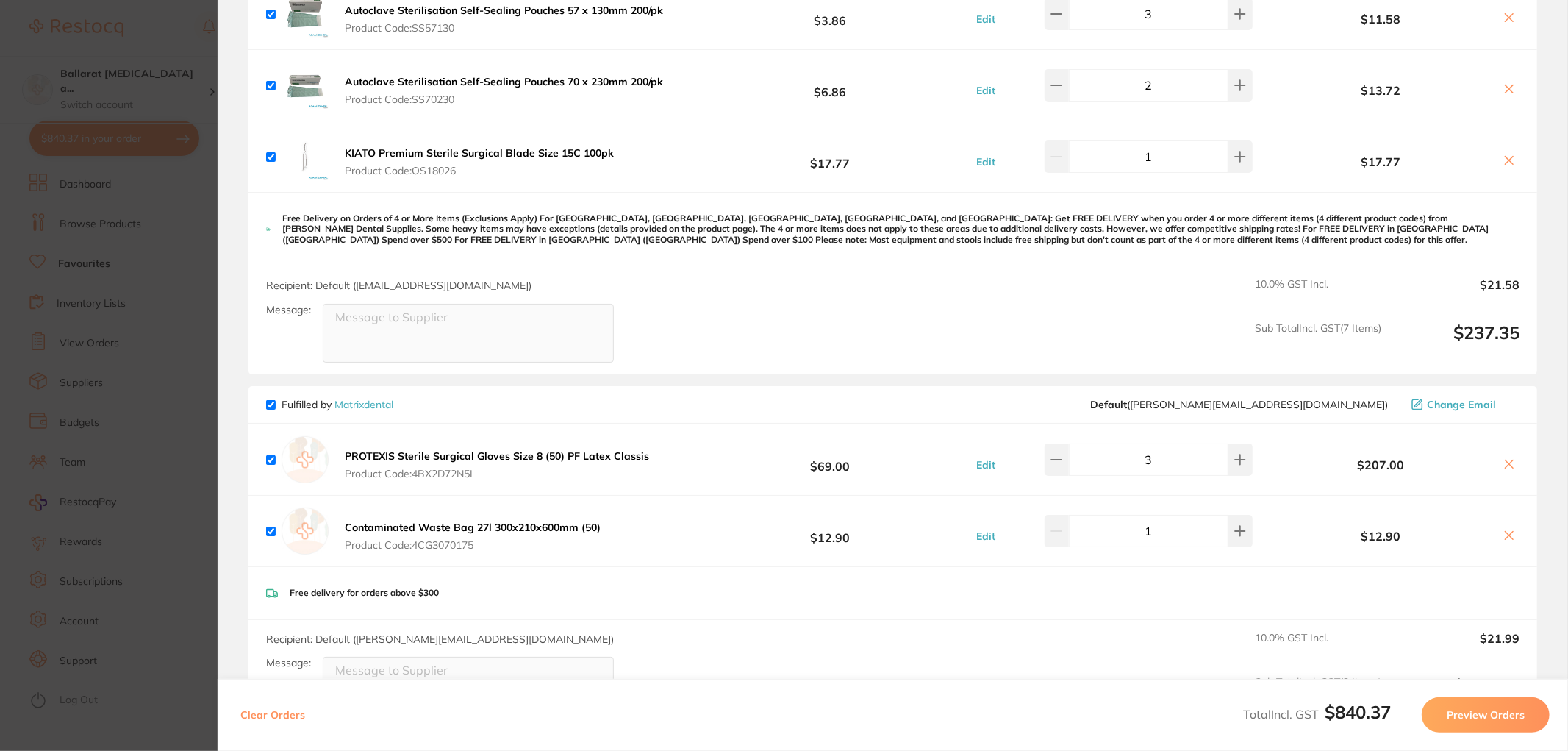
scroll to position [1062, 0]
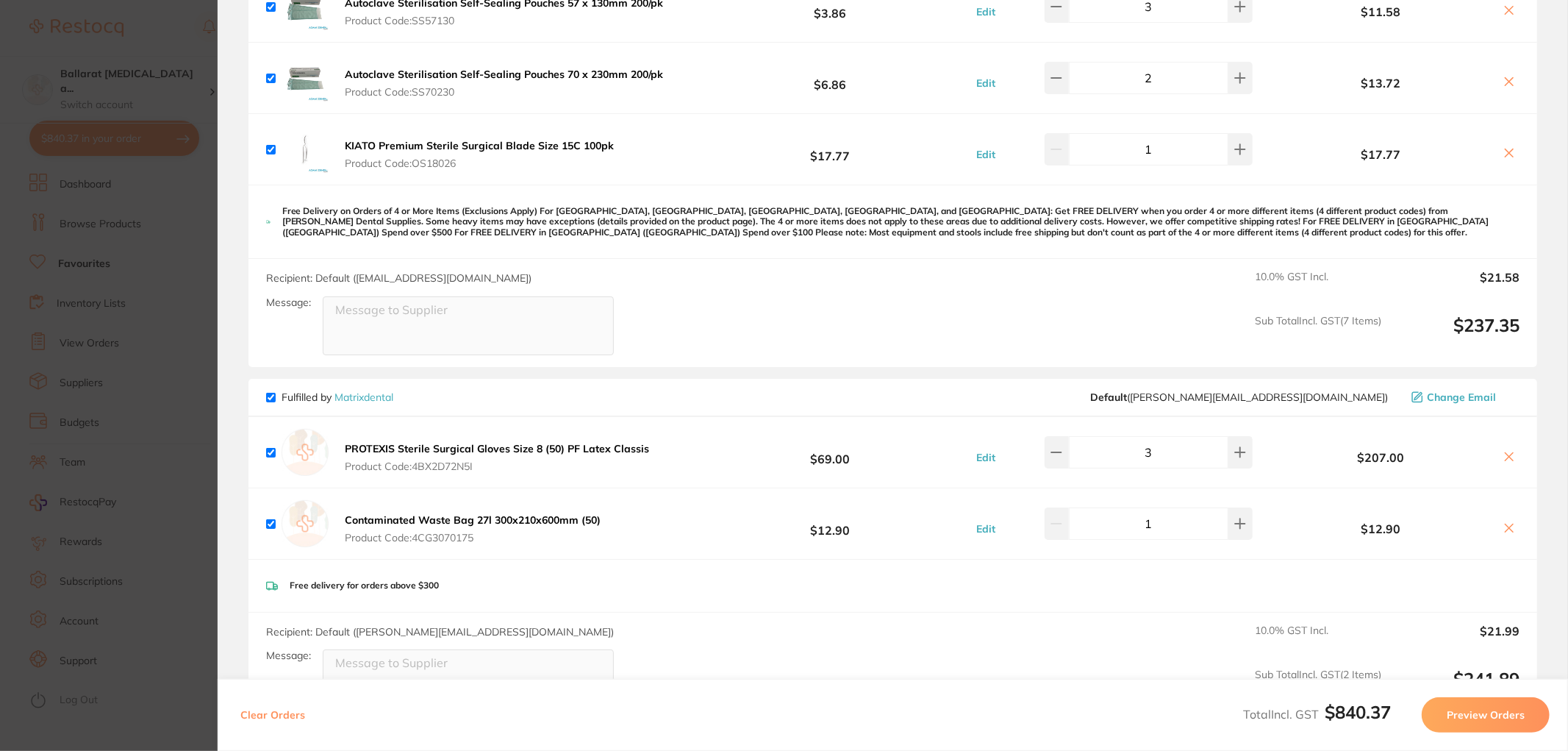
click at [179, 195] on section "Update RRP Set your pre negotiated price for this item. Item Agreed RRP (excl. …" at bounding box center [784, 375] width 1568 height 751
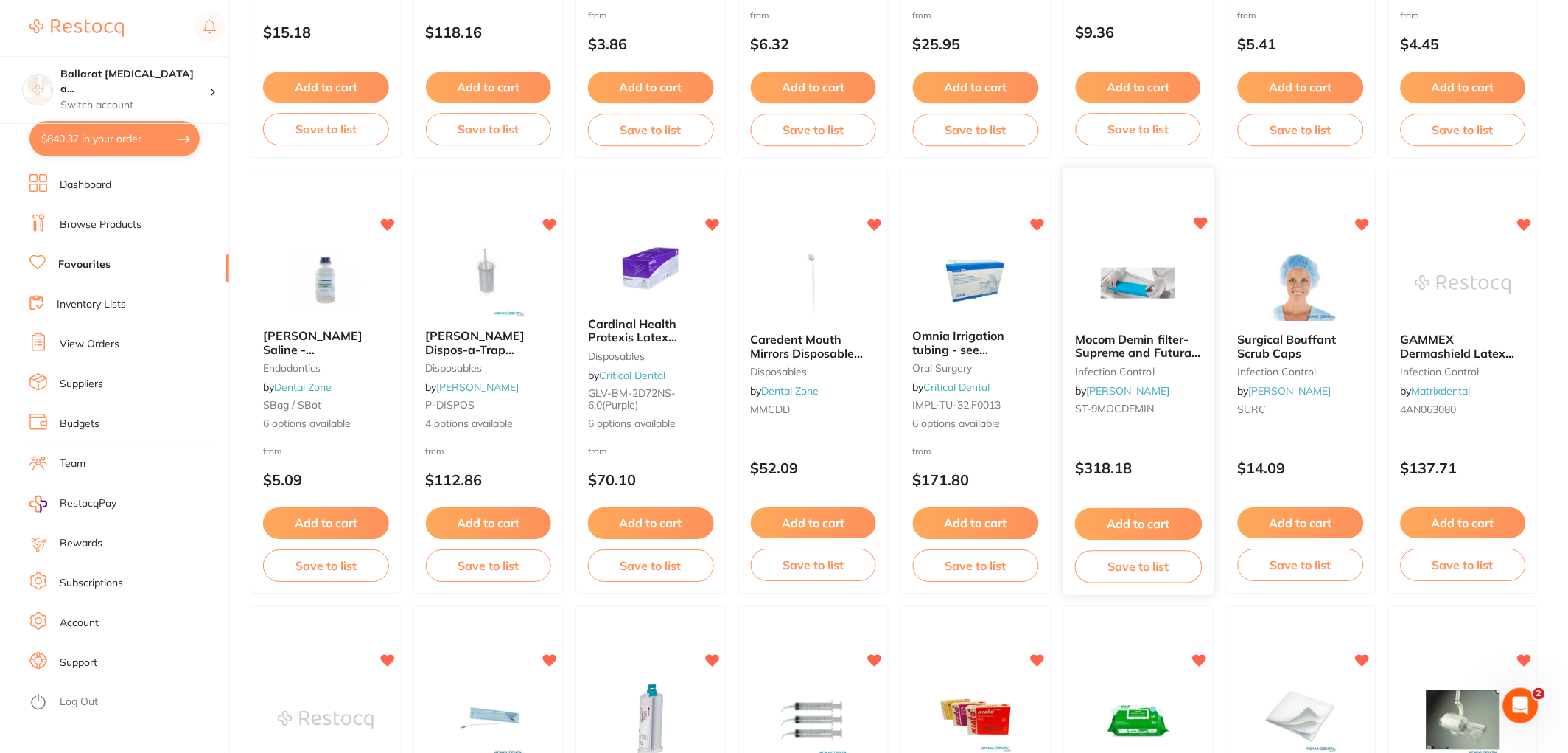
click at [1144, 513] on button "Add to cart" at bounding box center [1138, 524] width 127 height 32
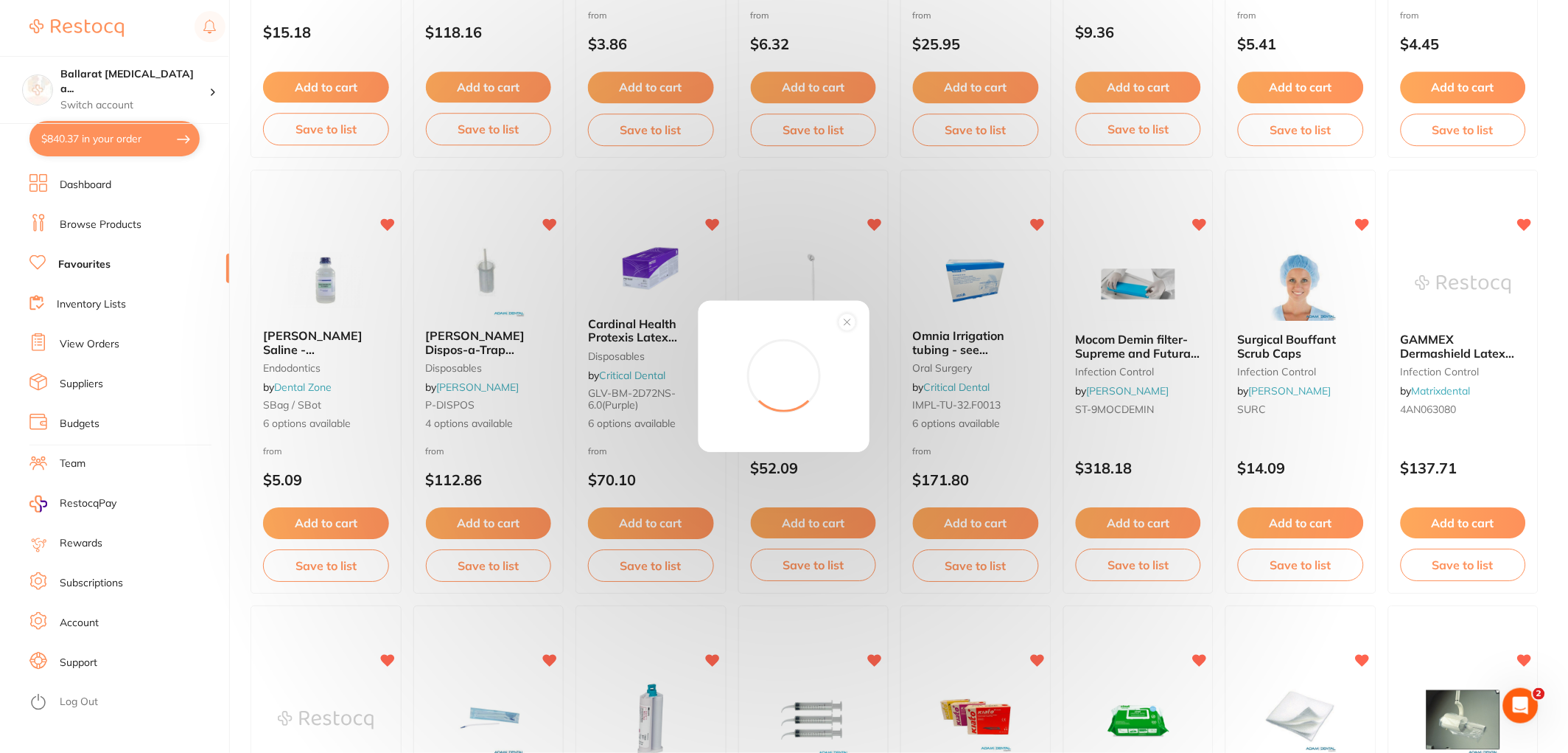
click at [852, 319] on circle at bounding box center [847, 322] width 17 height 17
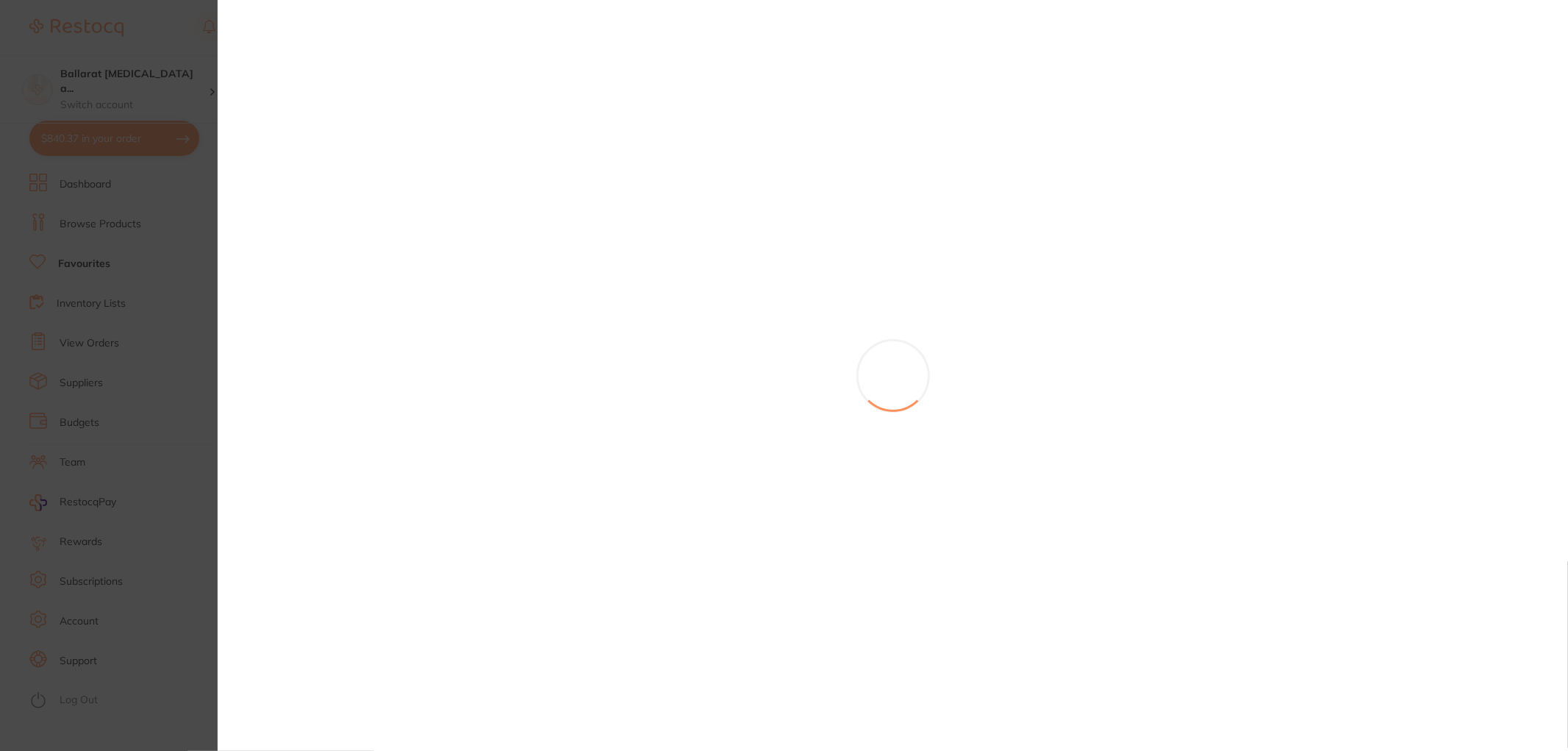
checkbox input "false"
click at [170, 182] on section at bounding box center [782, 375] width 1564 height 751
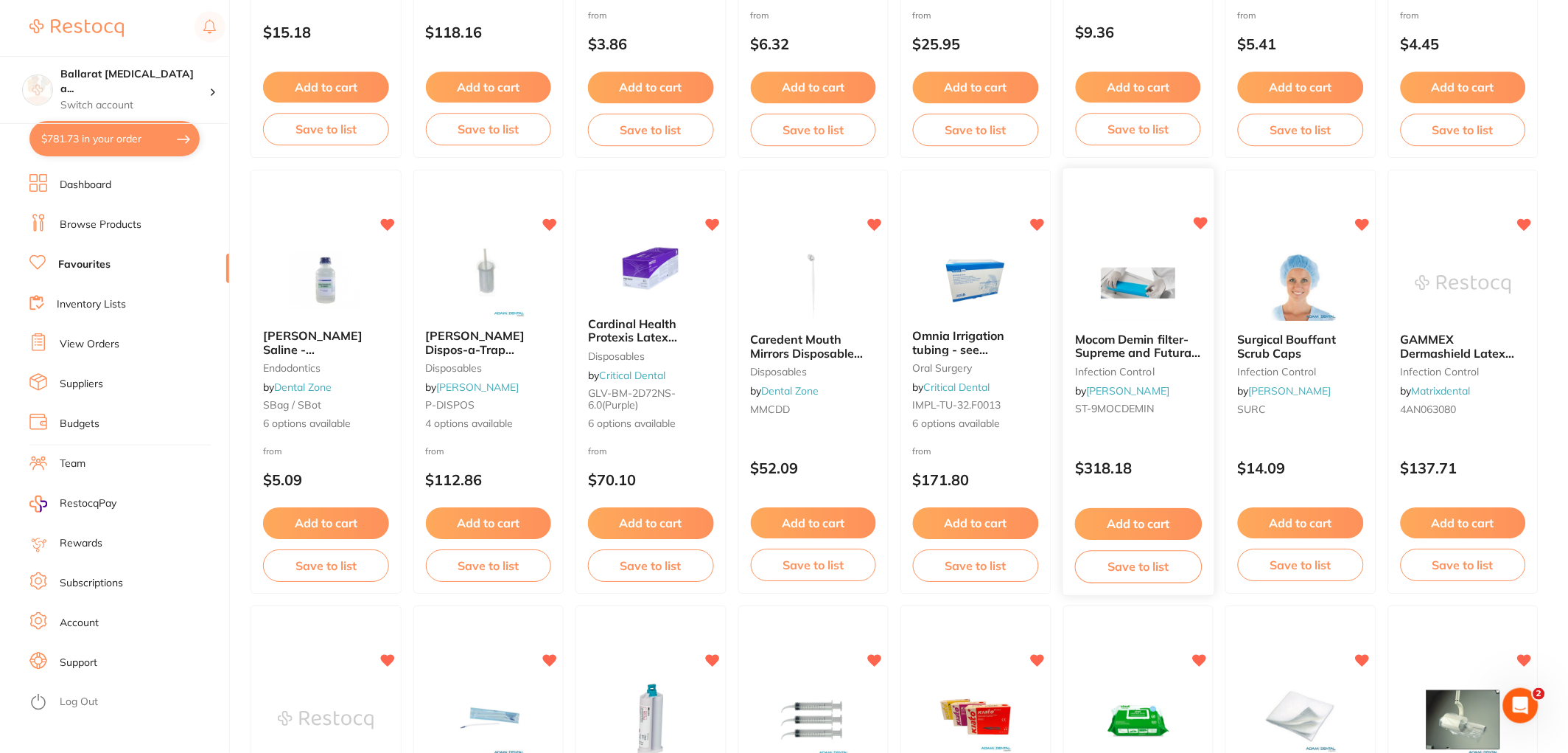
click at [1154, 282] on img at bounding box center [1138, 283] width 96 height 74
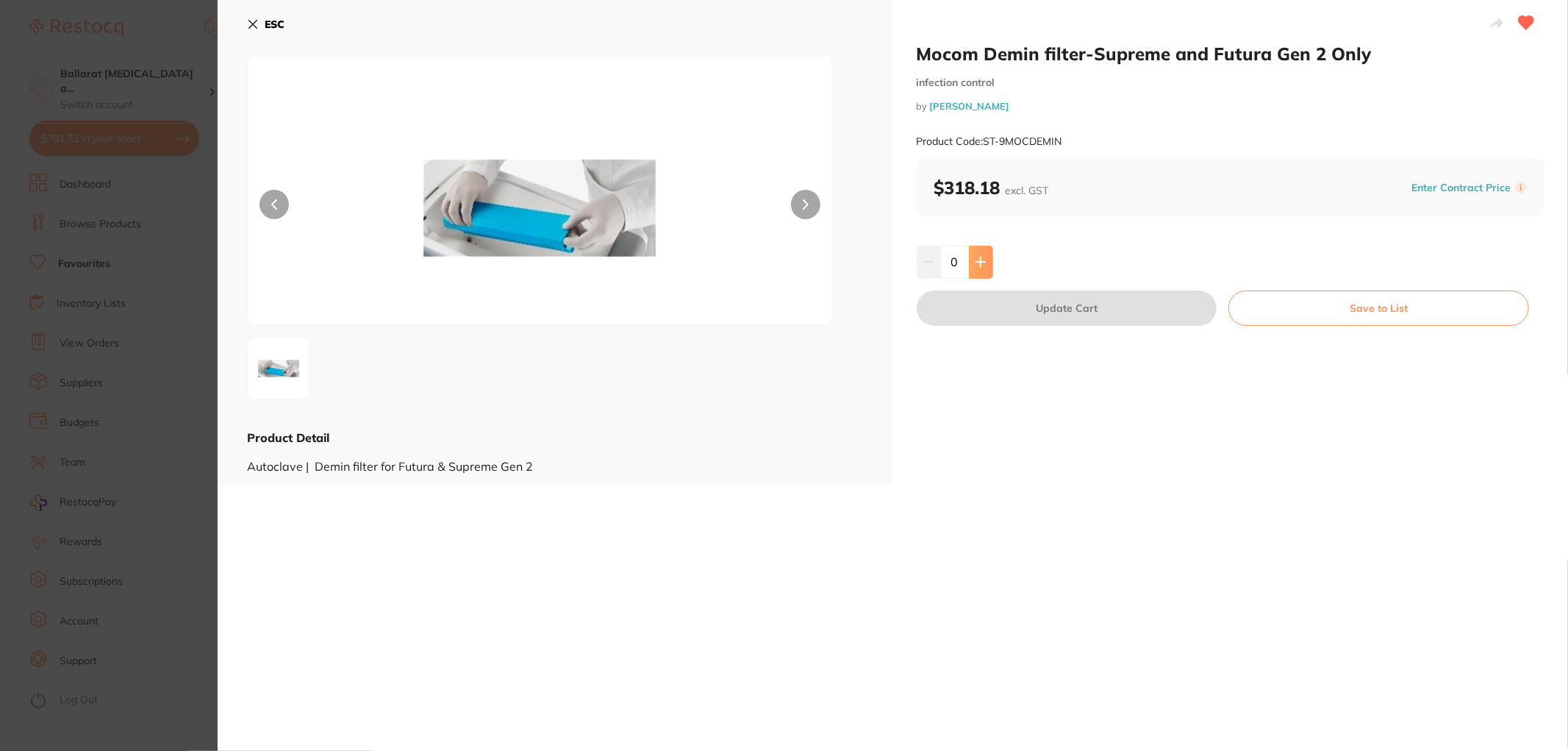
click at [981, 267] on icon at bounding box center [980, 261] width 12 height 12
type input "1"
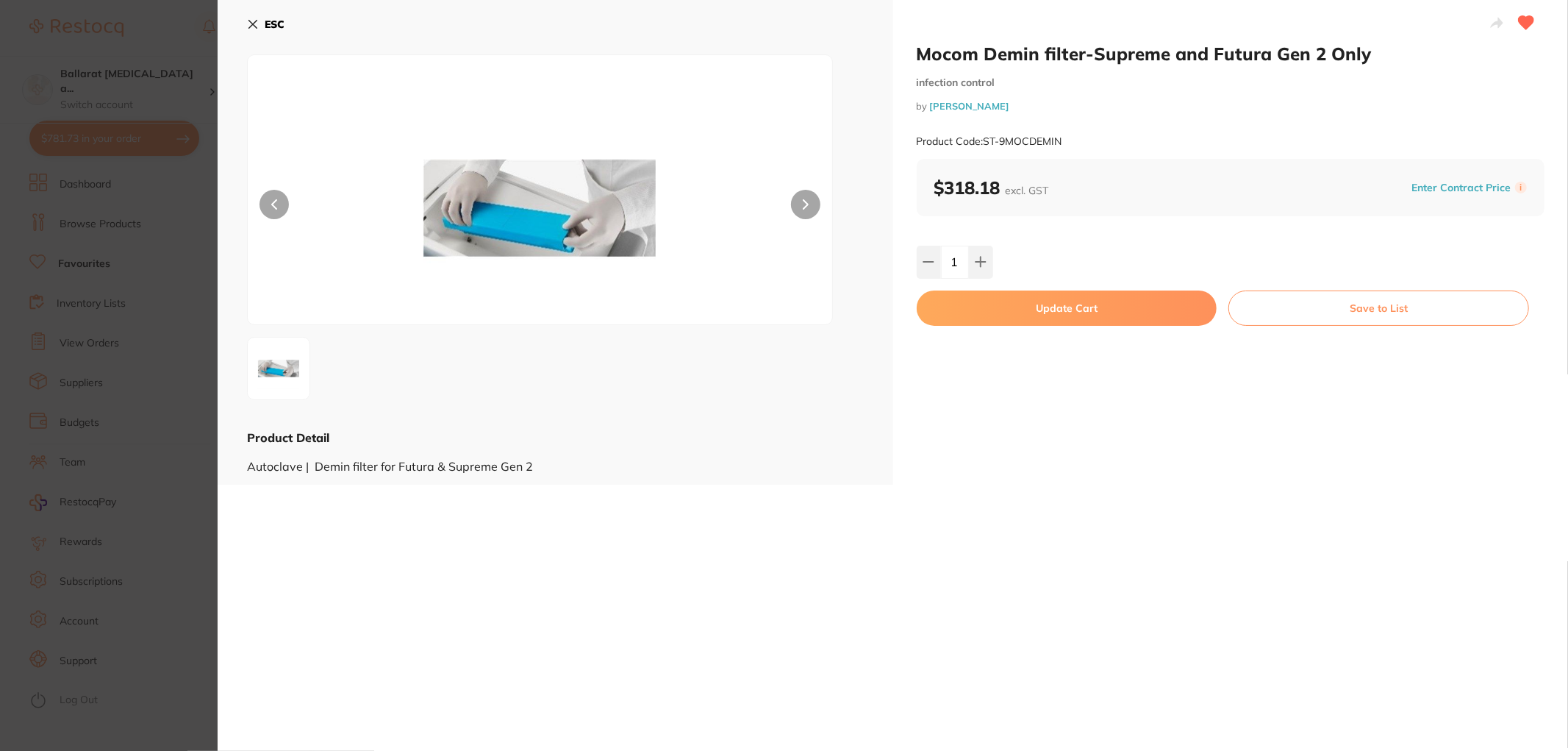
click at [1010, 304] on button "Update Cart" at bounding box center [1067, 308] width 301 height 35
checkbox input "false"
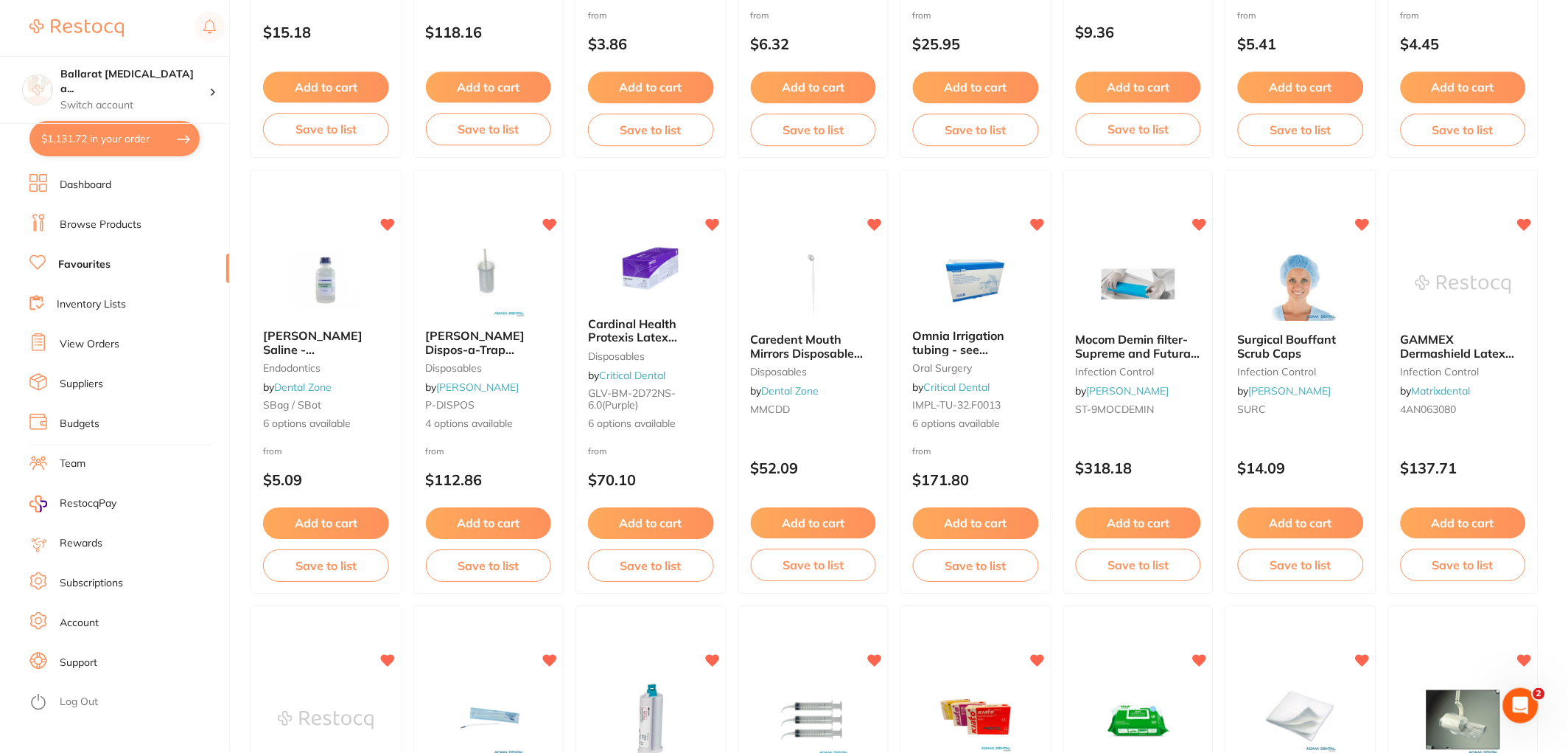
click at [119, 144] on button "$1,131.72 in your order" at bounding box center [115, 139] width 170 height 35
checkbox input "true"
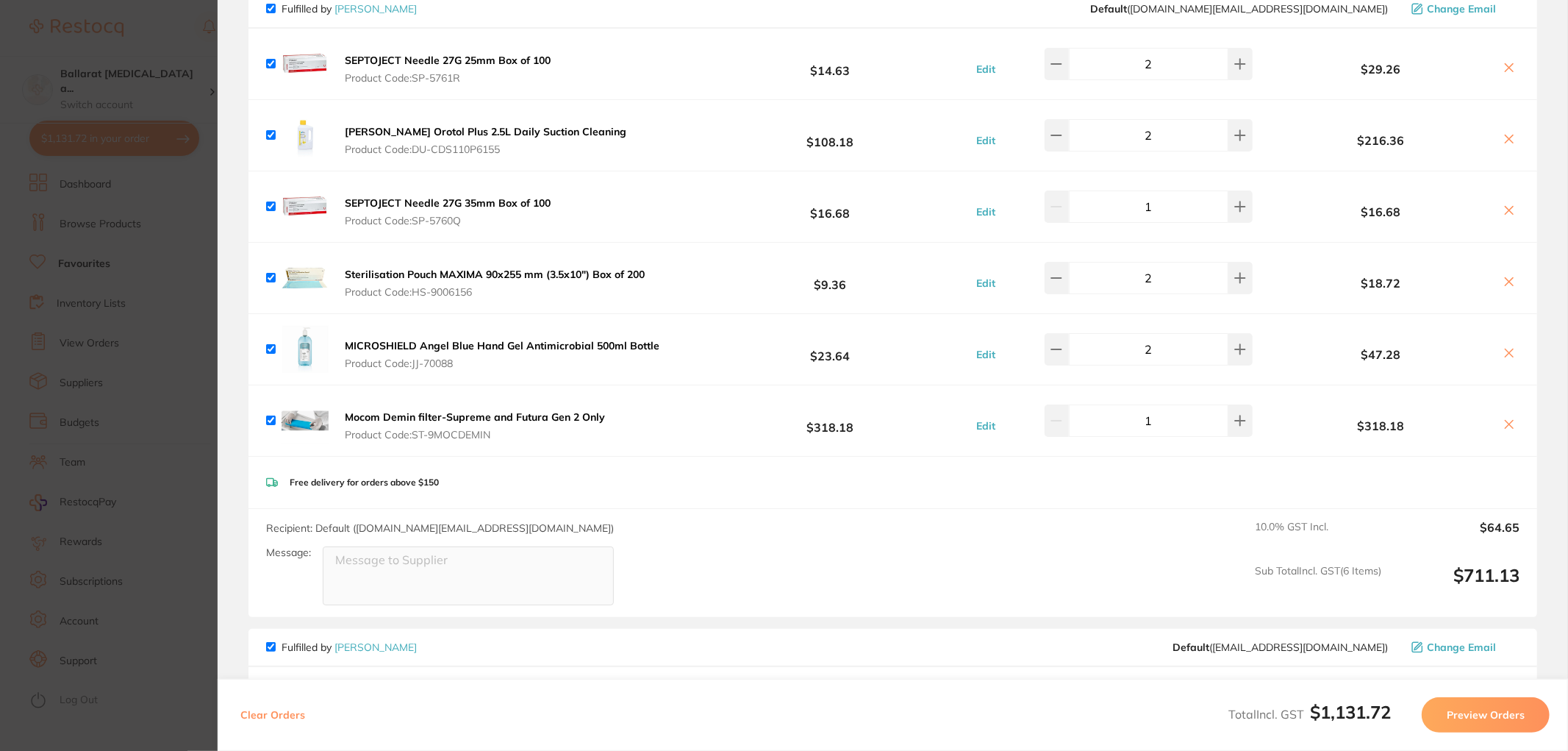
scroll to position [71, 0]
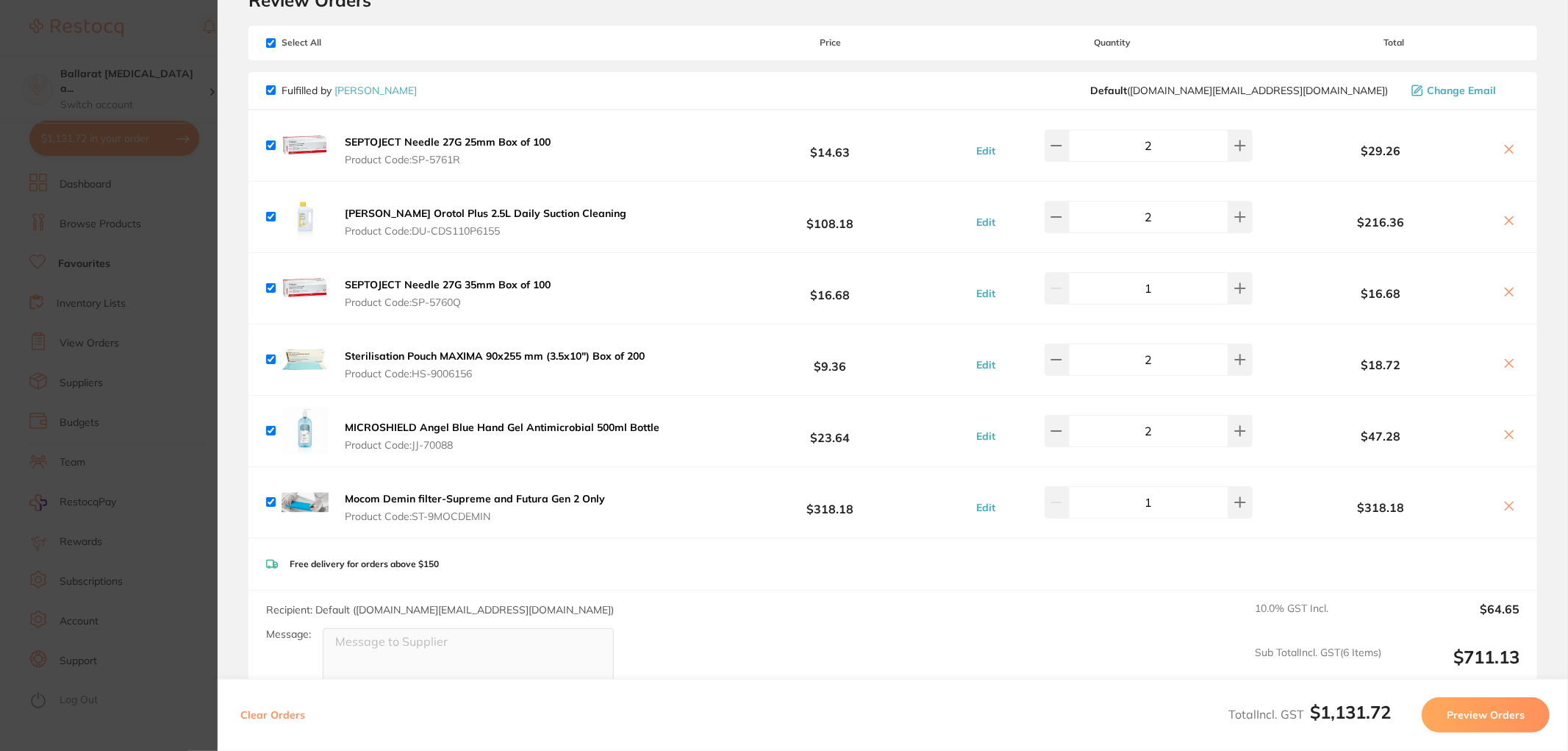
click at [142, 296] on section "Update RRP Set your pre negotiated price for this item. Item Agreed RRP (excl. …" at bounding box center [784, 375] width 1568 height 751
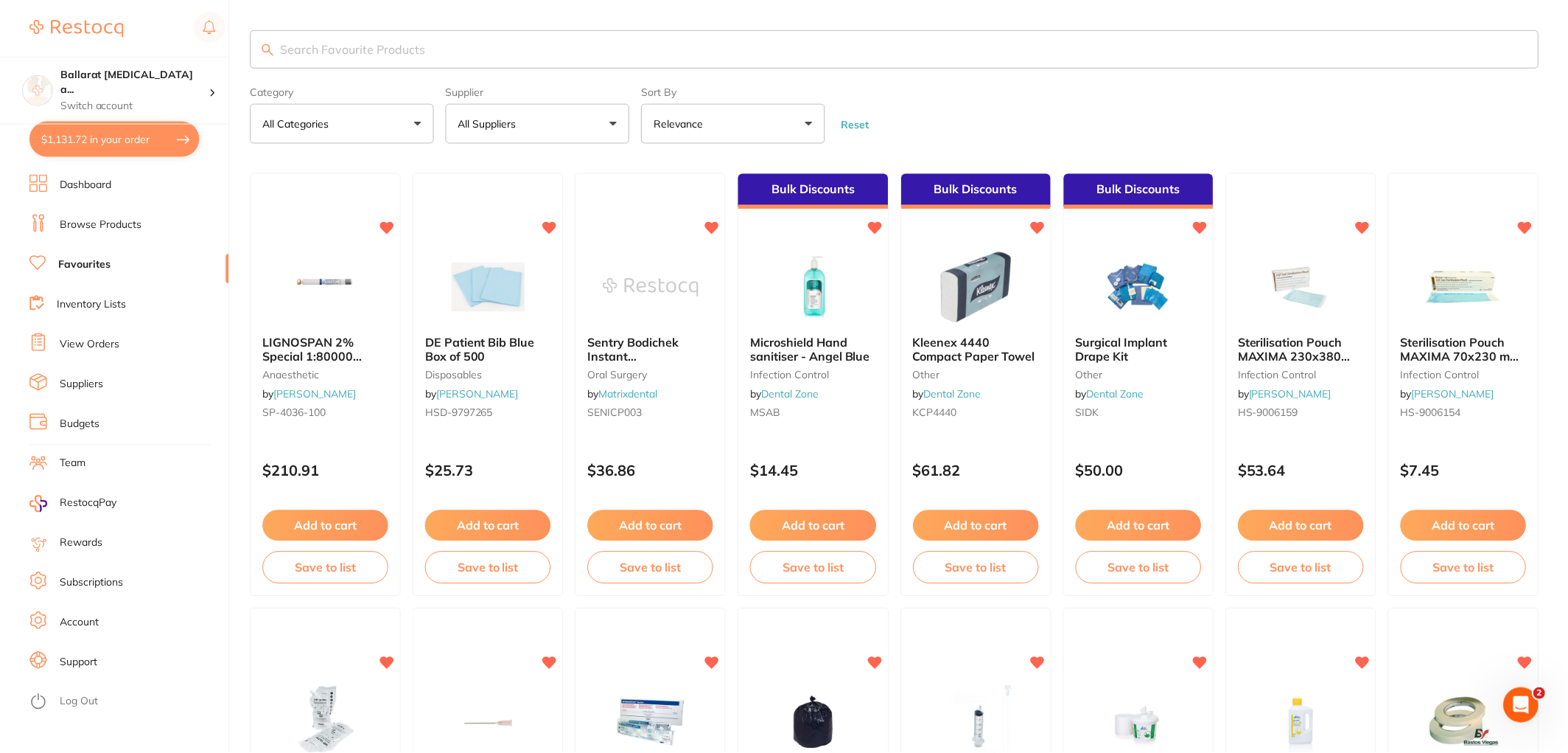
scroll to position [1311, 0]
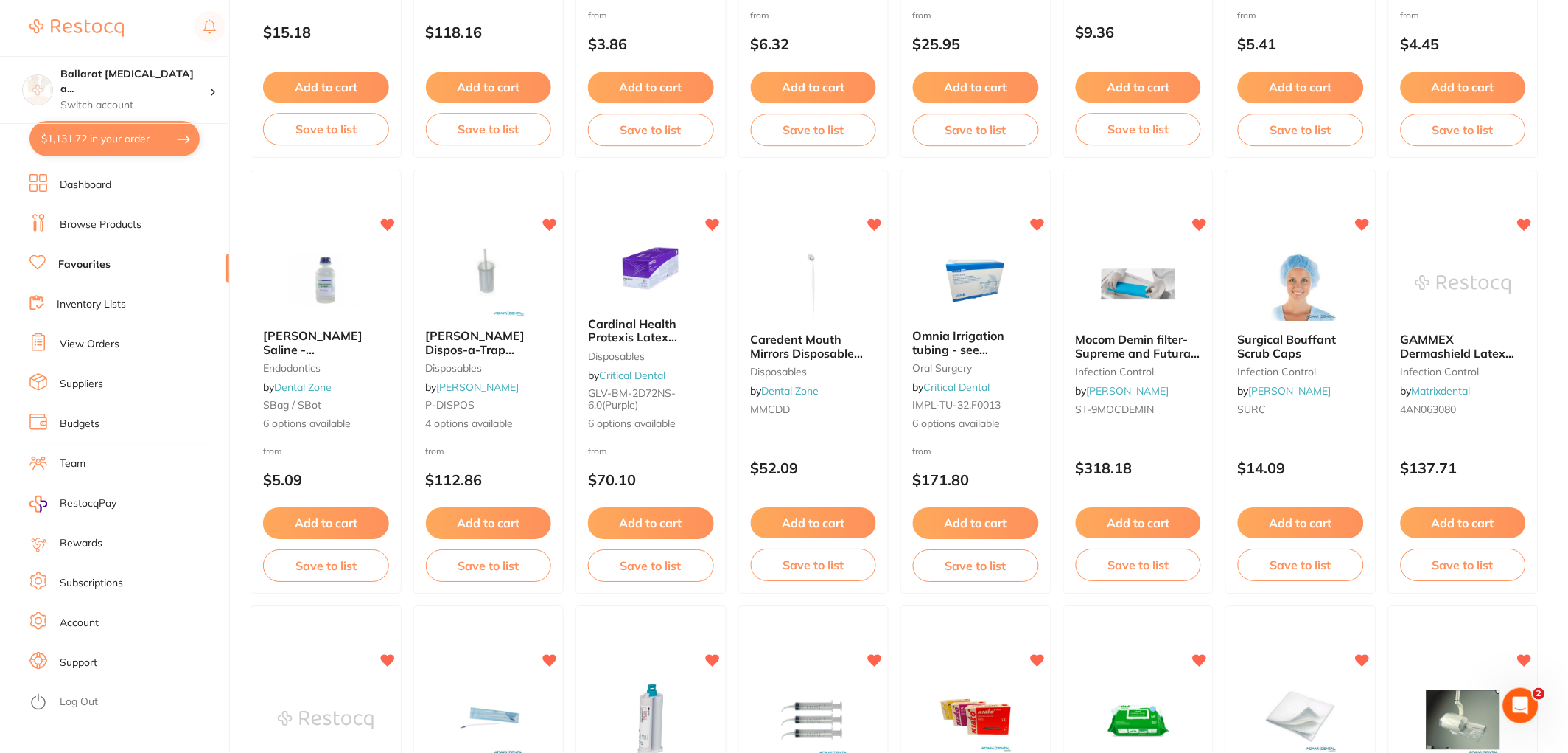
click at [104, 349] on link "View Orders" at bounding box center [89, 344] width 60 height 15
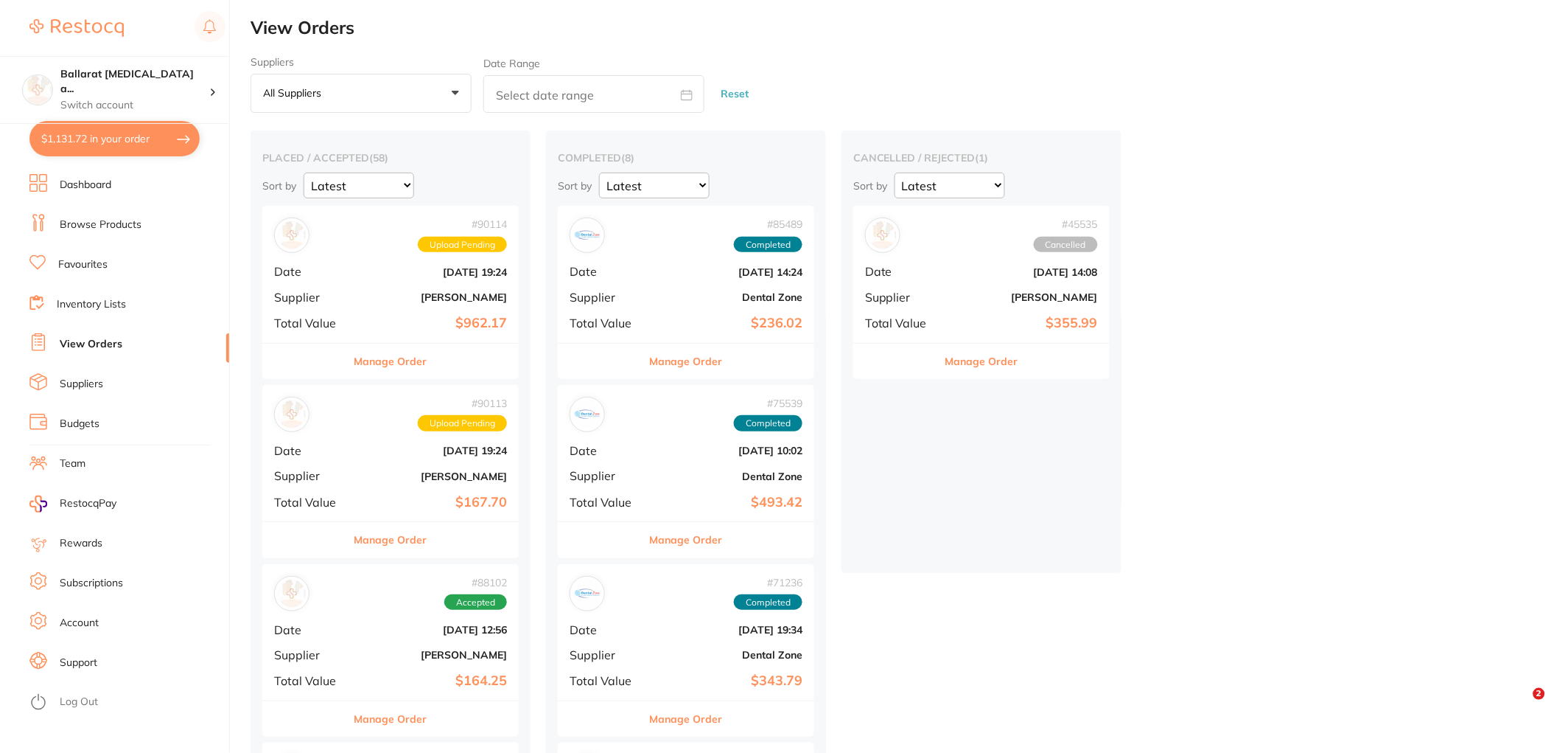
click at [396, 364] on button "Manage Order" at bounding box center [391, 361] width 73 height 35
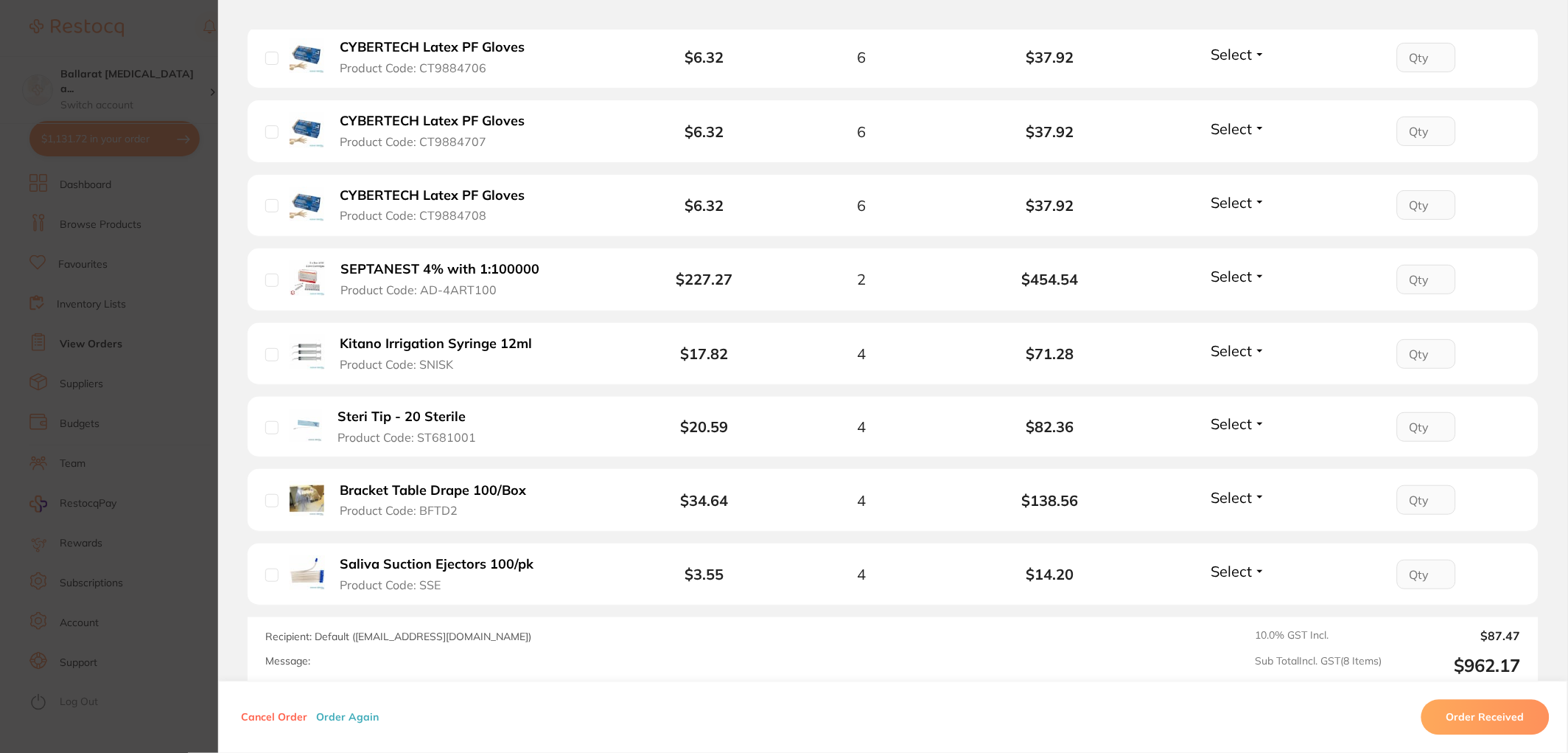
scroll to position [573, 0]
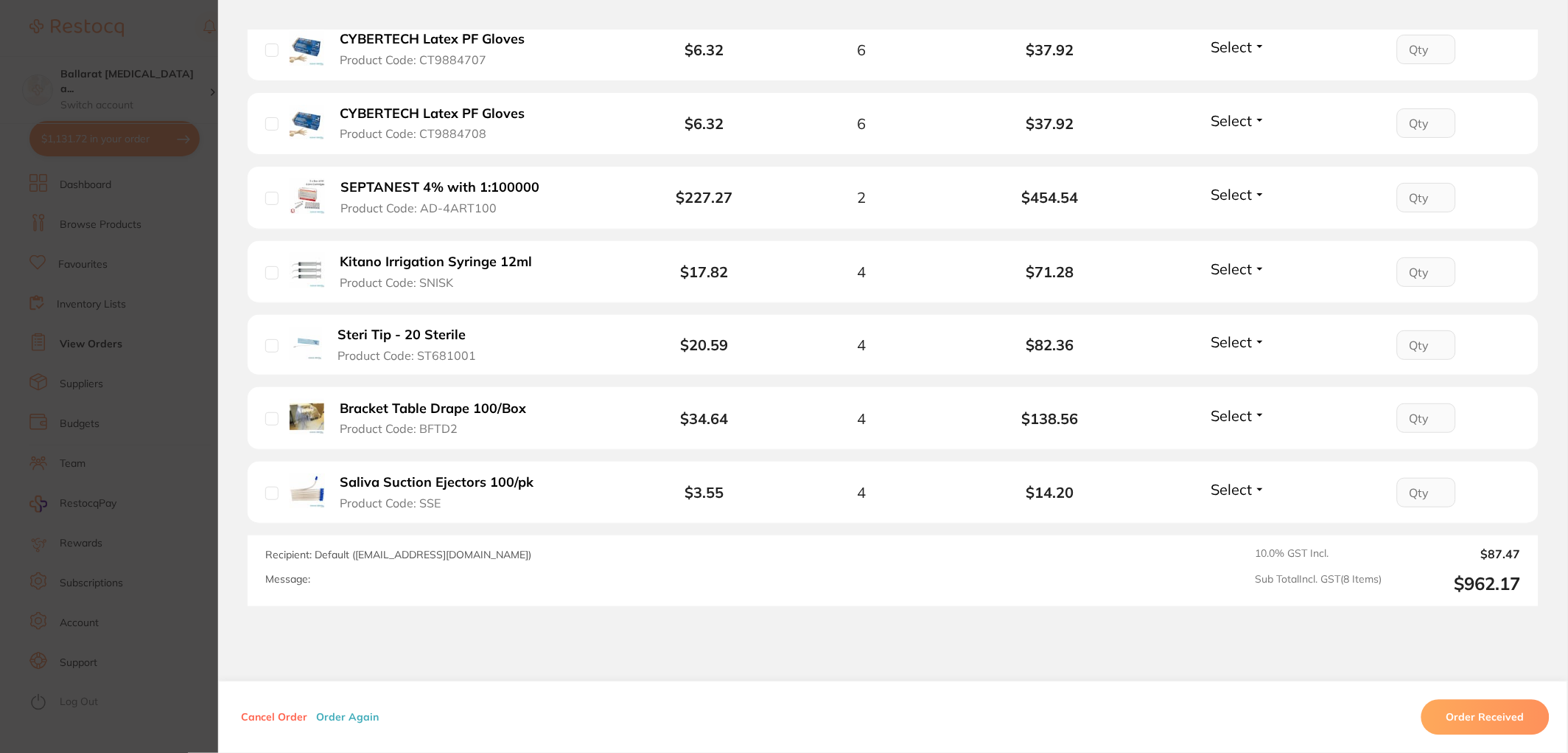
click at [146, 390] on section "Order ID: Restocq- 90114 Order Information Upload Pending Order Date Aug 12 202…" at bounding box center [784, 376] width 1568 height 753
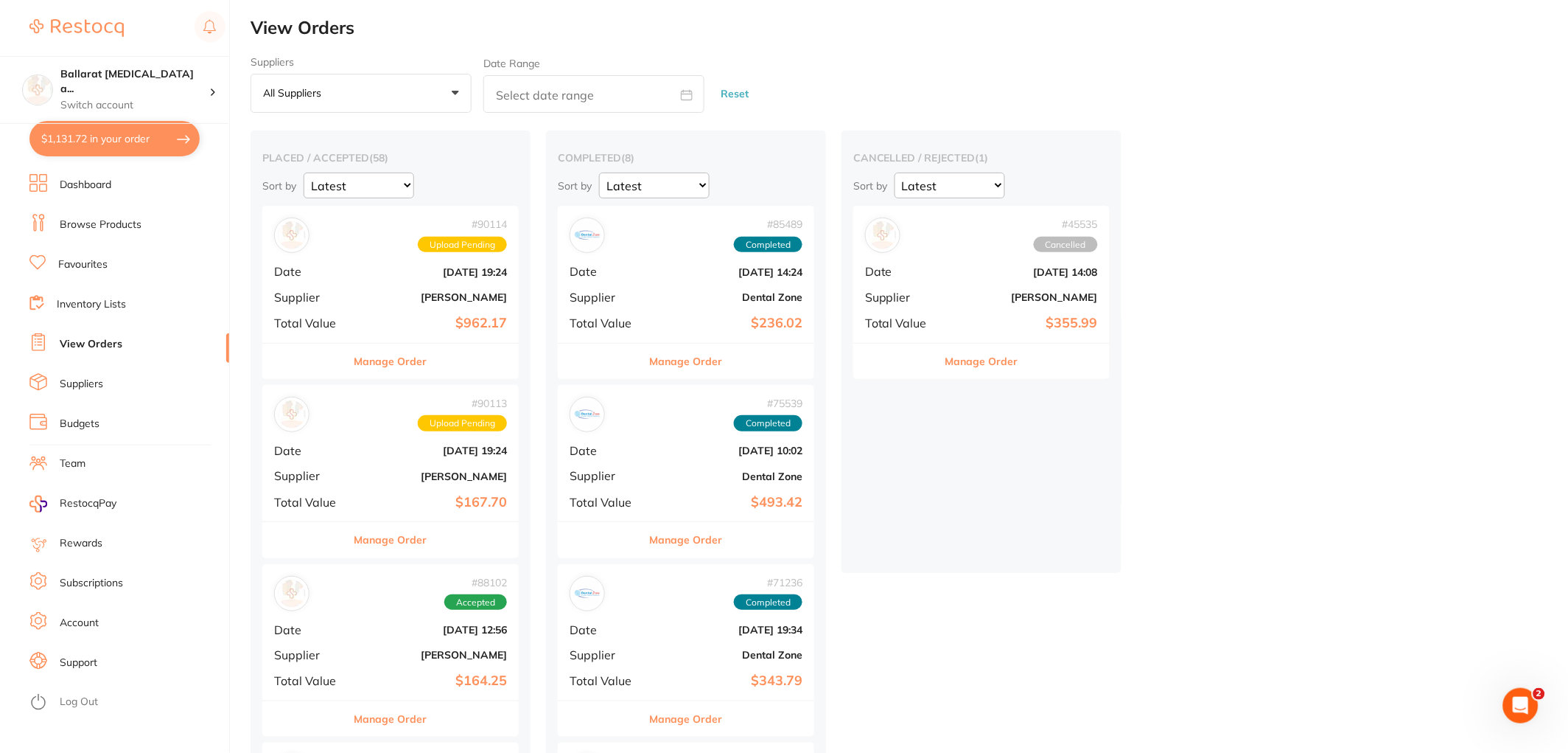
click at [395, 547] on button "Manage Order" at bounding box center [391, 539] width 73 height 35
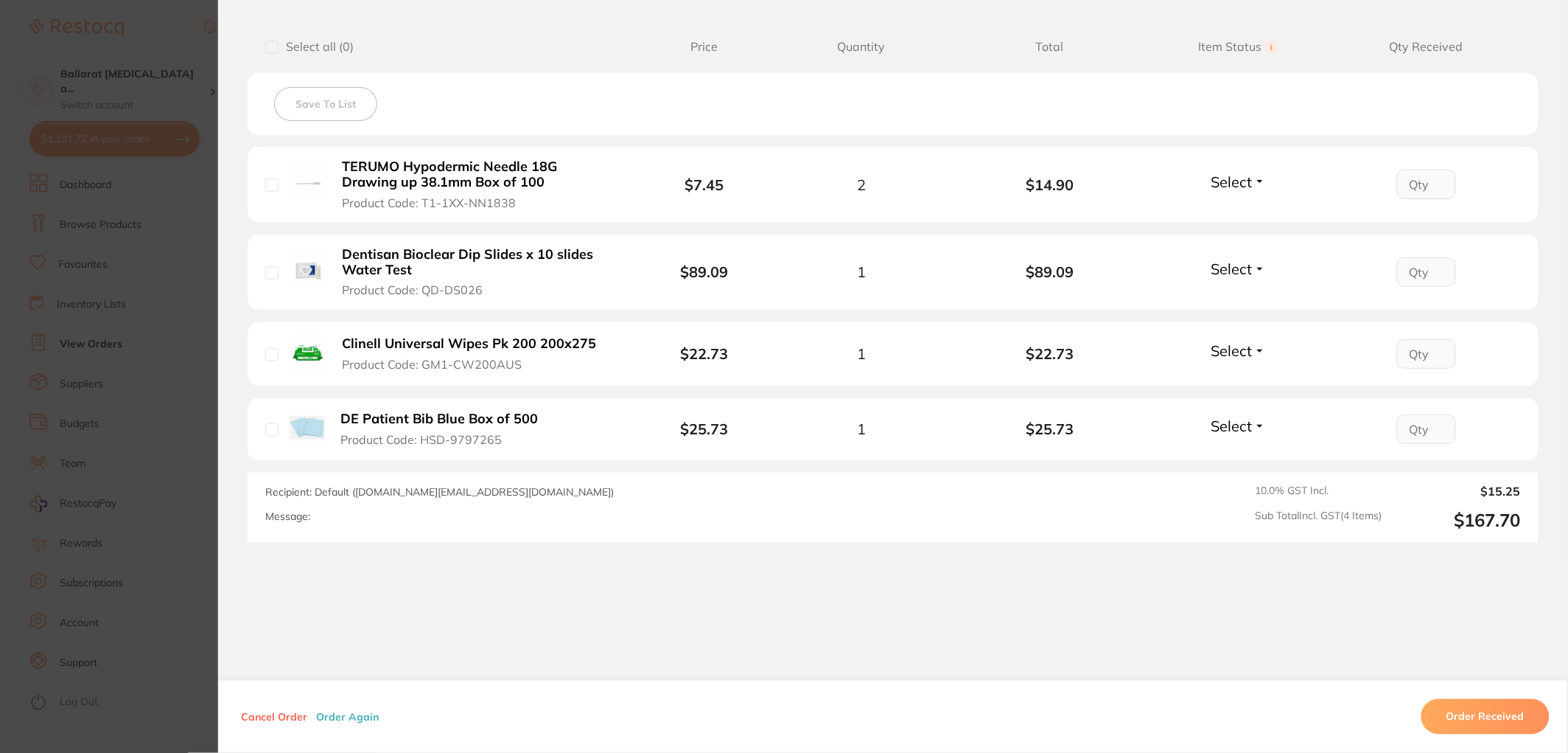
scroll to position [382, 0]
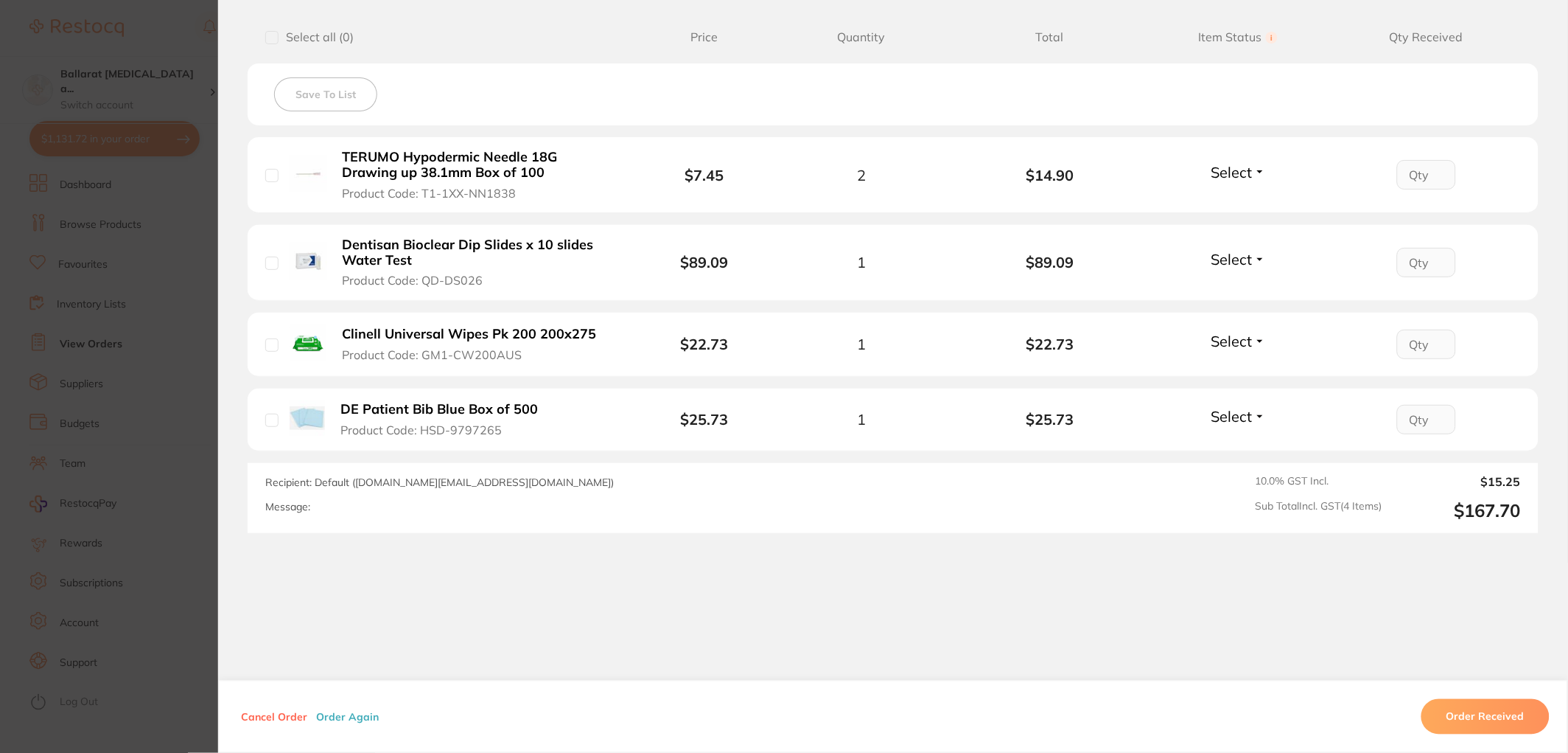
click at [168, 351] on section "Order ID: Restocq- 90113 Order Information Upload Pending Order Date Aug 12 202…" at bounding box center [784, 376] width 1568 height 753
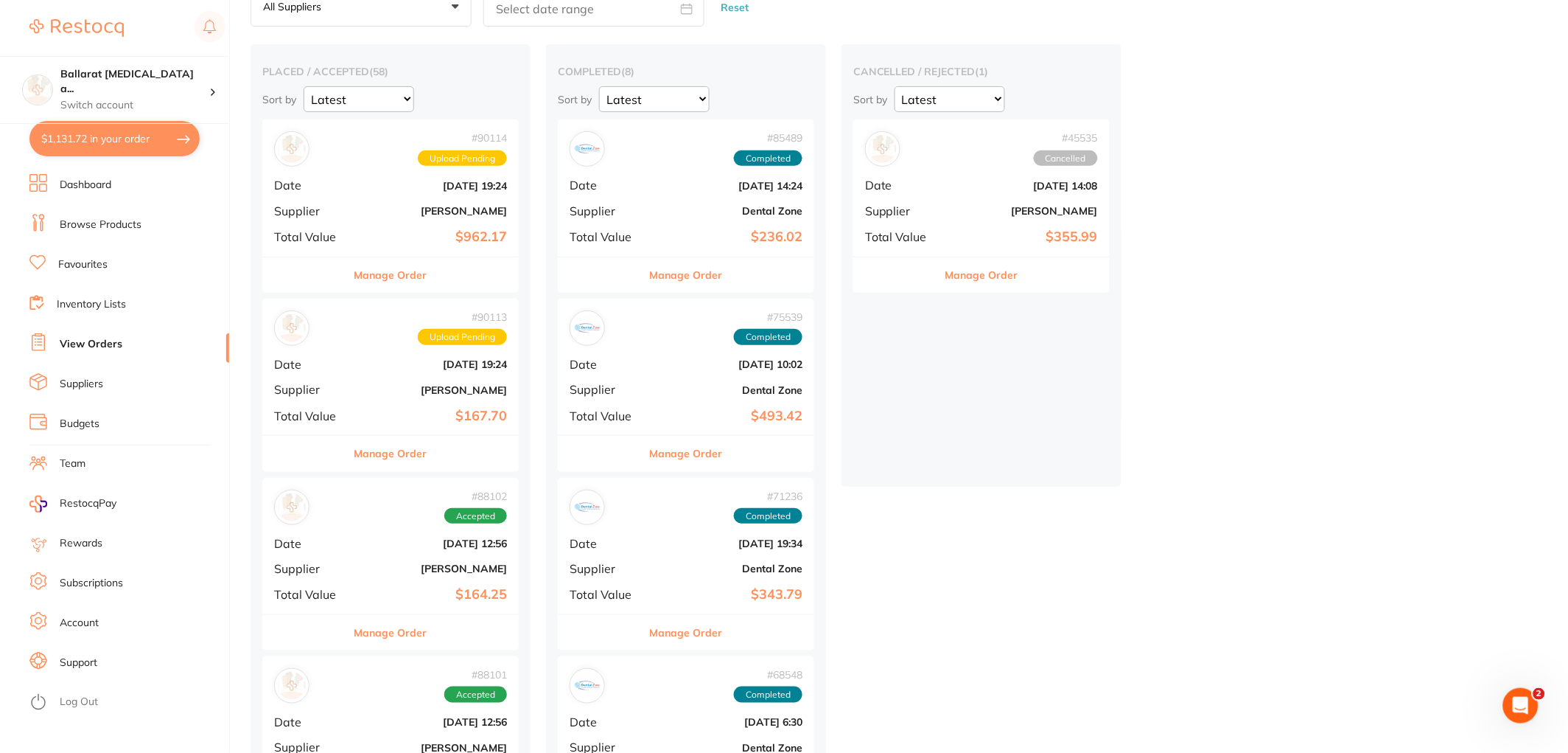
scroll to position [163, 0]
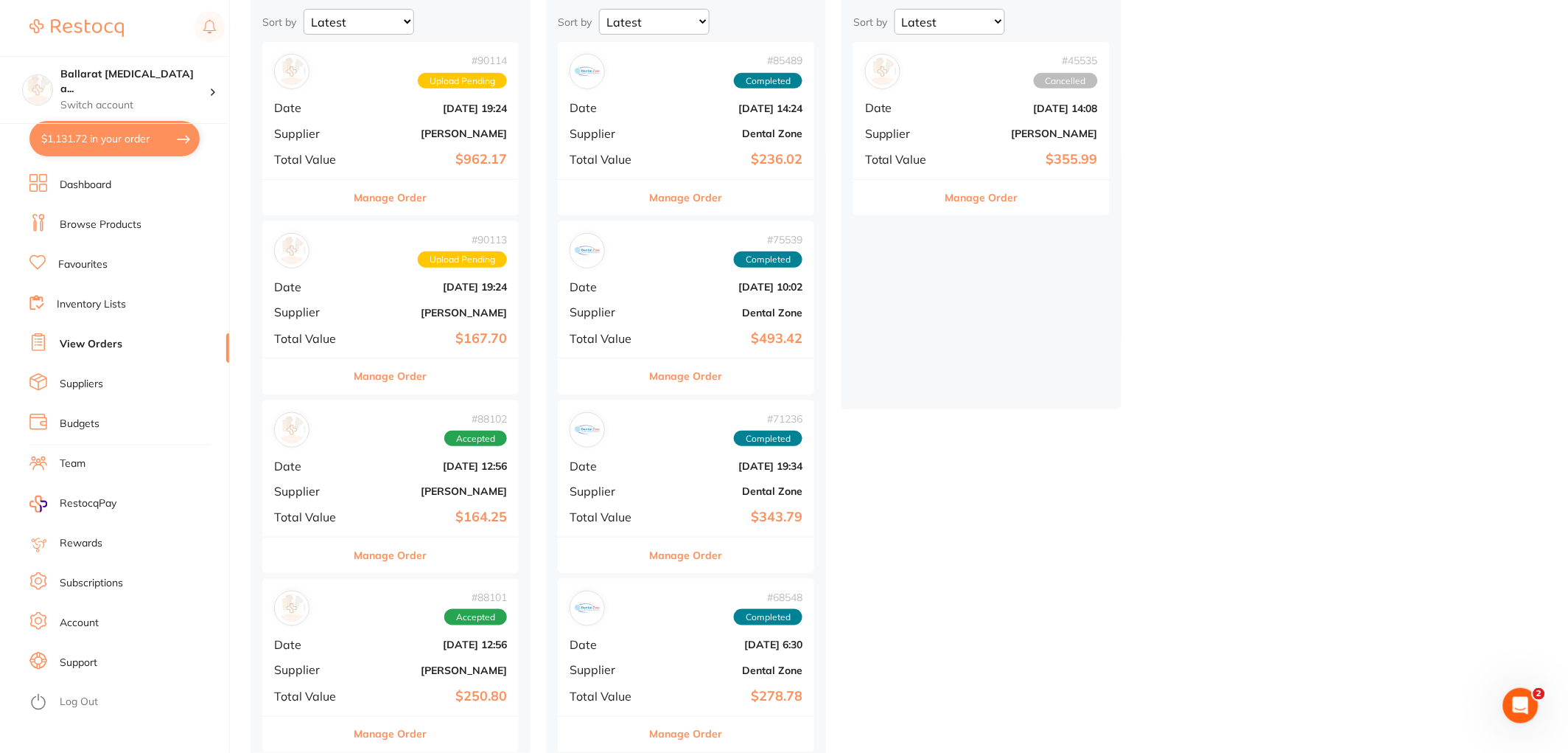
click at [398, 550] on button "Manage Order" at bounding box center [391, 555] width 73 height 35
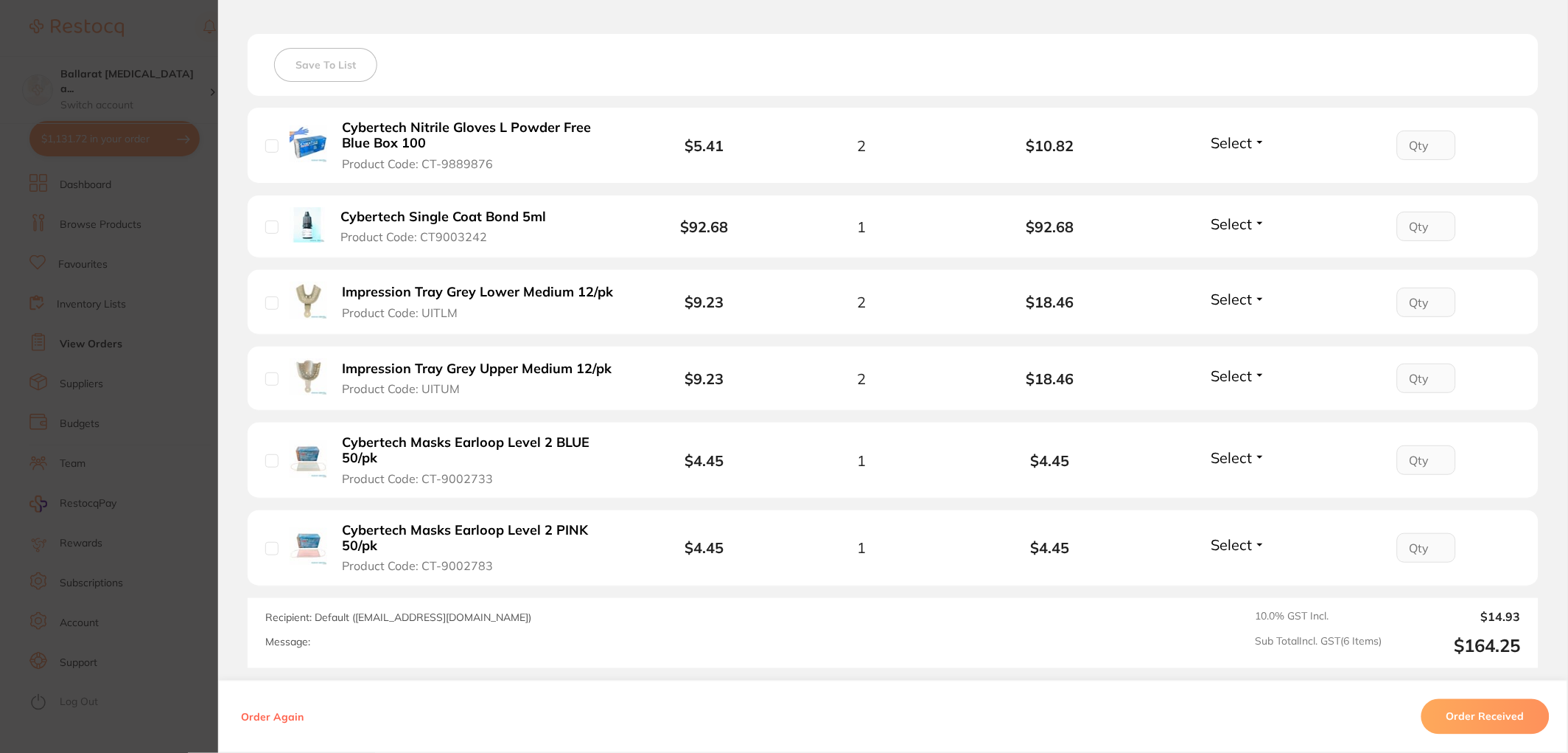
scroll to position [491, 0]
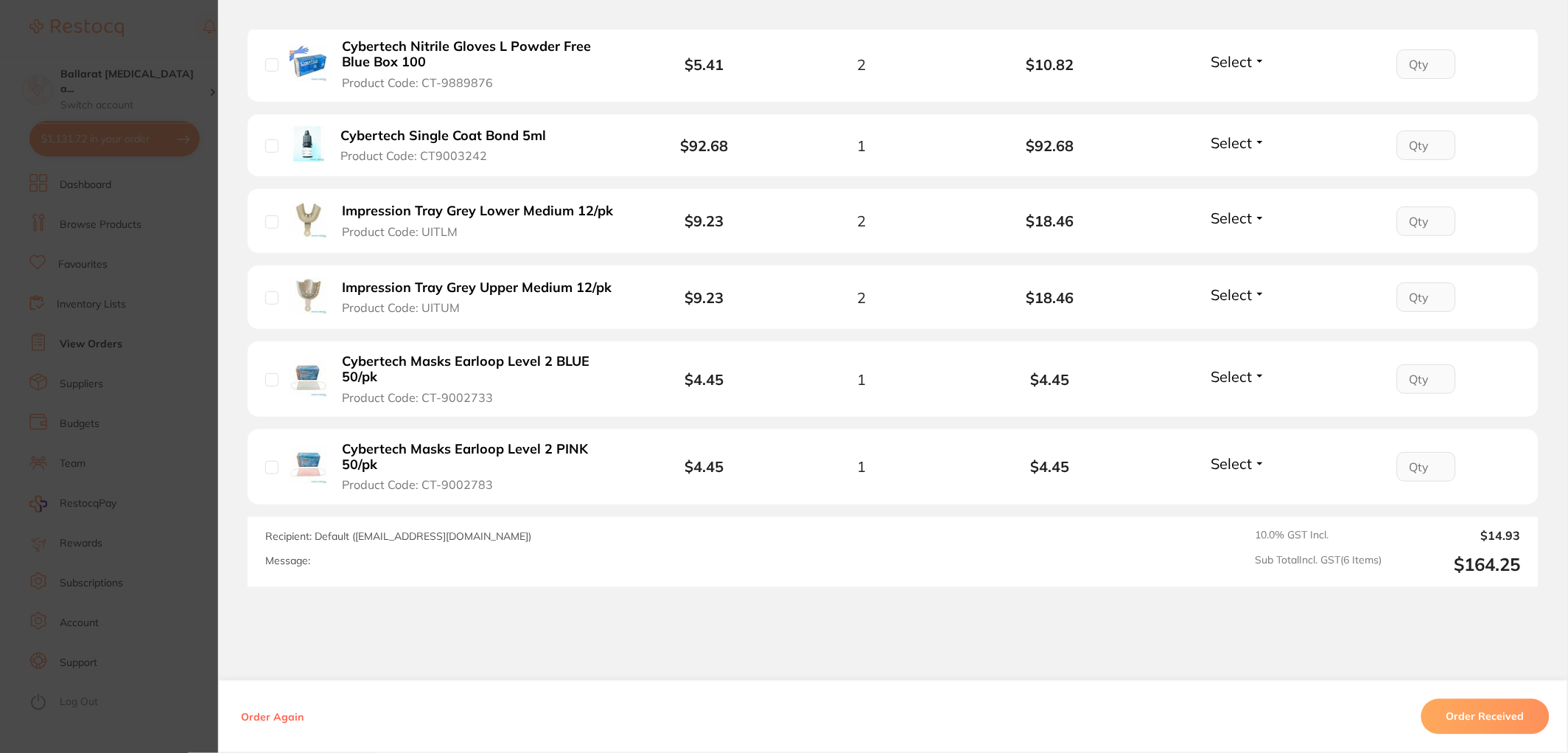
click at [197, 292] on section "Order ID: Restocq- 88102 Order Information Accepted Order Date Jul 30 2025, 2:5…" at bounding box center [784, 376] width 1568 height 753
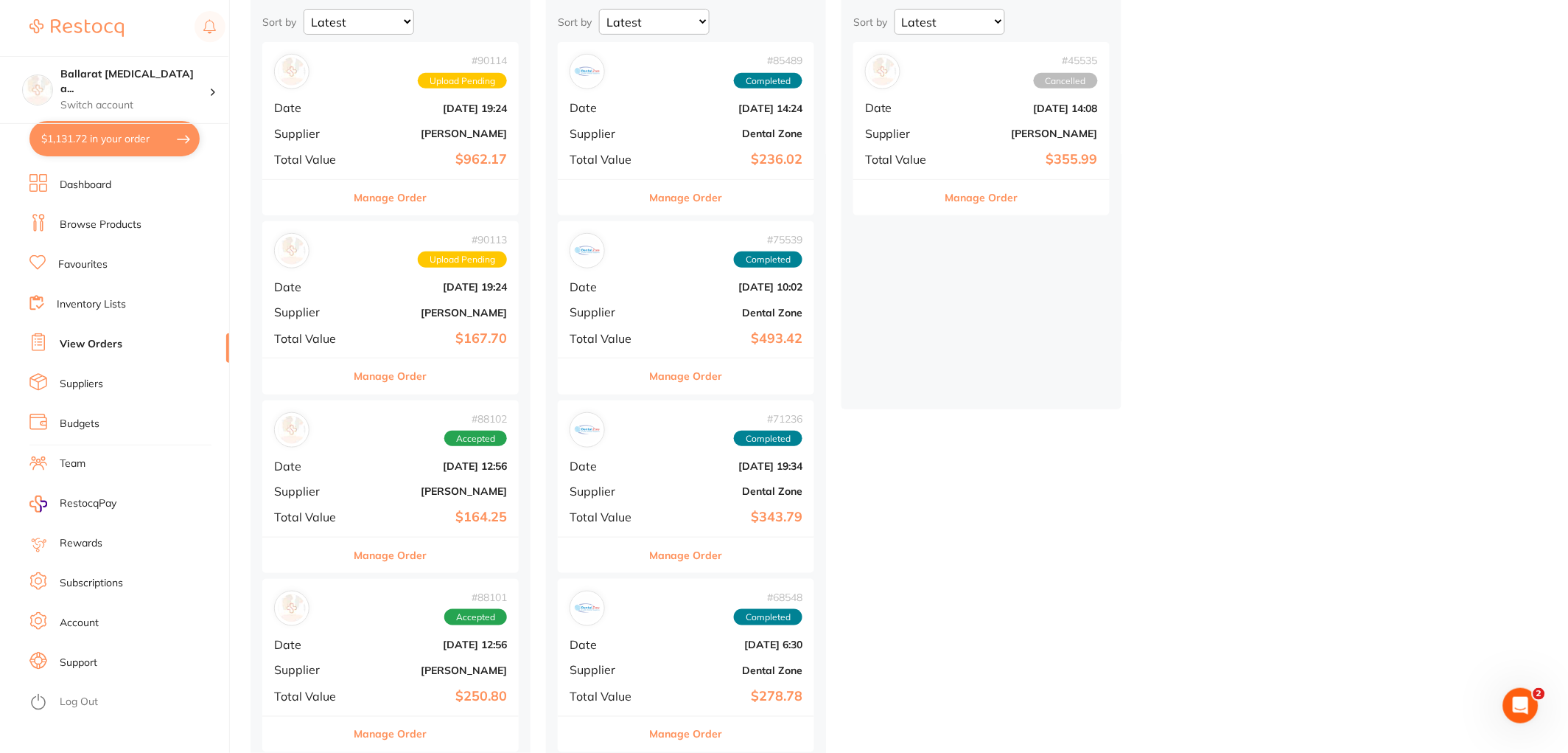
click at [122, 146] on button "$1,131.72 in your order" at bounding box center [115, 139] width 170 height 35
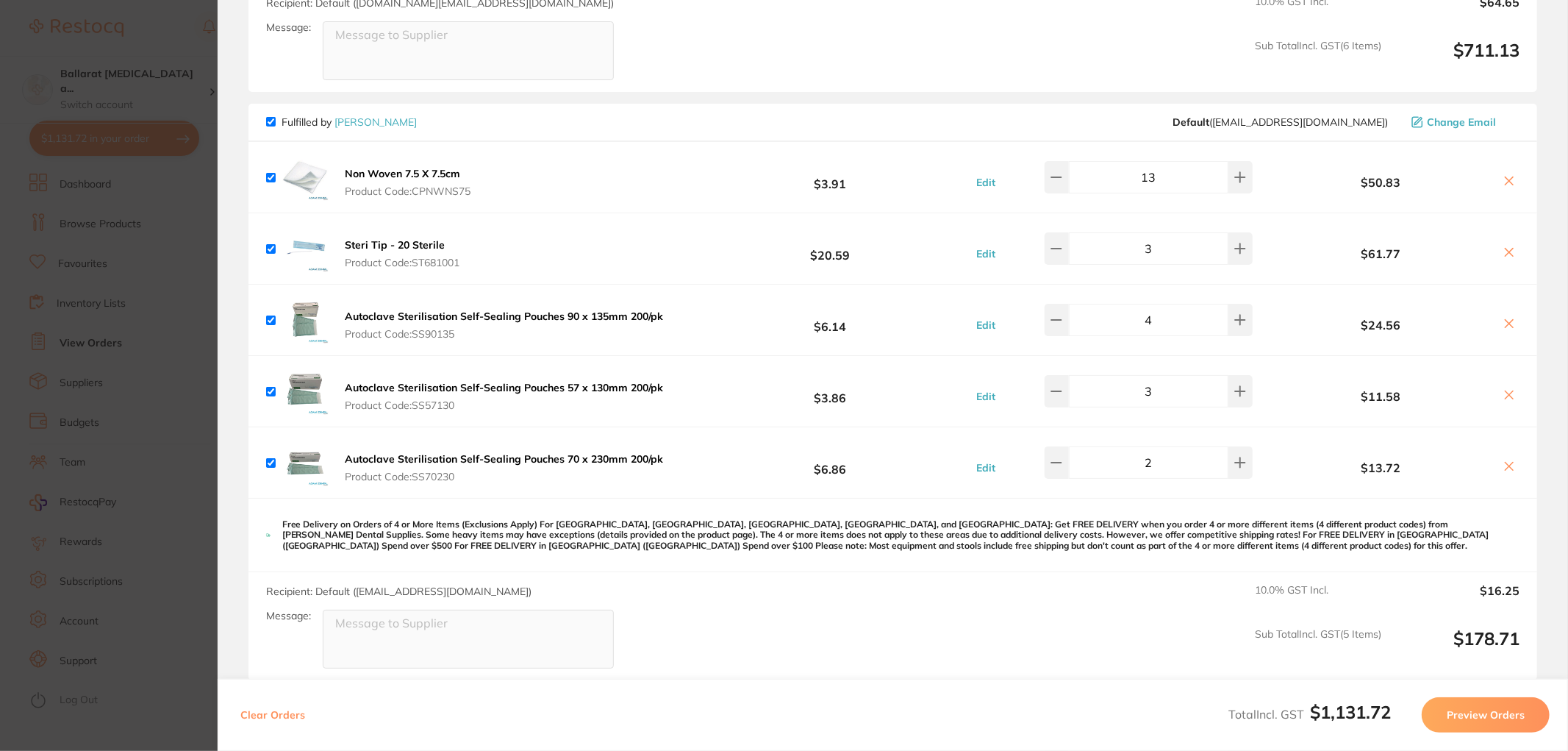
scroll to position [653, 0]
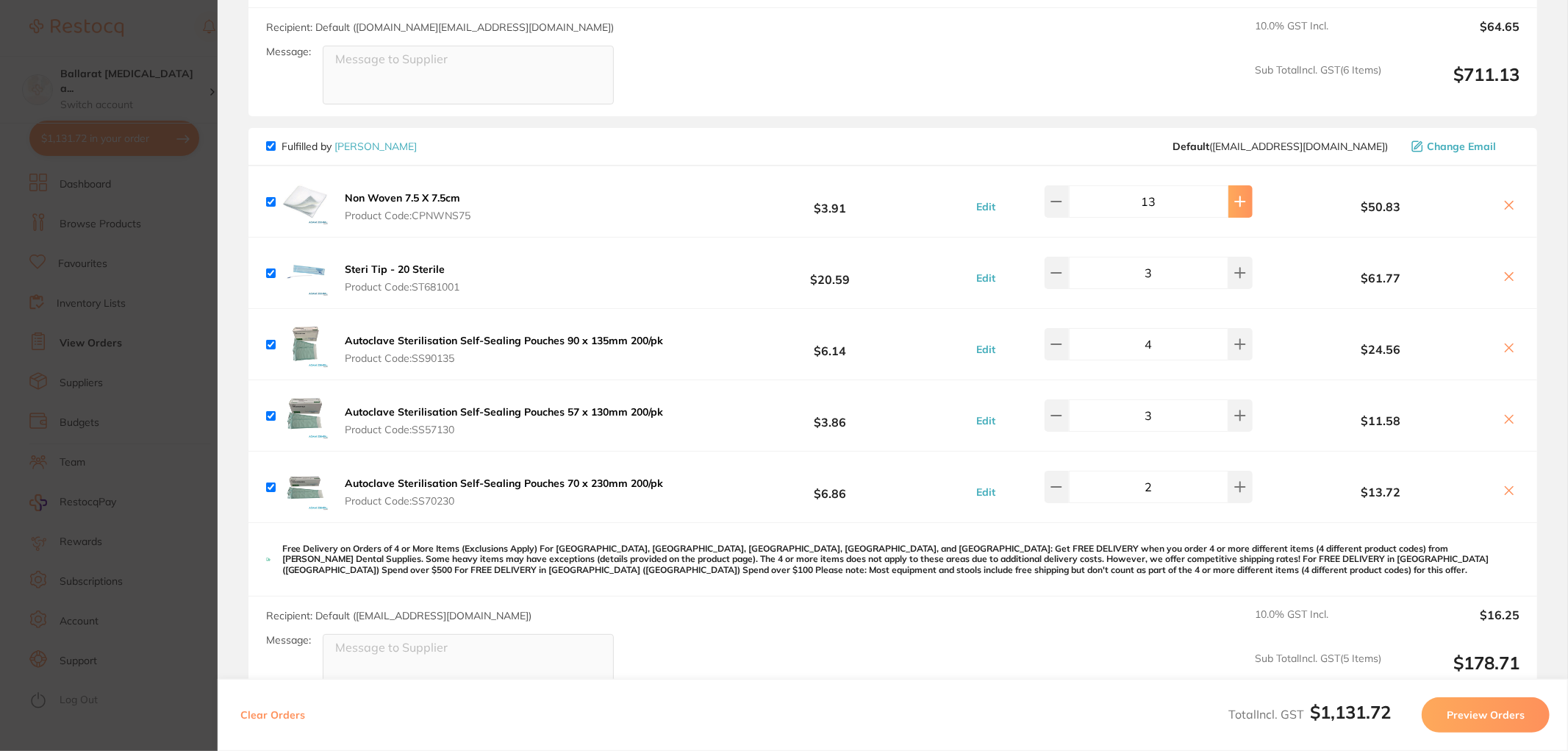
click at [1234, 203] on icon at bounding box center [1240, 201] width 12 height 12
type input "15"
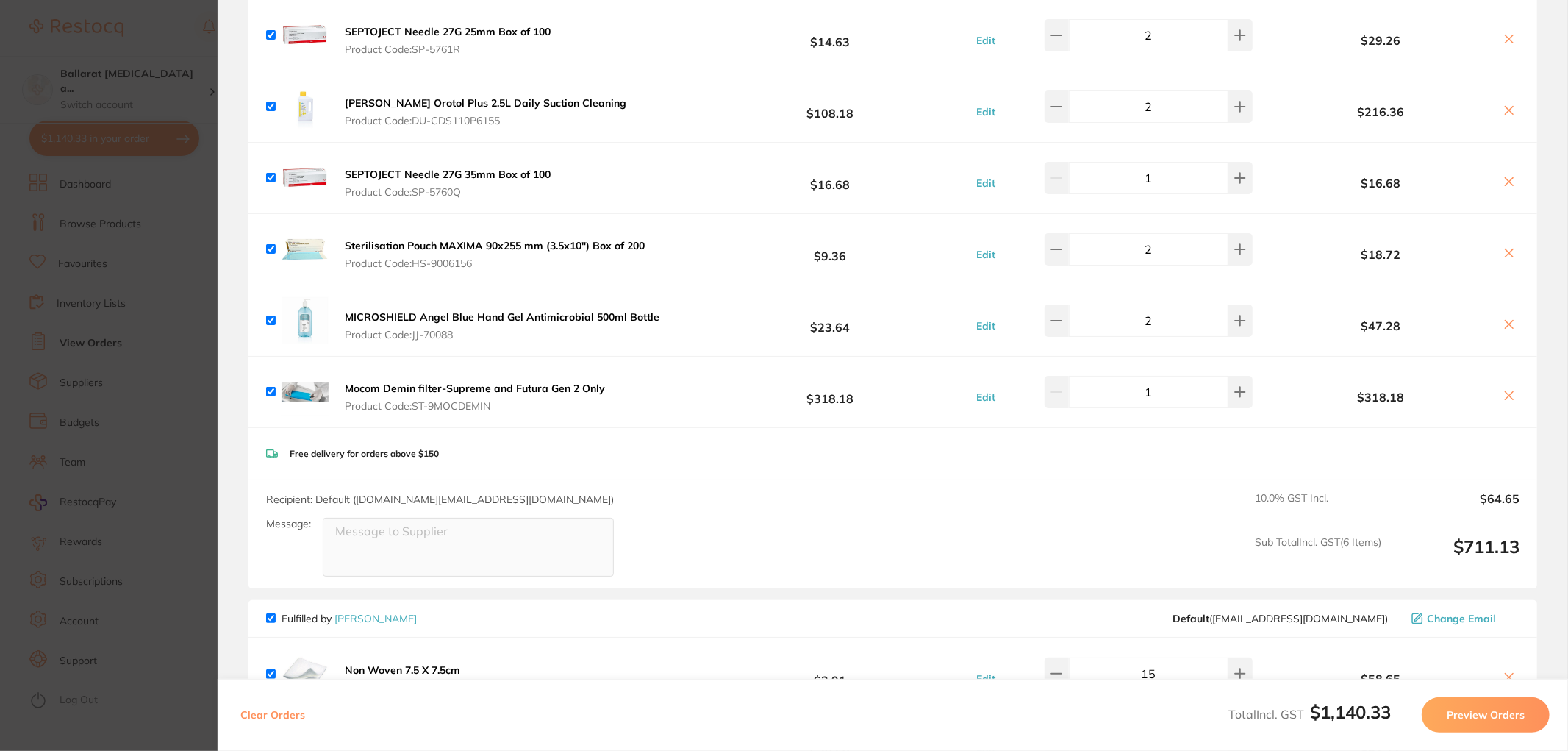
scroll to position [0, 0]
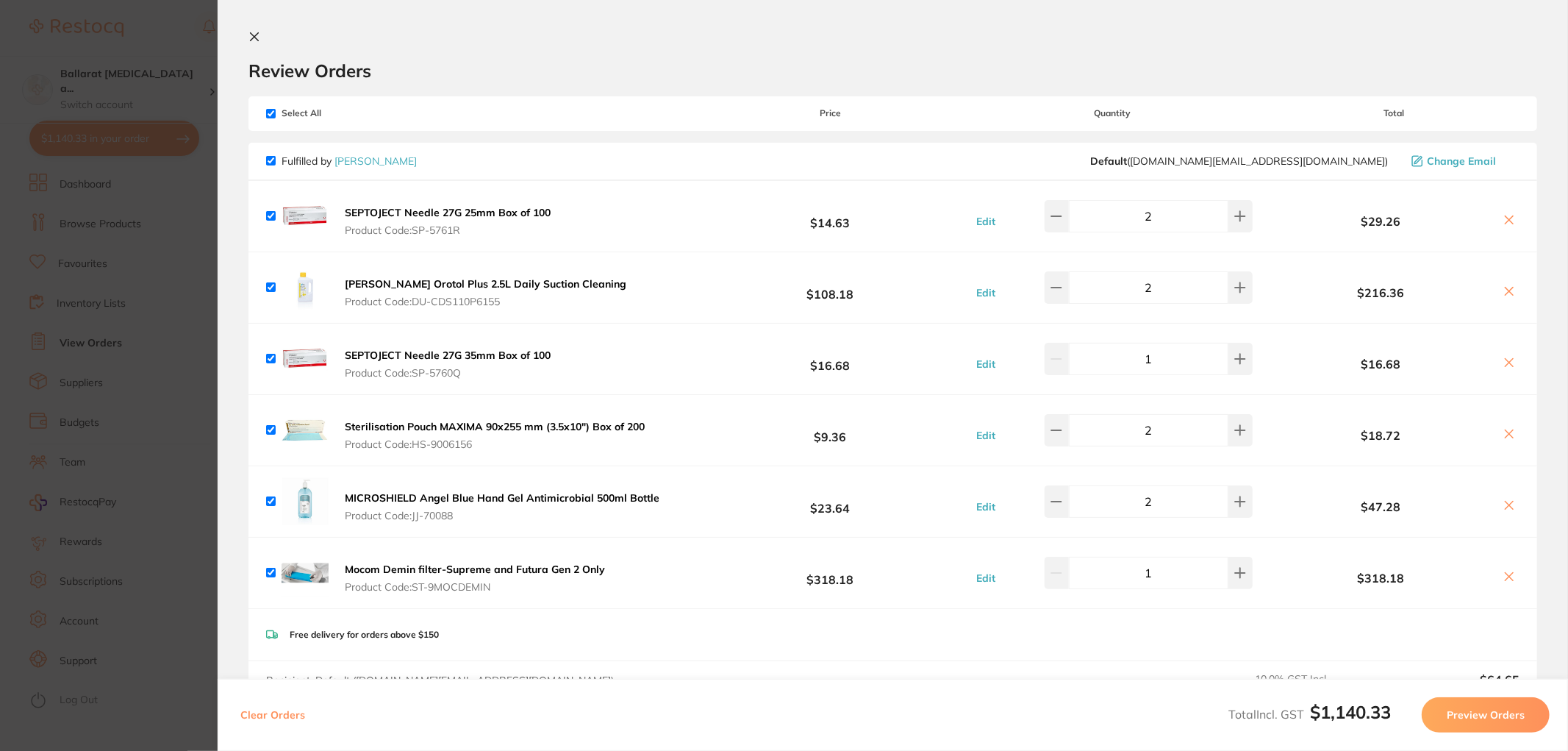
click at [251, 35] on icon at bounding box center [254, 37] width 12 height 12
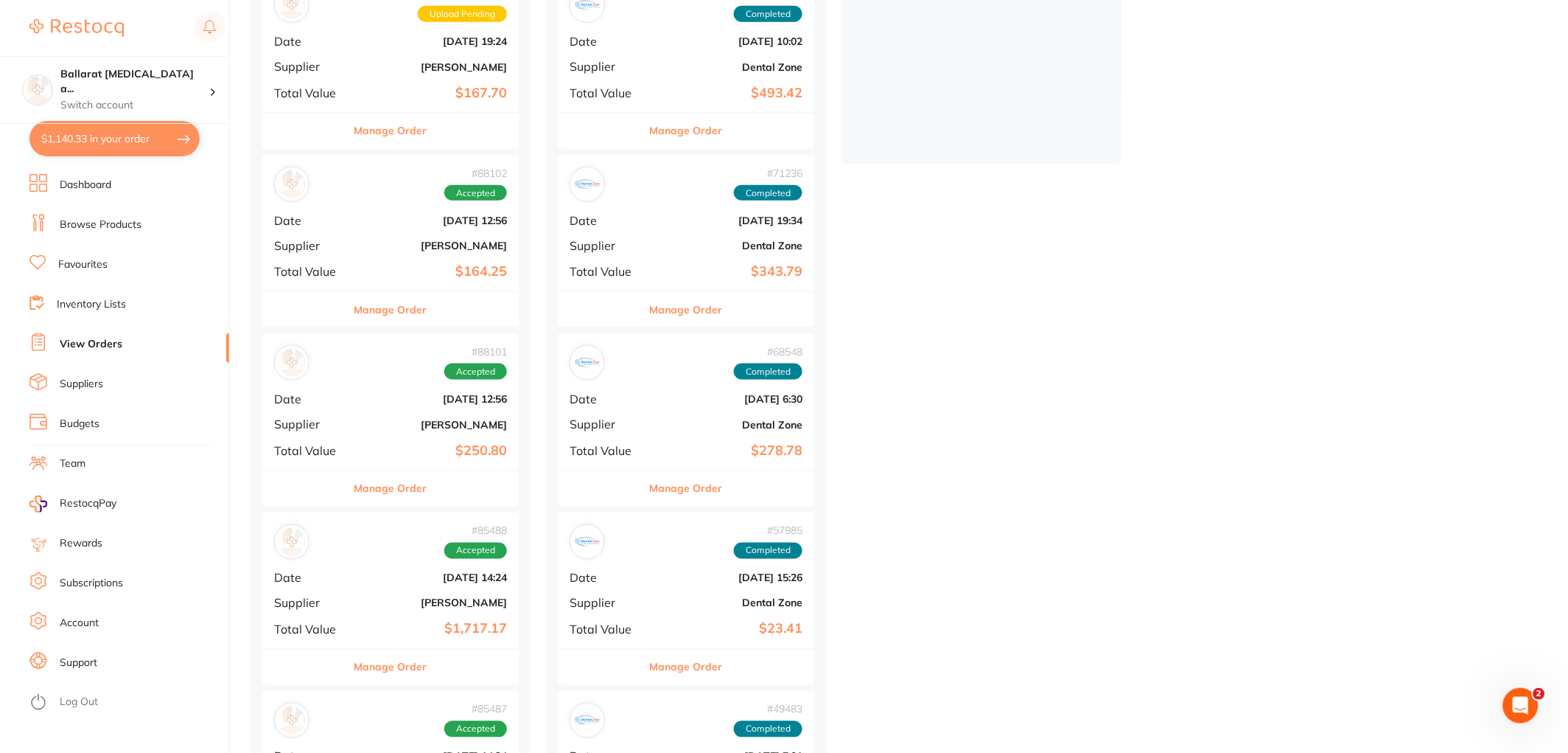
scroll to position [327, 0]
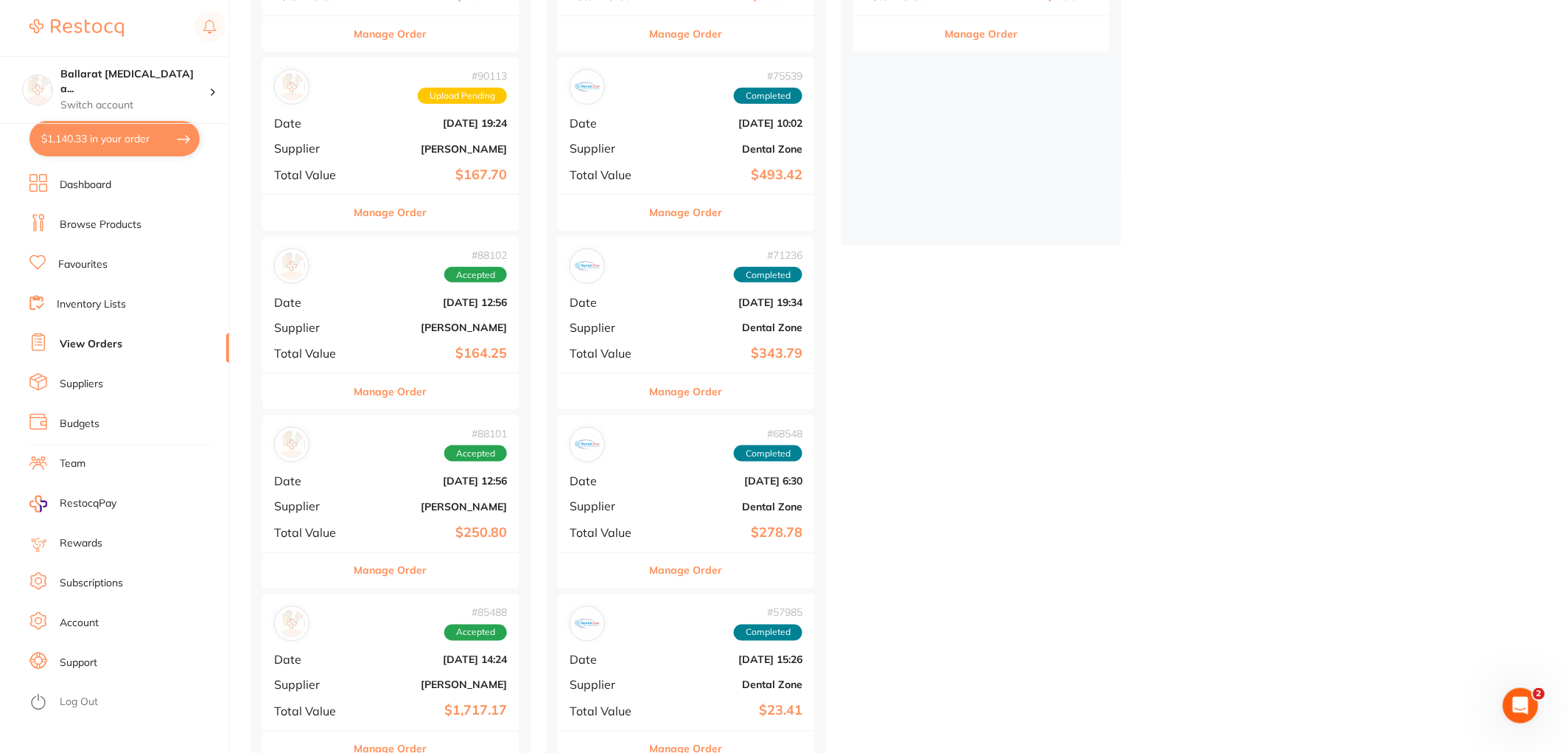
click at [364, 146] on b "[PERSON_NAME]" at bounding box center [433, 149] width 147 height 12
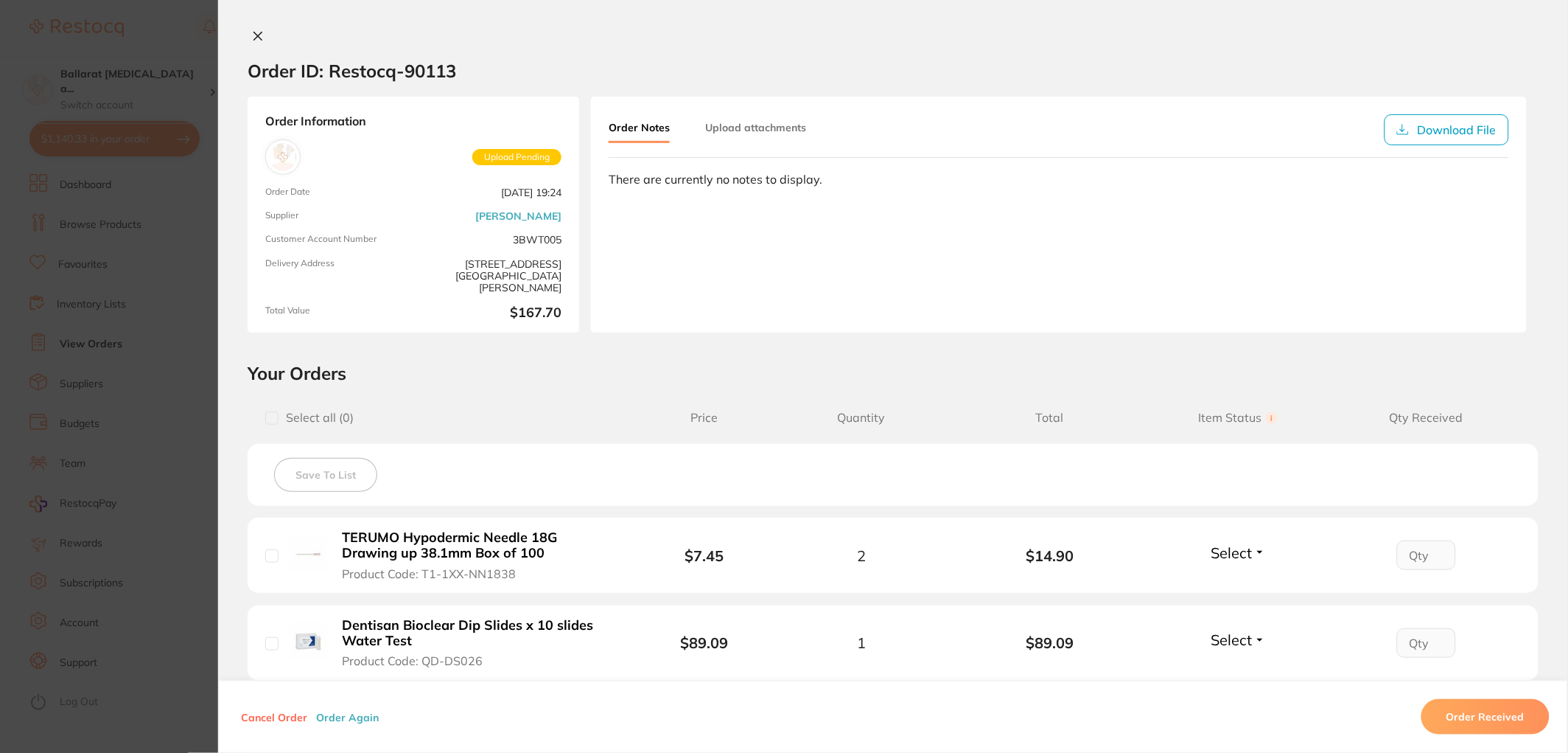
click at [252, 35] on icon at bounding box center [258, 36] width 12 height 12
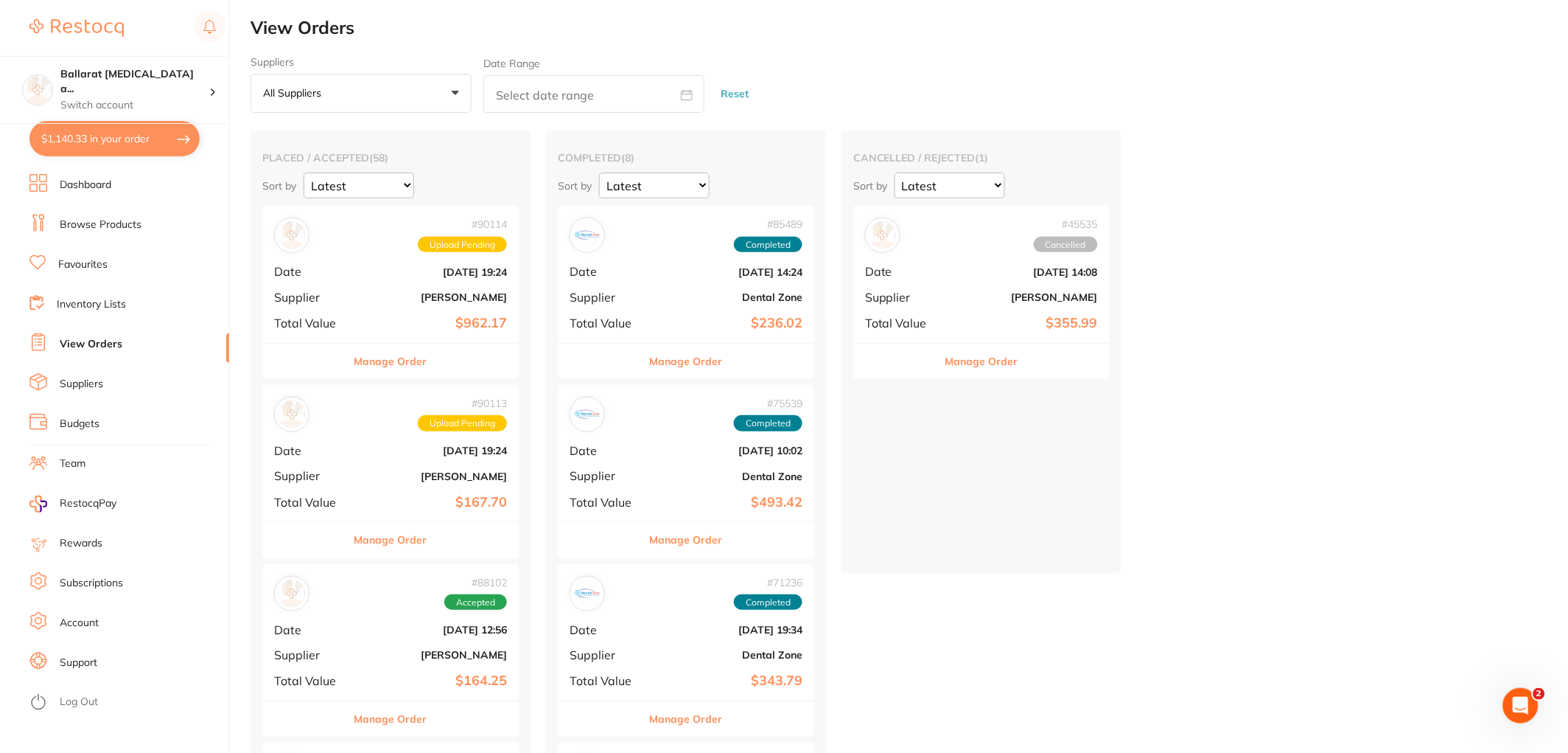
click at [373, 279] on div "# 90114 Upload Pending Date Aug 12 2025, 19:24 Supplier Adam Dental Total Value…" at bounding box center [390, 273] width 256 height 136
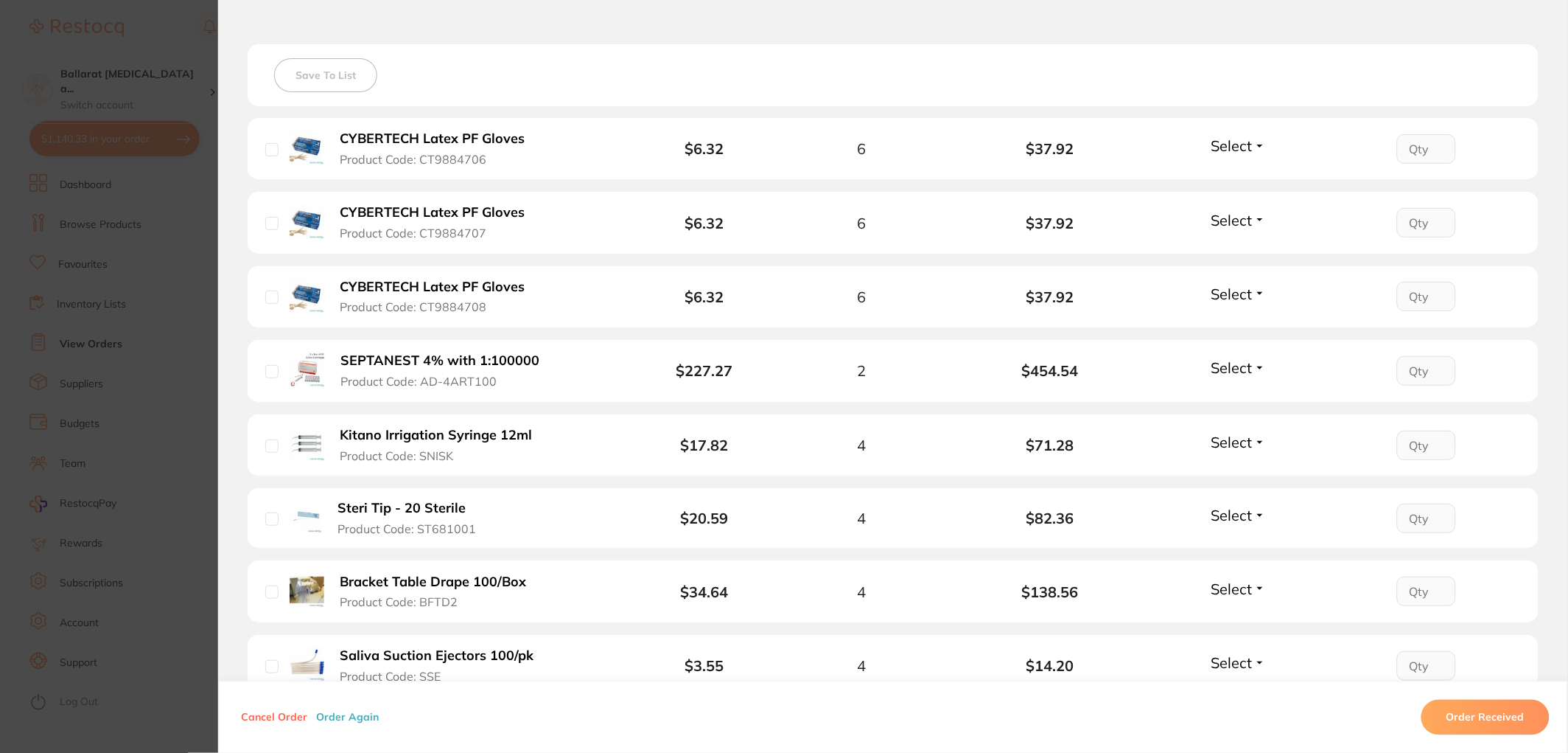
scroll to position [406, 0]
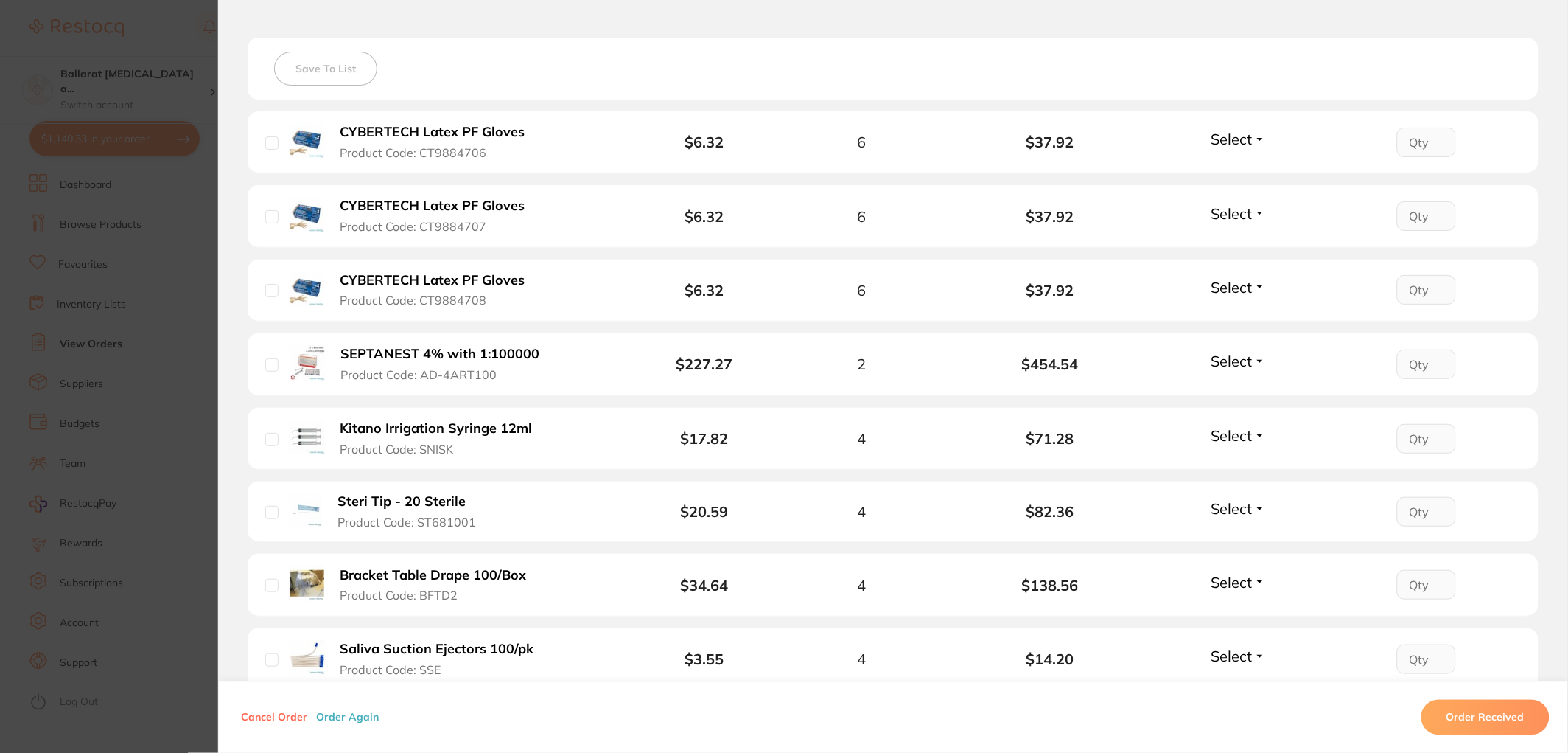
click at [100, 238] on section "Order ID: Restocq- 90114 Order Information Upload Pending Order Date Aug 12 202…" at bounding box center [784, 376] width 1568 height 753
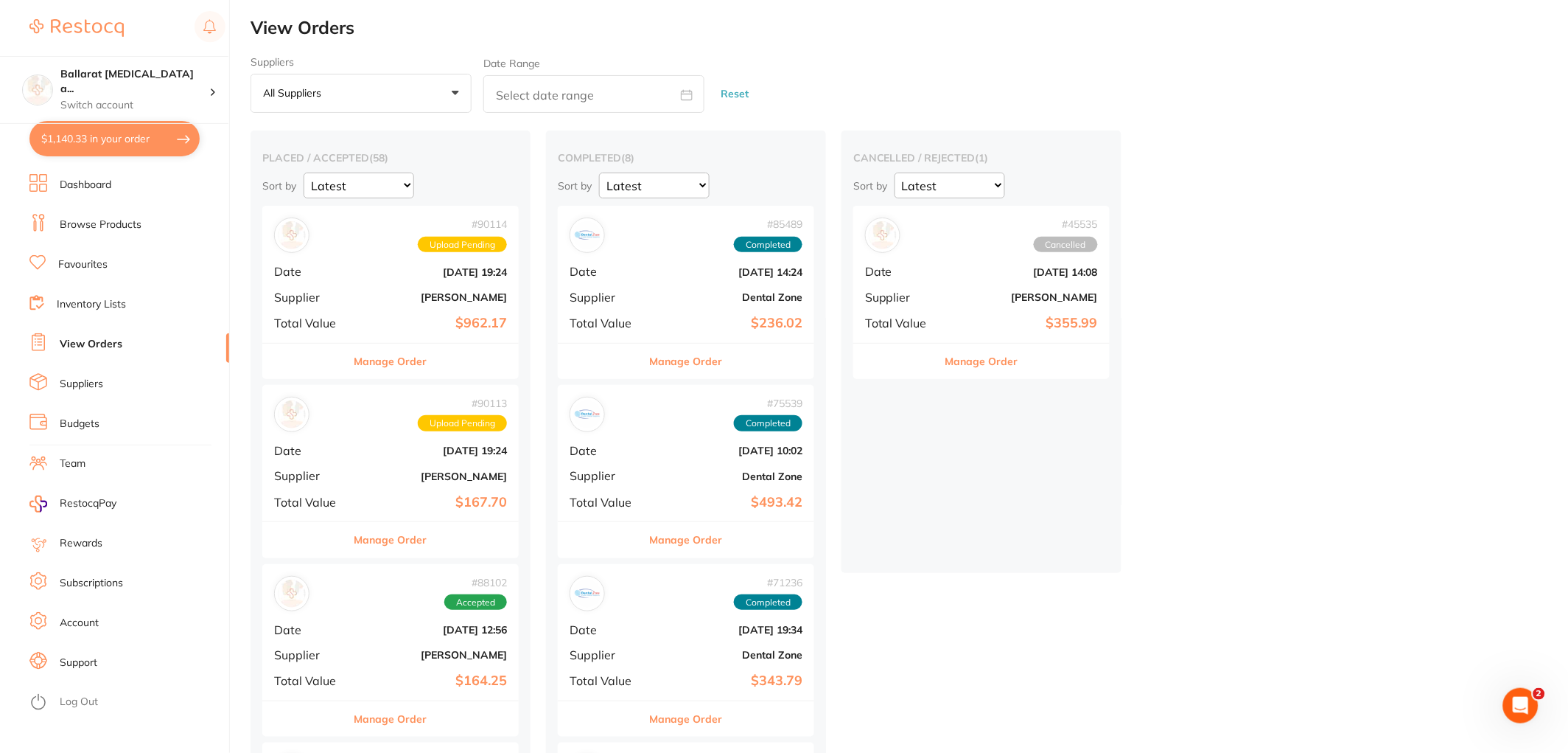
click at [94, 222] on link "Browse Products" at bounding box center [100, 225] width 82 height 15
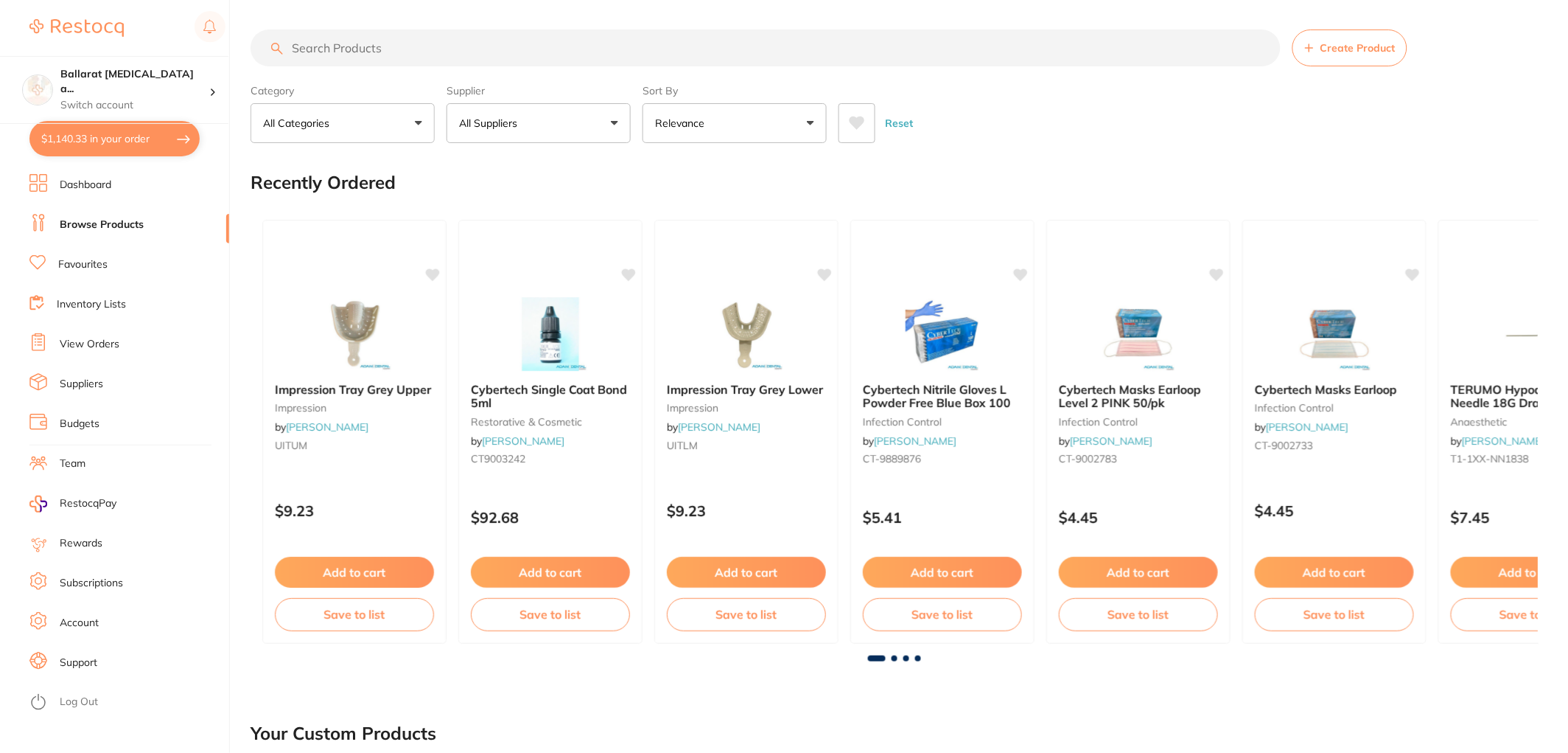
click at [80, 185] on link "Dashboard" at bounding box center [85, 185] width 52 height 15
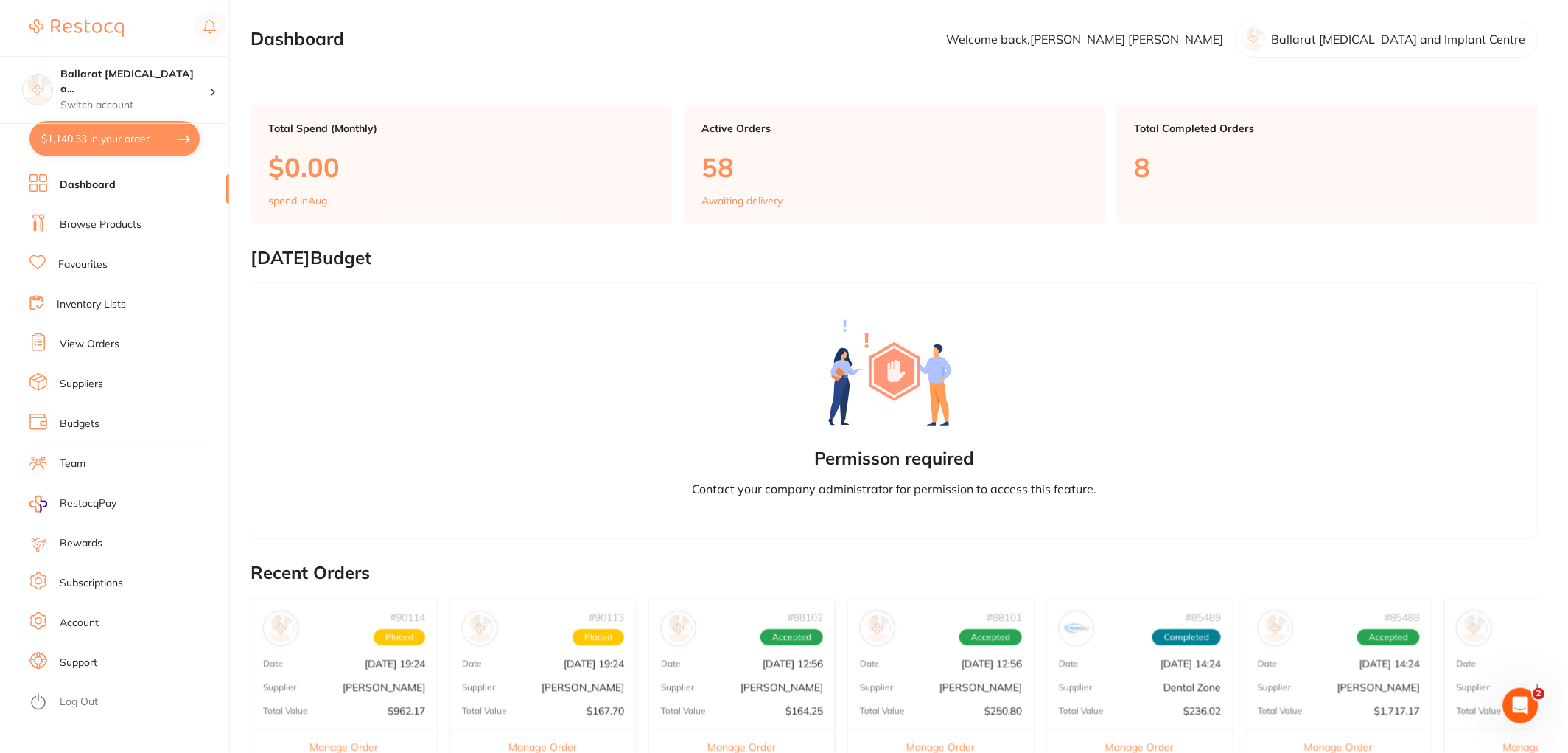
click at [114, 149] on button "$1,140.33 in your order" at bounding box center [115, 139] width 170 height 35
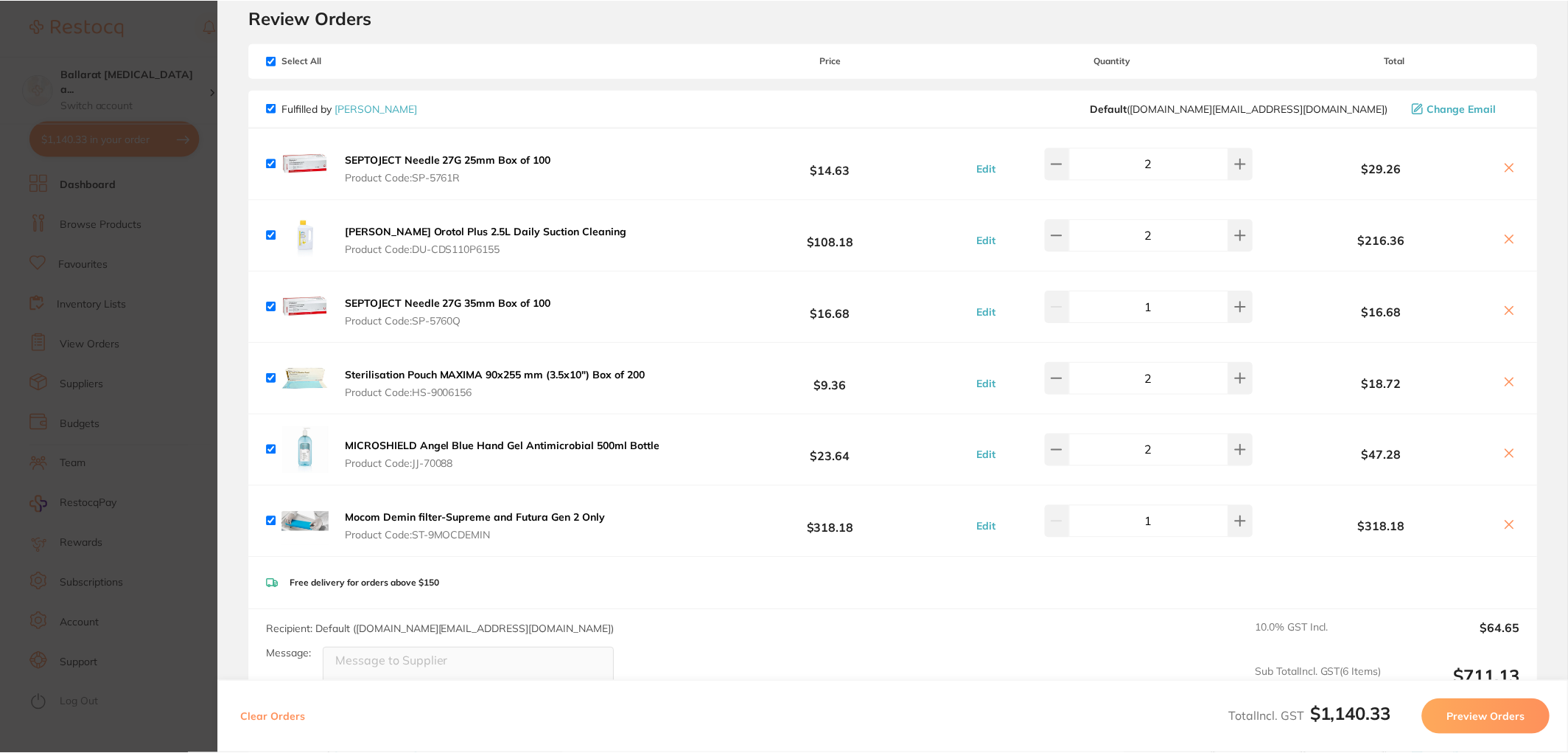
scroll to position [82, 0]
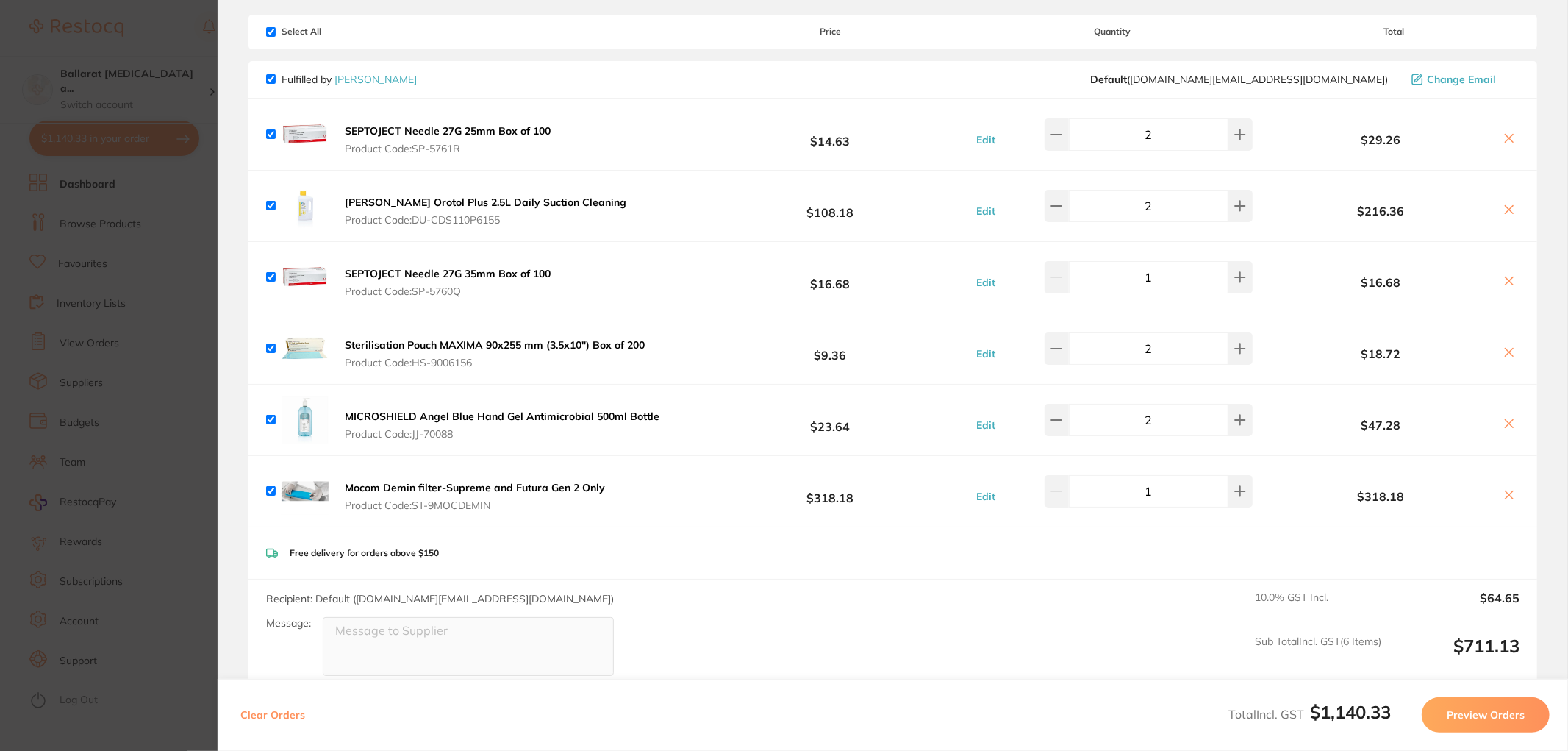
click at [165, 213] on section "Update RRP Set your pre negotiated price for this item. Item Agreed RRP (excl. …" at bounding box center [784, 375] width 1568 height 751
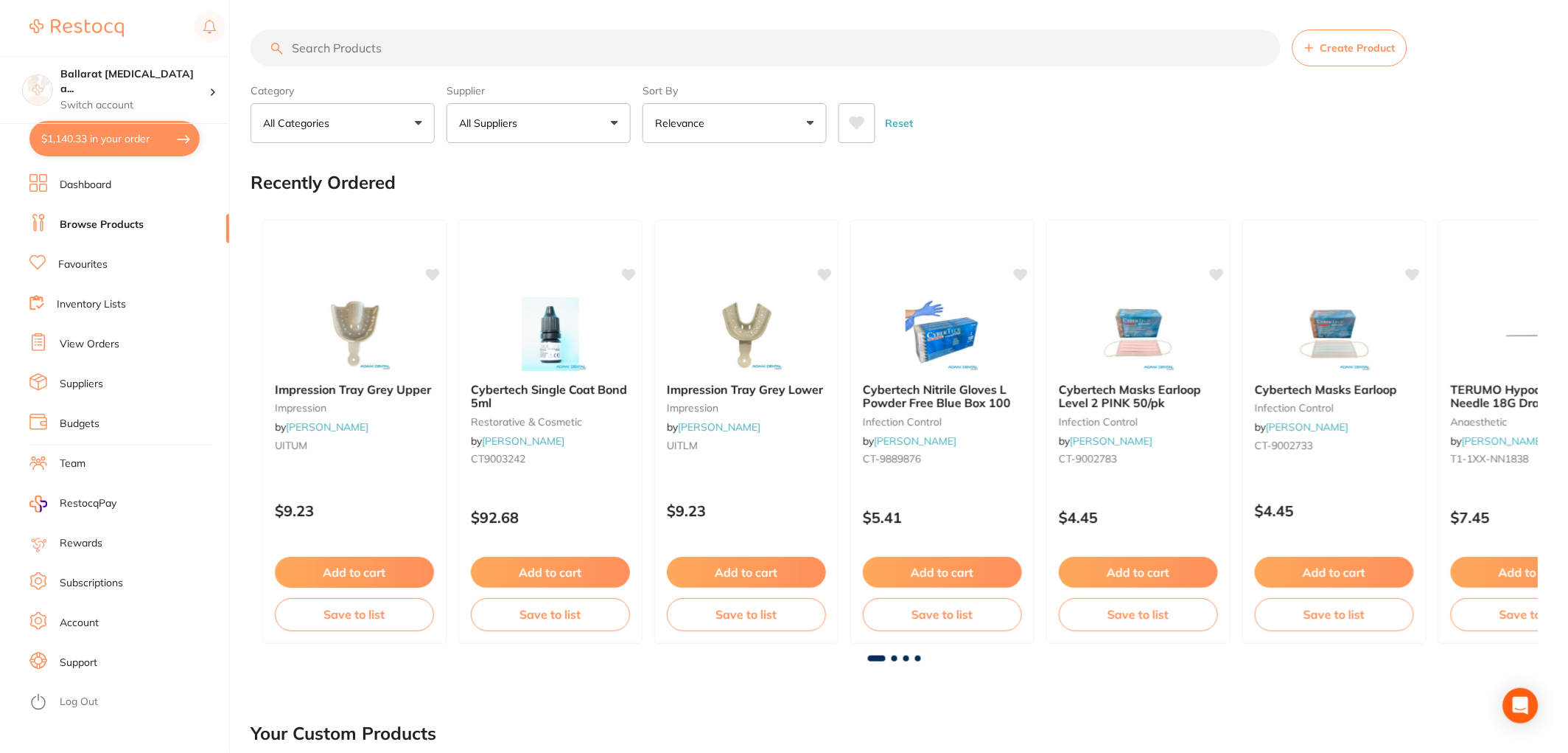
click at [79, 348] on link "View Orders" at bounding box center [89, 344] width 60 height 15
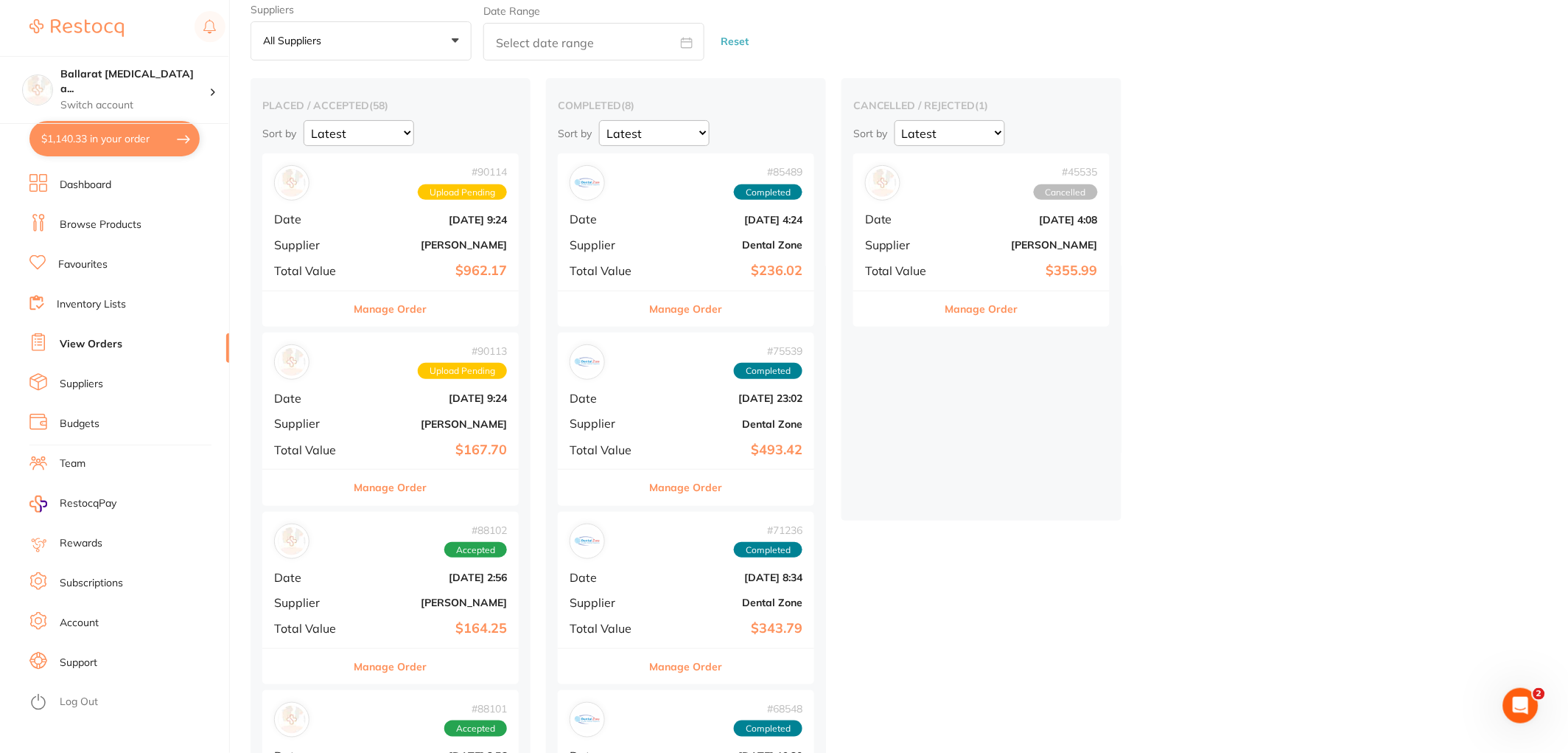
scroll to position [82, 0]
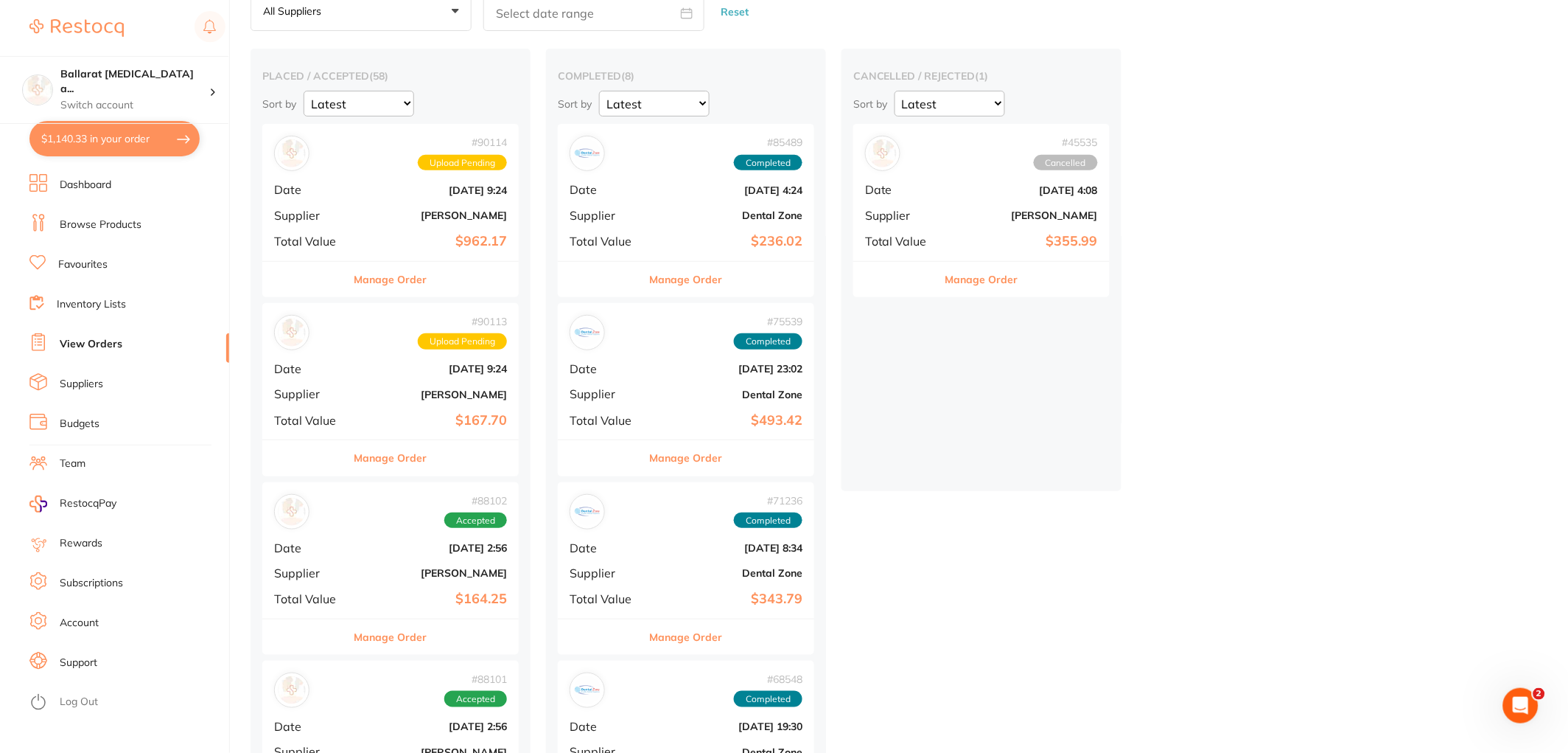
click at [394, 289] on button "Manage Order" at bounding box center [391, 280] width 73 height 35
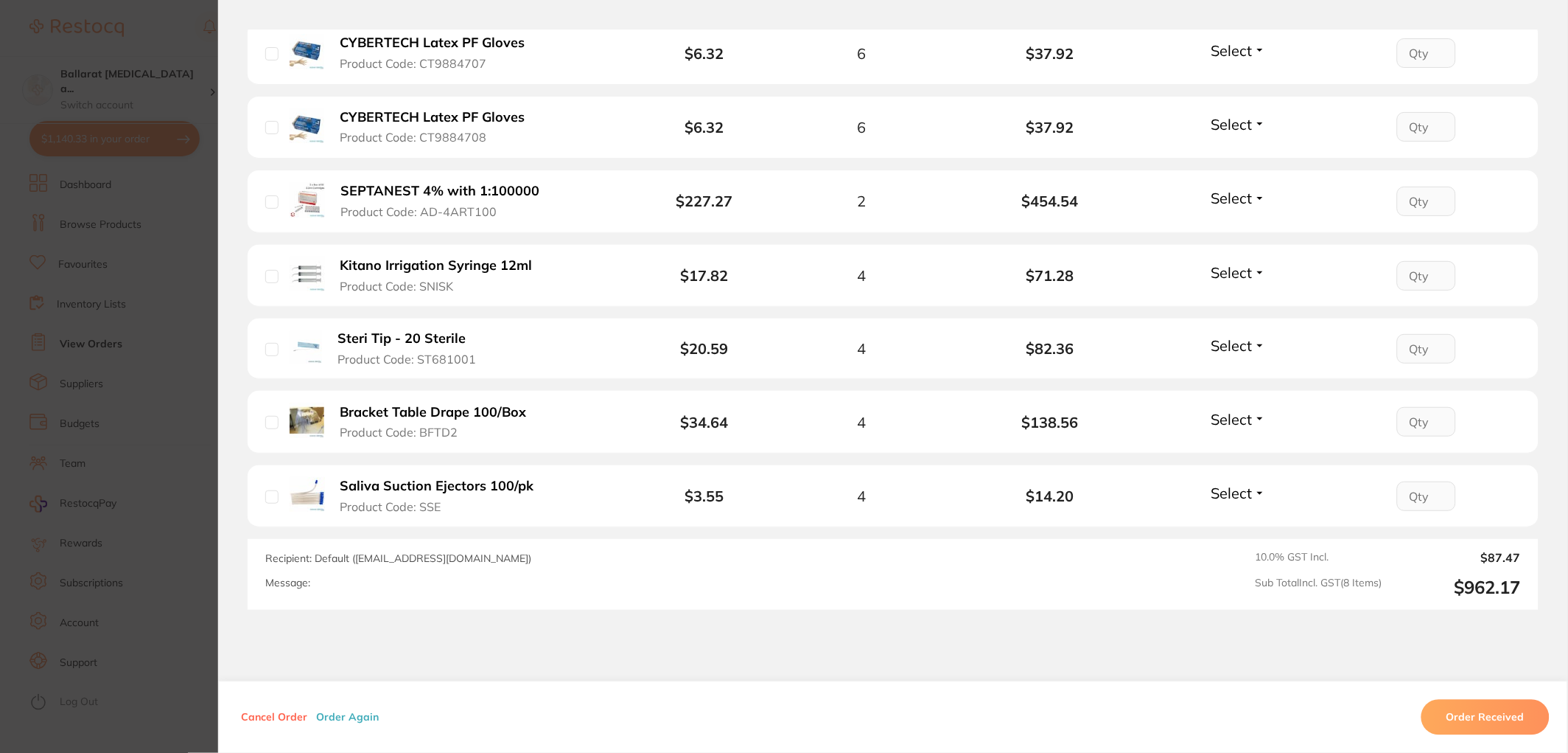
scroll to position [573, 0]
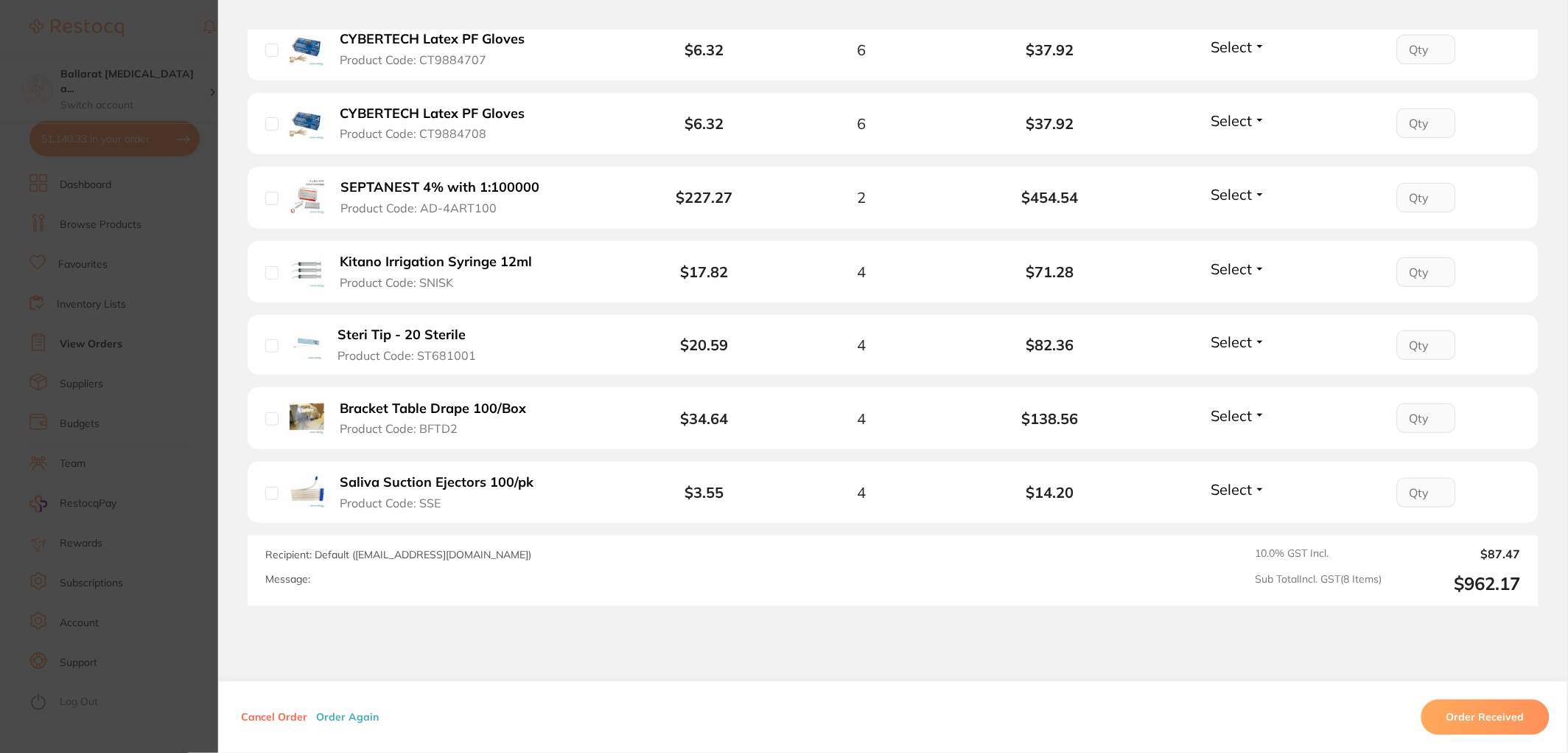
click at [100, 281] on section "Order ID: Restocq- 90114 Order Information Upload Pending Order Date Aug 12 202…" at bounding box center [784, 376] width 1568 height 753
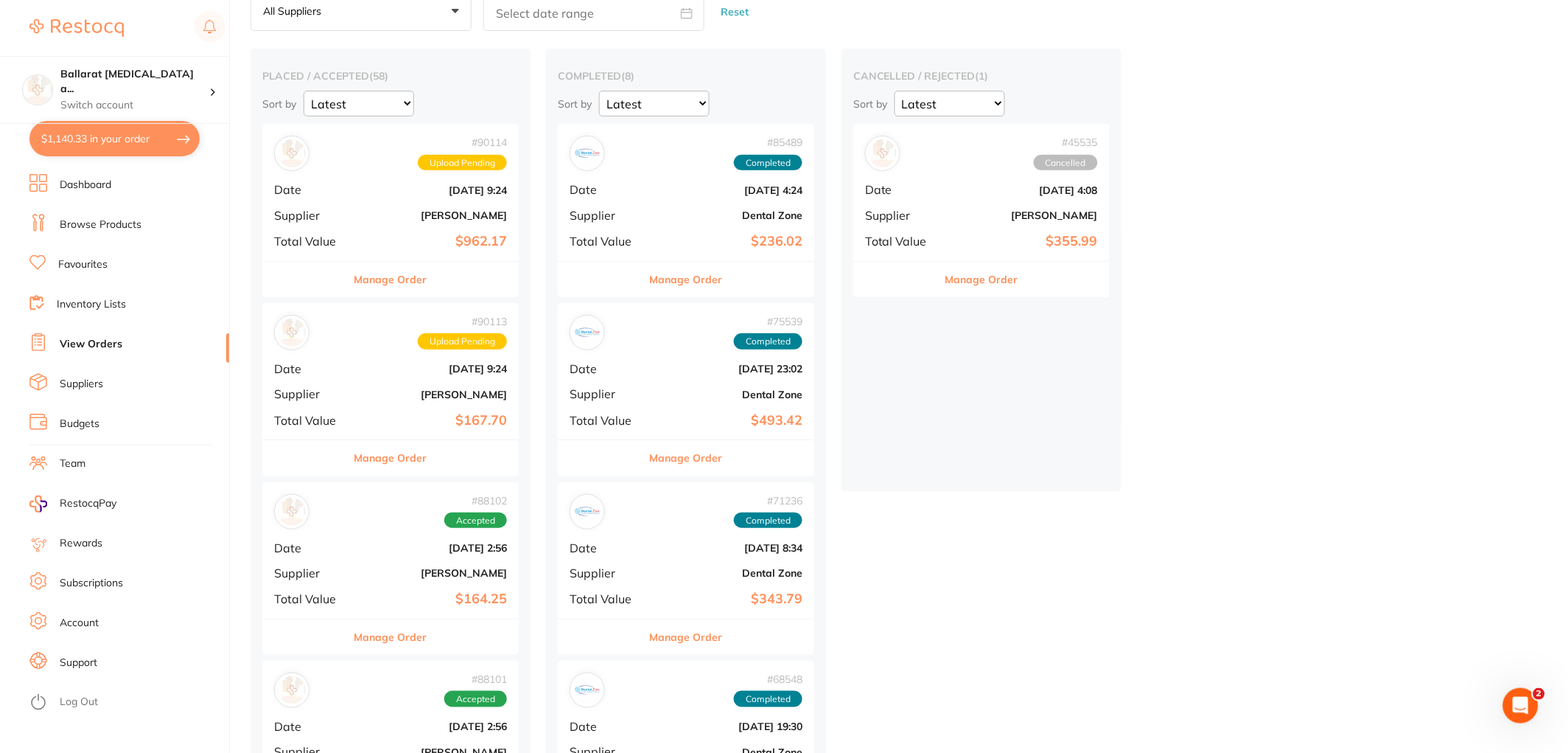
drag, startPoint x: 793, startPoint y: 194, endPoint x: 725, endPoint y: 195, distance: 68.0
click at [725, 195] on b "Jul 3 2025, 4:24" at bounding box center [729, 190] width 147 height 12
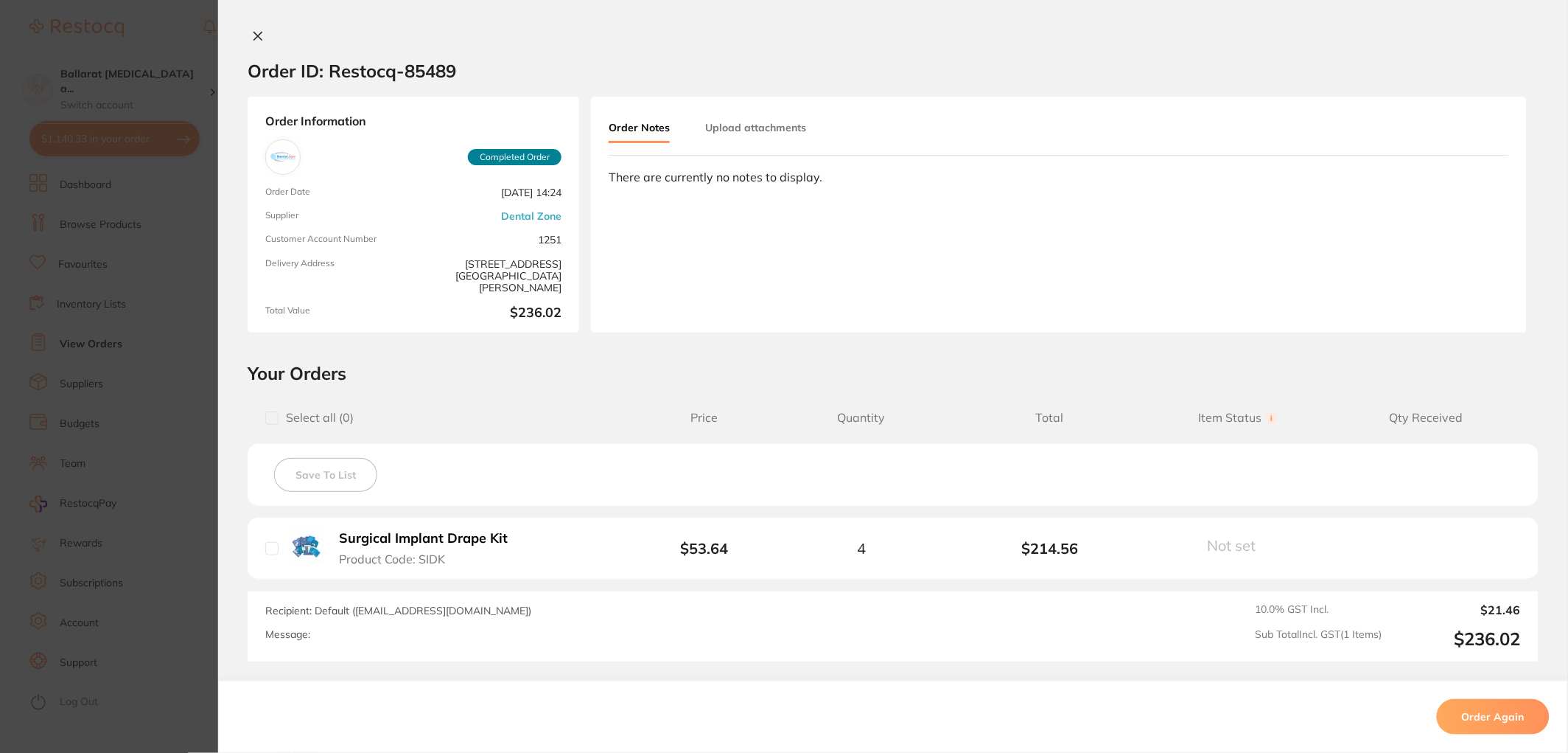
click at [112, 226] on section "Order ID: Restocq- 85489 Order Information Completed Order Order Date Jul 3 202…" at bounding box center [784, 376] width 1568 height 753
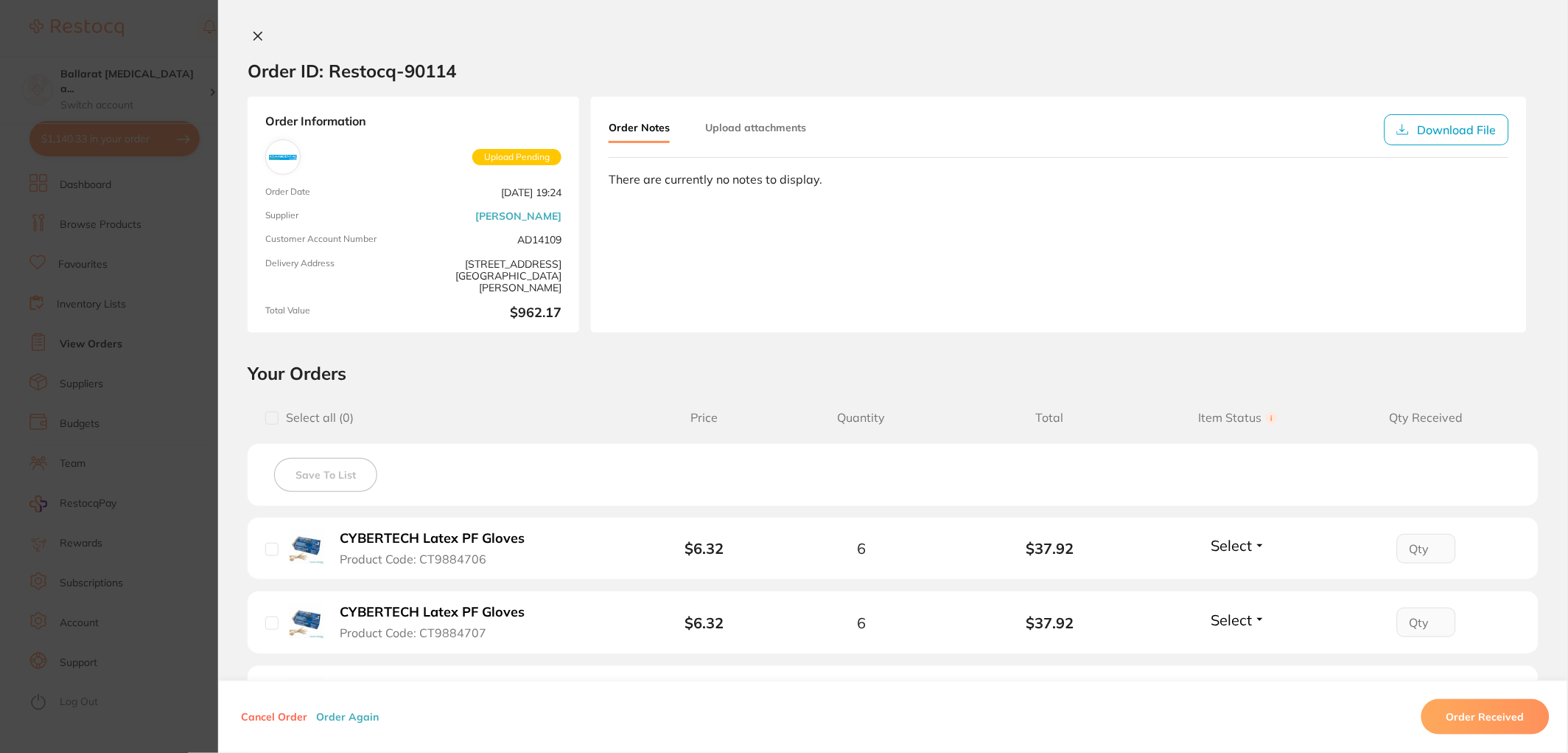
scroll to position [82, 0]
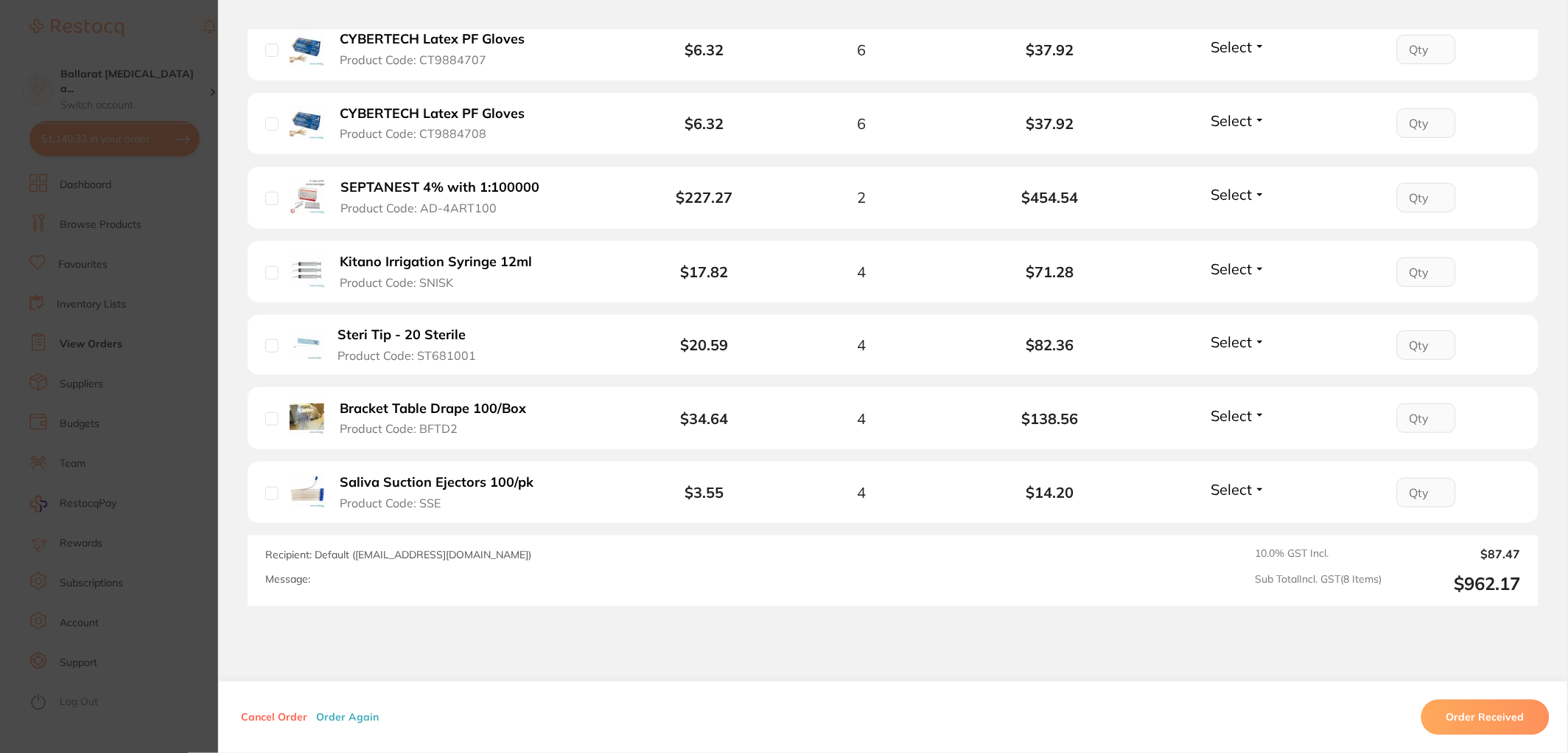
click at [202, 329] on section "Order ID: Restocq- 90114 Order Information Upload Pending Order Date [DATE] 19:…" at bounding box center [784, 376] width 1568 height 753
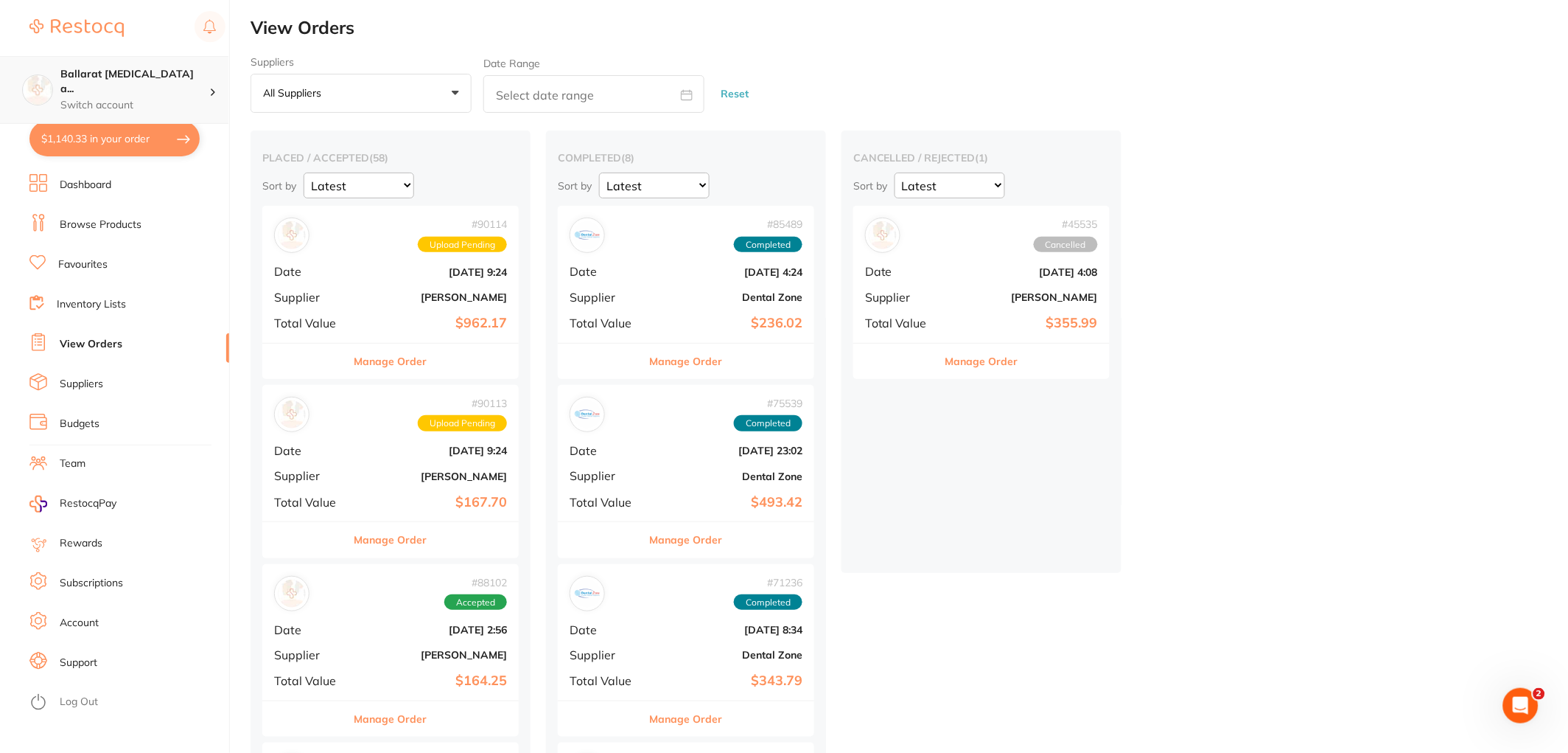
click at [111, 98] on p "Switch account" at bounding box center [135, 105] width 149 height 15
click at [193, 266] on li "Favourites" at bounding box center [129, 265] width 200 height 22
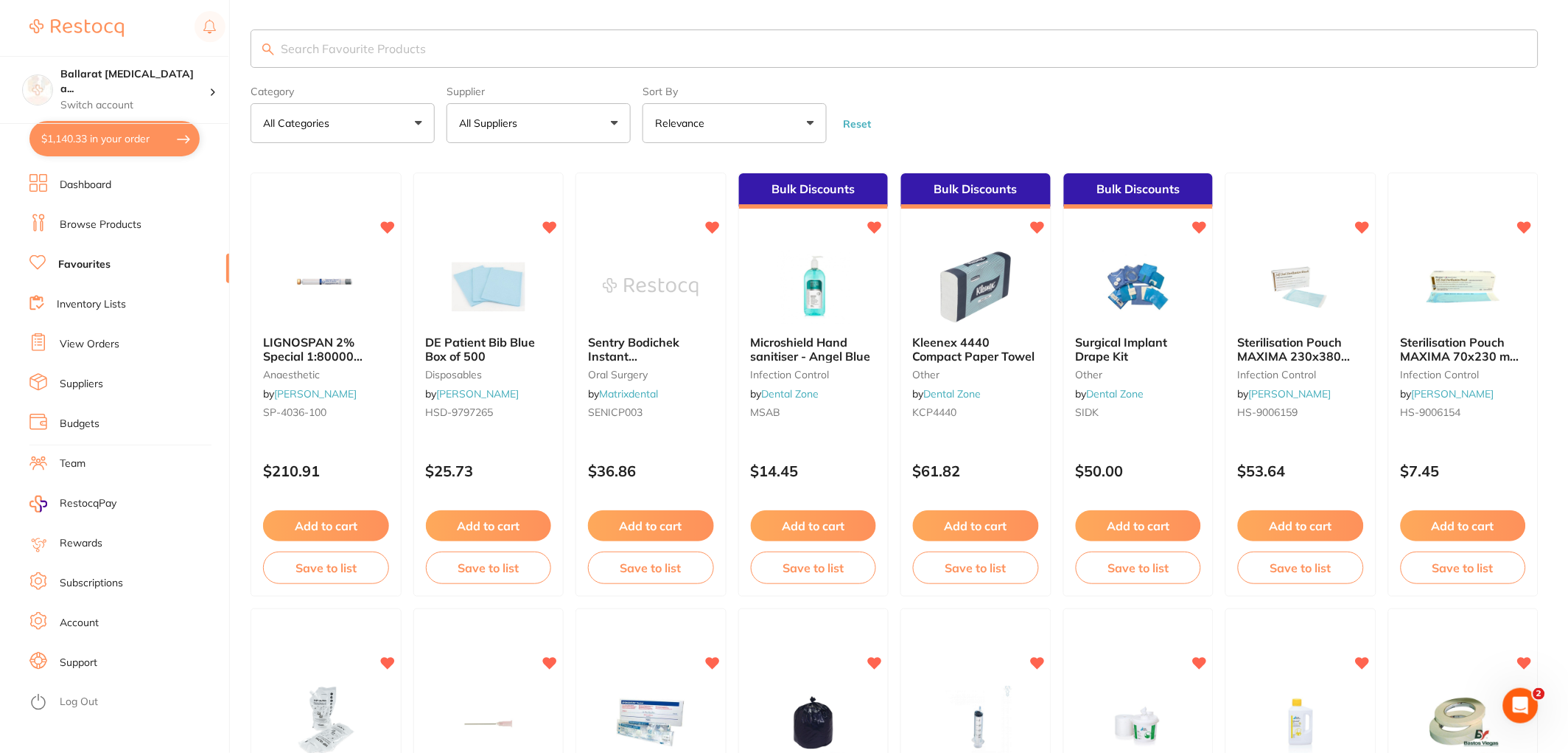
click at [114, 151] on button "$1,140.33 in your order" at bounding box center [115, 139] width 170 height 35
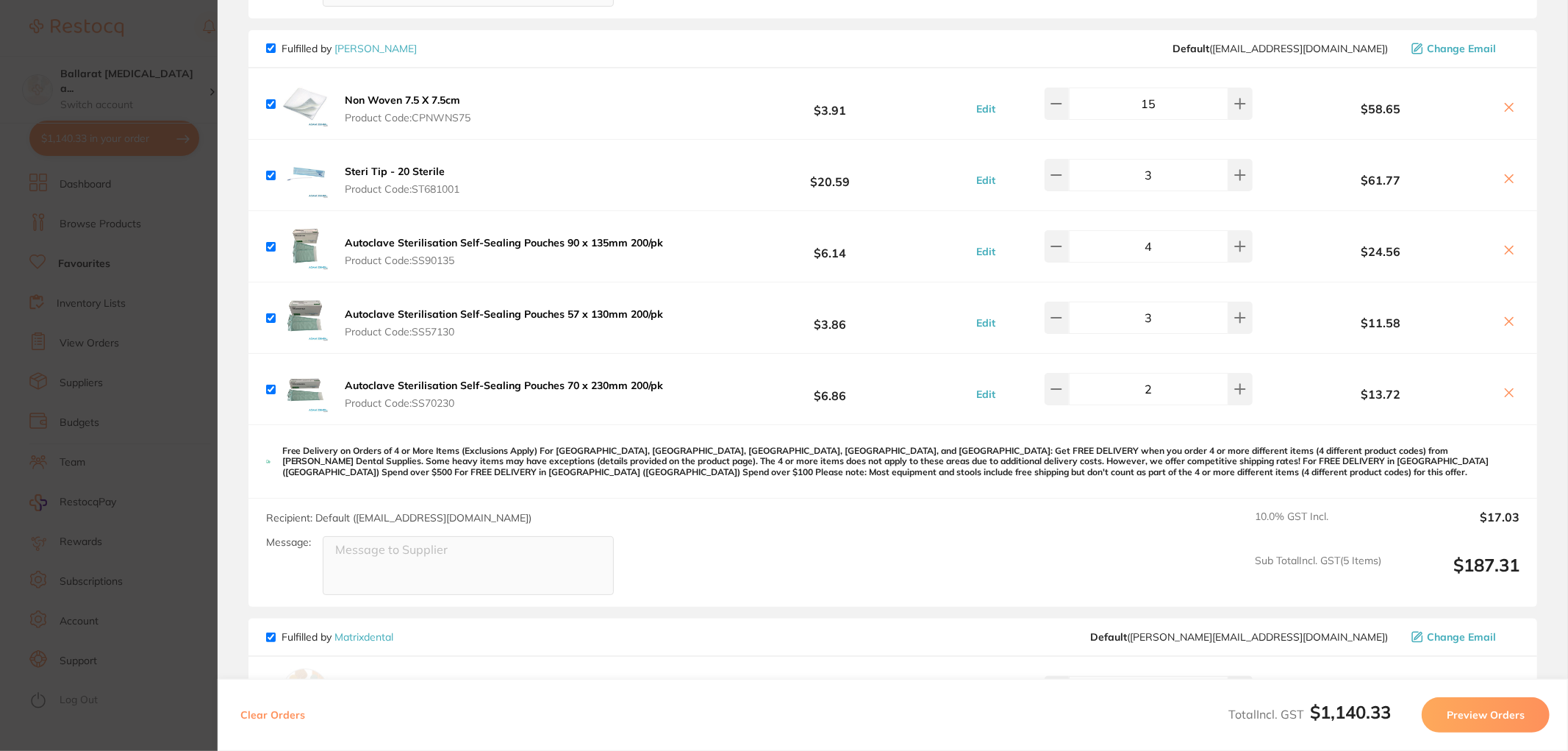
scroll to position [724, 0]
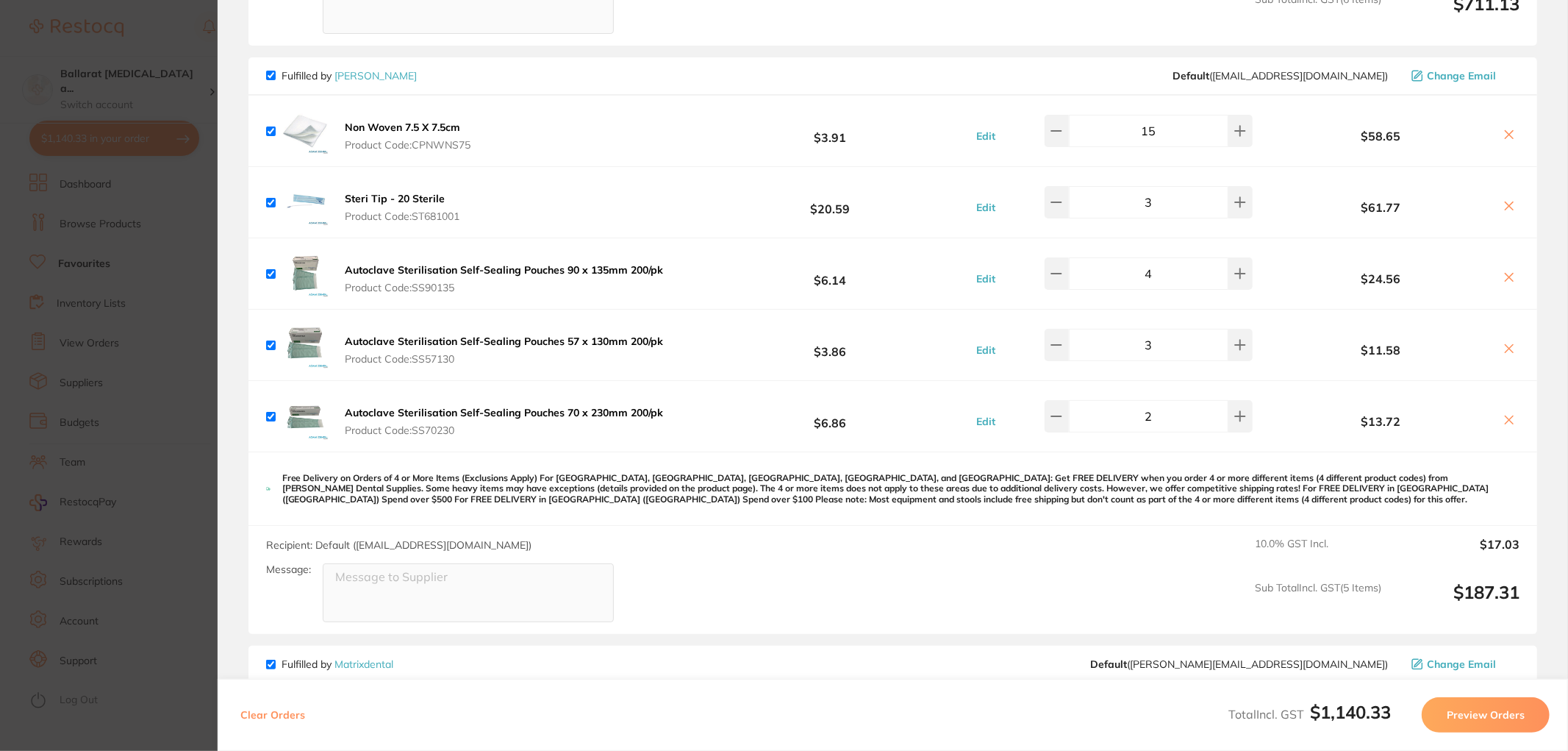
click at [156, 303] on section "Update RRP Set your pre negotiated price for this item. Item Agreed RRP (excl. …" at bounding box center [784, 375] width 1568 height 751
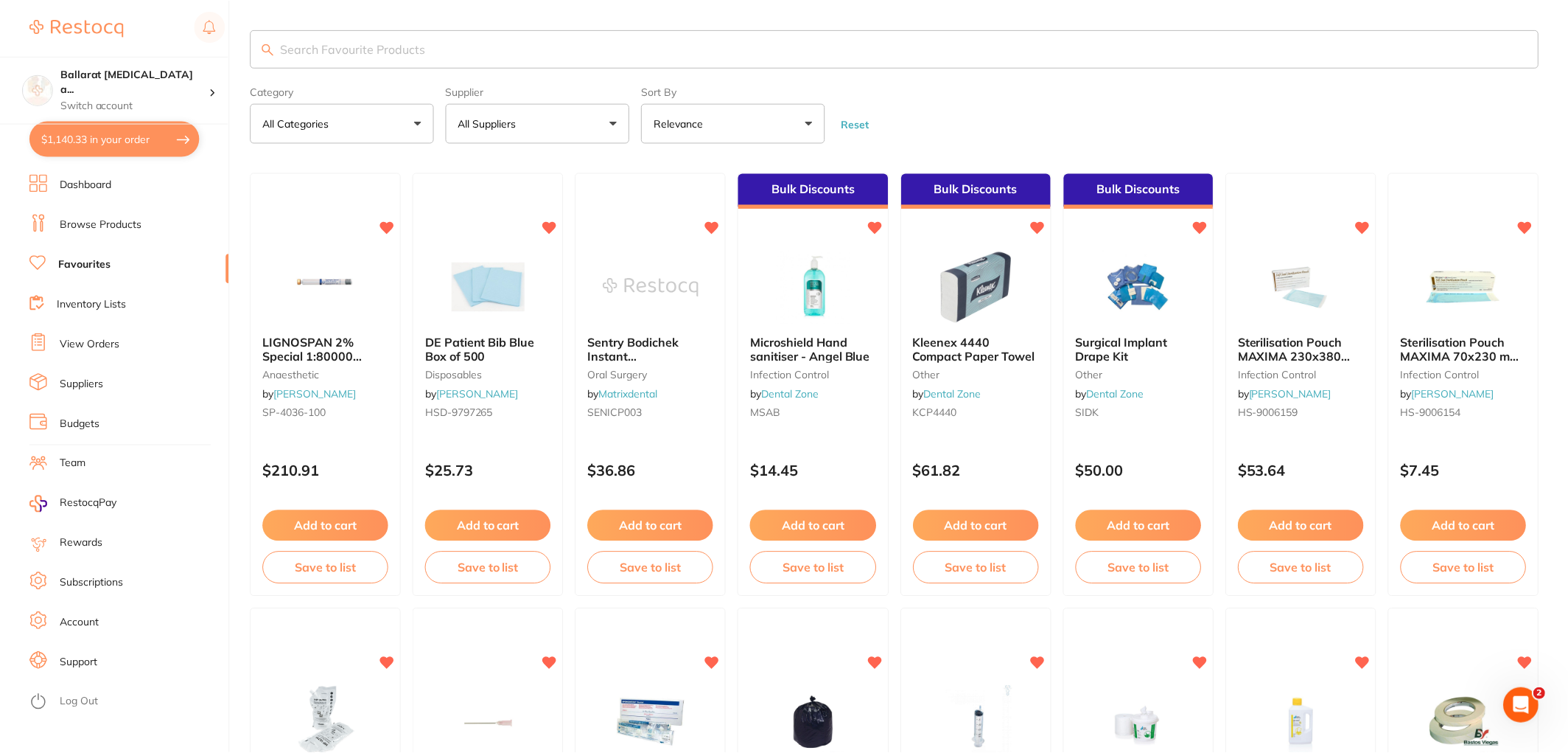
scroll to position [1, 0]
click at [99, 144] on button "$1,140.33 in your order" at bounding box center [115, 139] width 170 height 35
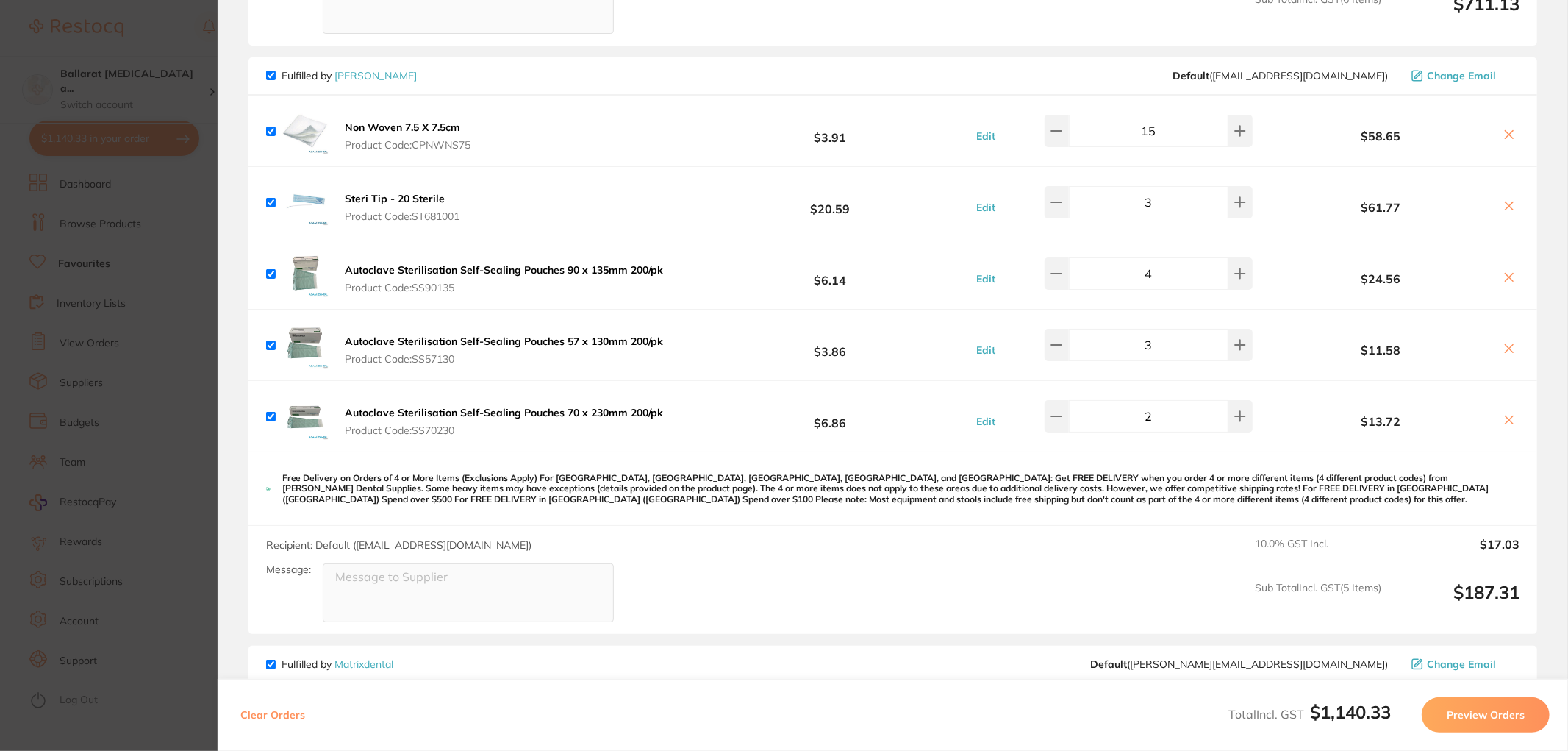
scroll to position [397, 0]
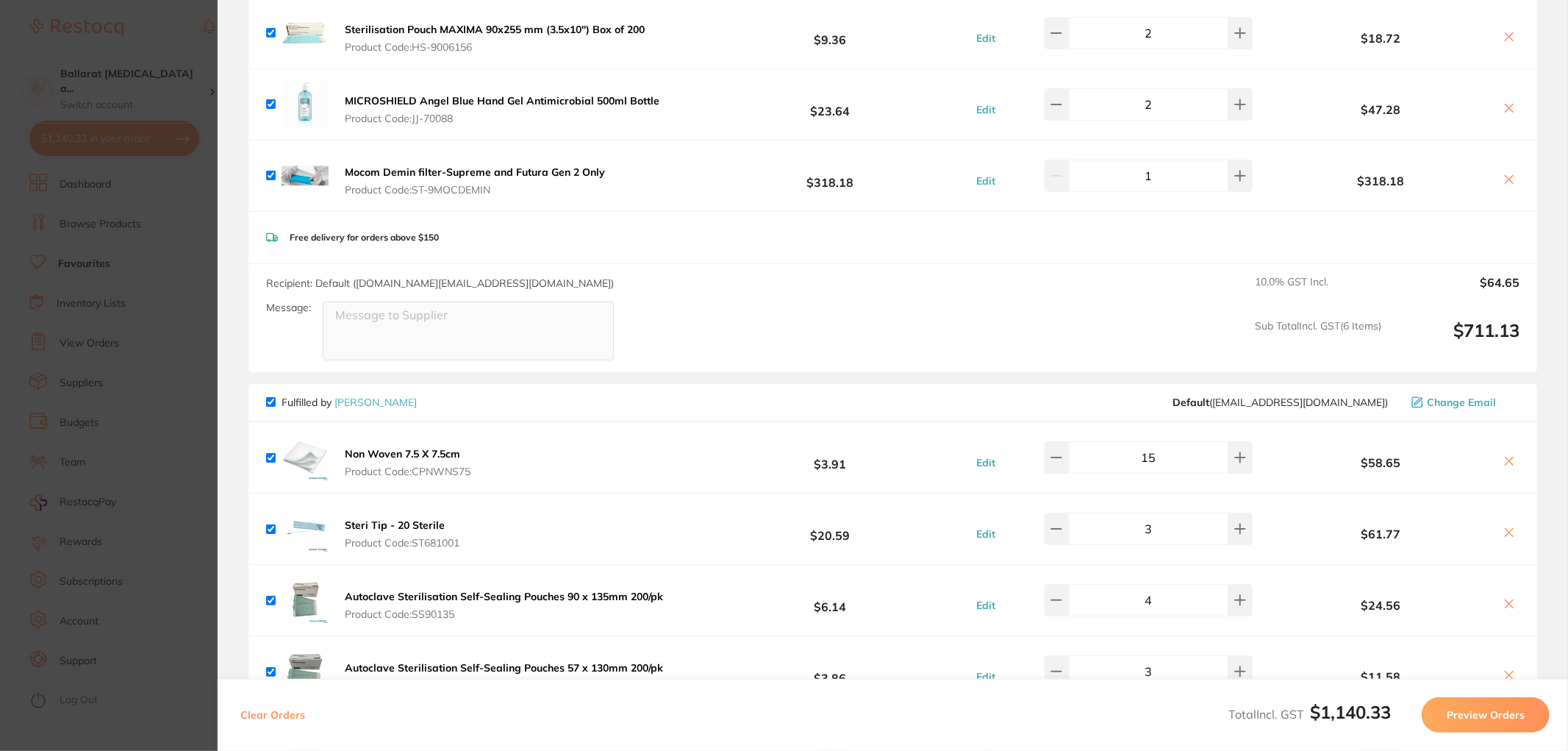
click at [222, 219] on section "Review Orders Your orders are being processed and we will notify you once we ha…" at bounding box center [893, 375] width 1350 height 751
drag, startPoint x: 187, startPoint y: 164, endPoint x: 193, endPoint y: 155, distance: 10.8
click at [187, 163] on section "Update RRP Set your pre negotiated price for this item. Item Agreed RRP (excl. …" at bounding box center [784, 375] width 1568 height 751
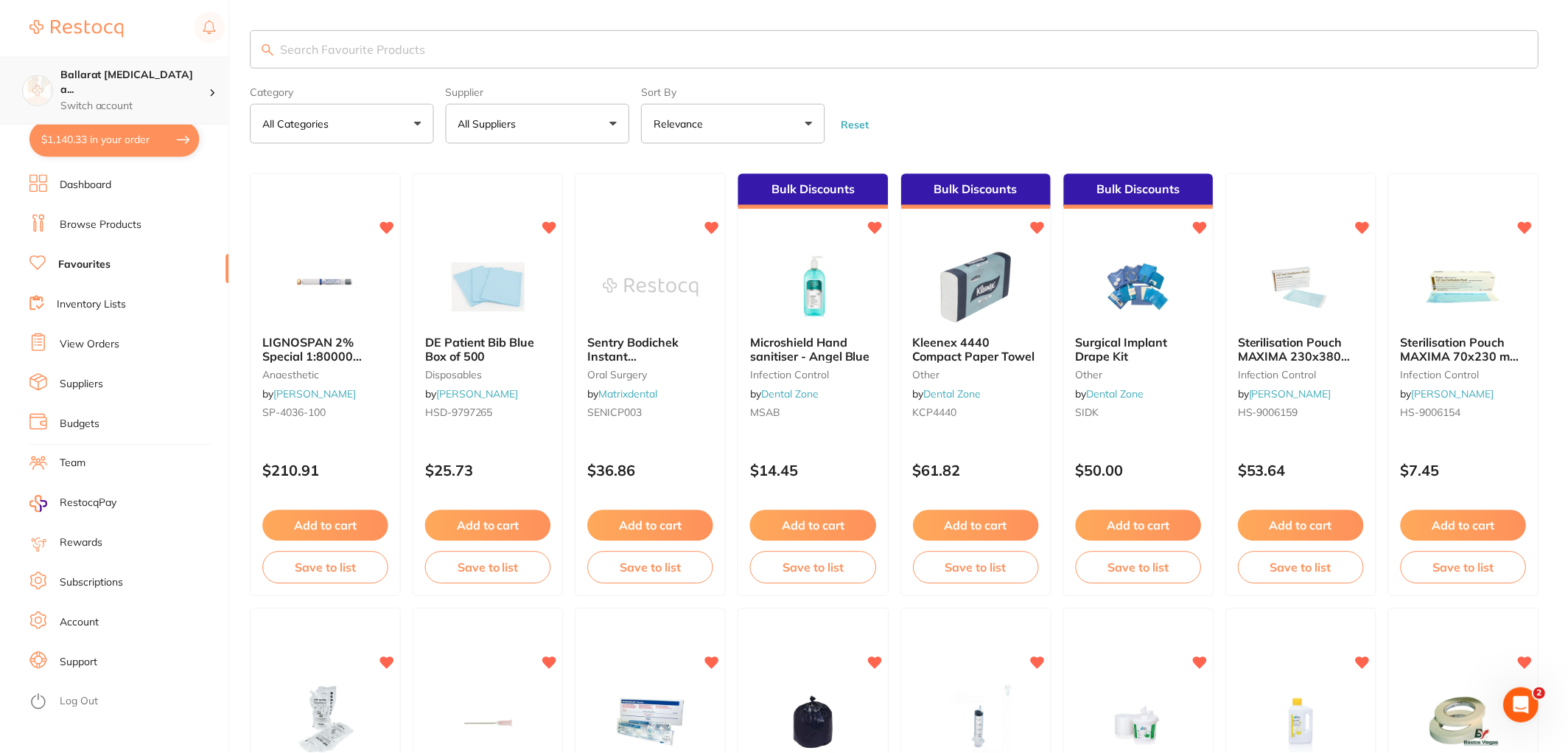
scroll to position [1, 0]
